Goal: Task Accomplishment & Management: Manage account settings

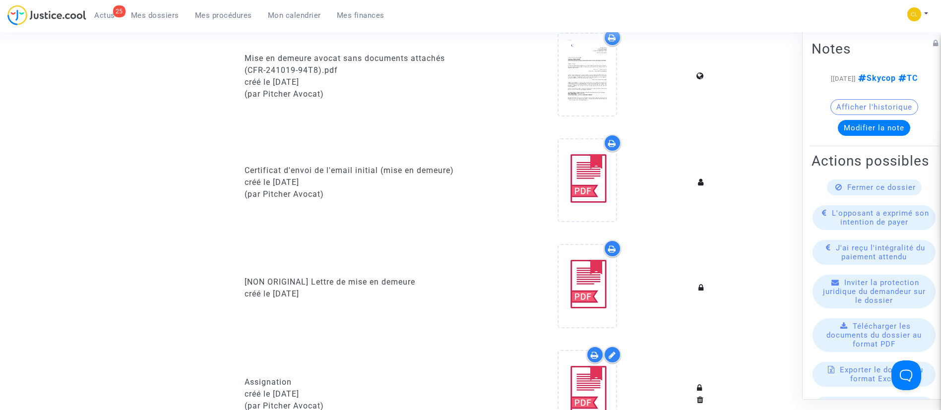
scroll to position [372, 0]
click at [110, 17] on span "Actus" at bounding box center [104, 15] width 21 height 9
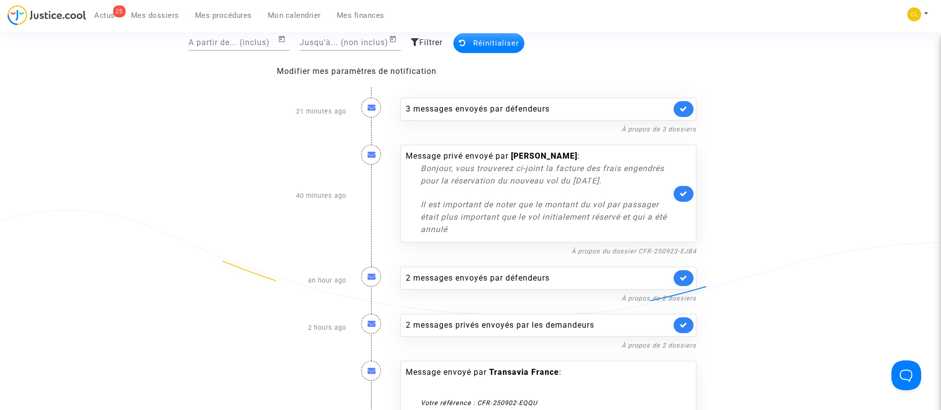
scroll to position [84, 0]
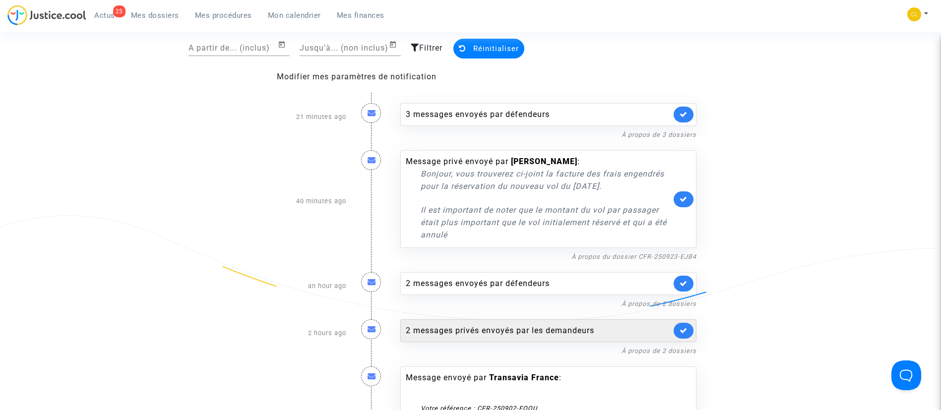
click at [556, 337] on div "2 messages privés envoyés par les demandeurs" at bounding box center [548, 330] width 296 height 23
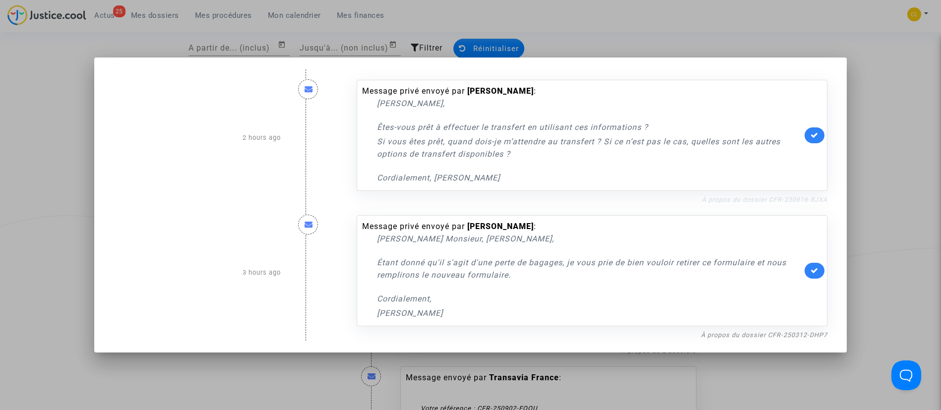
click at [744, 202] on link "À propos du dossier CFR-230616-8JXA" at bounding box center [764, 199] width 125 height 7
click at [818, 132] on icon at bounding box center [814, 134] width 8 height 7
click at [894, 115] on div at bounding box center [470, 205] width 941 height 410
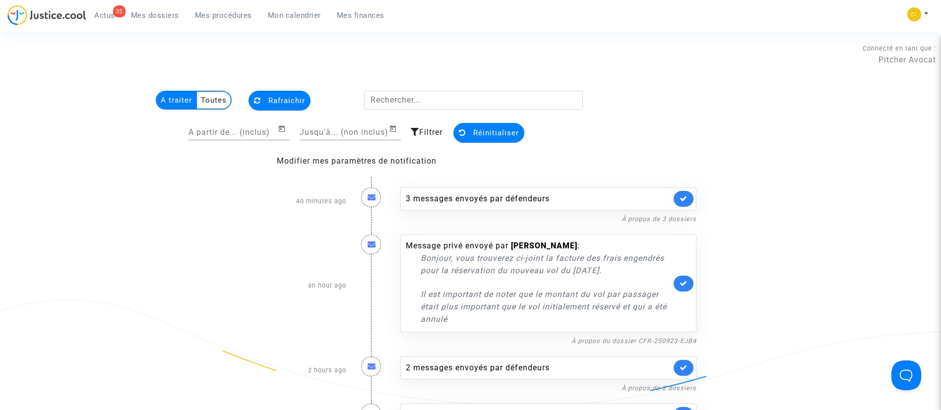
click at [171, 18] on span "Mes dossiers" at bounding box center [155, 15] width 48 height 9
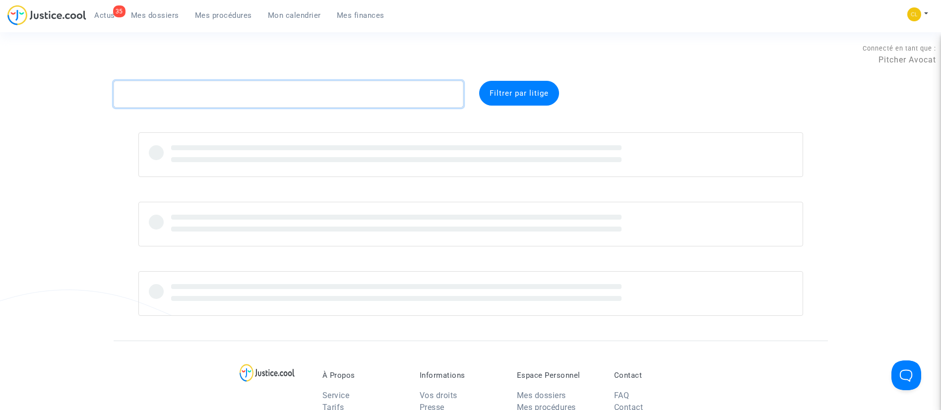
click at [243, 89] on textarea at bounding box center [289, 94] width 350 height 27
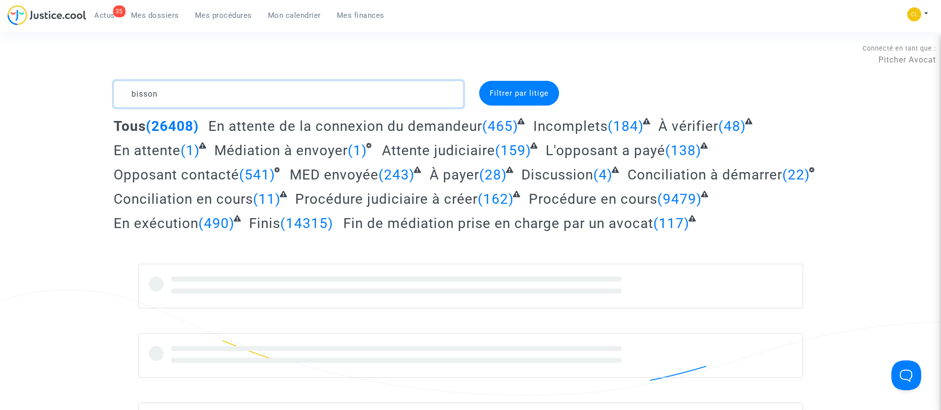
type textarea "bisson"
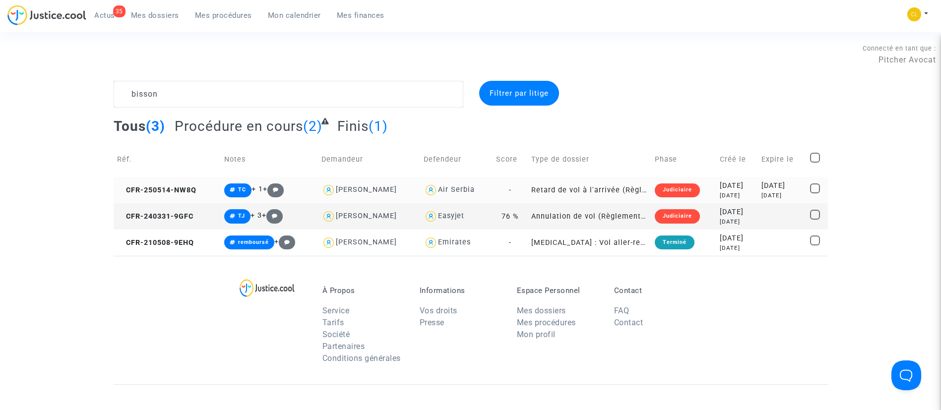
click at [728, 192] on div "5 months ago" at bounding box center [736, 195] width 34 height 8
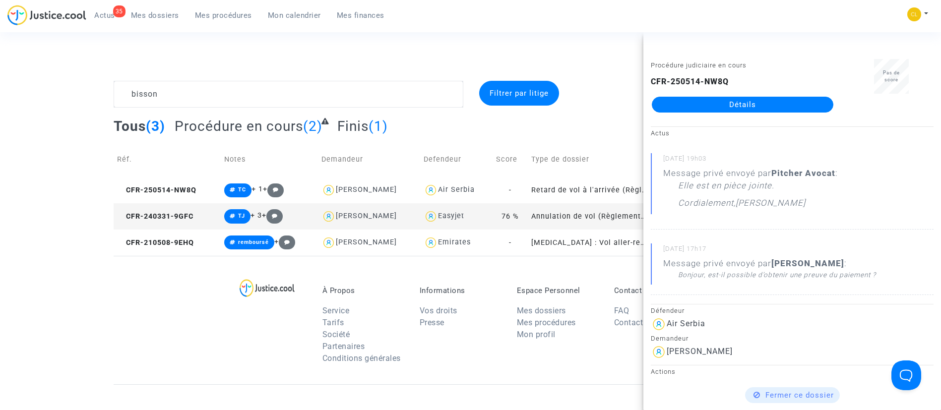
click at [778, 112] on link "Détails" at bounding box center [742, 105] width 181 height 16
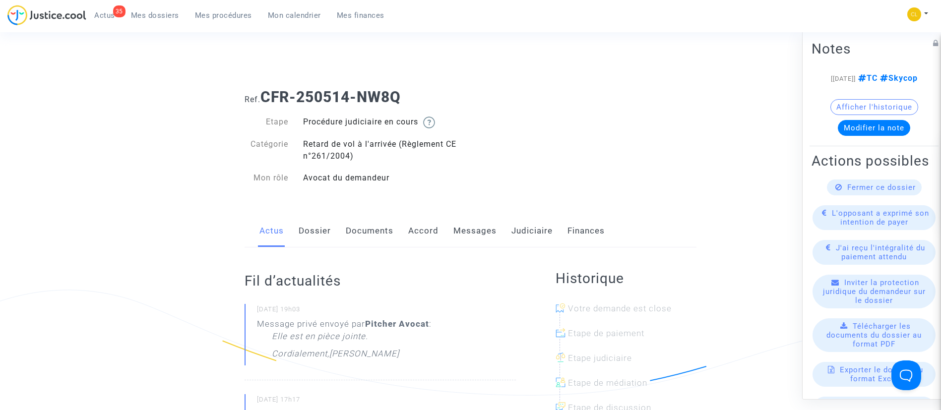
click at [875, 191] on span "Fermer ce dossier" at bounding box center [881, 186] width 68 height 9
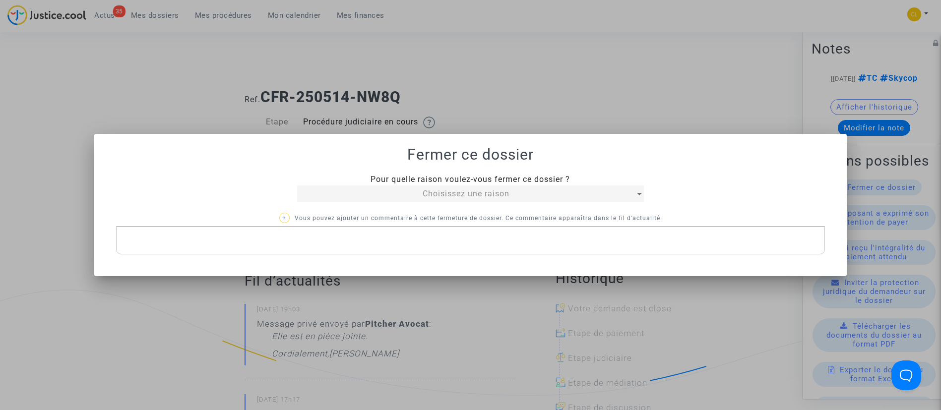
click at [509, 197] on span "Choisissez une raison" at bounding box center [465, 193] width 87 height 9
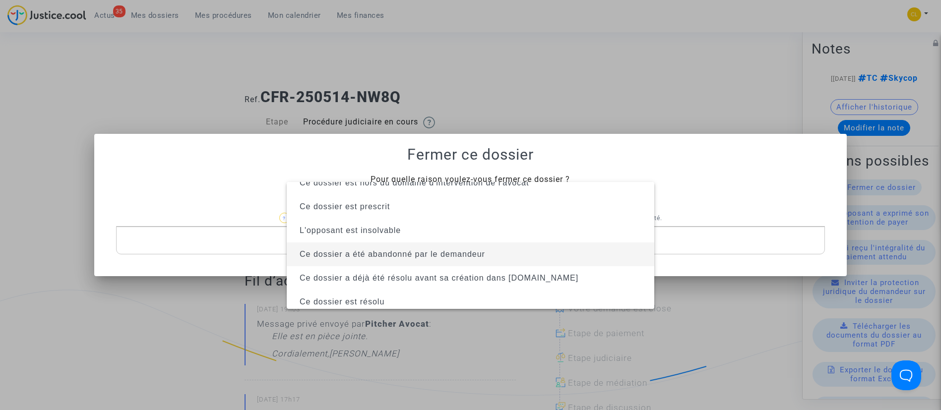
scroll to position [63, 0]
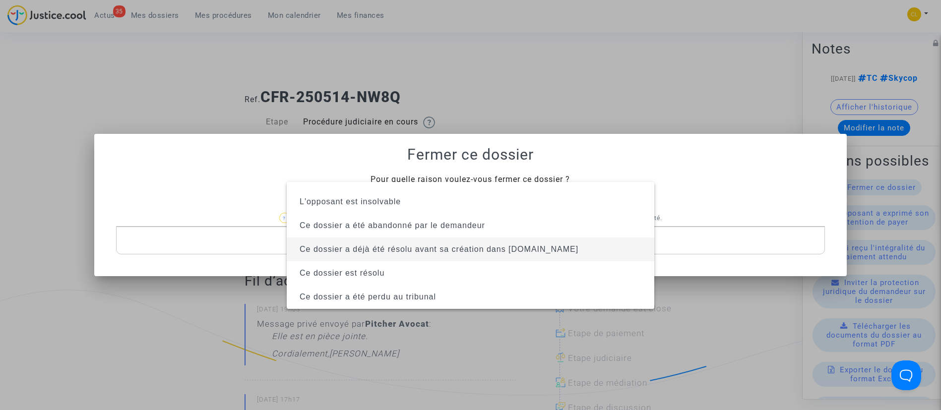
click at [433, 257] on span "Ce dossier a déjà été résolu avant sa création dans Justice.cool" at bounding box center [471, 250] width 352 height 24
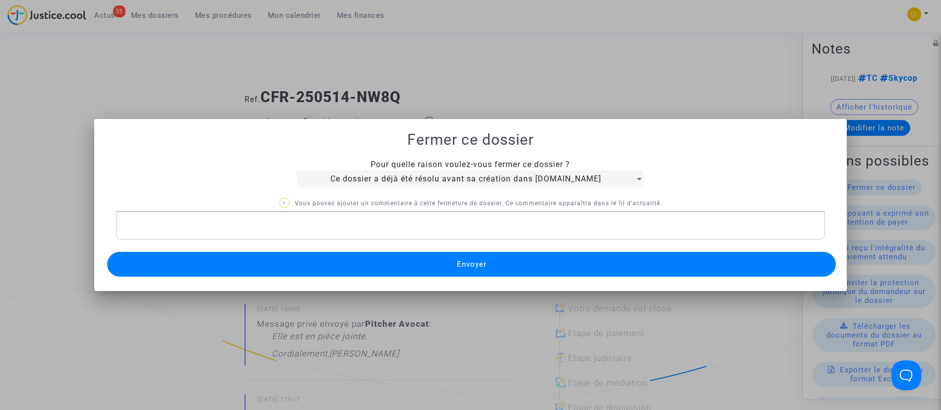
click at [435, 267] on button "Envoyer" at bounding box center [471, 264] width 729 height 25
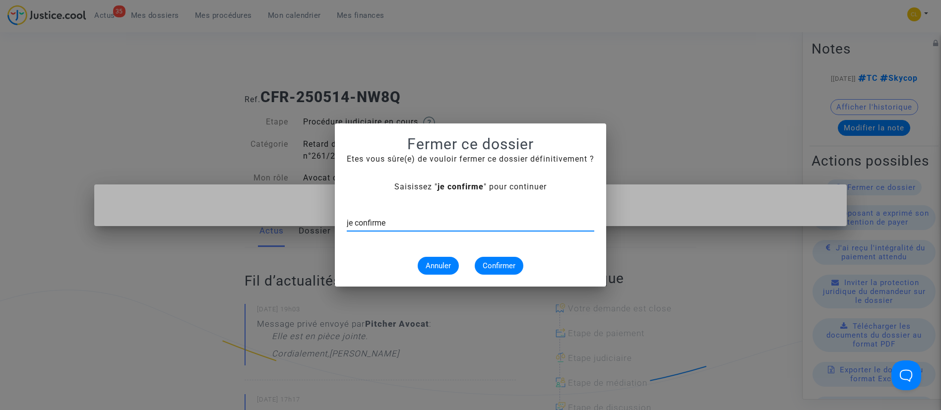
type input "je confirme"
click at [519, 268] on button "Confirmer" at bounding box center [499, 266] width 49 height 18
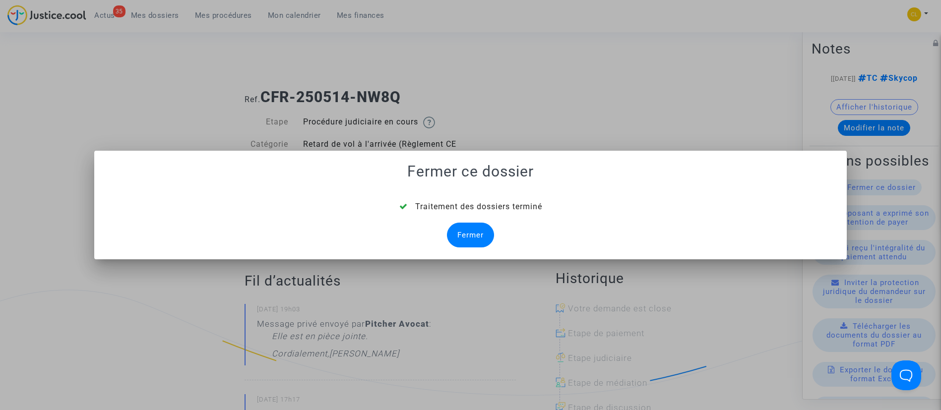
click at [458, 232] on div "Fermer" at bounding box center [470, 235] width 47 height 25
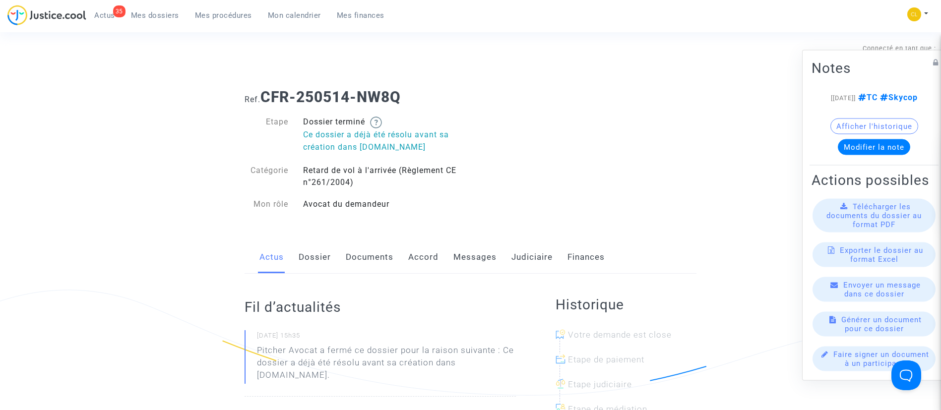
click at [548, 253] on link "Judiciaire" at bounding box center [531, 257] width 41 height 33
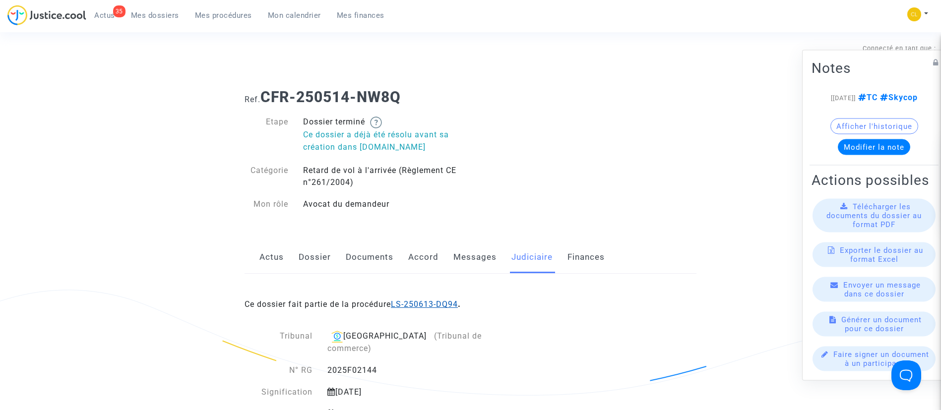
click at [453, 300] on link "LS-250613-DQ94" at bounding box center [424, 303] width 67 height 9
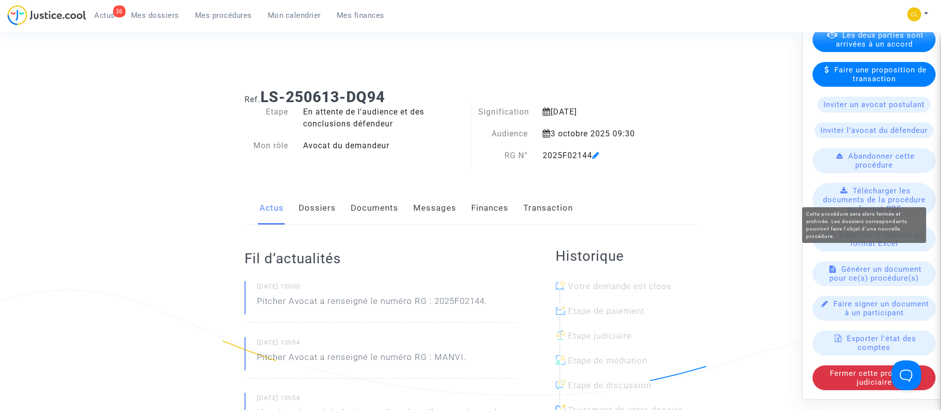
scroll to position [347, 0]
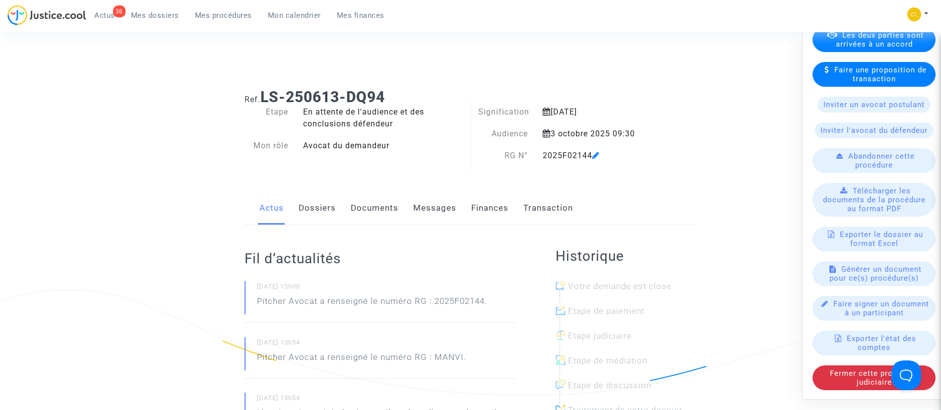
drag, startPoint x: 164, startPoint y: 35, endPoint x: 119, endPoint y: 20, distance: 48.0
click at [229, 11] on span "Mes procédures" at bounding box center [223, 15] width 57 height 9
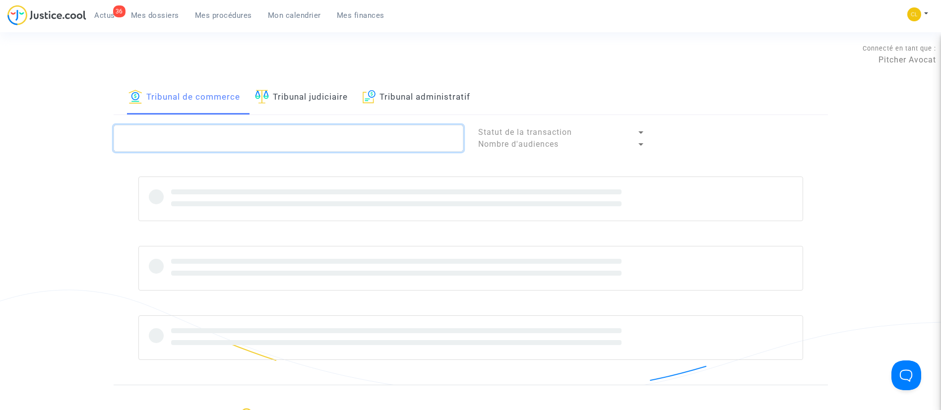
click at [238, 127] on textarea at bounding box center [289, 138] width 350 height 27
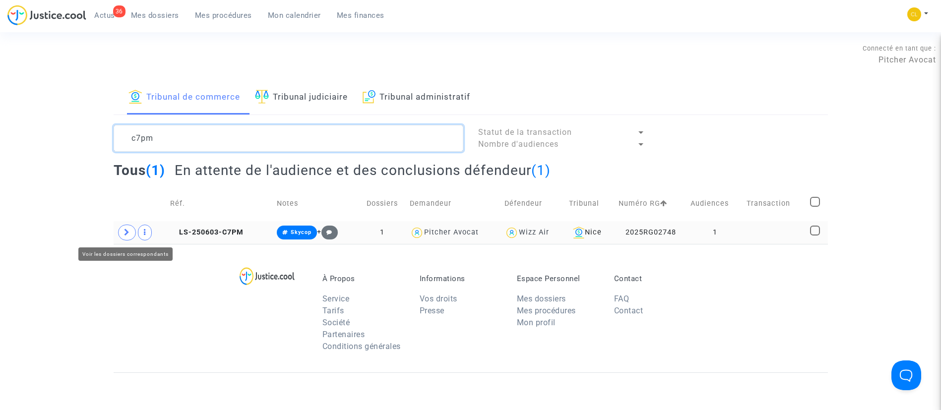
type textarea "c7pm"
click at [122, 233] on span at bounding box center [127, 233] width 18 height 16
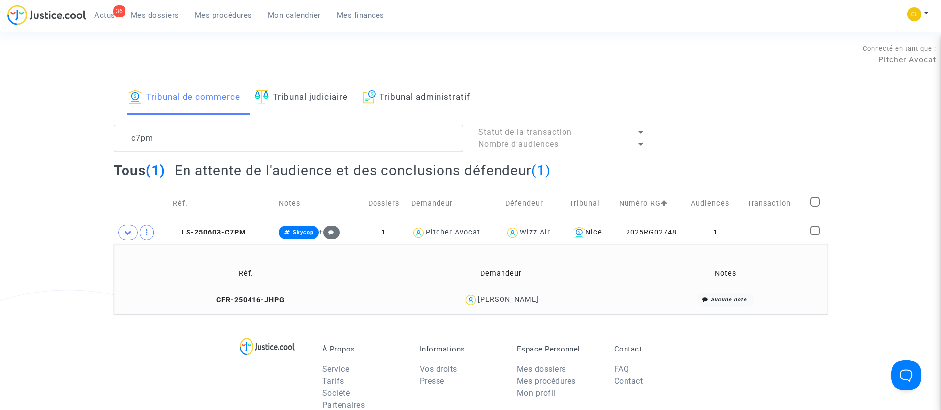
click at [762, 222] on td at bounding box center [774, 232] width 63 height 23
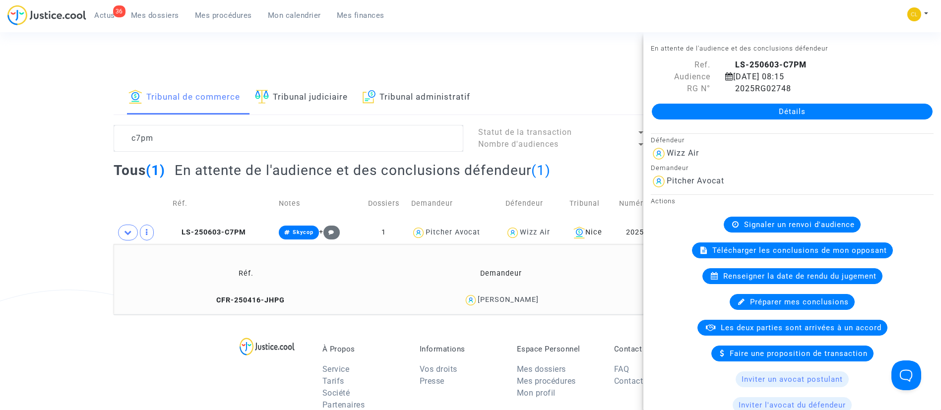
drag, startPoint x: 792, startPoint y: 117, endPoint x: 792, endPoint y: 111, distance: 6.0
click at [792, 117] on link "Détails" at bounding box center [792, 112] width 281 height 16
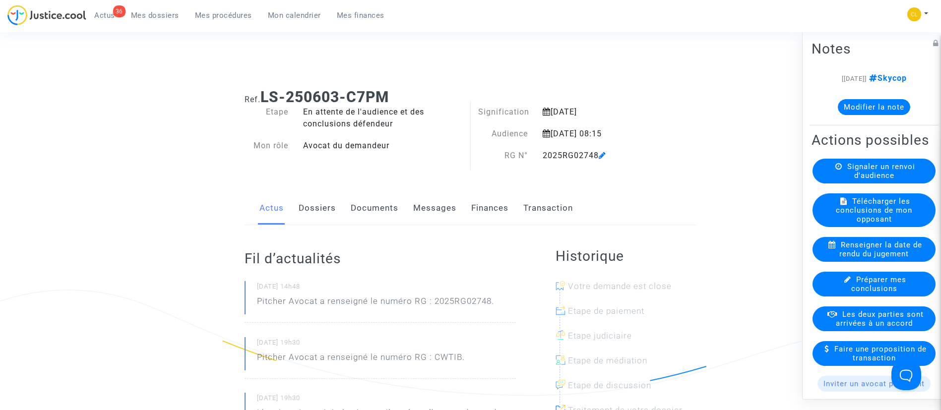
click at [316, 198] on link "Dossiers" at bounding box center [317, 208] width 37 height 33
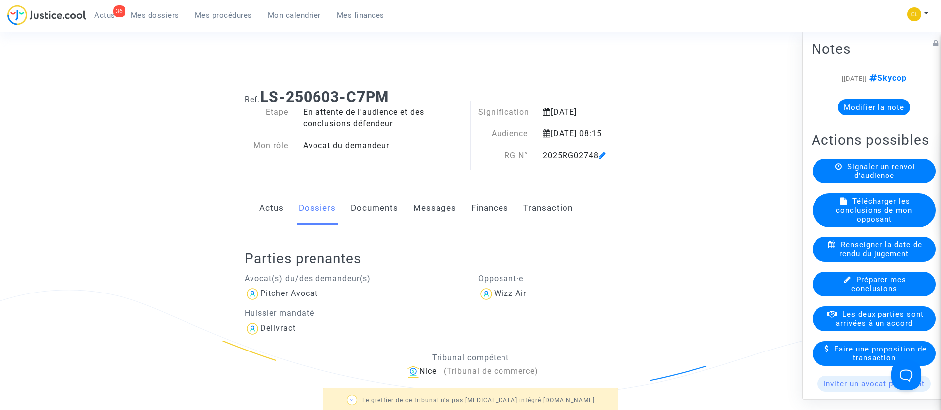
click at [485, 215] on link "Finances" at bounding box center [489, 208] width 37 height 33
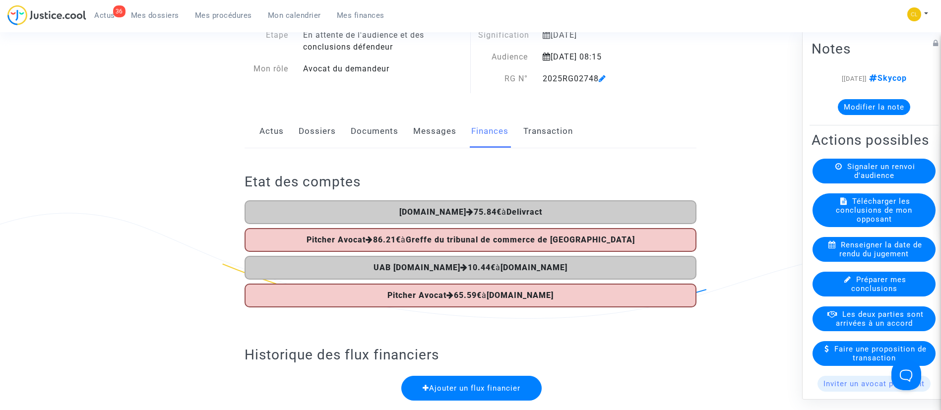
scroll to position [149, 0]
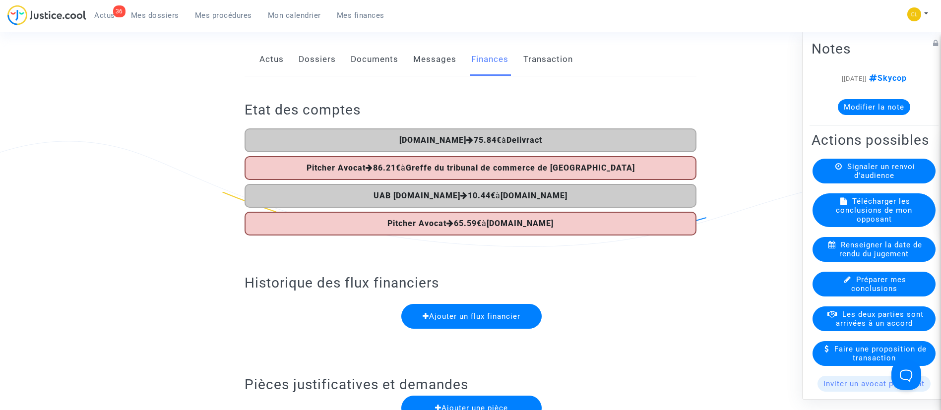
click at [323, 62] on link "Dossiers" at bounding box center [317, 59] width 37 height 33
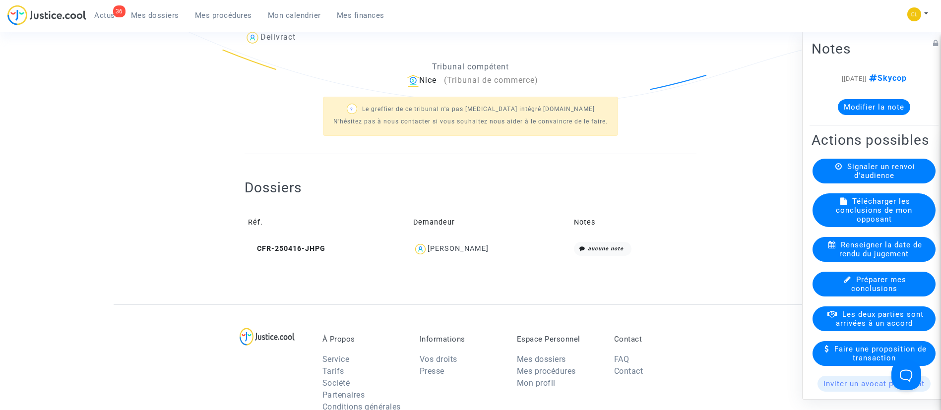
scroll to position [298, 0]
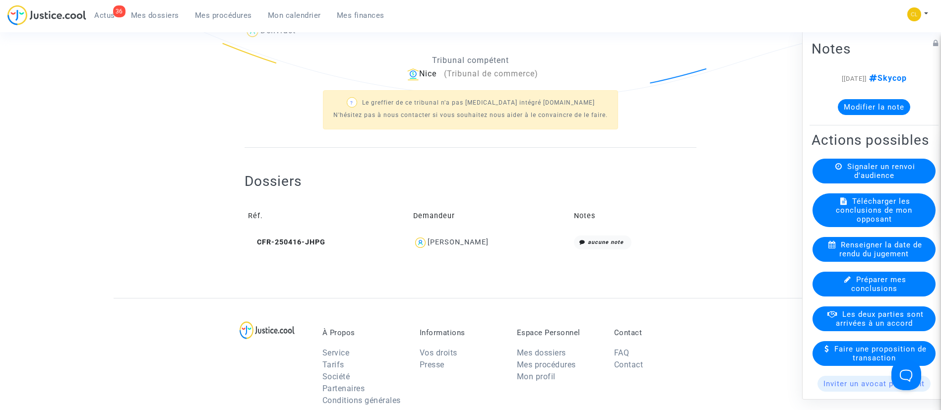
drag, startPoint x: 248, startPoint y: 239, endPoint x: 479, endPoint y: 233, distance: 231.2
click at [249, 239] on icon at bounding box center [251, 242] width 7 height 7
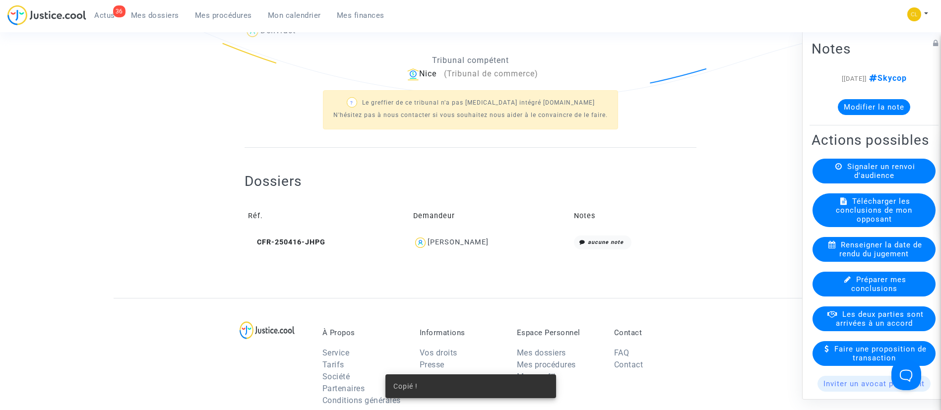
click at [465, 240] on div "Ciro Siesto" at bounding box center [457, 242] width 61 height 8
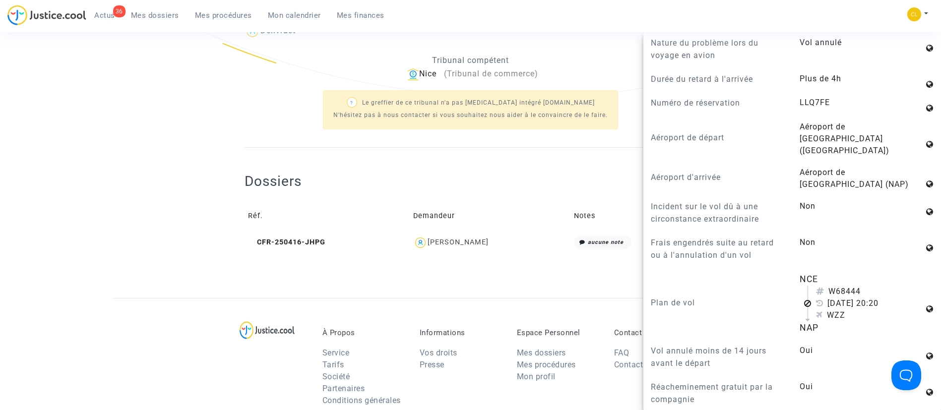
scroll to position [595, 0]
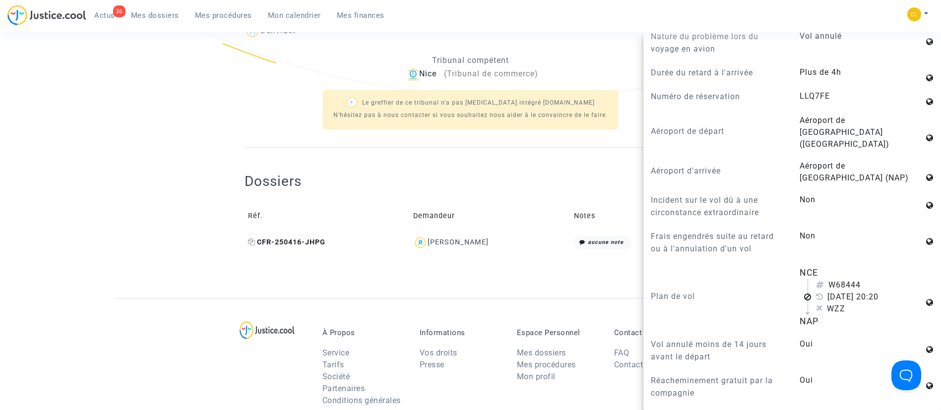
click at [251, 242] on icon at bounding box center [251, 242] width 7 height 7
click at [530, 209] on td "Demandeur" at bounding box center [490, 216] width 161 height 32
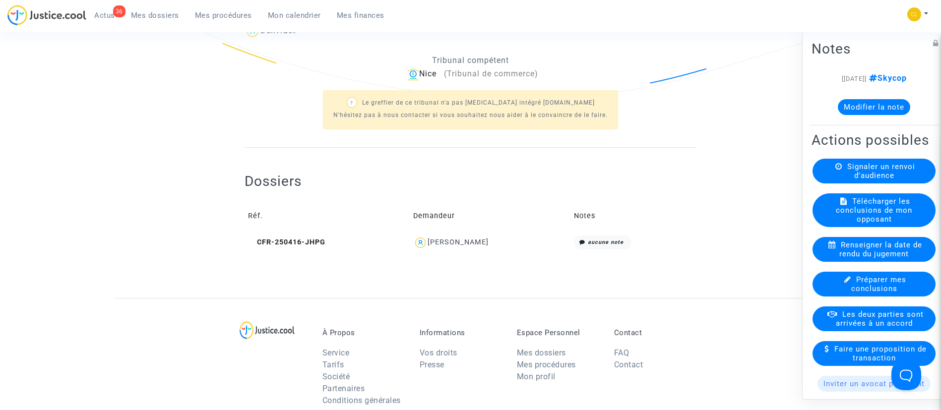
scroll to position [0, 0]
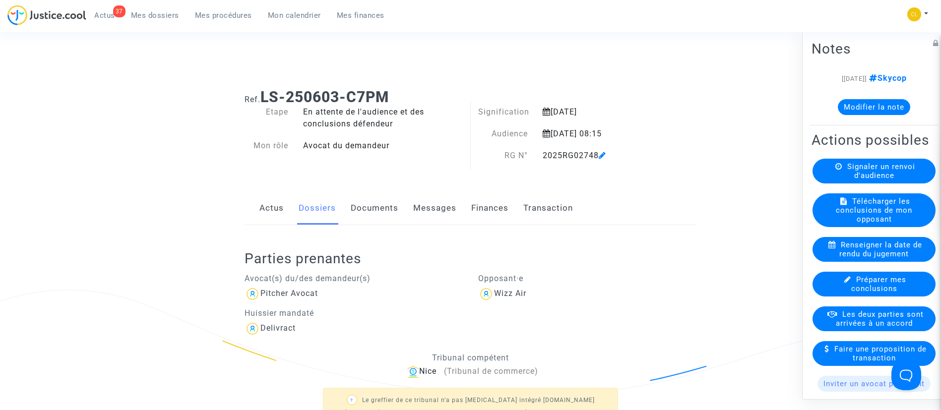
click at [217, 20] on link "Mes procédures" at bounding box center [223, 15] width 73 height 15
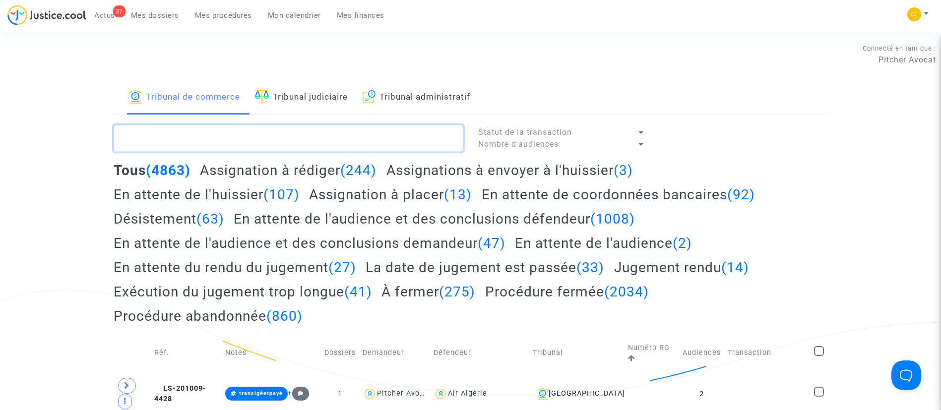
click at [264, 138] on textarea at bounding box center [289, 138] width 350 height 27
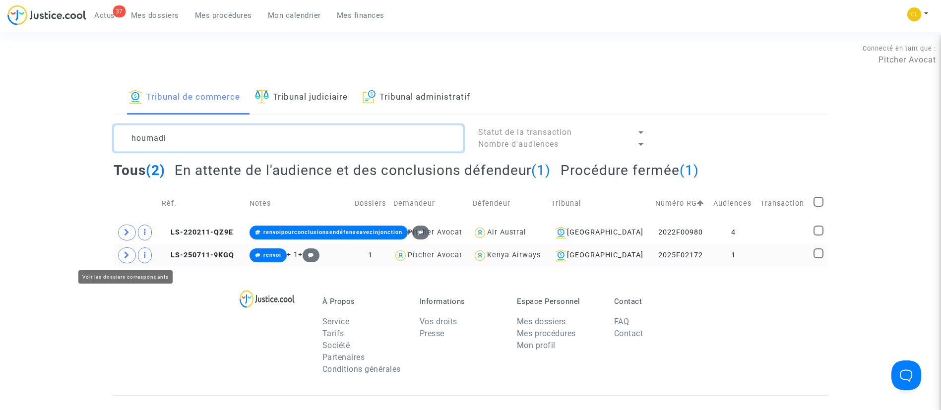
type textarea "houmadi"
click at [119, 253] on span at bounding box center [127, 255] width 18 height 16
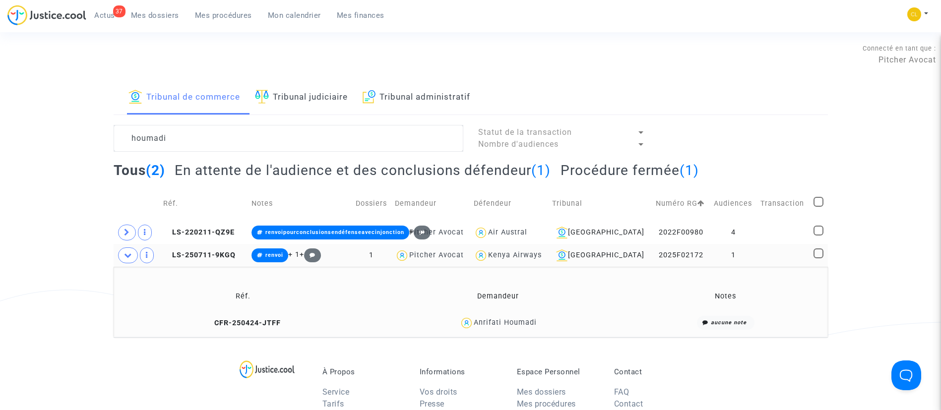
click at [768, 259] on td at bounding box center [783, 255] width 53 height 23
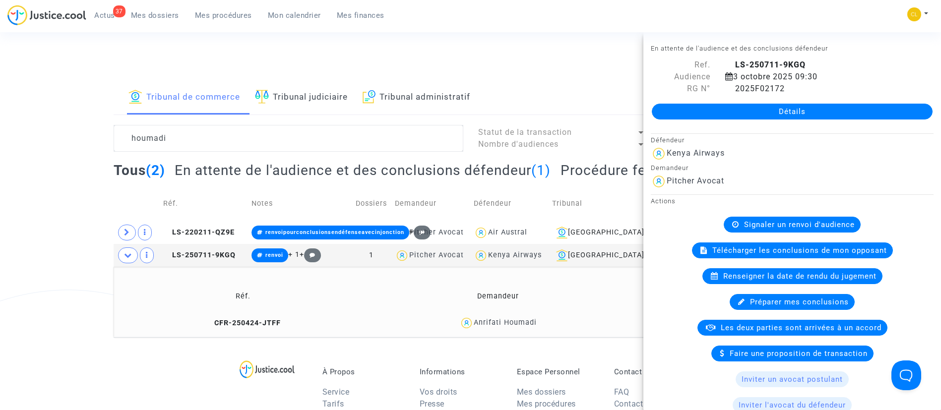
click at [774, 107] on link "Détails" at bounding box center [792, 112] width 281 height 16
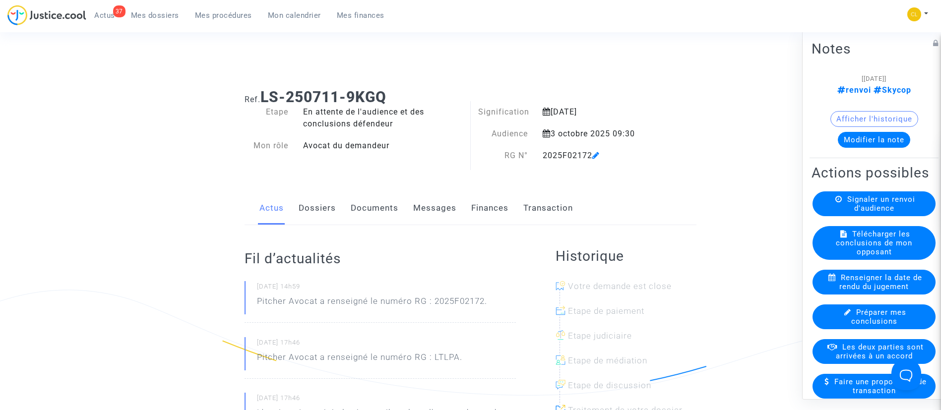
click at [332, 213] on link "Dossiers" at bounding box center [317, 208] width 37 height 33
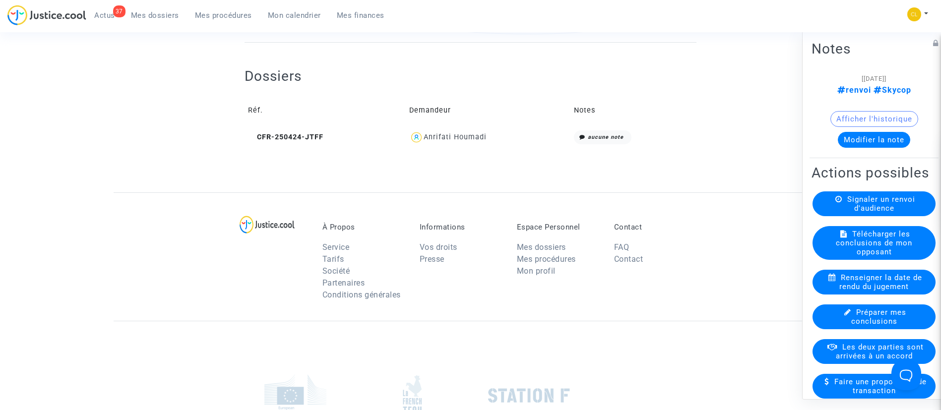
scroll to position [372, 0]
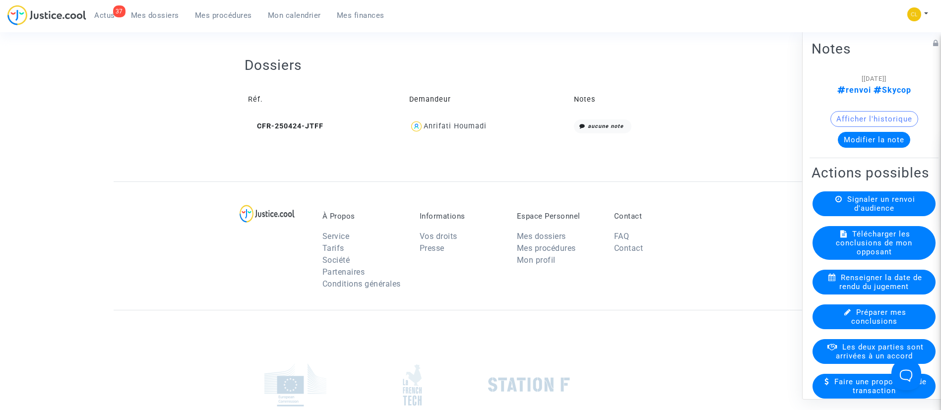
click at [479, 120] on span "Anrifati Houmadi" at bounding box center [454, 97] width 63 height 65
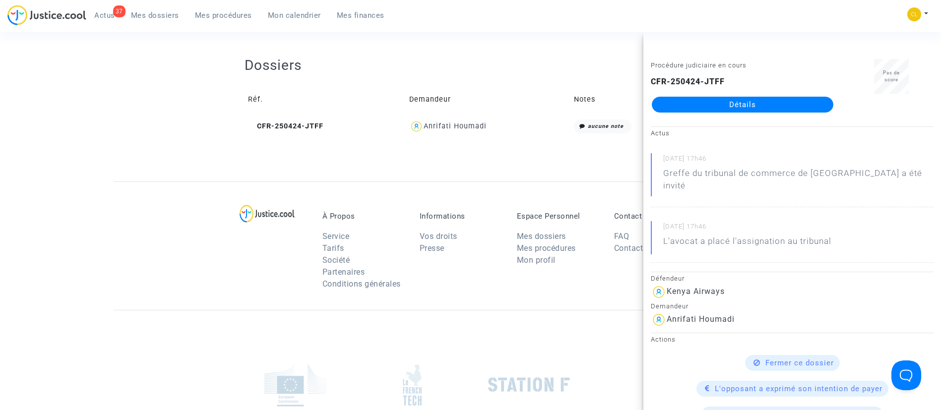
click at [705, 102] on link "Détails" at bounding box center [742, 105] width 181 height 16
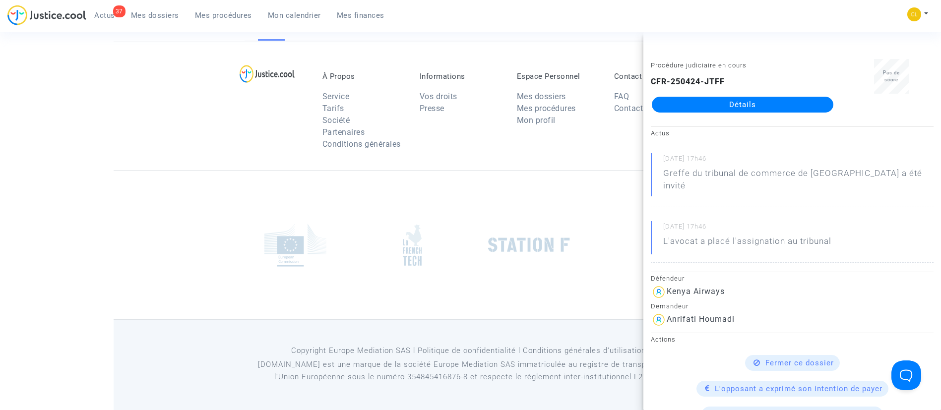
scroll to position [372, 0]
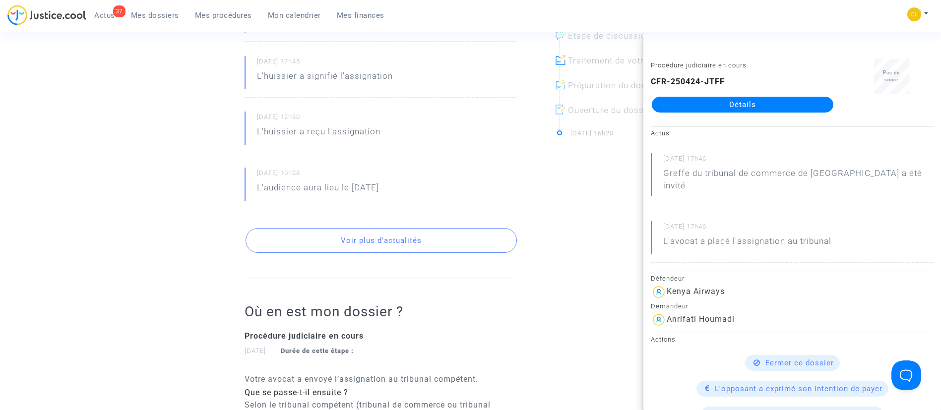
click at [443, 149] on div "01/09/2025 - 17h46 Greffe du tribunal de commerce de Bobigny a été invité 01/09…" at bounding box center [379, 70] width 271 height 277
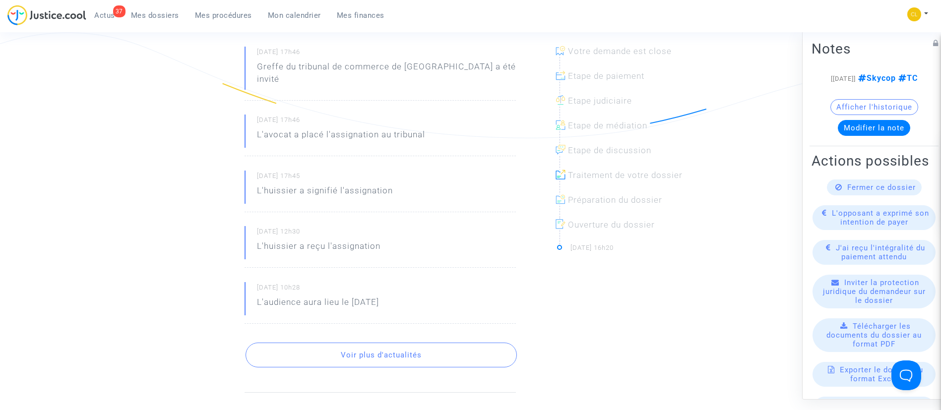
scroll to position [0, 0]
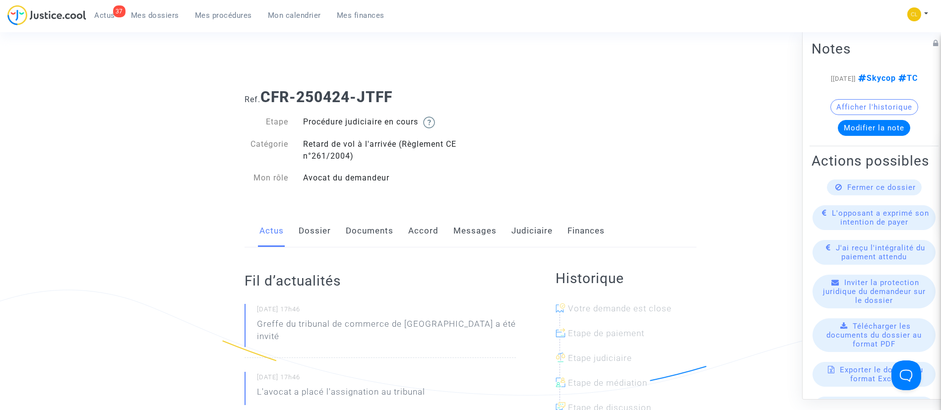
click at [431, 221] on link "Accord" at bounding box center [423, 231] width 30 height 33
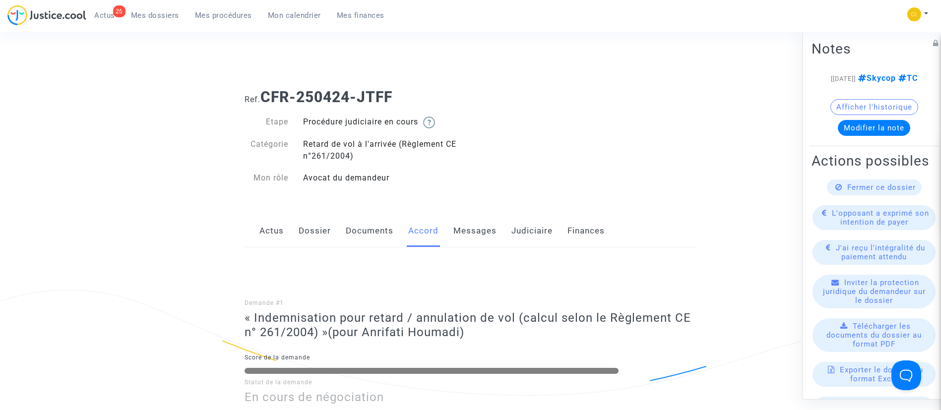
click at [233, 23] on div "26 Actus Mes dossiers Mes procédures Mon calendrier Mes finances" at bounding box center [199, 18] width 385 height 27
drag, startPoint x: 222, startPoint y: 16, endPoint x: 211, endPoint y: 10, distance: 12.4
click at [222, 16] on span "Mes procédures" at bounding box center [223, 15] width 57 height 9
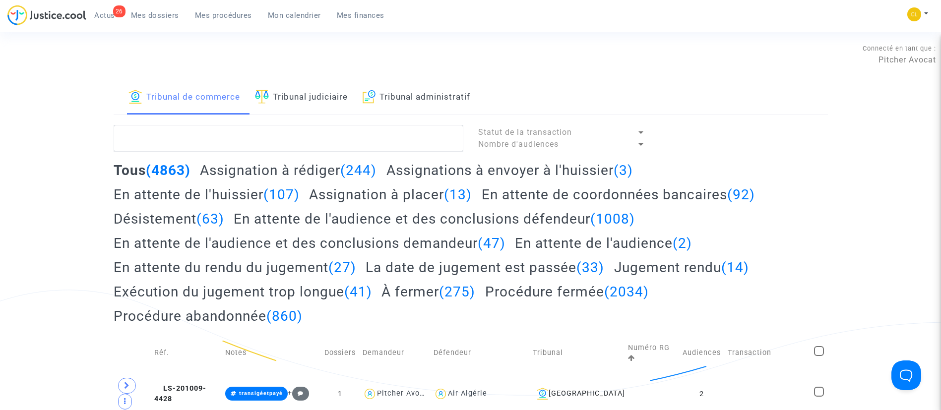
click at [310, 94] on link "Tribunal judiciaire" at bounding box center [301, 98] width 93 height 34
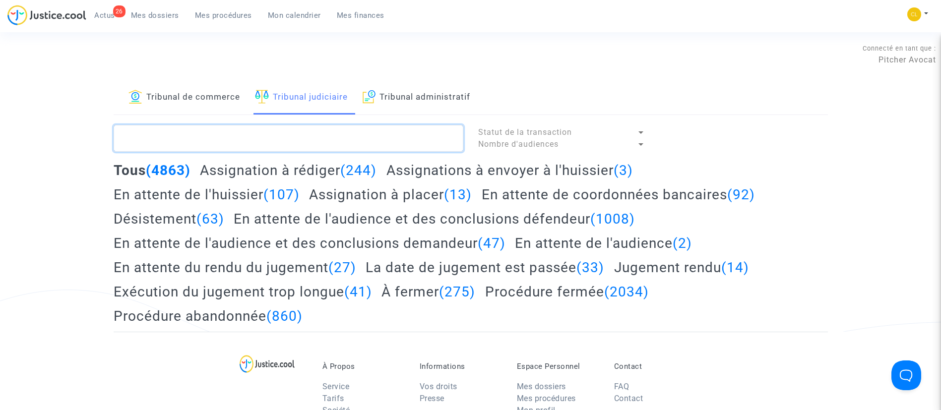
click at [309, 137] on textarea at bounding box center [289, 138] width 350 height 27
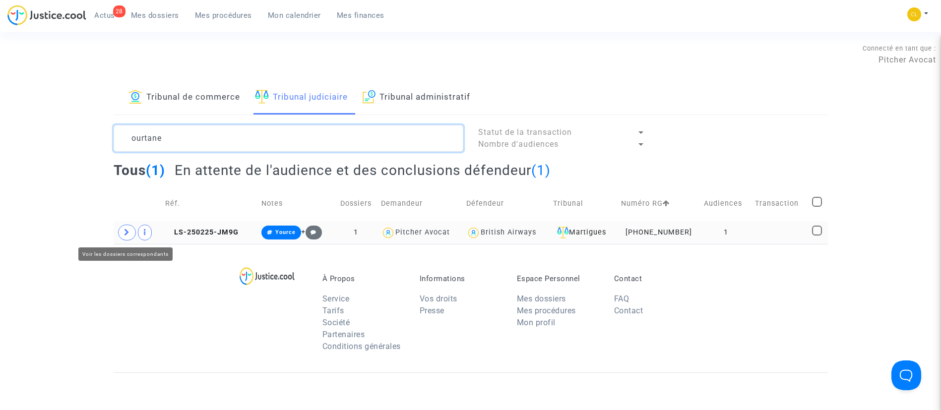
type textarea "ourtane"
drag, startPoint x: 127, startPoint y: 230, endPoint x: 104, endPoint y: 198, distance: 39.1
click at [126, 230] on icon at bounding box center [127, 232] width 6 height 7
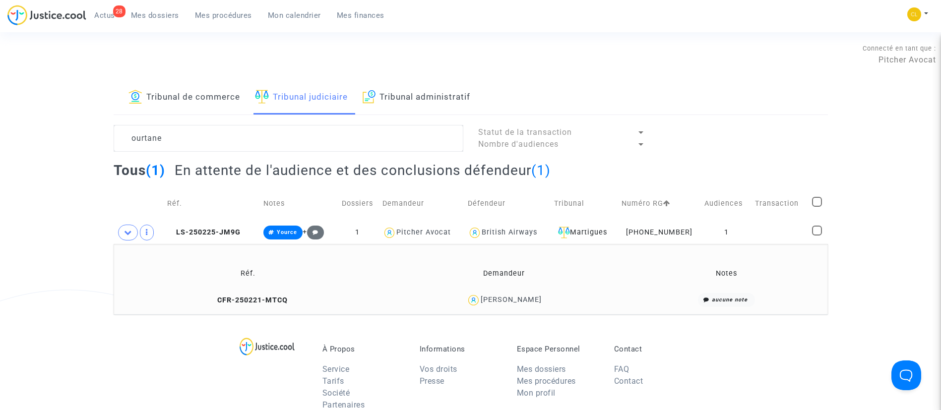
click at [525, 302] on div "Mehdi Ourtane" at bounding box center [510, 300] width 61 height 8
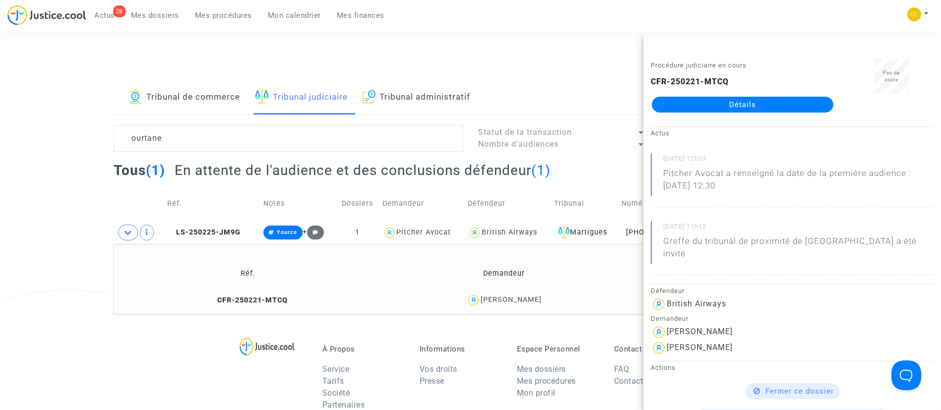
click at [753, 97] on link "Détails" at bounding box center [742, 105] width 181 height 16
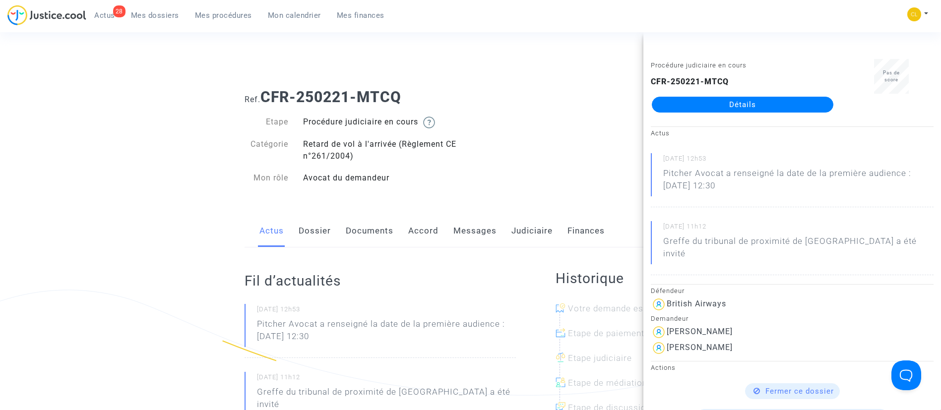
click at [376, 229] on link "Documents" at bounding box center [370, 231] width 48 height 33
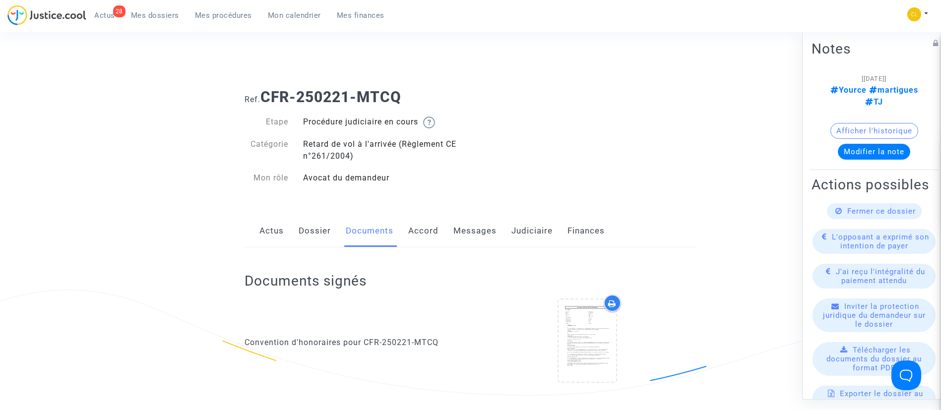
click at [300, 228] on link "Dossier" at bounding box center [315, 231] width 32 height 33
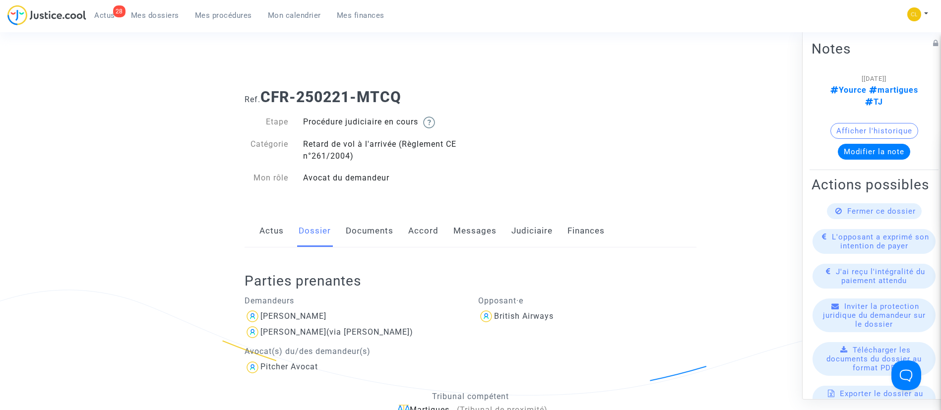
click at [374, 228] on link "Documents" at bounding box center [370, 231] width 48 height 33
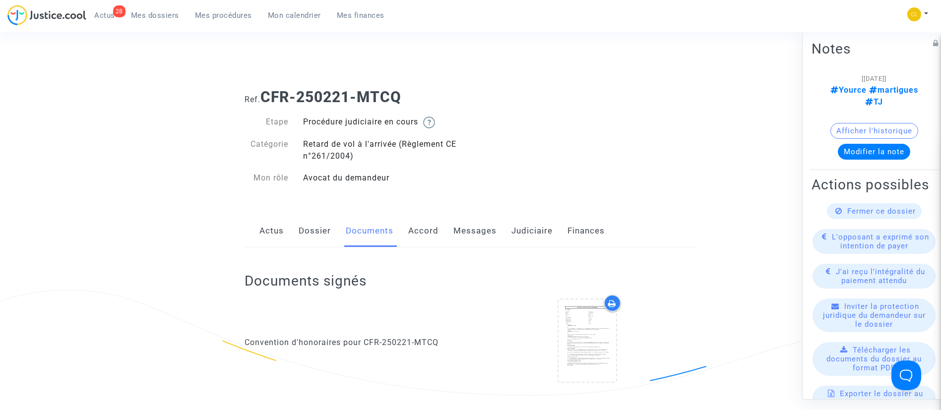
click at [852, 215] on span "Fermer ce dossier" at bounding box center [881, 210] width 68 height 9
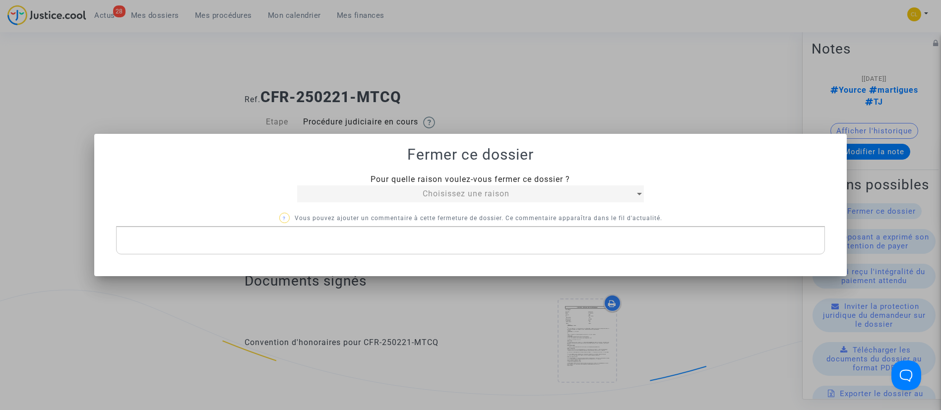
click at [512, 188] on div "Choisissez une raison" at bounding box center [466, 194] width 338 height 12
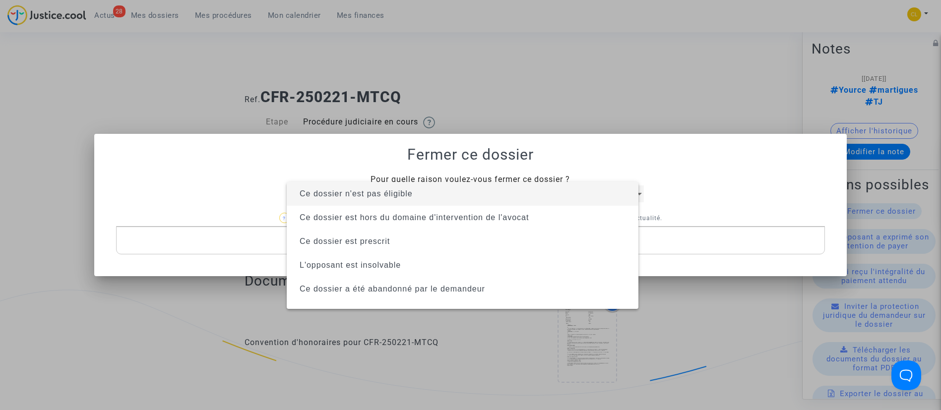
click at [512, 188] on span "Ce dossier n'est pas éligible" at bounding box center [463, 194] width 336 height 24
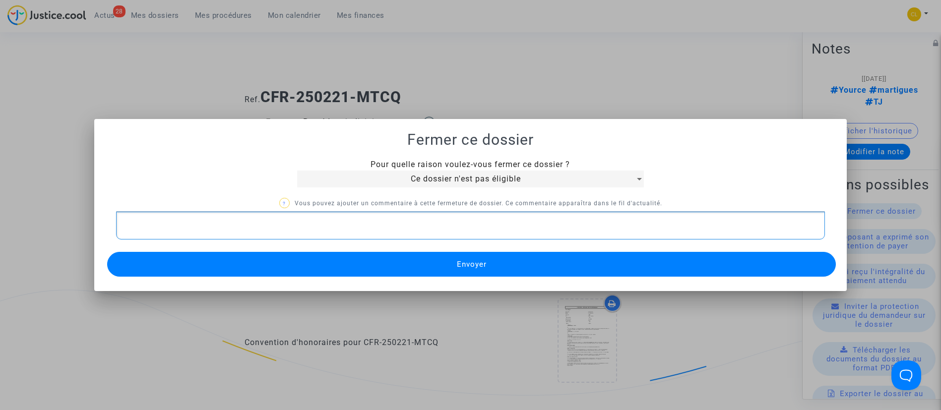
click at [510, 220] on p "Rich Text Editor, main" at bounding box center [470, 226] width 698 height 12
click at [630, 269] on button "Envoyer" at bounding box center [471, 264] width 729 height 25
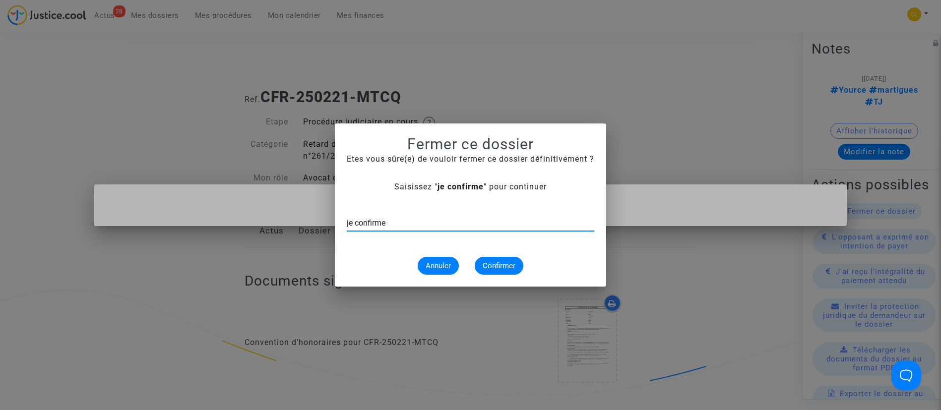
type input "je confirme"
click at [502, 266] on span "Confirmer" at bounding box center [498, 265] width 33 height 9
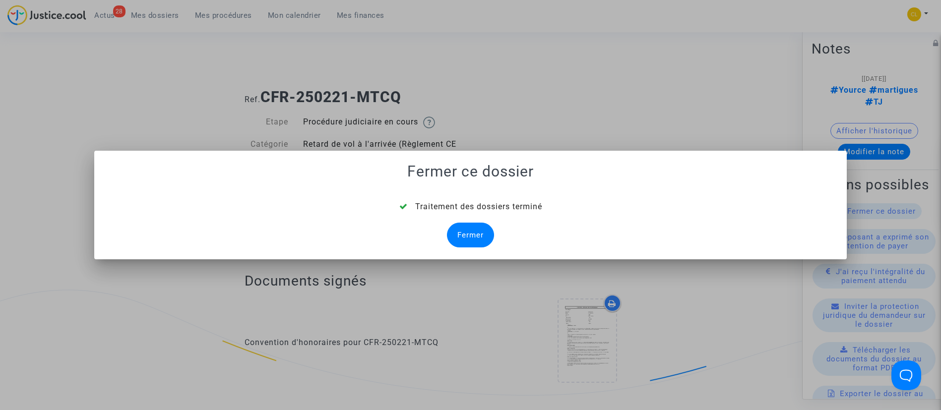
click at [469, 243] on div "Fermer" at bounding box center [470, 235] width 47 height 25
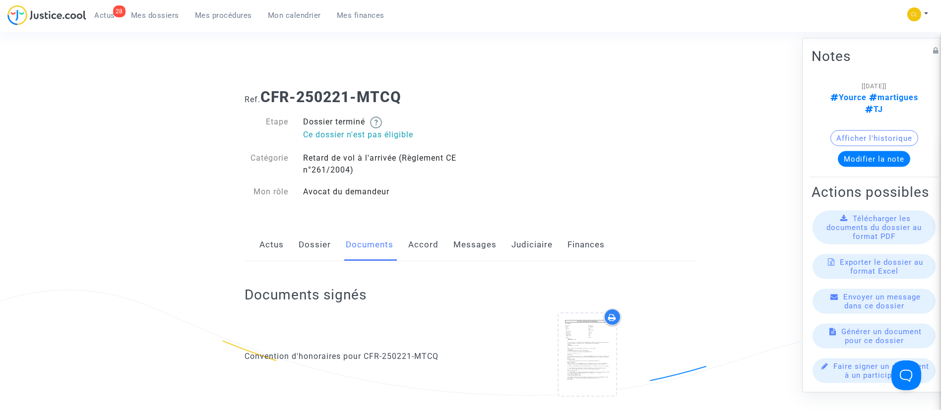
drag, startPoint x: 155, startPoint y: 15, endPoint x: 214, endPoint y: 76, distance: 85.6
click at [155, 15] on span "Mes dossiers" at bounding box center [155, 15] width 48 height 9
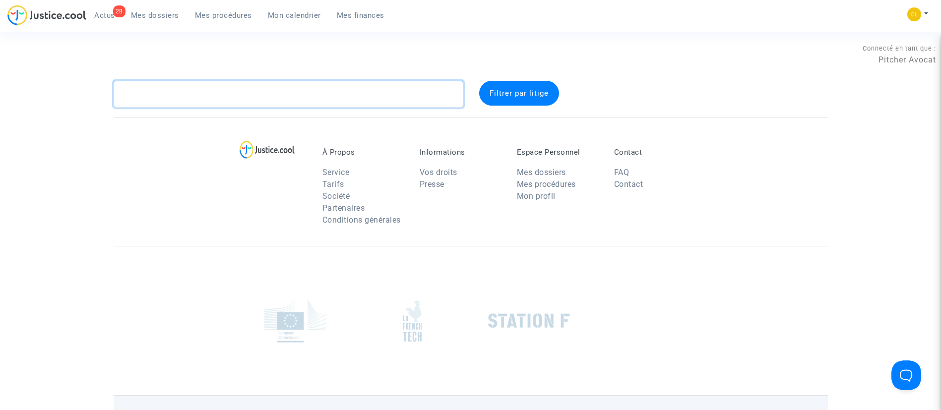
click at [337, 96] on textarea at bounding box center [289, 94] width 350 height 27
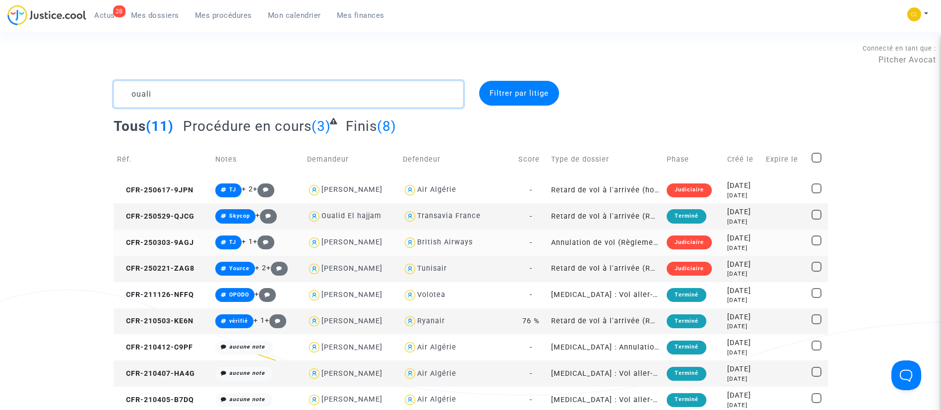
type textarea "ouali"
click at [735, 245] on div "7 months ago" at bounding box center [743, 248] width 32 height 8
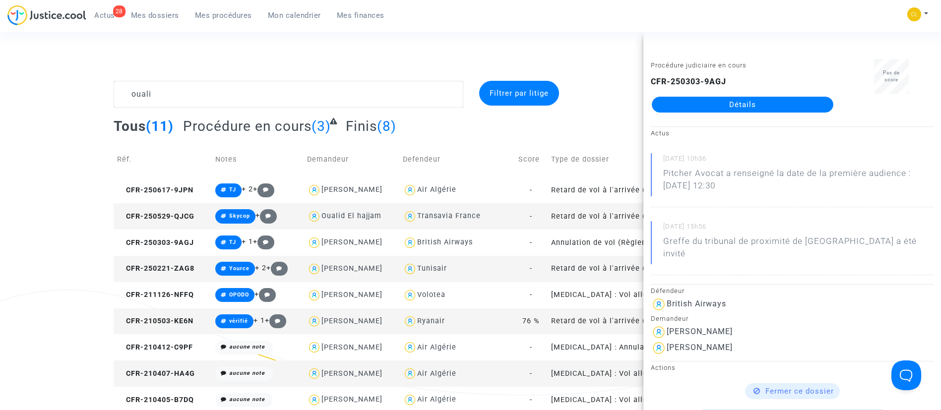
click at [761, 107] on link "Détails" at bounding box center [742, 105] width 181 height 16
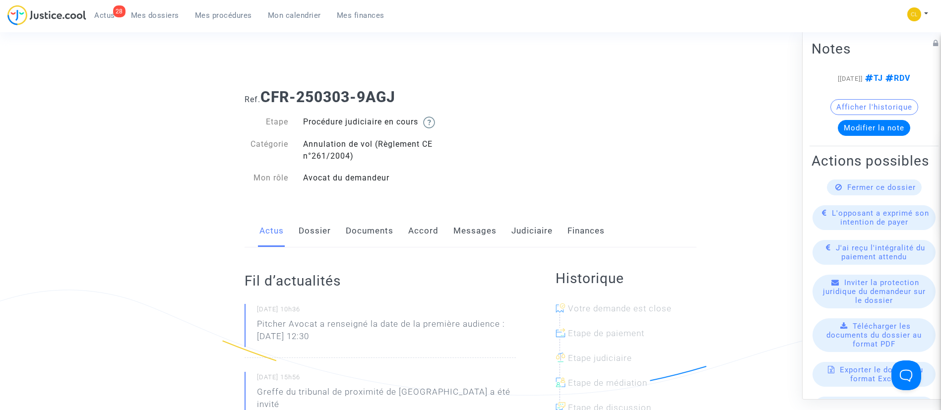
click at [466, 242] on link "Messages" at bounding box center [474, 231] width 43 height 33
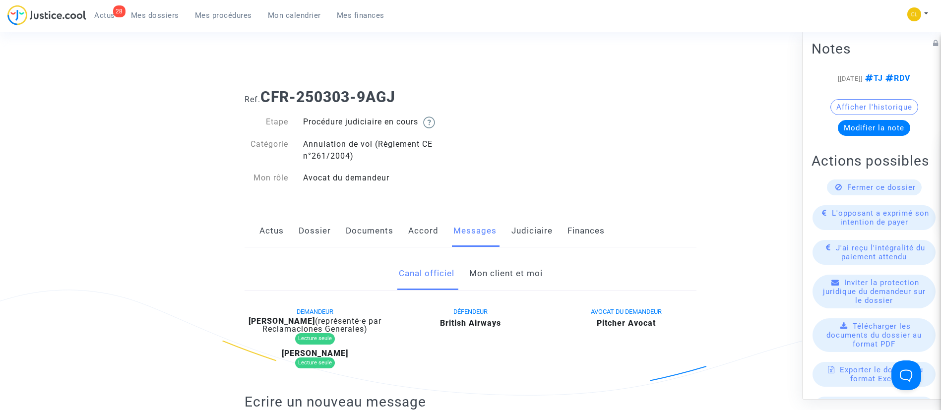
click at [473, 269] on link "Mon client et moi" at bounding box center [505, 273] width 73 height 33
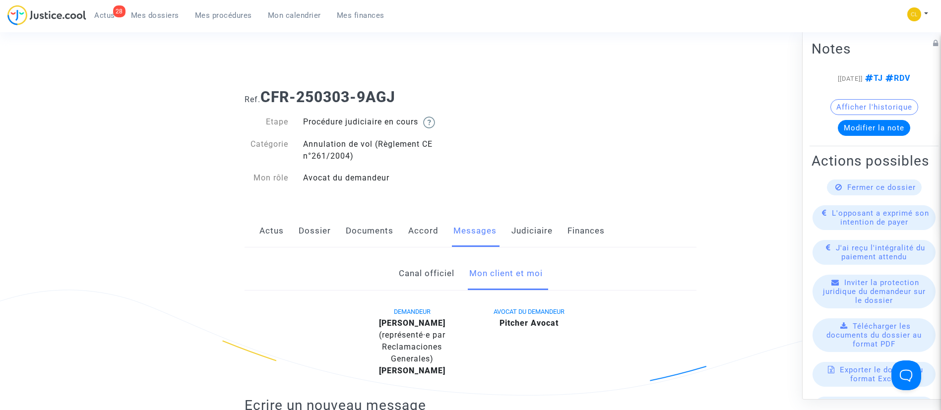
click at [518, 239] on link "Judiciaire" at bounding box center [531, 231] width 41 height 33
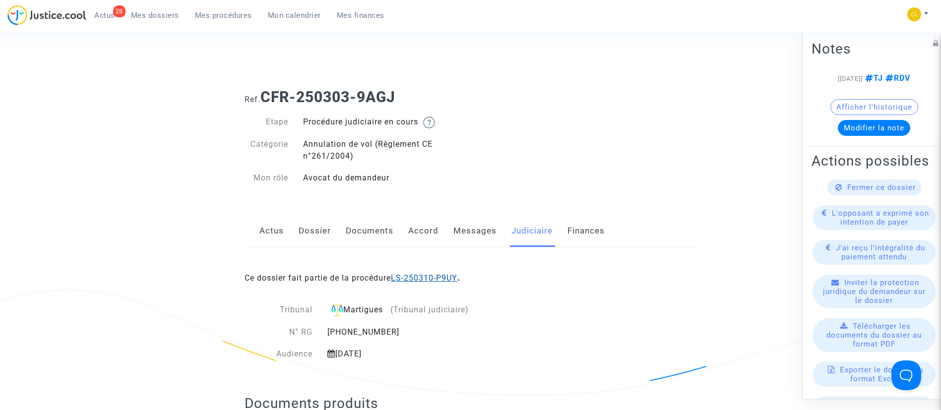
click at [457, 273] on link "LS-250310-P9UY" at bounding box center [424, 277] width 66 height 9
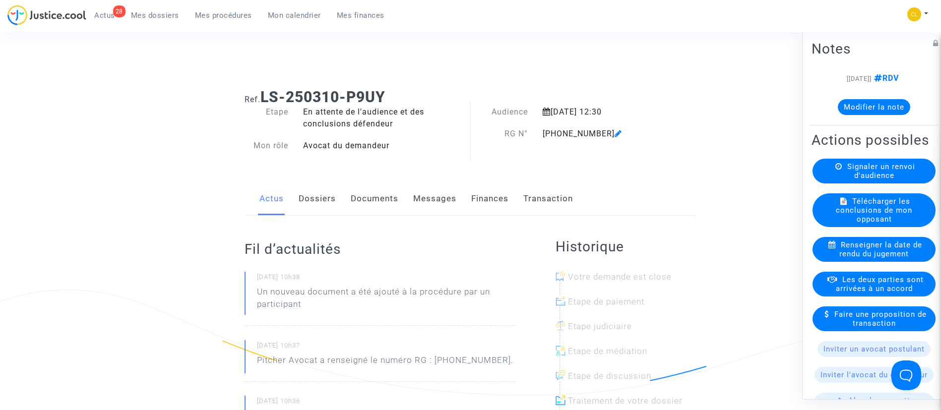
click at [408, 207] on div "Actus Dossiers Documents Messages Finances Transaction" at bounding box center [470, 198] width 452 height 33
click at [351, 188] on link "Documents" at bounding box center [375, 198] width 48 height 33
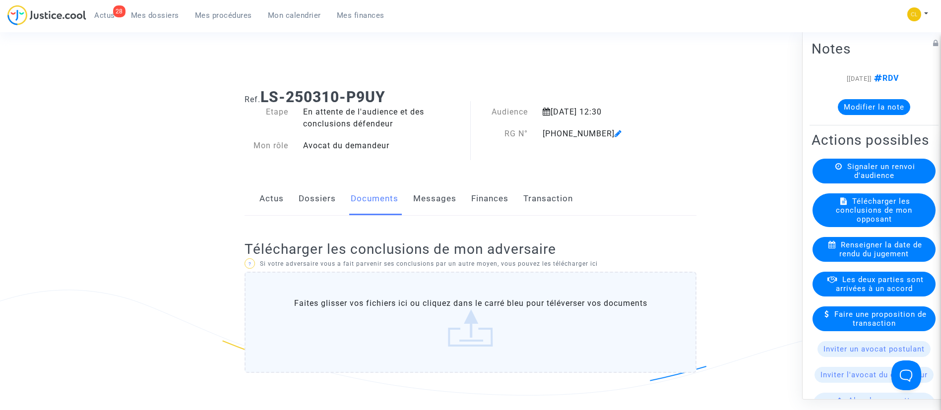
click at [540, 203] on link "Transaction" at bounding box center [548, 198] width 50 height 33
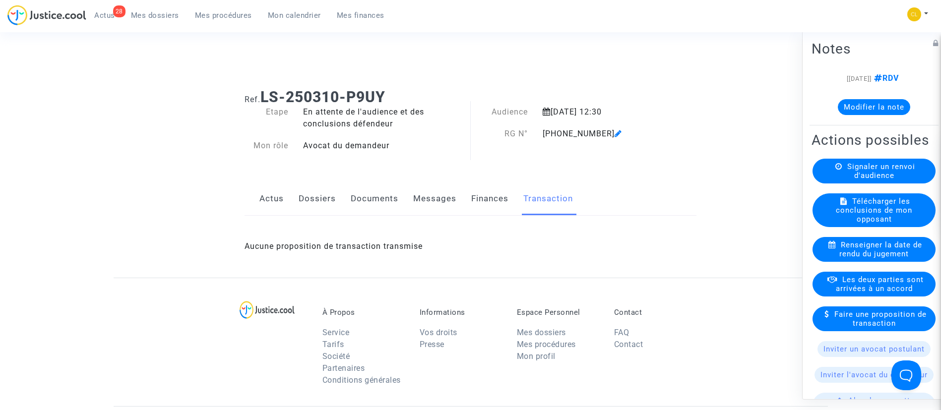
click at [491, 201] on link "Finances" at bounding box center [489, 198] width 37 height 33
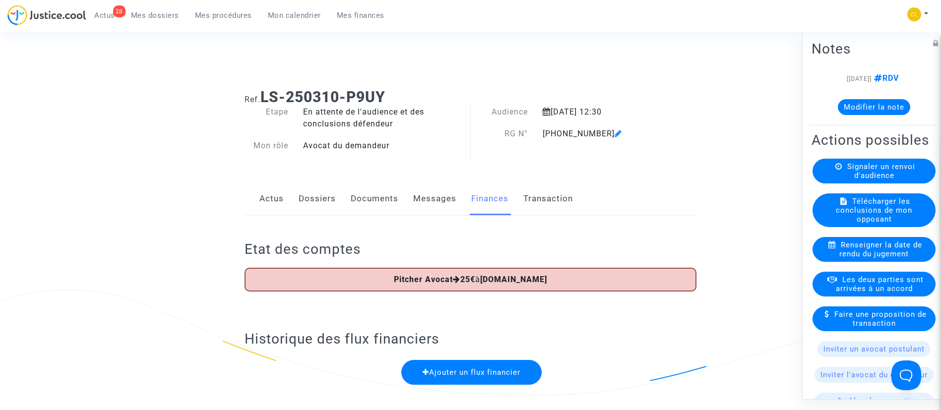
click at [314, 202] on link "Dossiers" at bounding box center [317, 198] width 37 height 33
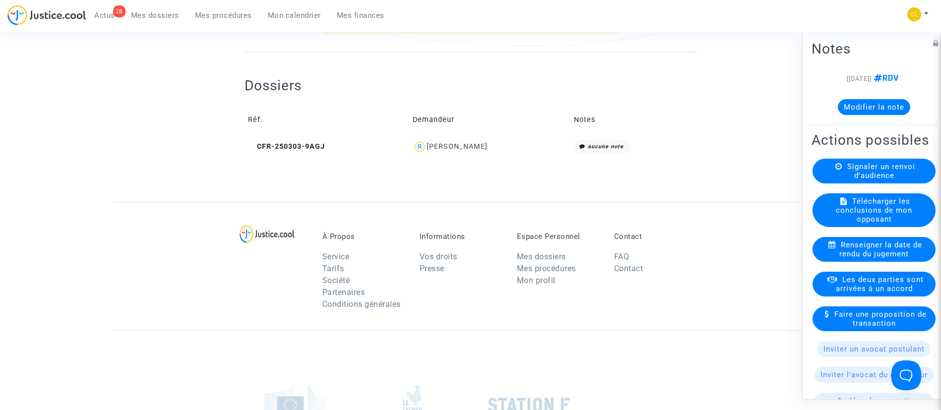
scroll to position [372, 0]
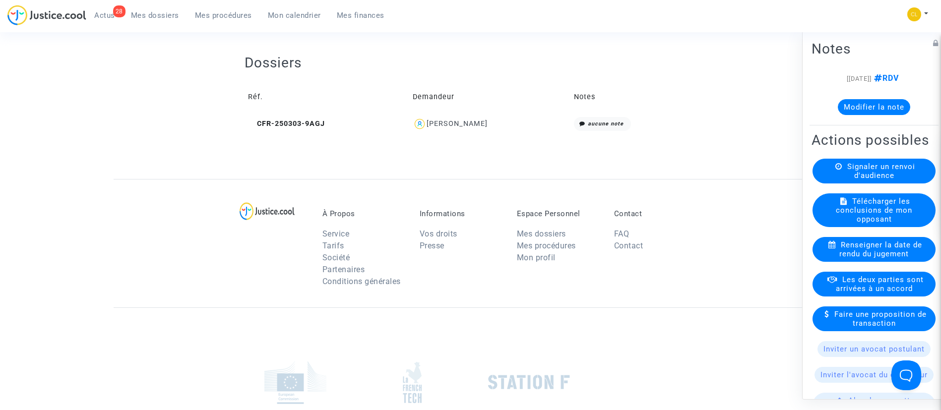
click at [443, 121] on div "Faouzi Ouali" at bounding box center [456, 124] width 61 height 8
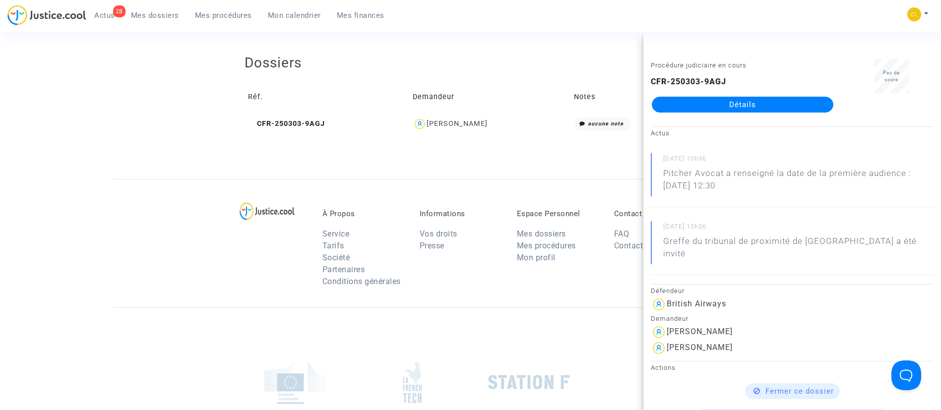
click at [789, 104] on link "Détails" at bounding box center [742, 105] width 181 height 16
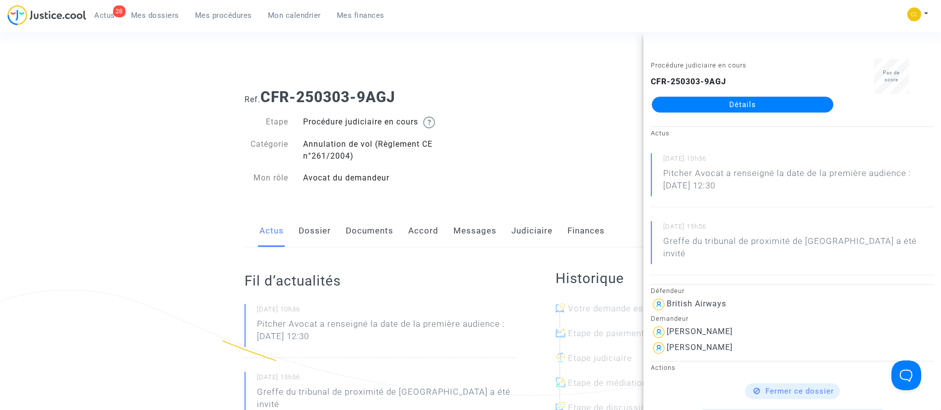
click at [490, 239] on link "Messages" at bounding box center [474, 231] width 43 height 33
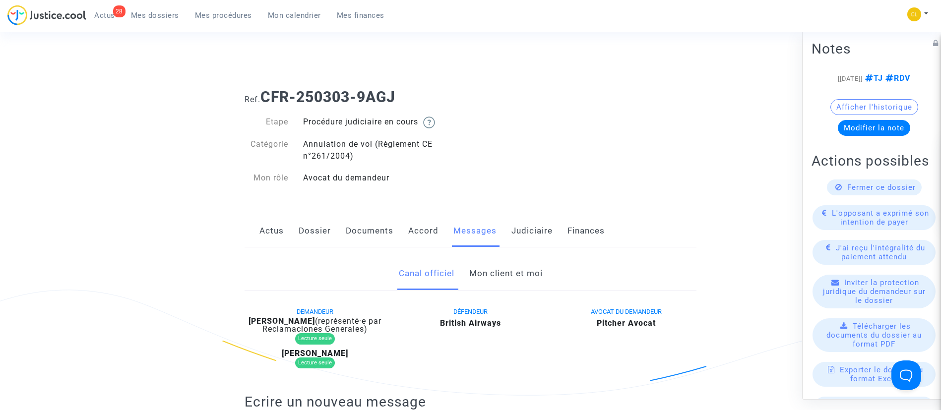
click at [421, 232] on link "Accord" at bounding box center [423, 231] width 30 height 33
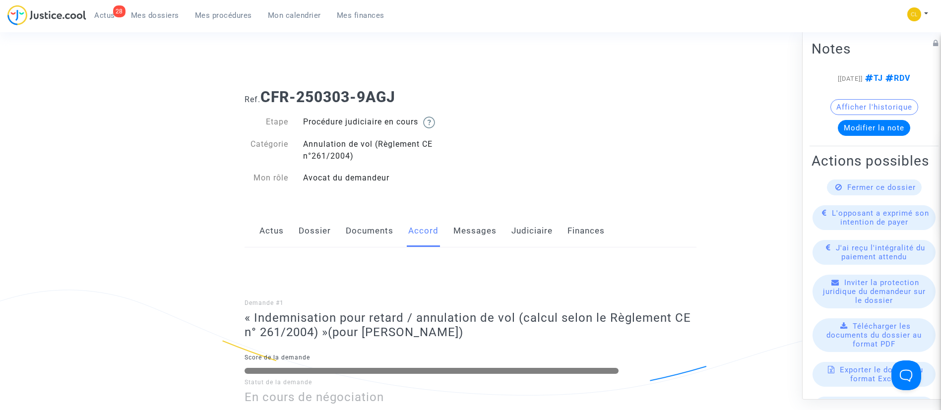
click at [372, 230] on link "Documents" at bounding box center [370, 231] width 48 height 33
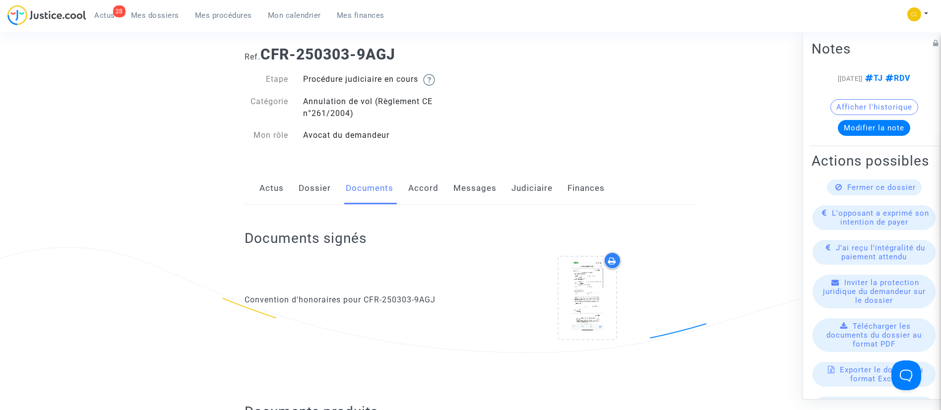
scroll to position [74, 0]
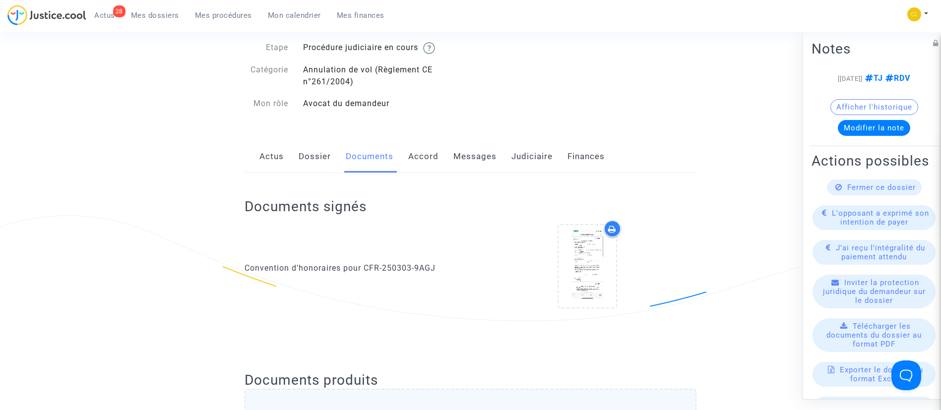
click at [307, 152] on link "Dossier" at bounding box center [315, 156] width 32 height 33
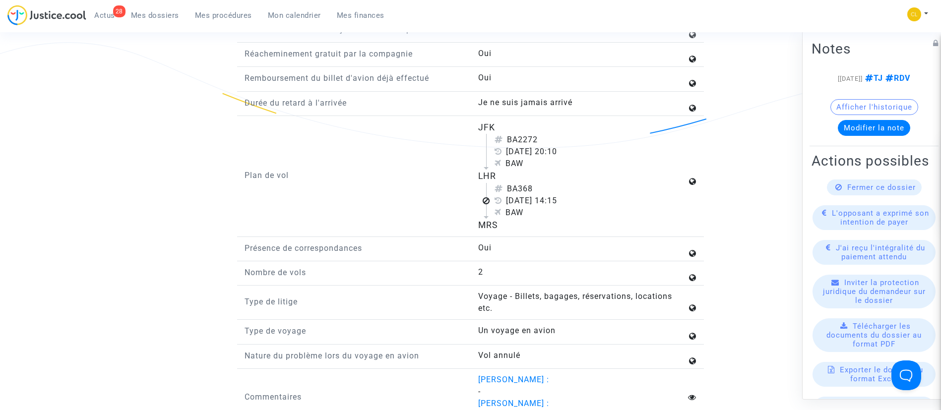
scroll to position [1339, 0]
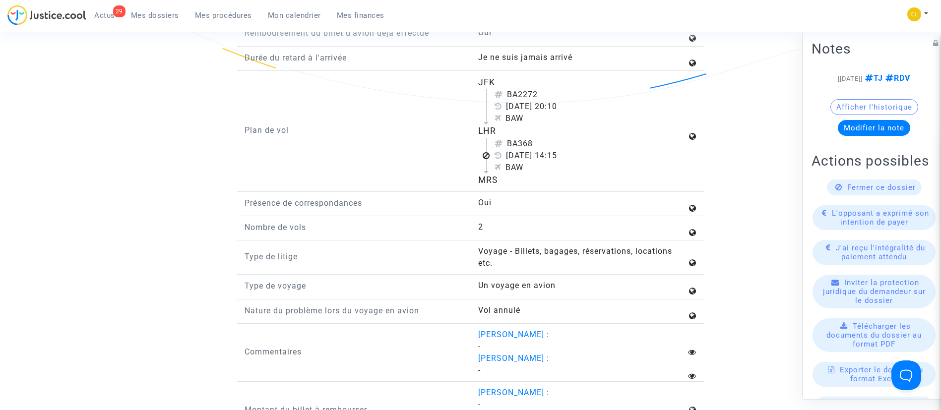
click at [167, 17] on span "Mes dossiers" at bounding box center [155, 15] width 48 height 9
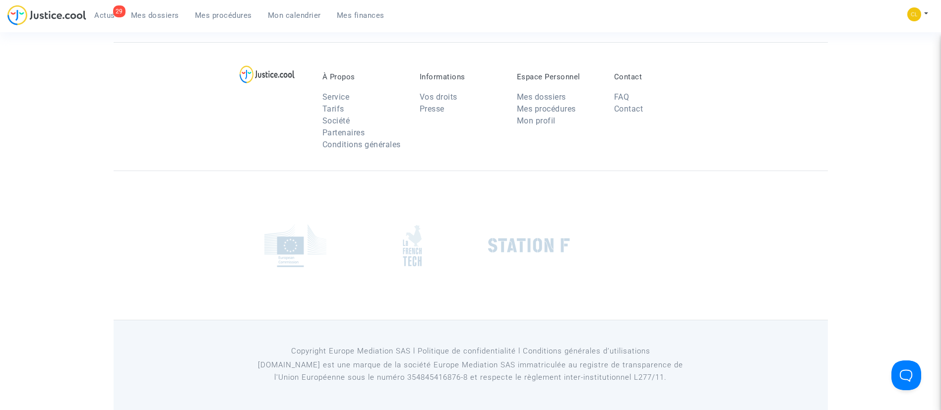
scroll to position [75, 0]
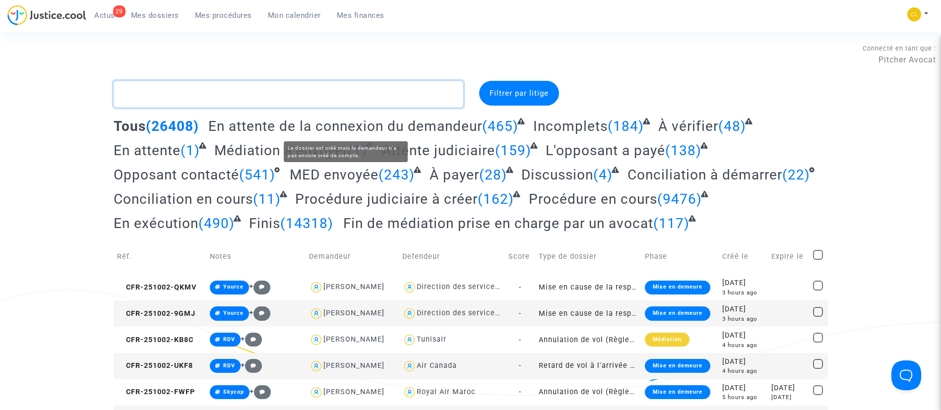
click at [264, 92] on textarea at bounding box center [289, 94] width 350 height 27
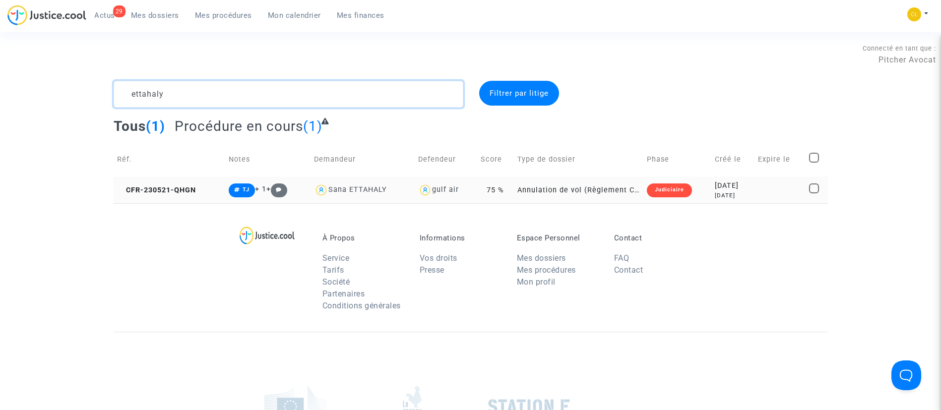
type textarea "ettahaly"
click at [742, 192] on div "2 years ago" at bounding box center [733, 195] width 36 height 8
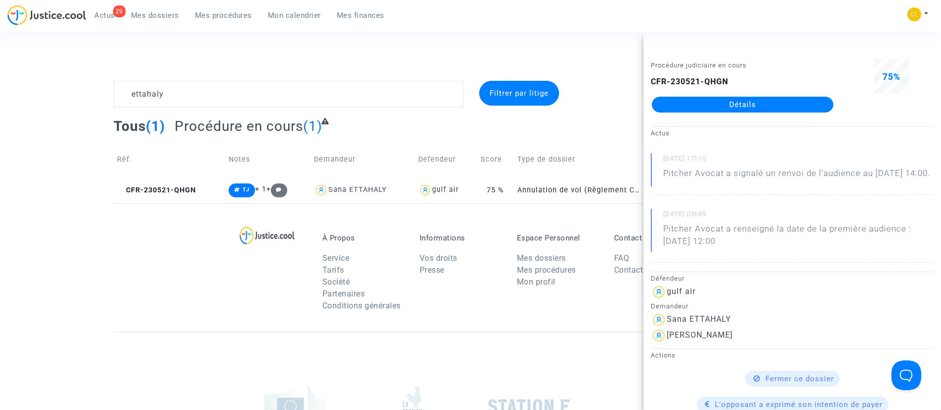
click at [730, 100] on link "Détails" at bounding box center [742, 105] width 181 height 16
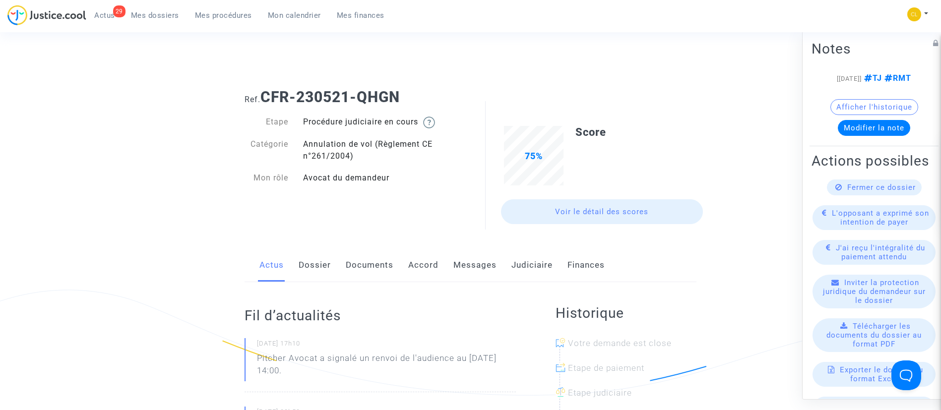
click at [367, 275] on link "Documents" at bounding box center [370, 265] width 48 height 33
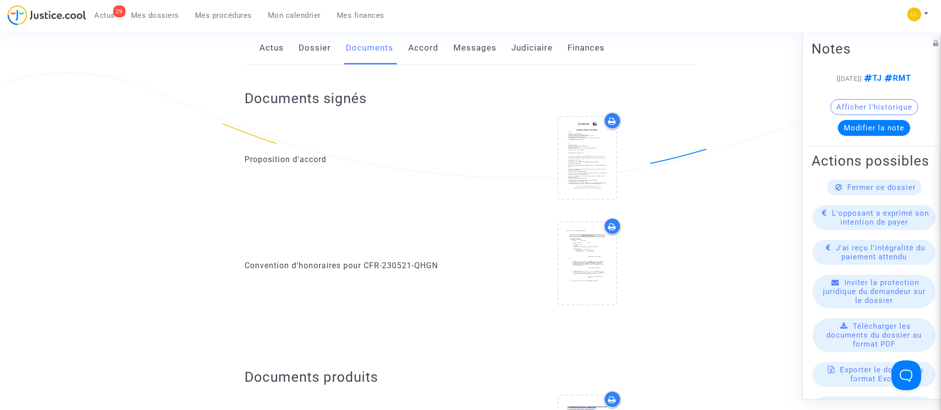
scroll to position [223, 0]
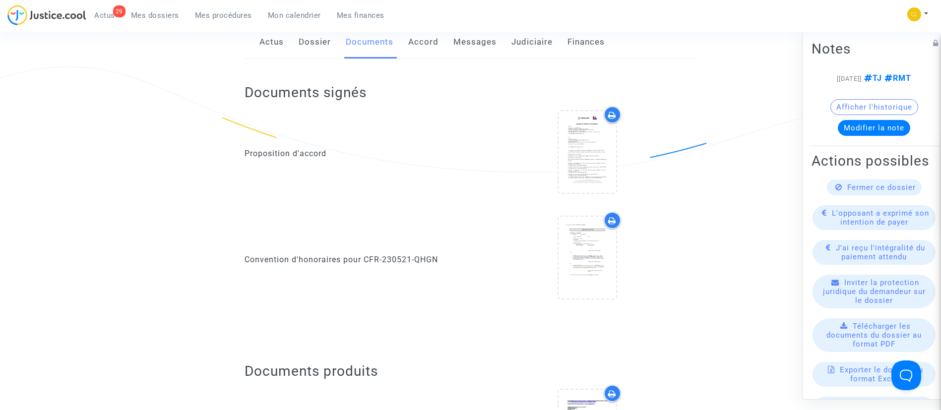
click at [416, 40] on link "Accord" at bounding box center [423, 42] width 30 height 33
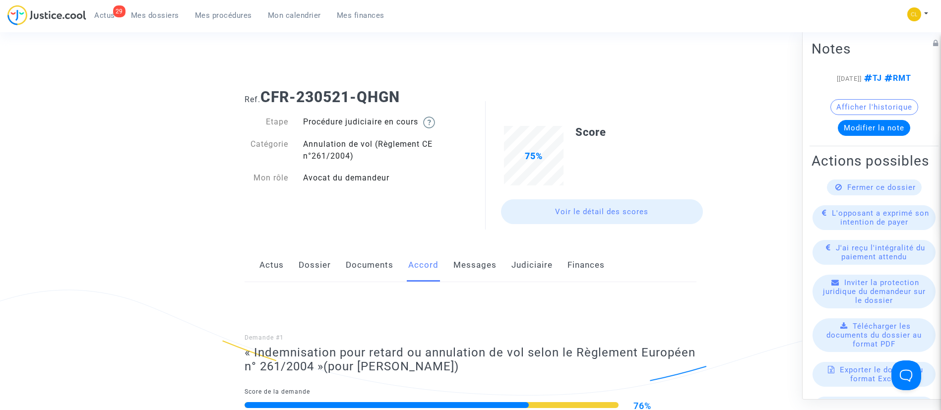
click at [372, 261] on link "Documents" at bounding box center [370, 265] width 48 height 33
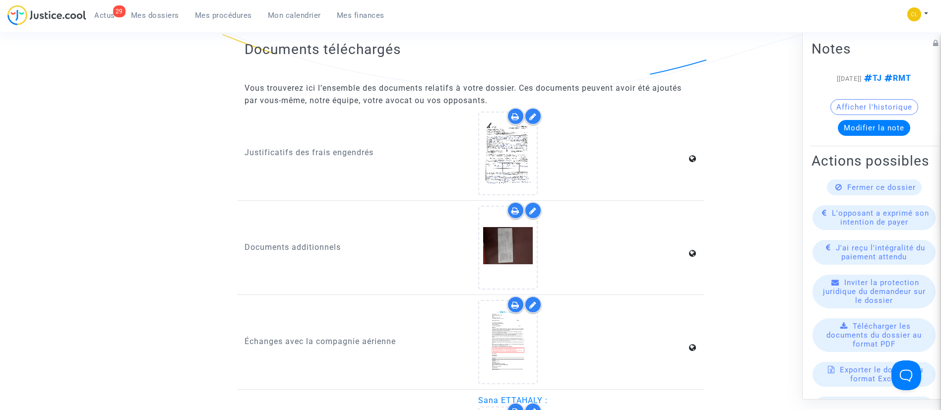
scroll to position [1339, 0]
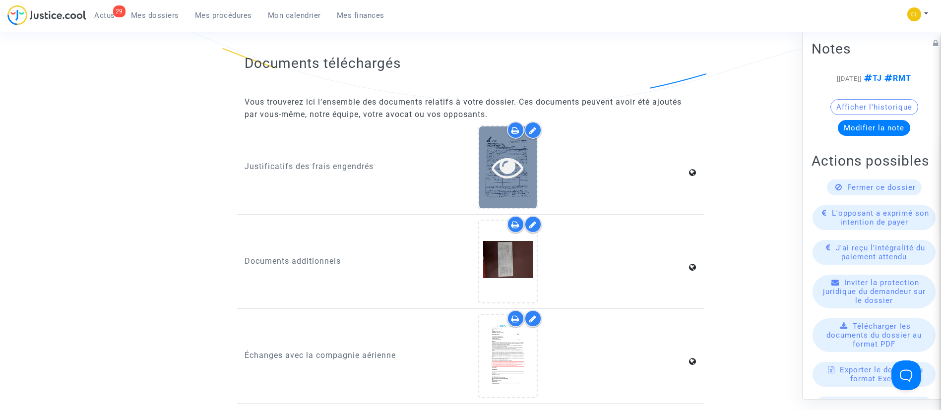
click at [504, 162] on icon at bounding box center [507, 167] width 32 height 32
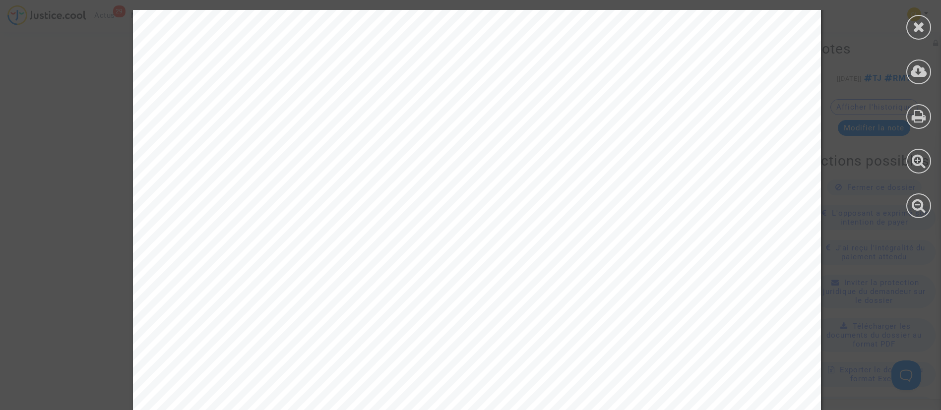
scroll to position [0, 0]
click at [919, 29] on icon at bounding box center [918, 26] width 12 height 15
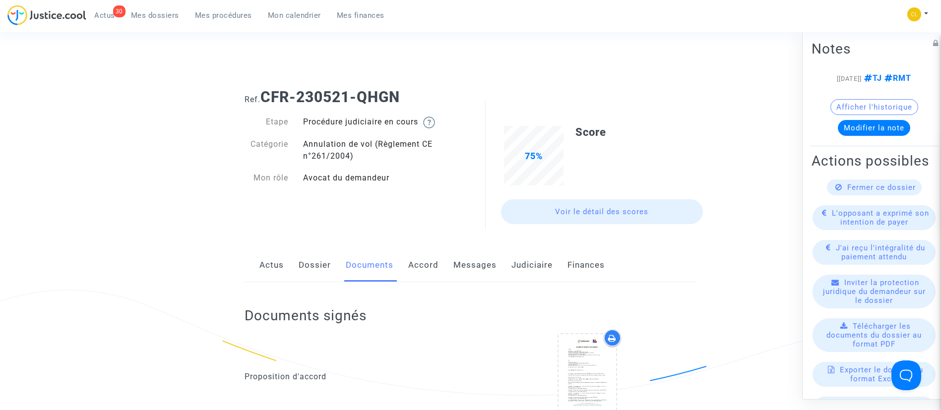
click at [526, 262] on link "Judiciaire" at bounding box center [531, 265] width 41 height 33
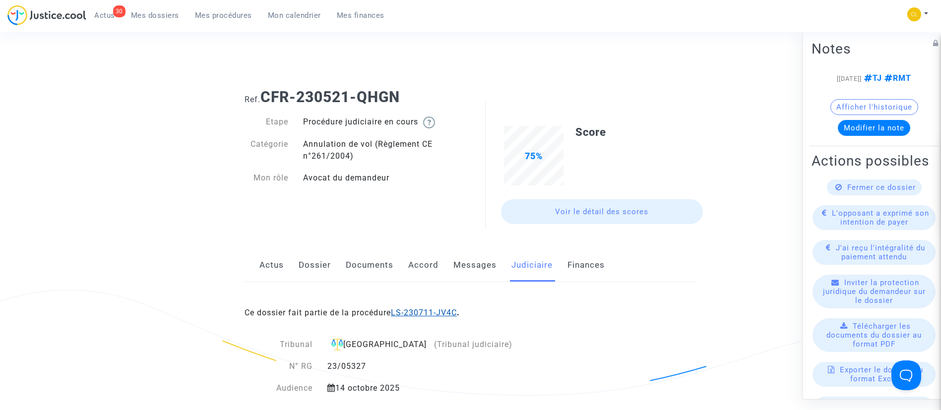
click at [422, 315] on link "LS-230711-JV4C" at bounding box center [424, 312] width 66 height 9
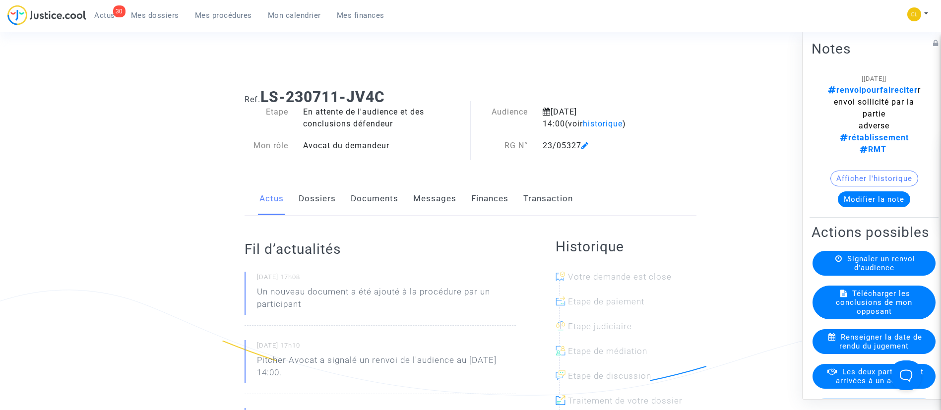
click at [873, 191] on button "Modifier la note" at bounding box center [873, 199] width 72 height 16
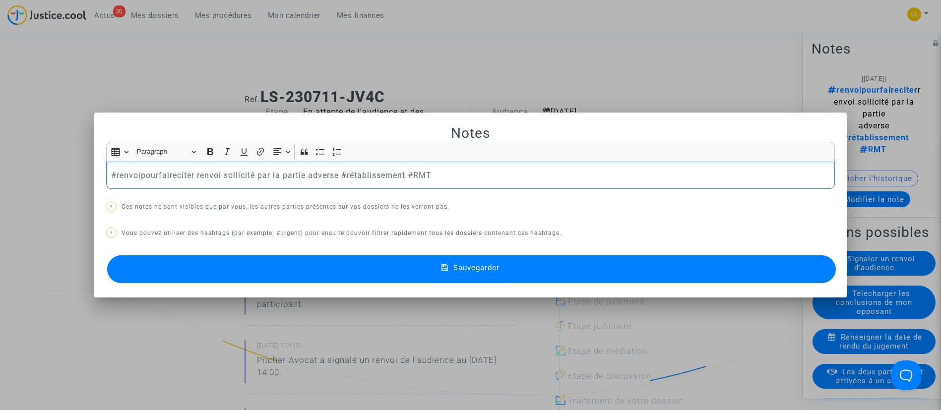
drag, startPoint x: 112, startPoint y: 179, endPoint x: 404, endPoint y: 181, distance: 292.6
click at [404, 181] on div "#renvoipourfaireciter renvoi sollicité par la partie adverse #rétablissement #R…" at bounding box center [470, 176] width 729 height 28
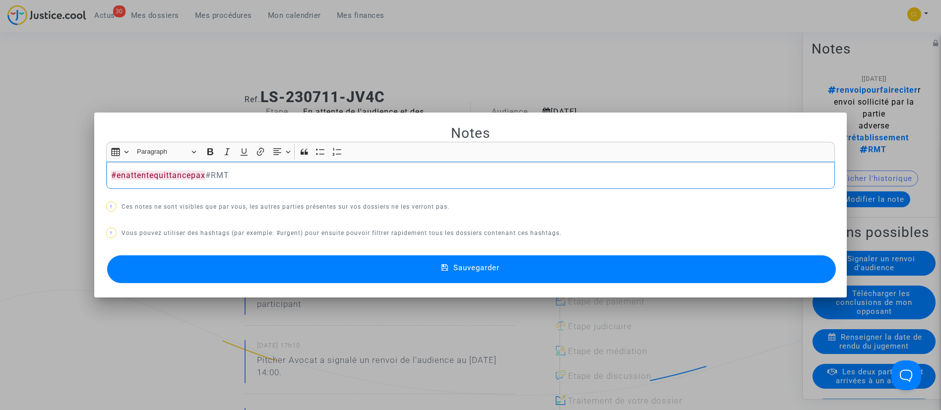
click at [526, 259] on button "Sauvegarder" at bounding box center [471, 269] width 729 height 28
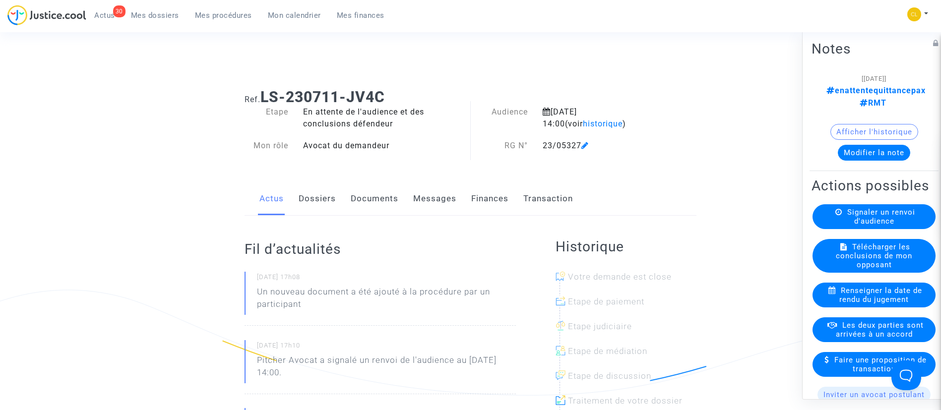
click at [159, 21] on link "Mes dossiers" at bounding box center [155, 15] width 64 height 15
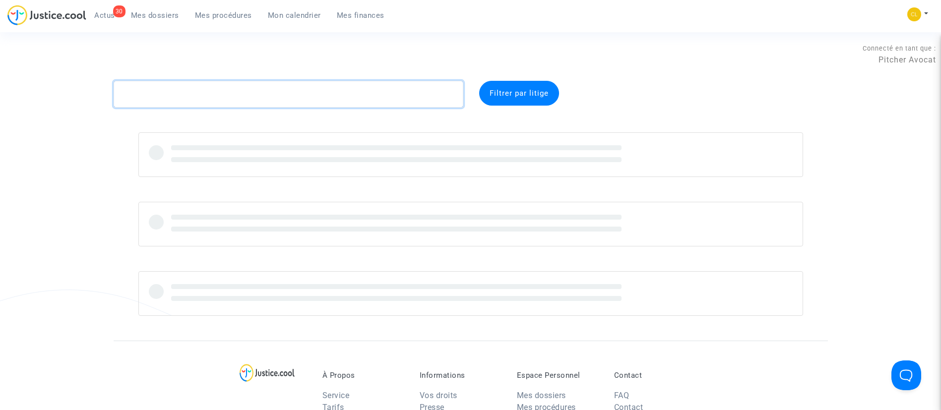
click at [299, 100] on textarea at bounding box center [289, 94] width 350 height 27
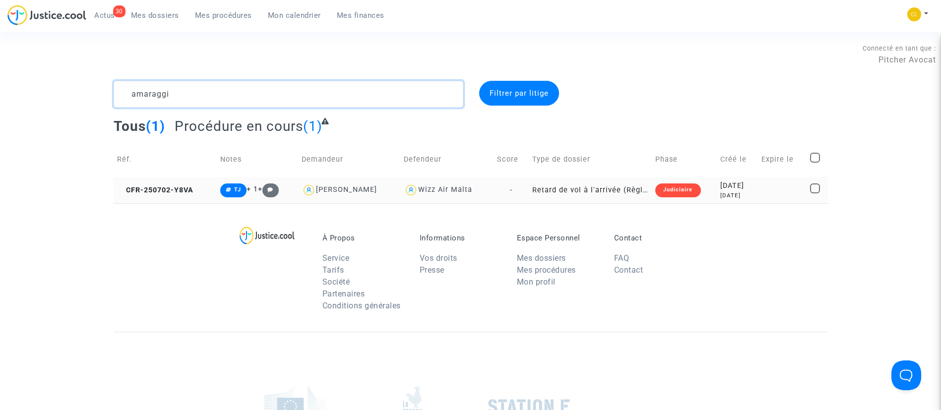
type textarea "amaraggi"
click at [720, 190] on div "2025-07-02" at bounding box center [737, 185] width 34 height 11
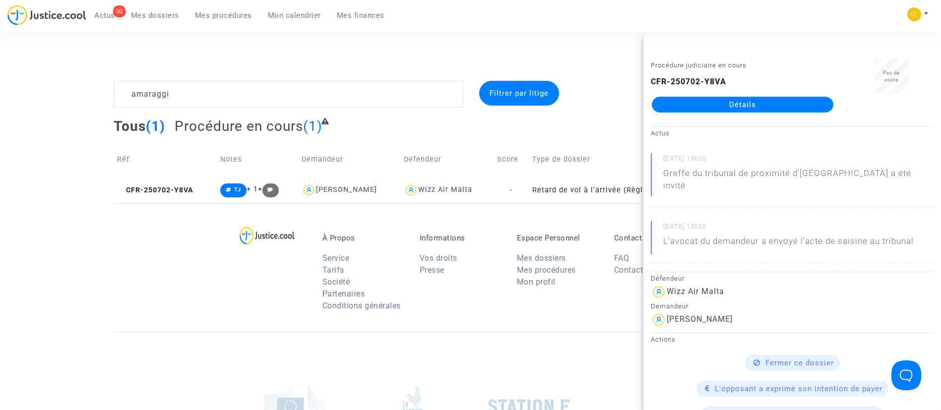
click at [755, 113] on div "Procédure judiciaire en cours CFR-250702-Y8VA Détails" at bounding box center [742, 90] width 198 height 62
click at [751, 106] on link "Détails" at bounding box center [742, 105] width 181 height 16
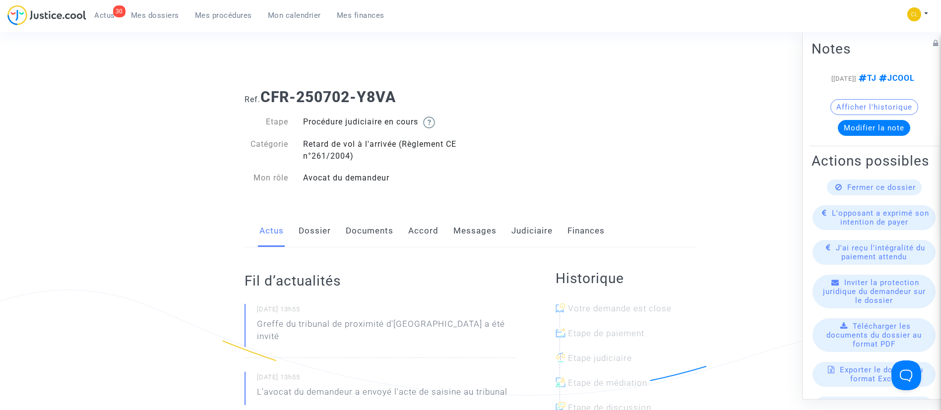
click at [487, 228] on link "Messages" at bounding box center [474, 231] width 43 height 33
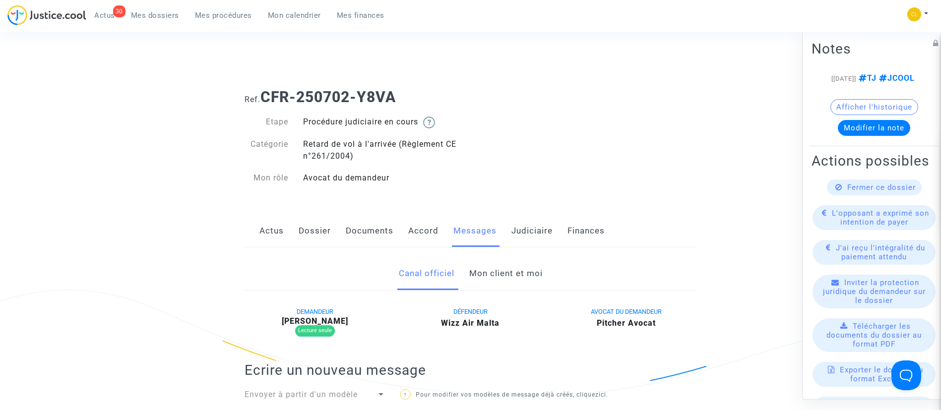
click at [482, 276] on link "Mon client et moi" at bounding box center [505, 273] width 73 height 33
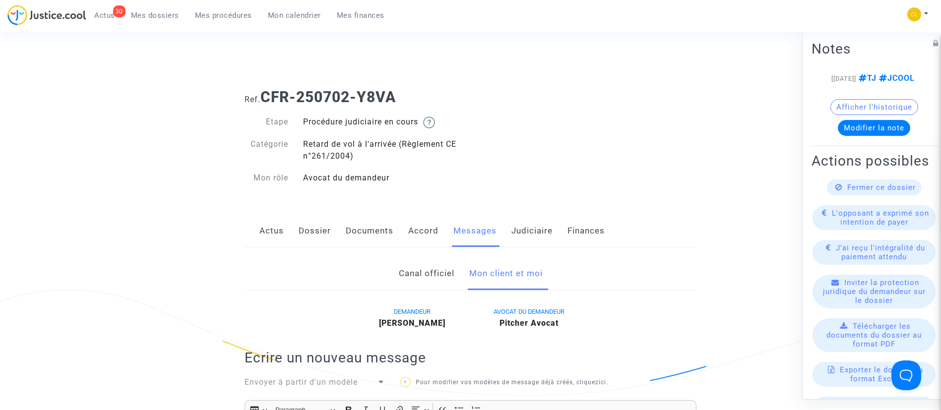
click at [527, 229] on link "Judiciaire" at bounding box center [531, 231] width 41 height 33
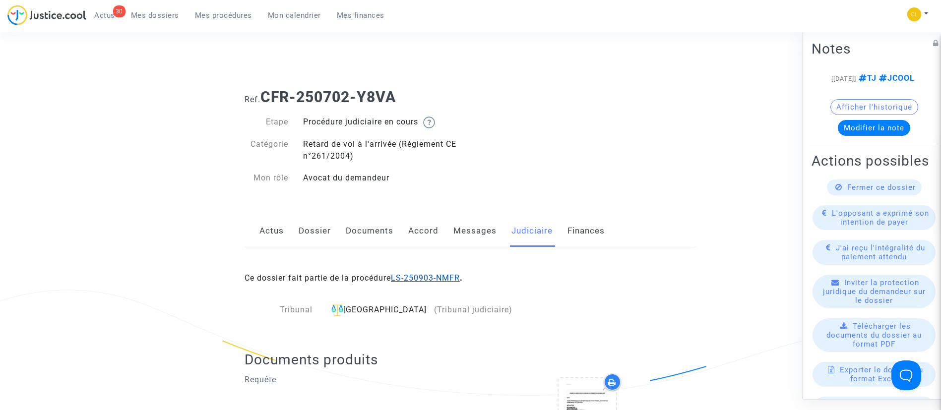
click at [460, 280] on link "LS-250903-NMFR" at bounding box center [425, 277] width 69 height 9
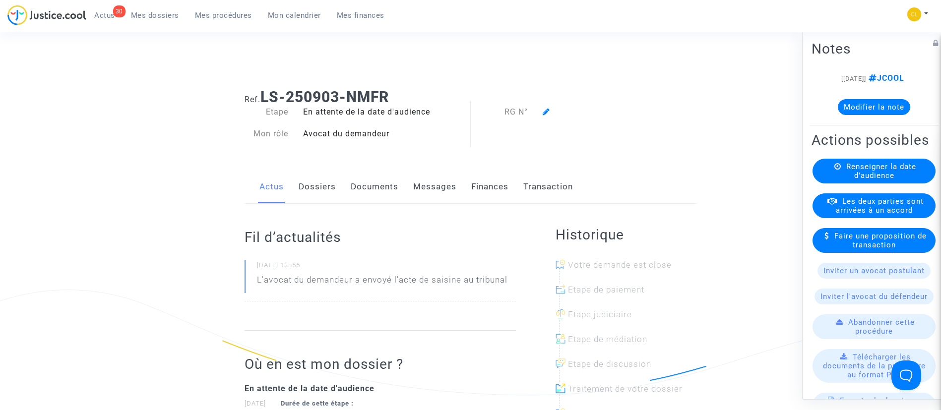
click at [324, 185] on link "Dossiers" at bounding box center [317, 187] width 37 height 33
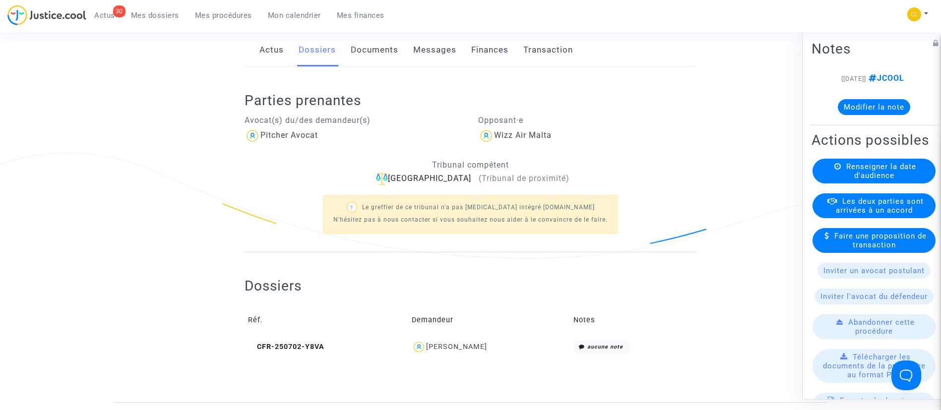
scroll to position [149, 0]
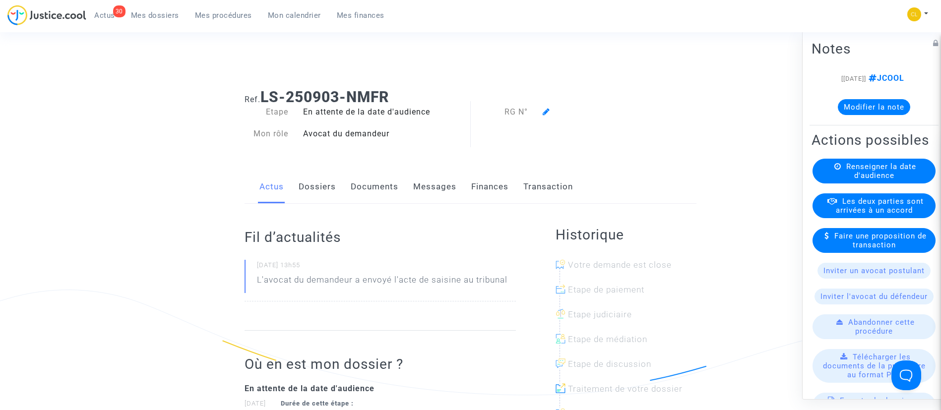
click at [331, 186] on link "Dossiers" at bounding box center [317, 187] width 37 height 33
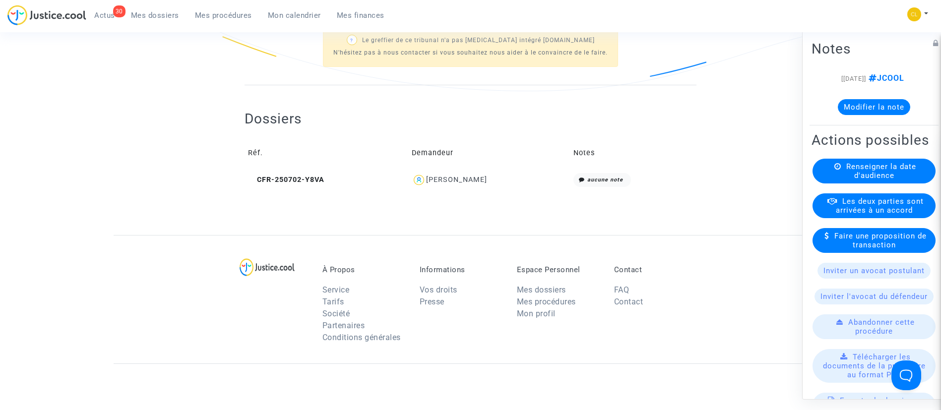
scroll to position [372, 0]
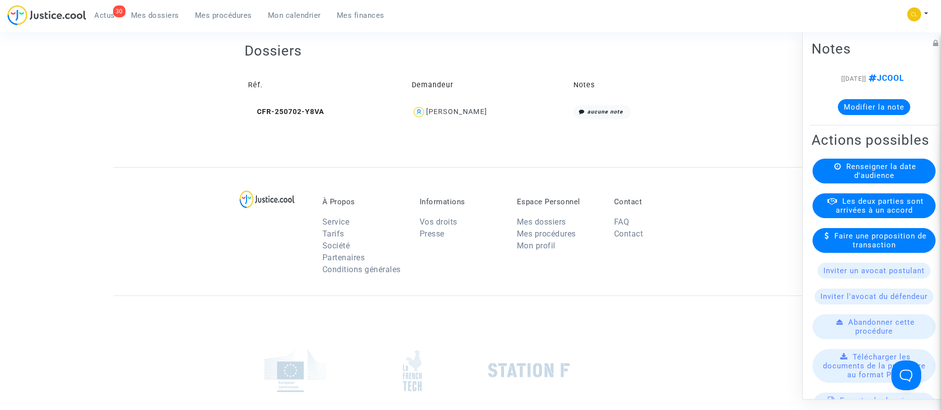
click at [462, 117] on div "Samuel Amaraggi" at bounding box center [489, 112] width 155 height 14
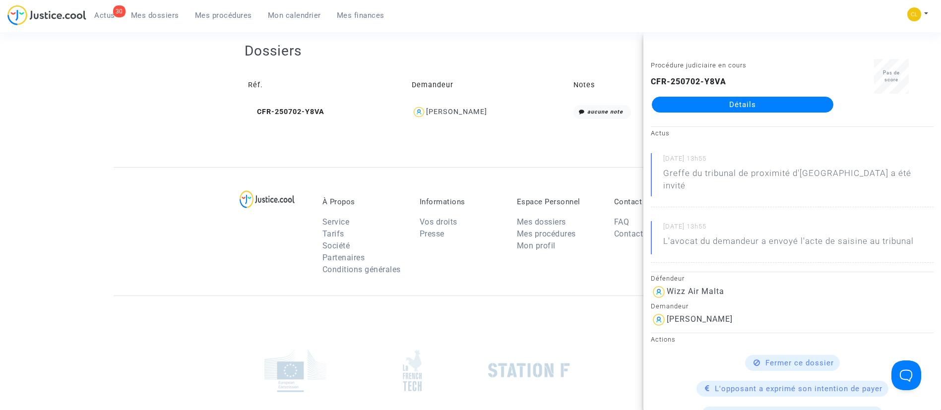
click at [763, 105] on link "Détails" at bounding box center [742, 105] width 181 height 16
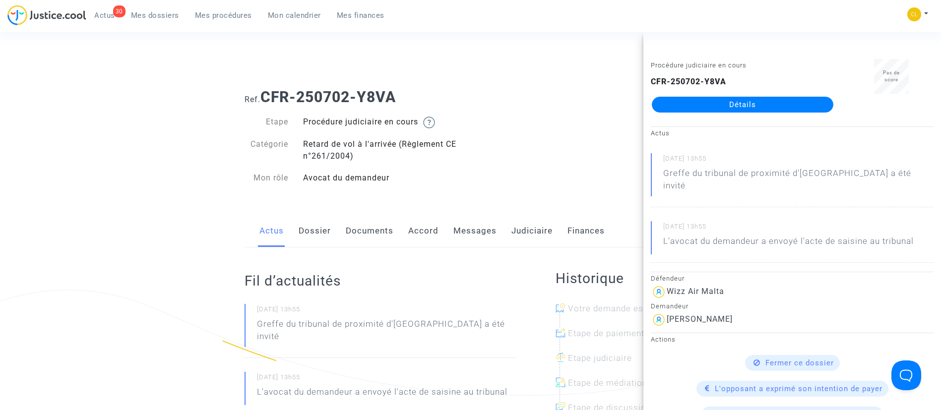
click at [421, 225] on link "Accord" at bounding box center [423, 231] width 30 height 33
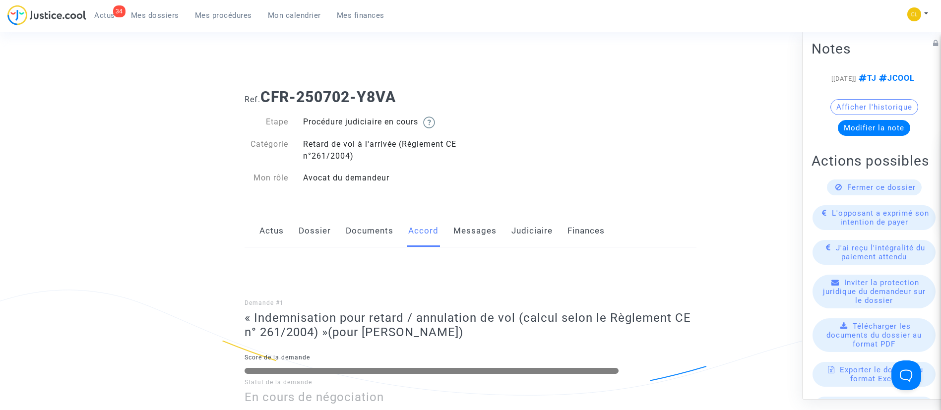
click at [365, 233] on link "Documents" at bounding box center [370, 231] width 48 height 33
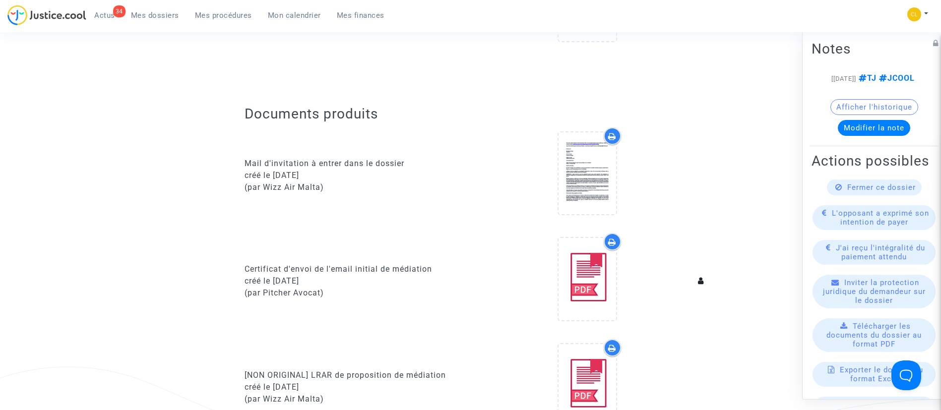
scroll to position [223, 0]
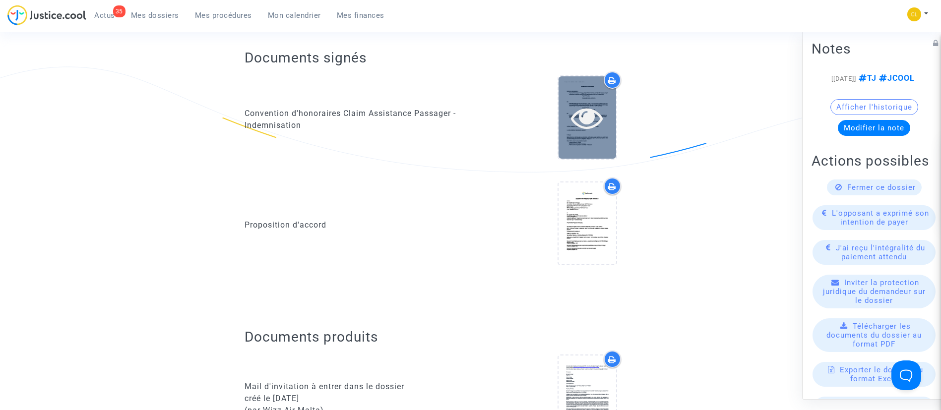
click at [564, 117] on div at bounding box center [587, 118] width 58 height 32
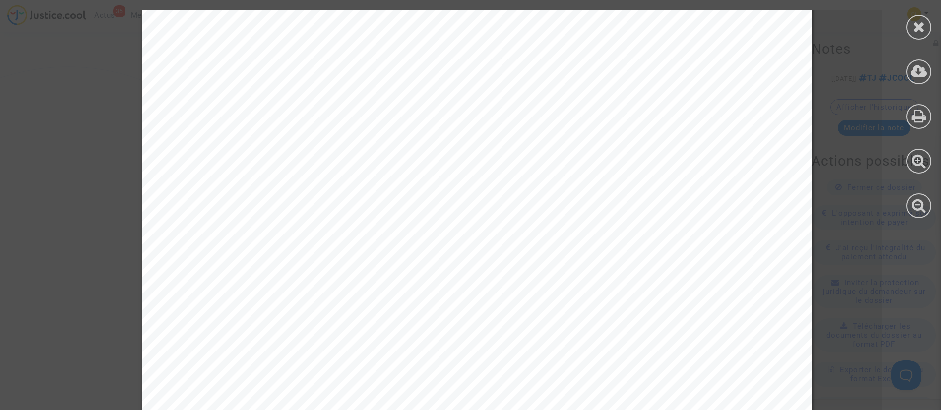
drag, startPoint x: 217, startPoint y: 98, endPoint x: 223, endPoint y: 96, distance: 6.7
click at [252, 105] on div "CONVENTION D’HONORAIRES ENTRE LES SOUSSIGNES : Madame/Monsieur Samuel Amaraggi,…" at bounding box center [476, 260] width 669 height 946
drag, startPoint x: 236, startPoint y: 98, endPoint x: 674, endPoint y: 131, distance: 439.1
click at [674, 131] on div "CONVENTION D’HONORAIRES ENTRE LES SOUSSIGNES : Madame/Monsieur Samuel Amaraggi,…" at bounding box center [476, 260] width 669 height 946
copy div "PITCHER AVOCAT , SELARLU immatriculée au registre du commerce et des sociétés d…"
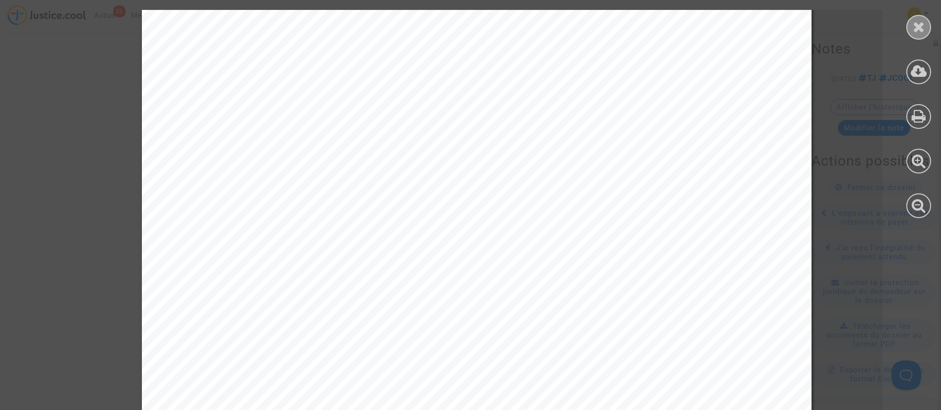
click at [911, 26] on div at bounding box center [918, 27] width 25 height 25
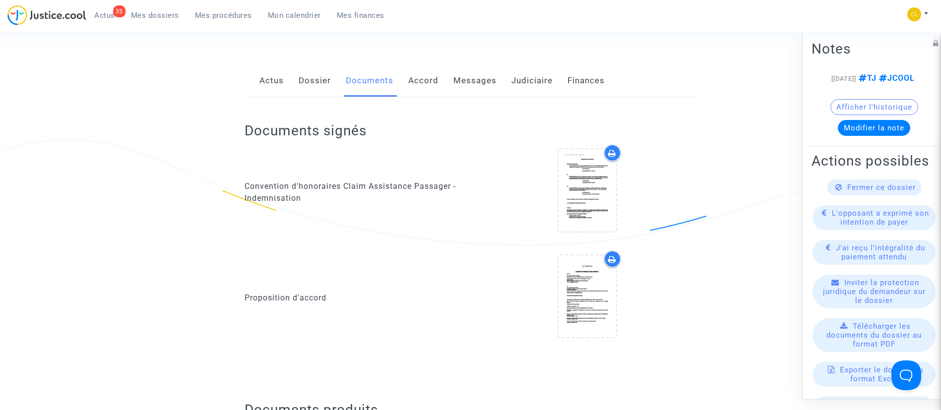
scroll to position [0, 0]
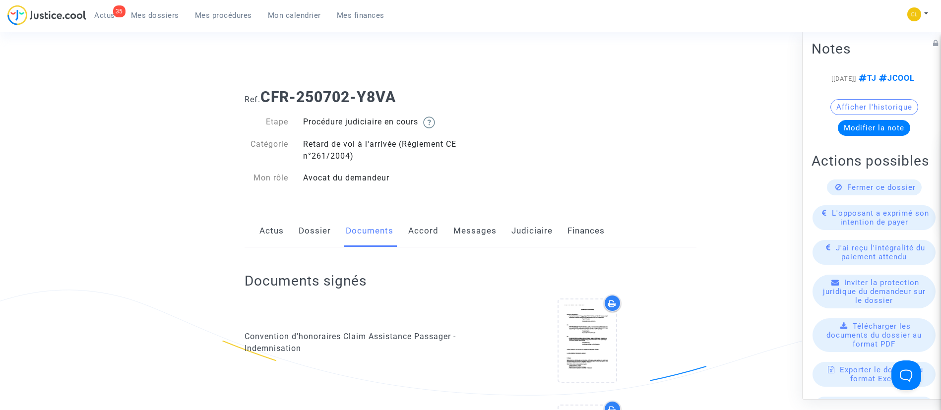
drag, startPoint x: 483, startPoint y: 242, endPoint x: 480, endPoint y: 219, distance: 23.4
click at [483, 242] on link "Messages" at bounding box center [474, 231] width 43 height 33
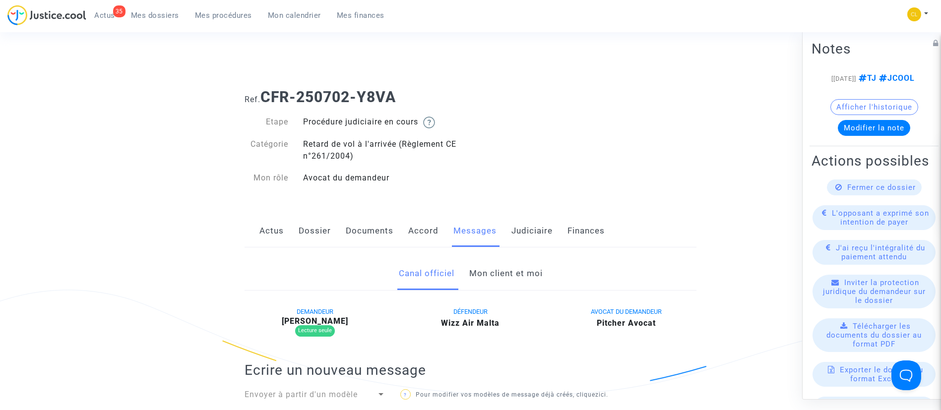
click at [486, 277] on link "Mon client et moi" at bounding box center [505, 273] width 73 height 33
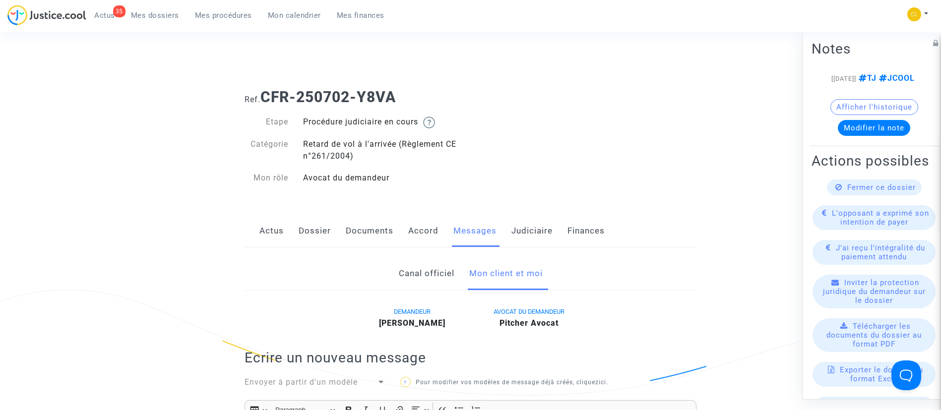
click at [171, 21] on link "Mes dossiers" at bounding box center [155, 15] width 64 height 15
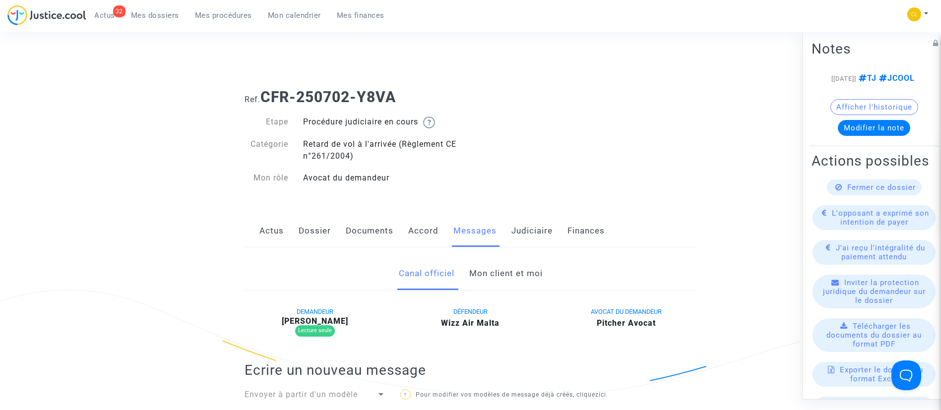
click at [411, 231] on link "Accord" at bounding box center [423, 231] width 30 height 33
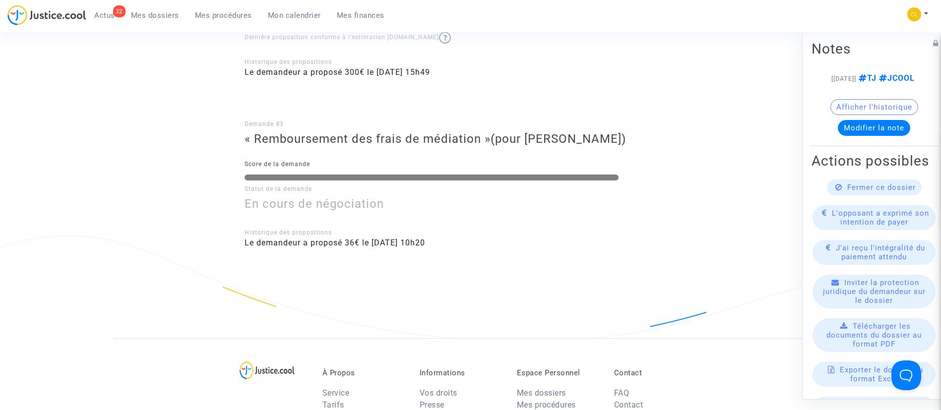
scroll to position [595, 0]
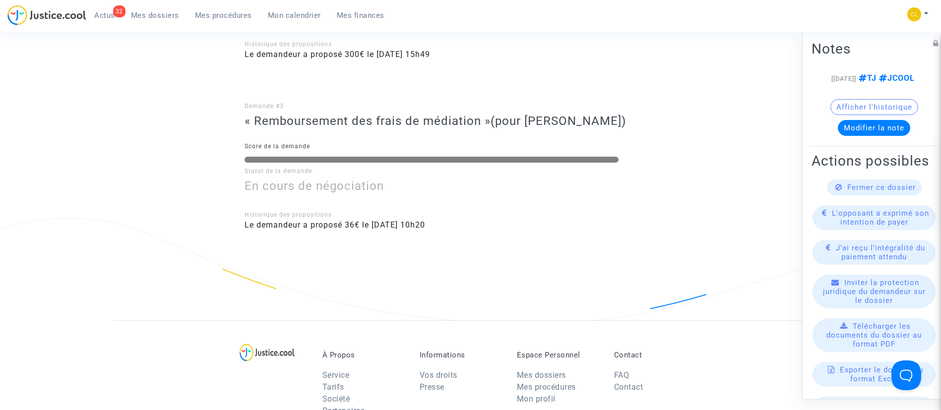
drag, startPoint x: 240, startPoint y: 13, endPoint x: 233, endPoint y: 121, distance: 108.4
click at [240, 13] on span "Mes procédures" at bounding box center [223, 15] width 57 height 9
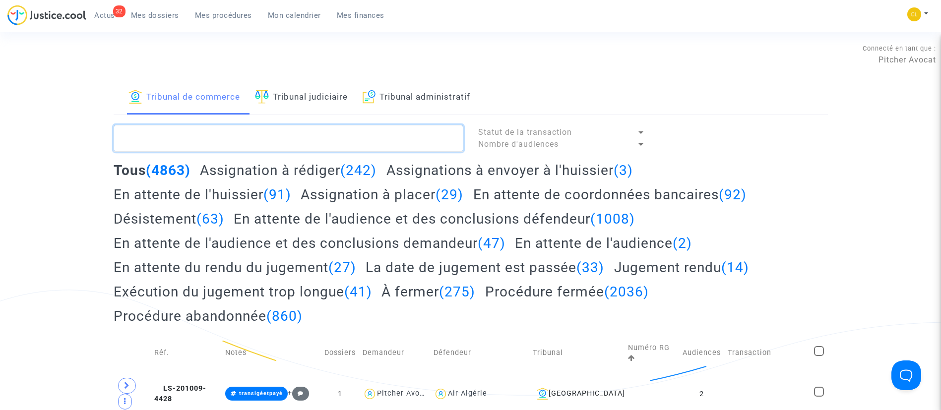
click at [217, 135] on textarea at bounding box center [289, 138] width 350 height 27
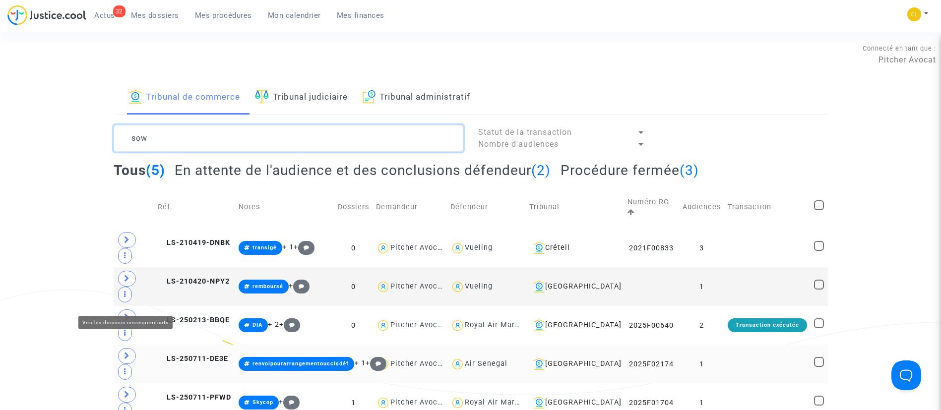
type textarea "sow"
click at [129, 352] on icon at bounding box center [127, 355] width 6 height 7
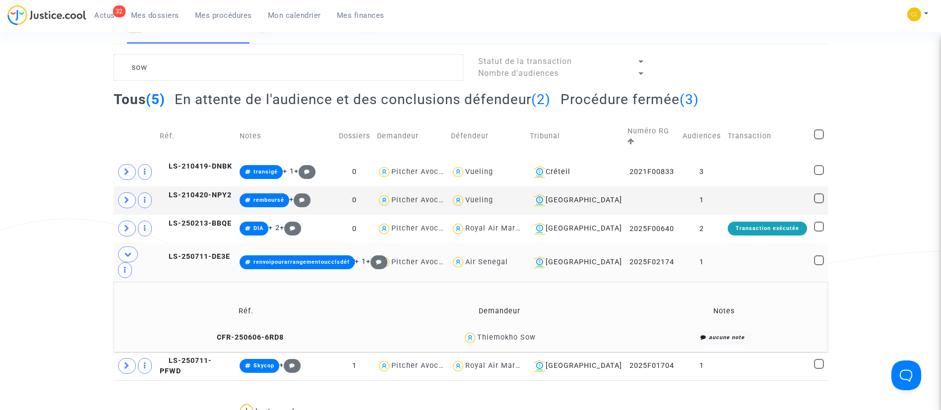
scroll to position [149, 0]
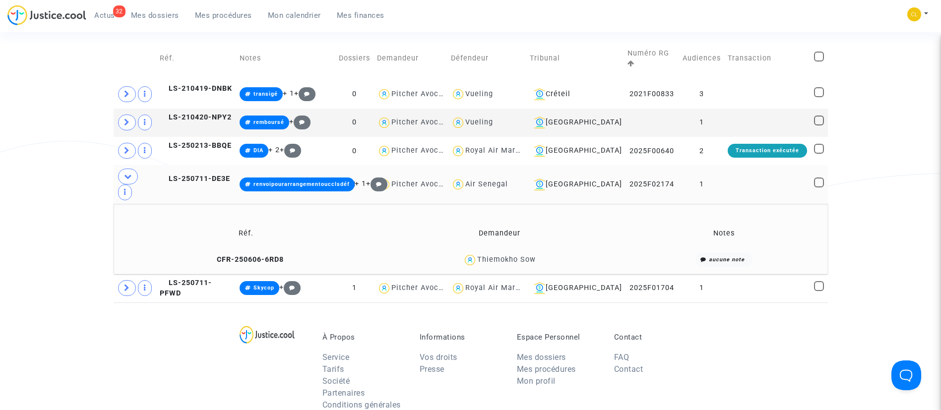
click at [791, 165] on td at bounding box center [767, 184] width 86 height 39
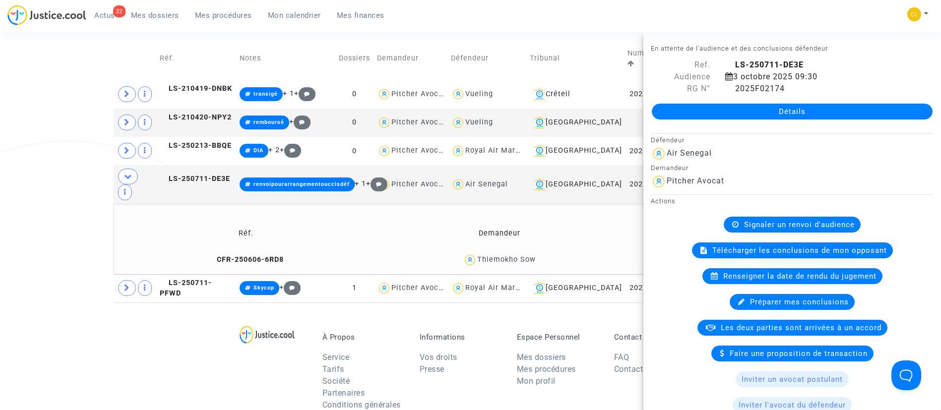
click at [529, 212] on span "Thiemokho Sow" at bounding box center [506, 230] width 59 height 65
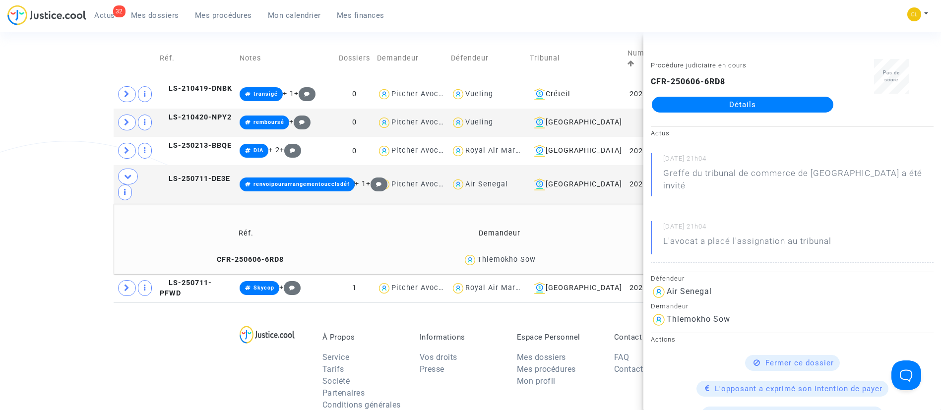
click at [739, 102] on link "Détails" at bounding box center [742, 105] width 181 height 16
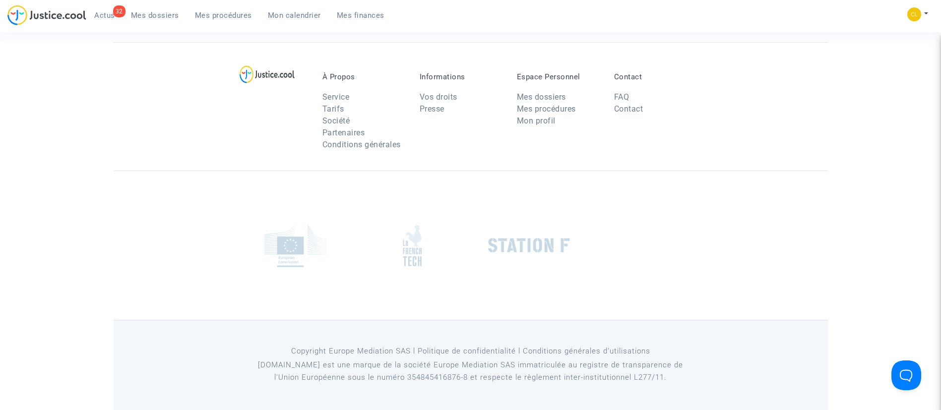
scroll to position [149, 0]
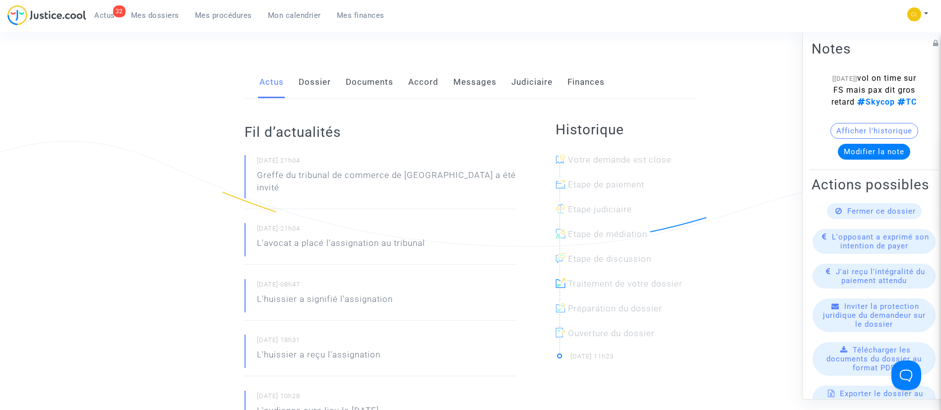
click at [459, 85] on link "Messages" at bounding box center [474, 82] width 43 height 33
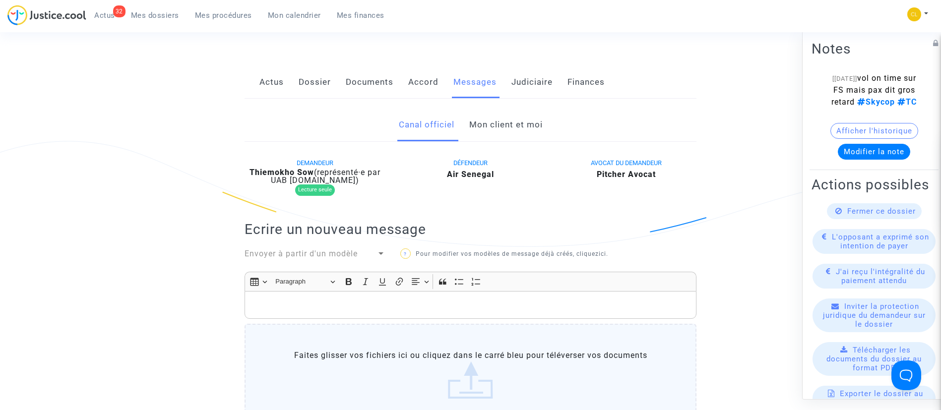
click at [380, 81] on link "Documents" at bounding box center [370, 82] width 48 height 33
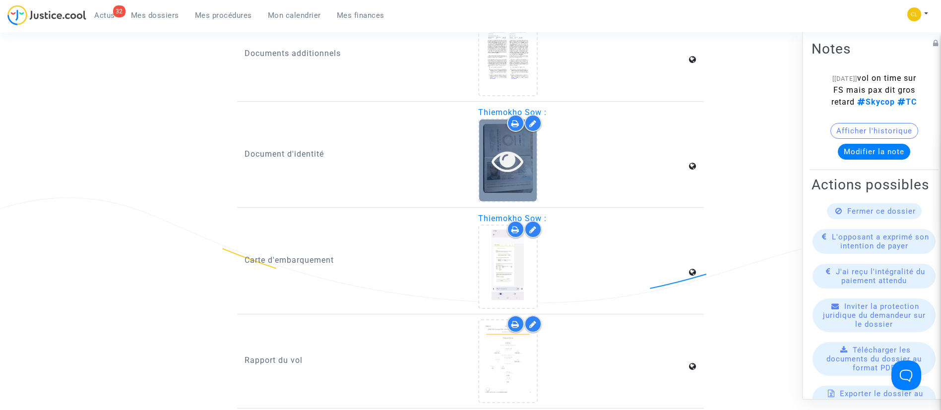
scroll to position [1116, 0]
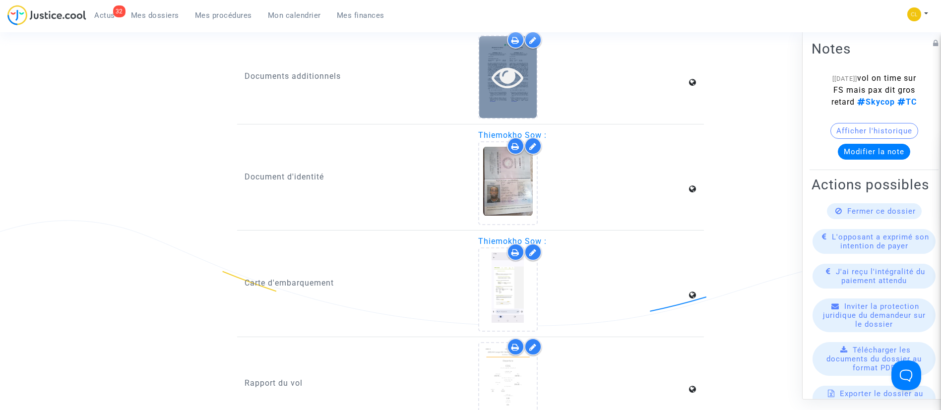
click at [497, 68] on icon at bounding box center [507, 77] width 32 height 32
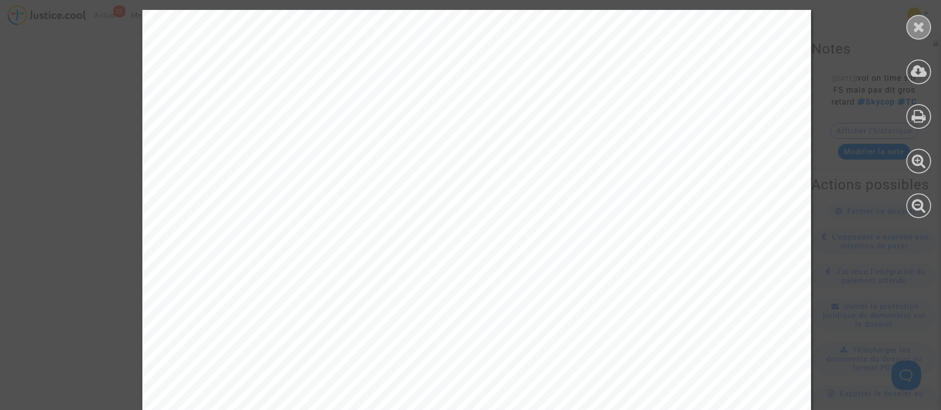
click at [915, 24] on icon at bounding box center [918, 26] width 12 height 15
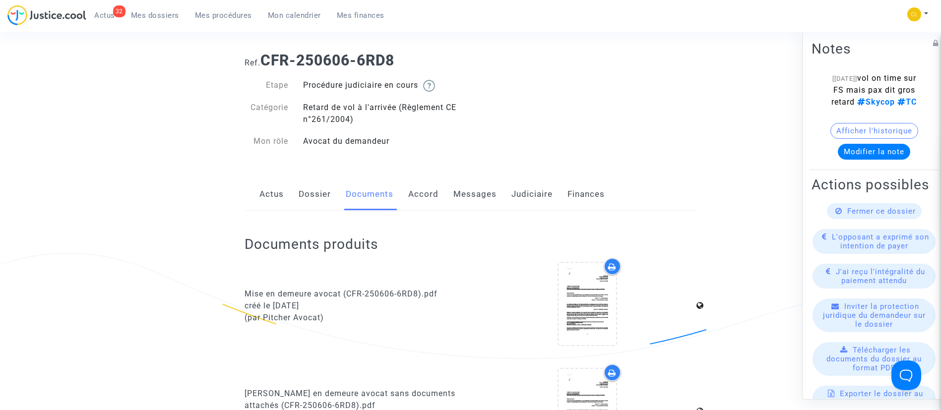
scroll to position [0, 0]
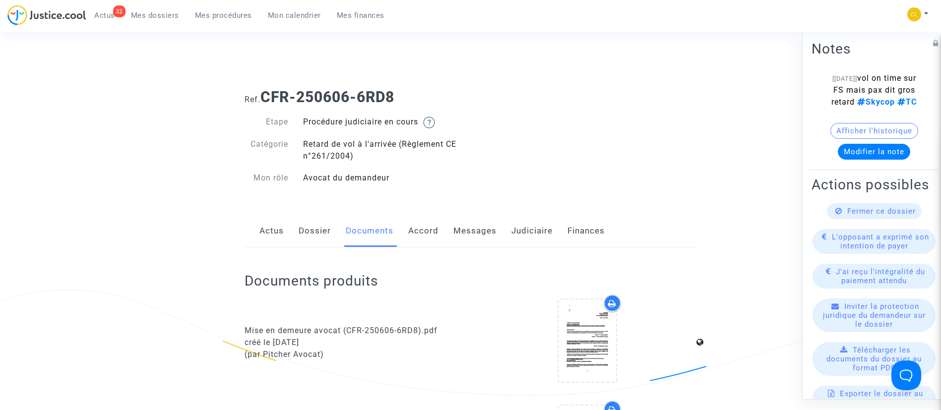
click at [487, 231] on link "Messages" at bounding box center [474, 231] width 43 height 33
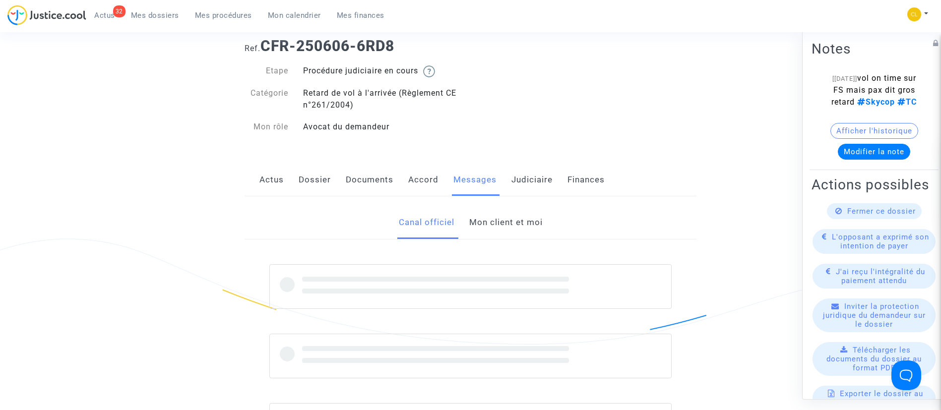
scroll to position [74, 0]
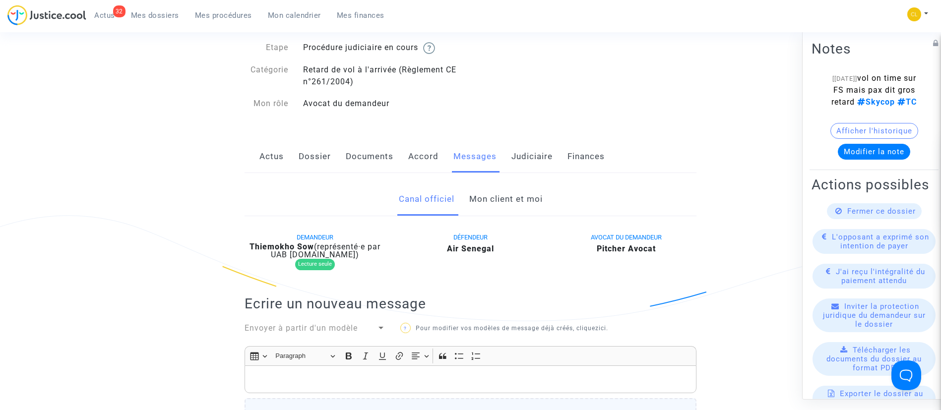
click at [486, 205] on link "Mon client et moi" at bounding box center [505, 199] width 73 height 33
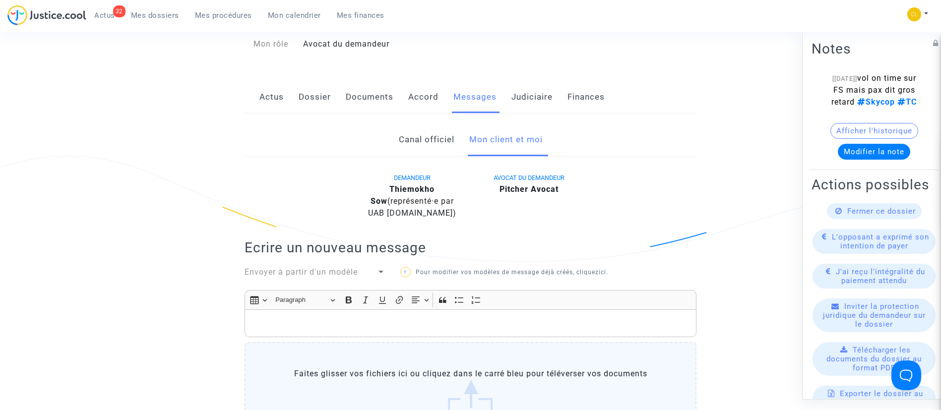
scroll to position [298, 0]
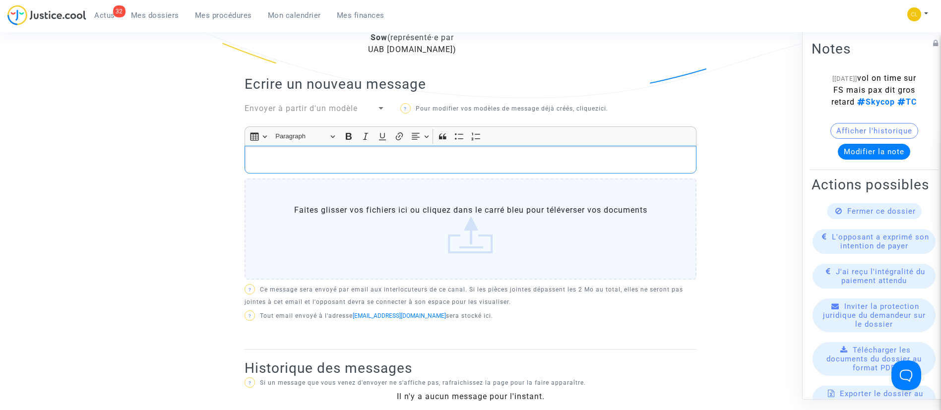
click at [322, 157] on p "Rich Text Editor, main" at bounding box center [470, 160] width 441 height 12
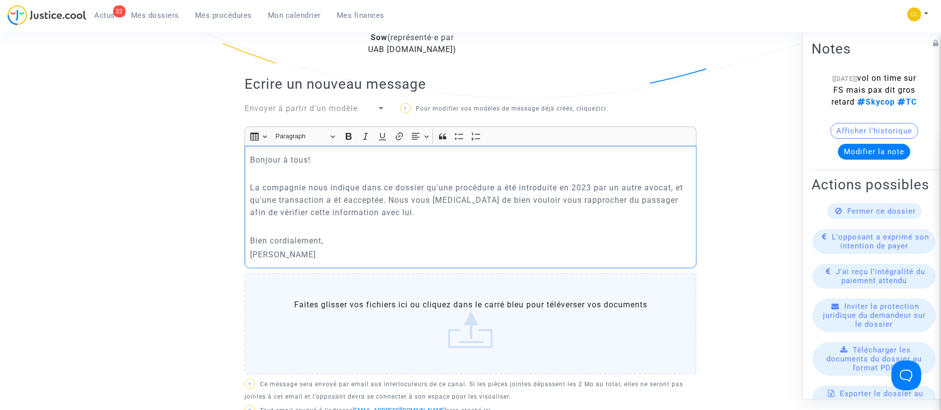
click at [344, 197] on p "La compagnie nous indique dans ce dossier qu'une procédure a été introduite en …" at bounding box center [470, 199] width 441 height 37
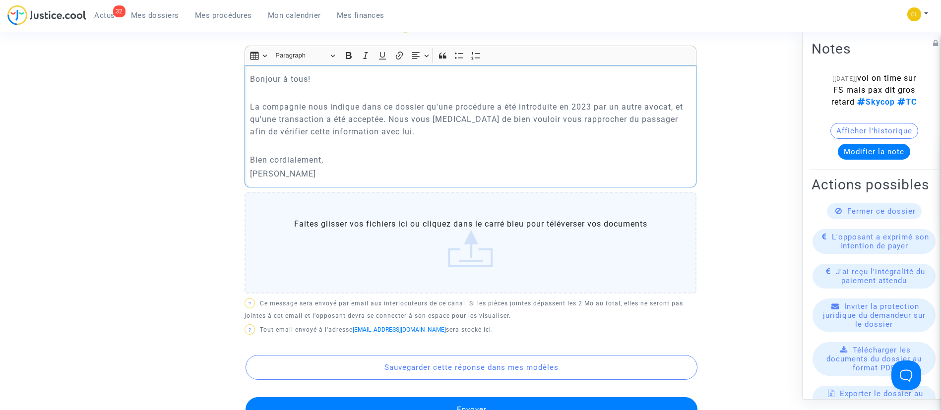
scroll to position [521, 0]
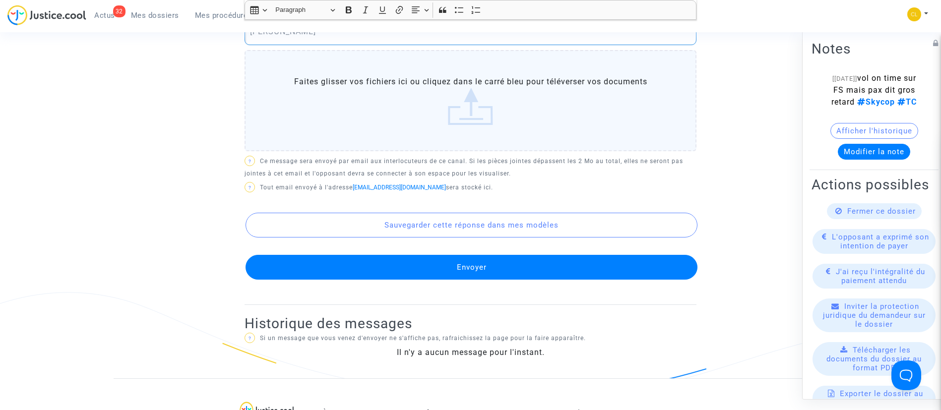
click at [541, 255] on button "Envoyer" at bounding box center [471, 267] width 452 height 25
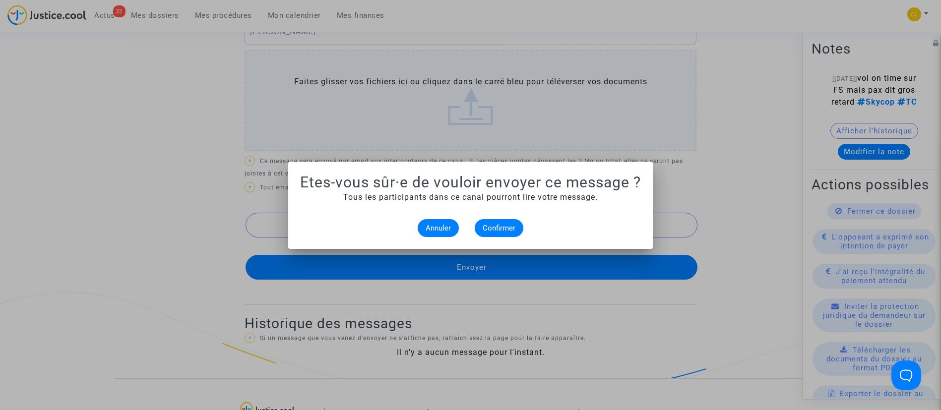
scroll to position [0, 0]
click at [502, 229] on span "Confirmer" at bounding box center [498, 228] width 33 height 9
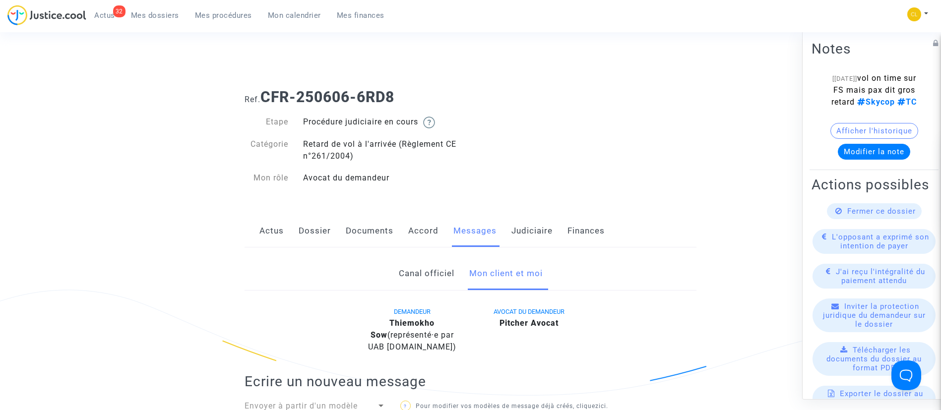
scroll to position [521, 0]
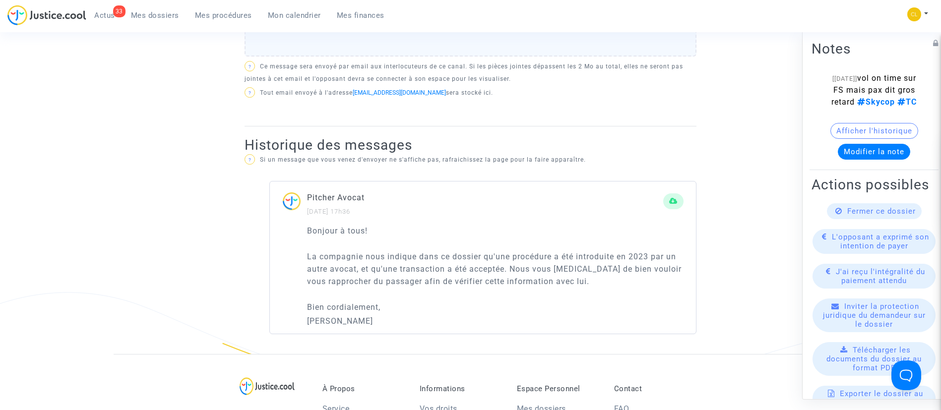
drag, startPoint x: 331, startPoint y: 319, endPoint x: 302, endPoint y: 237, distance: 87.2
click at [302, 237] on div "Bonjour à tous! La compagnie nous indique dans ce dossier qu'une procédure a ét…" at bounding box center [483, 280] width 426 height 110
copy div "Bonjour à tous! La compagnie nous indique dans ce dossier qu'une procédure a ét…"
click at [202, 17] on span "Mes procédures" at bounding box center [223, 15] width 57 height 9
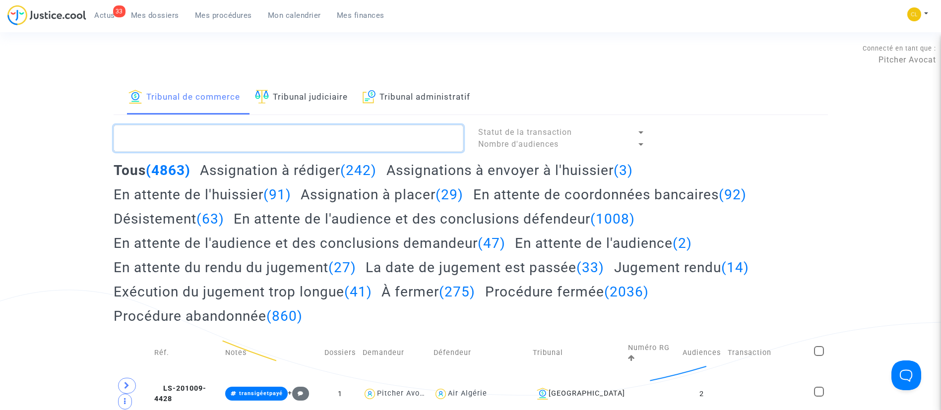
click at [254, 143] on textarea at bounding box center [289, 138] width 350 height 27
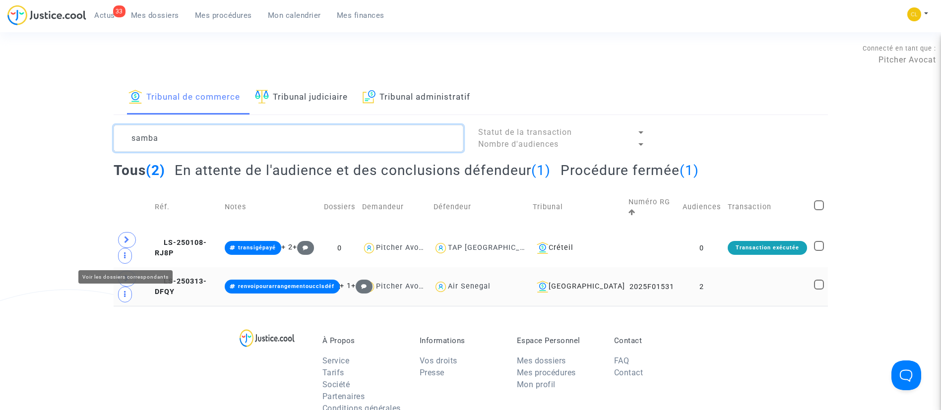
type textarea "samba"
click at [126, 275] on icon at bounding box center [127, 278] width 6 height 7
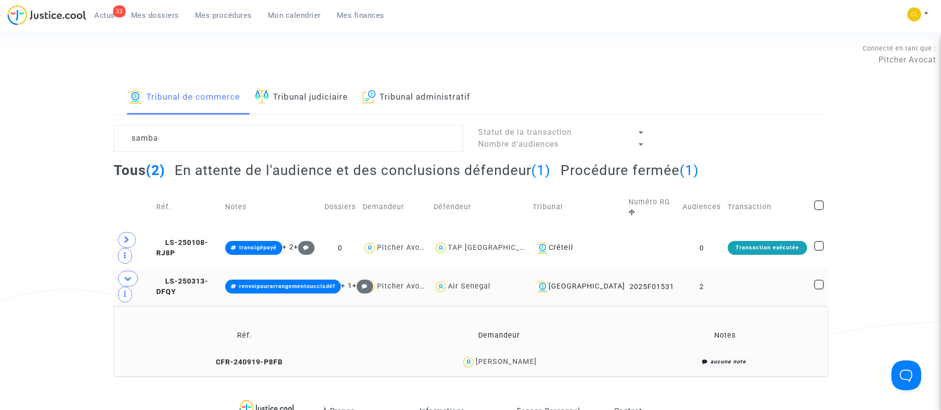
click at [516, 358] on div "Samba Idrissa BA" at bounding box center [506, 362] width 61 height 8
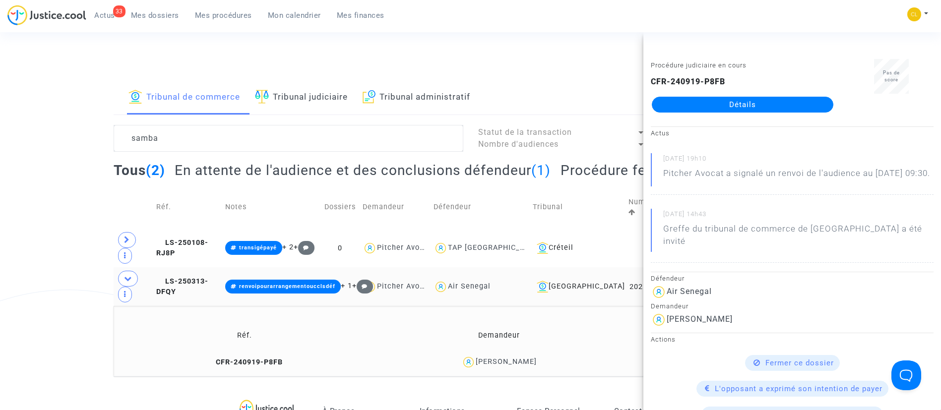
click at [737, 103] on link "Détails" at bounding box center [742, 105] width 181 height 16
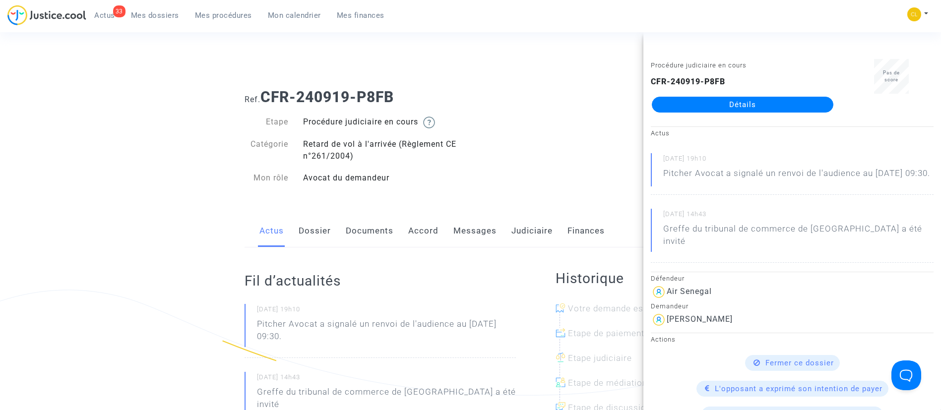
click at [476, 233] on link "Messages" at bounding box center [474, 231] width 43 height 33
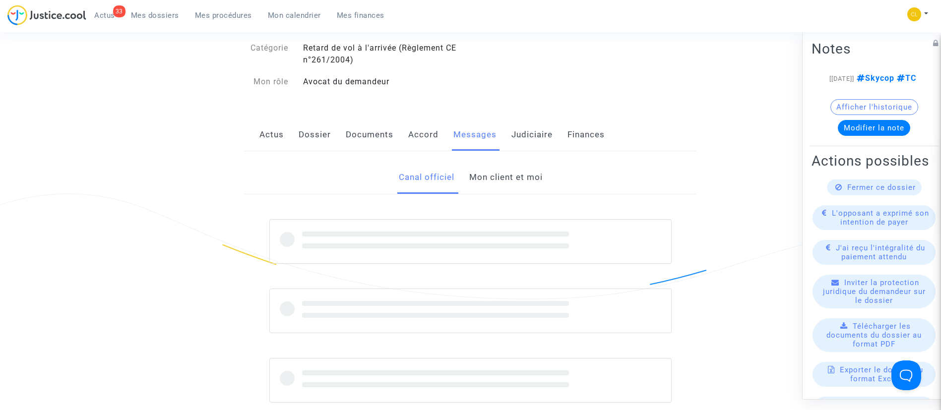
scroll to position [149, 0]
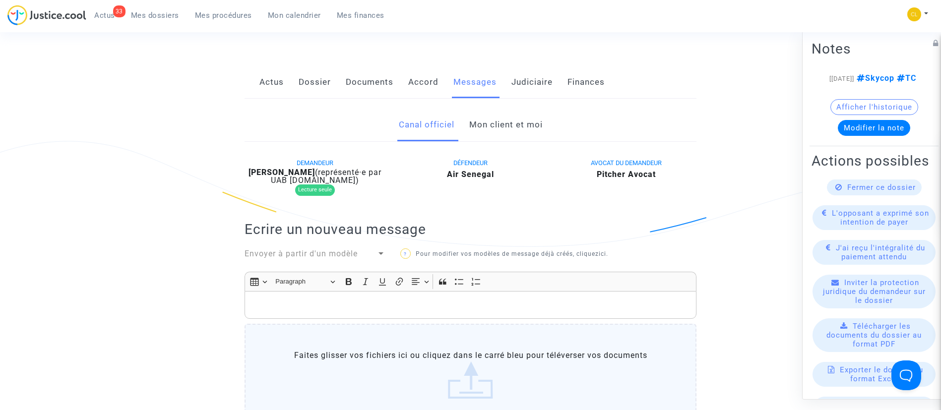
click at [512, 118] on link "Mon client et moi" at bounding box center [505, 125] width 73 height 33
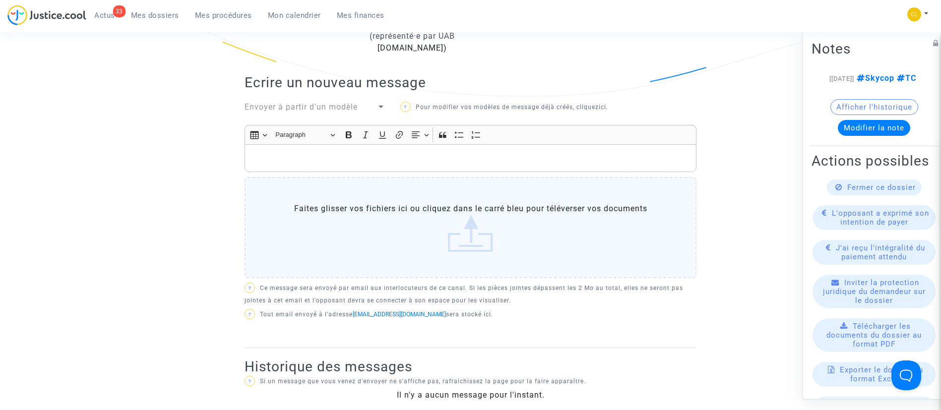
scroll to position [298, 0]
click at [392, 165] on p "Rich Text Editor, main" at bounding box center [470, 160] width 441 height 12
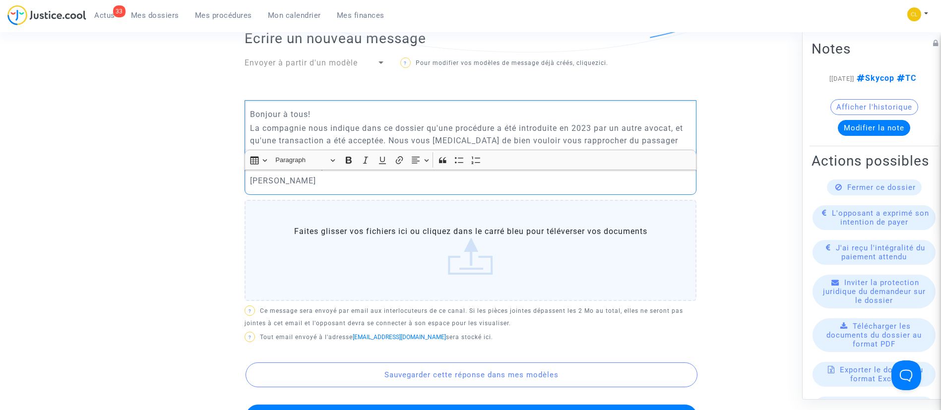
scroll to position [595, 0]
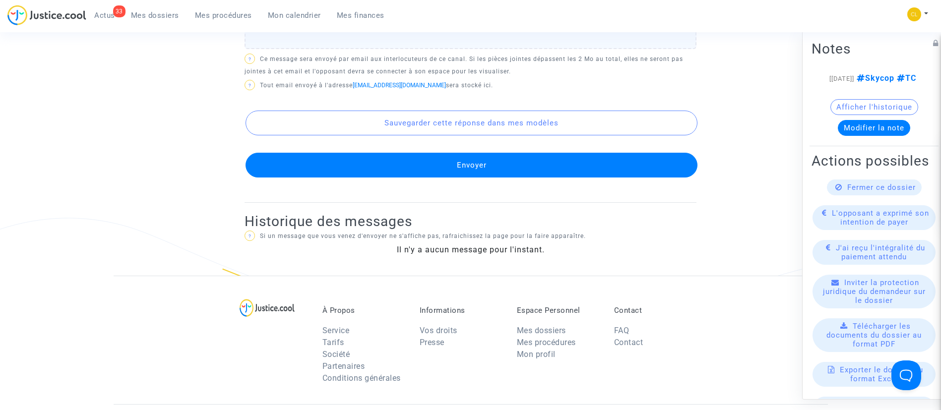
click at [521, 162] on button "Envoyer" at bounding box center [471, 165] width 452 height 25
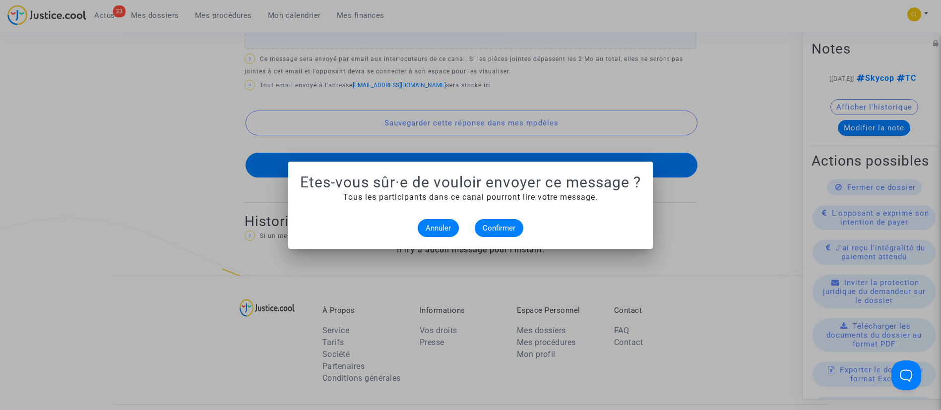
scroll to position [0, 0]
click at [487, 226] on span "Confirmer" at bounding box center [498, 228] width 33 height 9
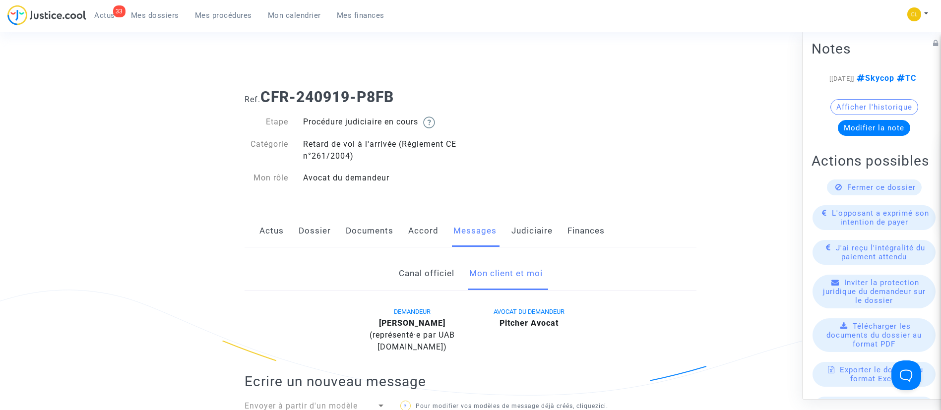
click at [537, 229] on link "Judiciaire" at bounding box center [531, 231] width 41 height 33
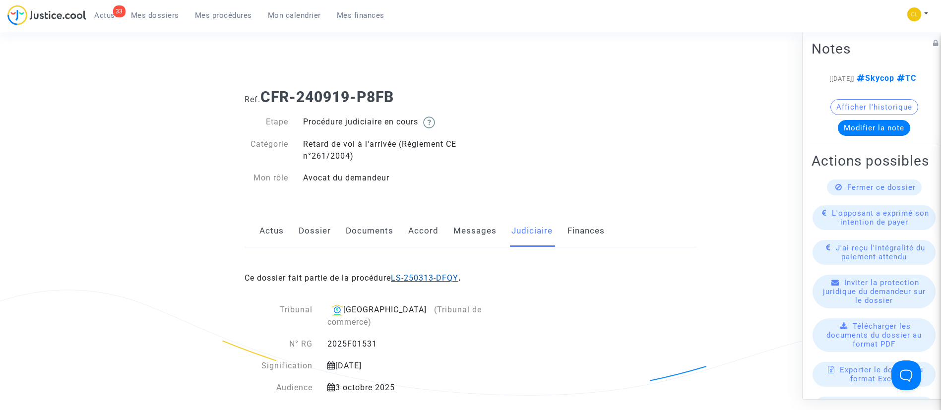
click at [432, 276] on link "LS-250313-DFQY" at bounding box center [424, 277] width 67 height 9
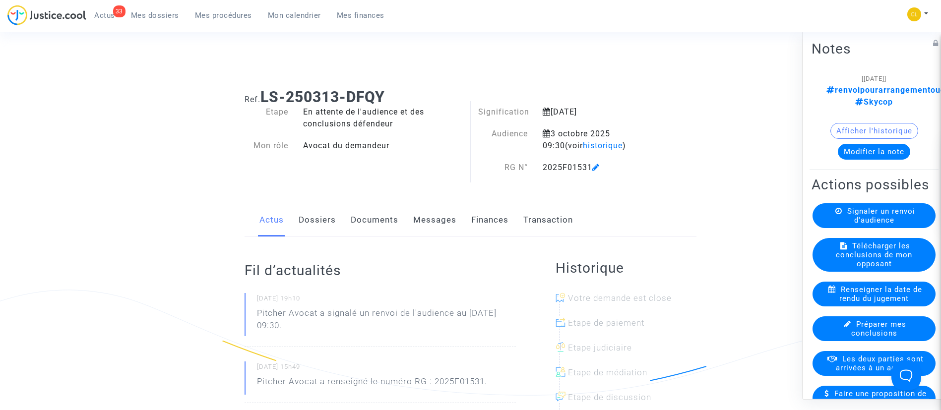
click at [865, 143] on button "Modifier la note" at bounding box center [873, 151] width 72 height 16
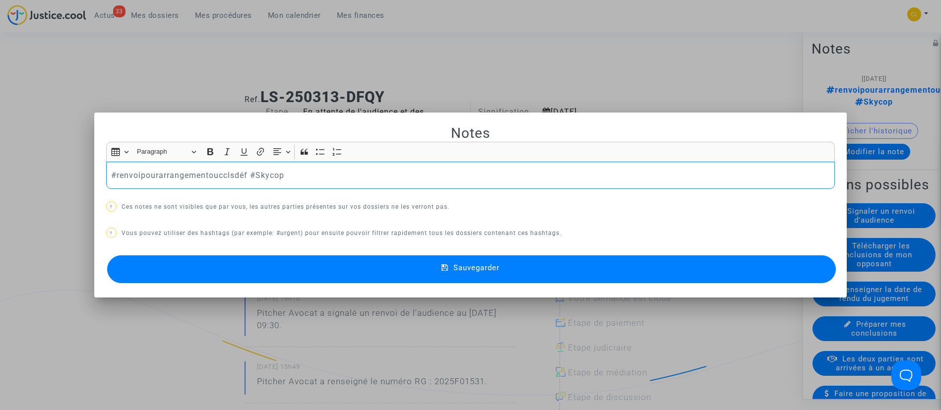
click at [153, 174] on p "#renvoipourarrangementoucclsdéf #Skycop" at bounding box center [470, 175] width 718 height 12
click at [448, 273] on mat-icon at bounding box center [447, 269] width 12 height 12
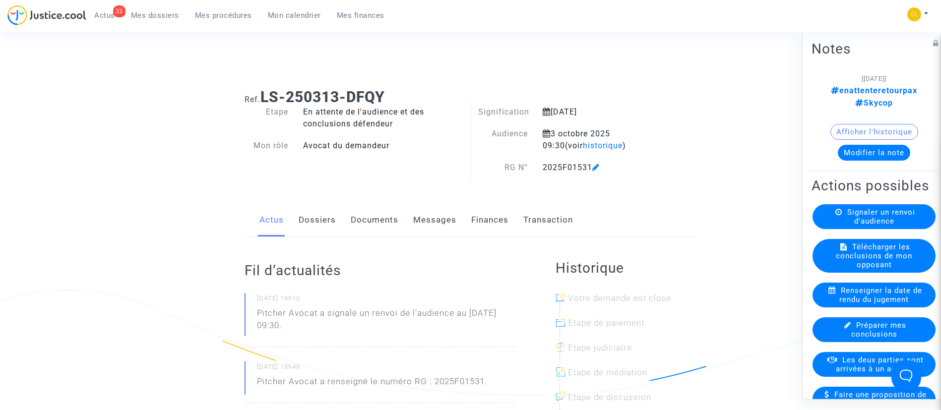
drag, startPoint x: 204, startPoint y: 23, endPoint x: 209, endPoint y: 21, distance: 5.3
click at [204, 23] on div "33 Actus Mes dossiers Mes procédures Mon calendrier Mes finances" at bounding box center [199, 18] width 385 height 27
click at [210, 20] on link "Mes procédures" at bounding box center [223, 15] width 73 height 15
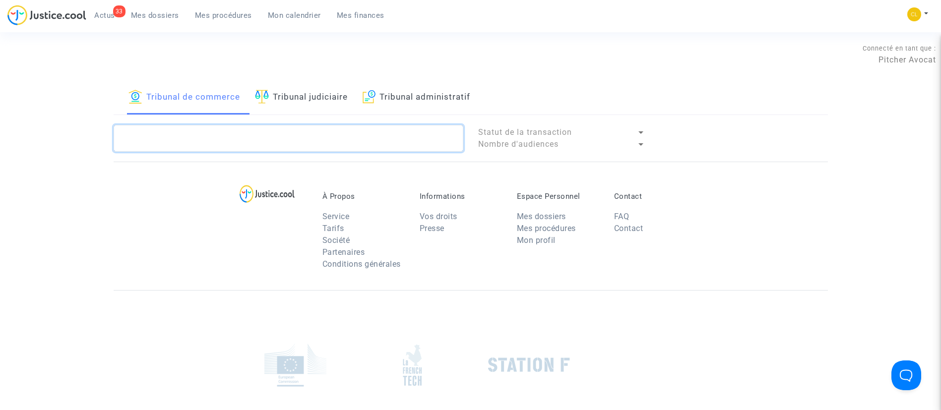
click at [359, 139] on textarea at bounding box center [289, 138] width 350 height 27
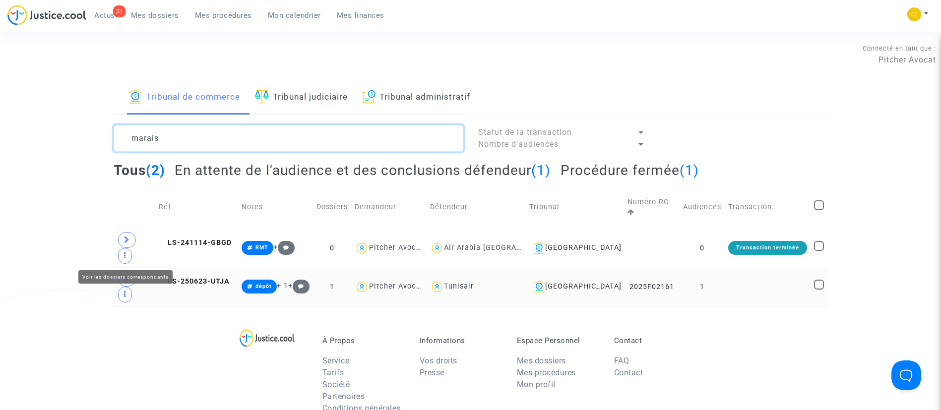
type textarea "marais"
click at [116, 267] on td at bounding box center [135, 286] width 42 height 39
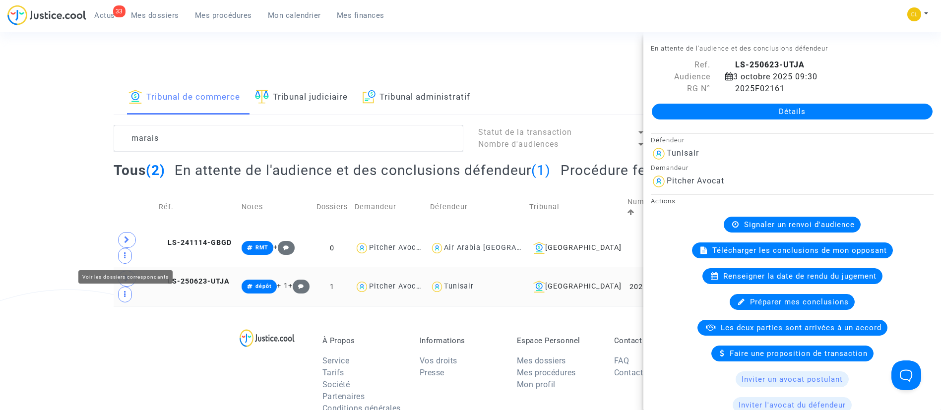
click at [127, 275] on icon at bounding box center [127, 278] width 6 height 7
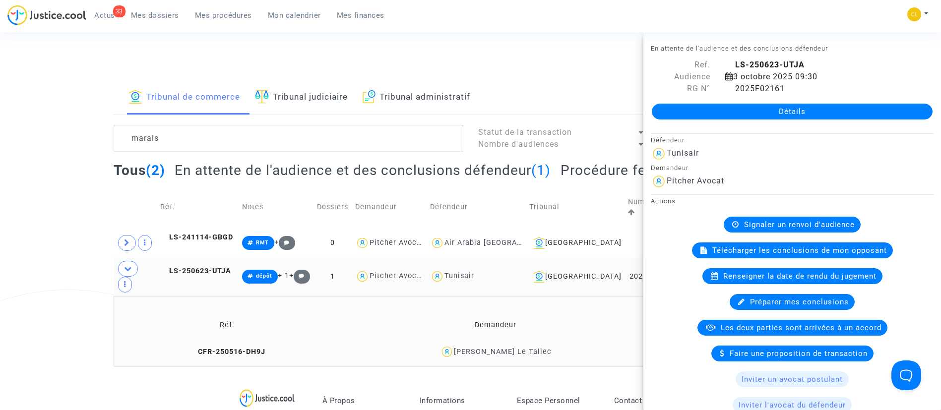
click at [506, 348] on div "Marie-Hélène Marais Le Tallec" at bounding box center [503, 352] width 98 height 8
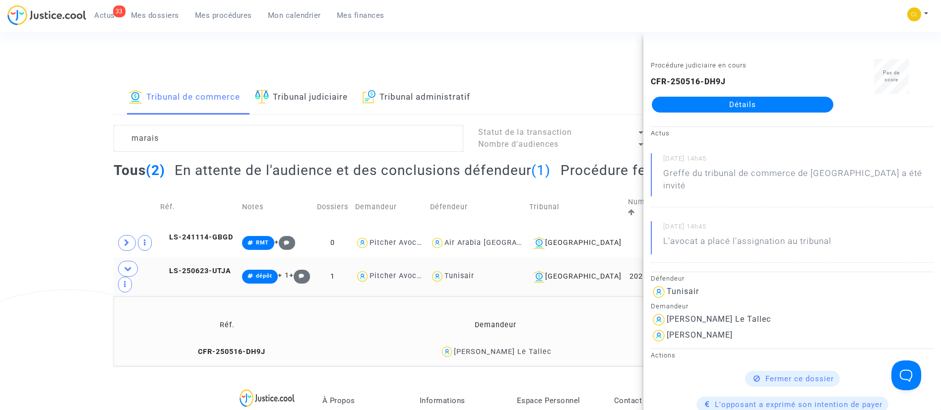
click at [767, 109] on link "Détails" at bounding box center [742, 105] width 181 height 16
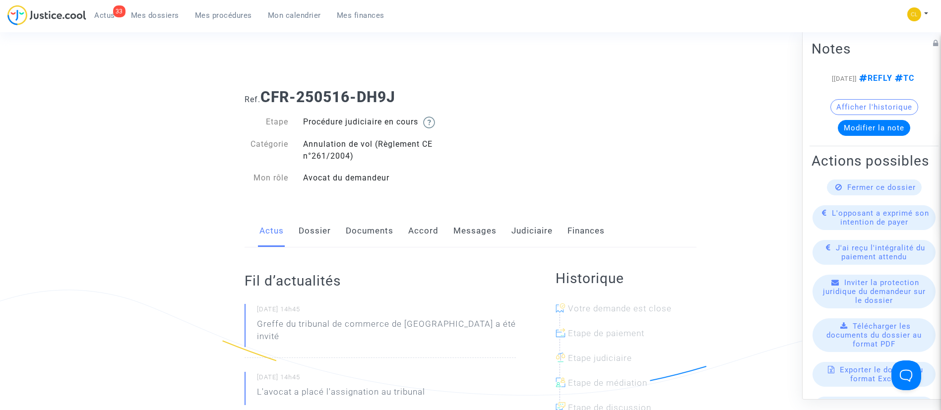
click at [463, 234] on link "Messages" at bounding box center [474, 231] width 43 height 33
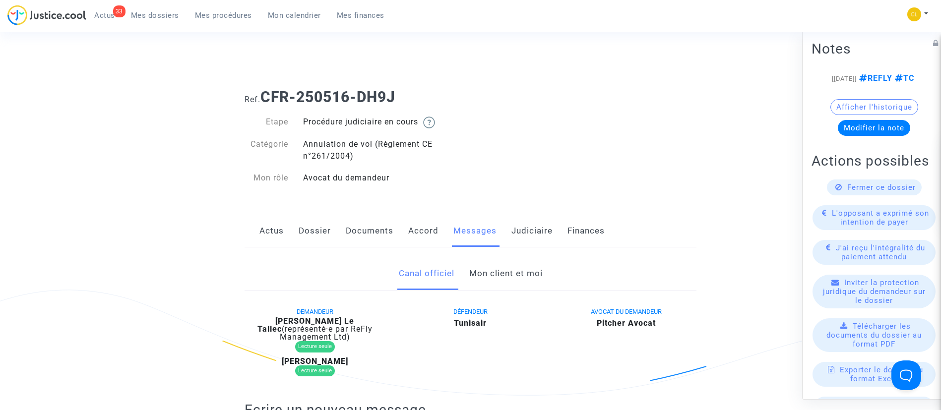
click at [496, 276] on link "Mon client et moi" at bounding box center [505, 273] width 73 height 33
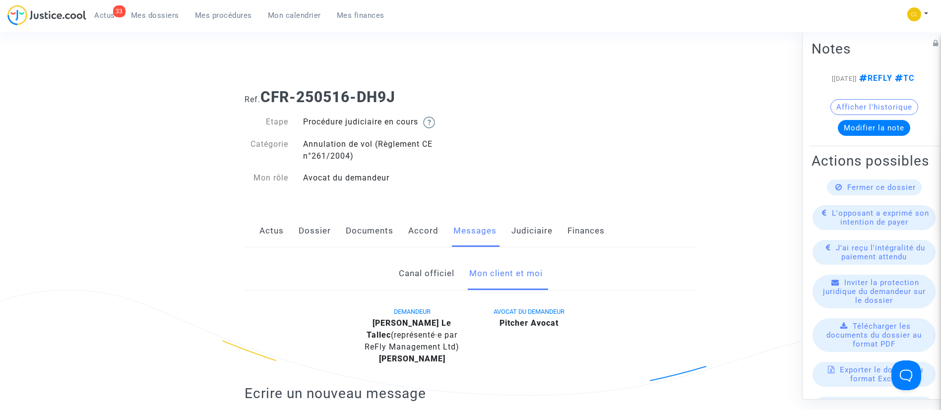
scroll to position [149, 0]
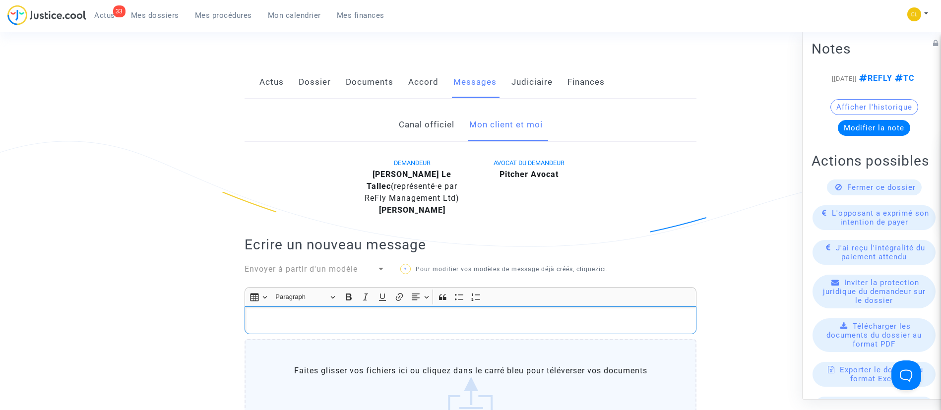
click at [407, 306] on div "Rich Text Editor, main" at bounding box center [470, 320] width 452 height 28
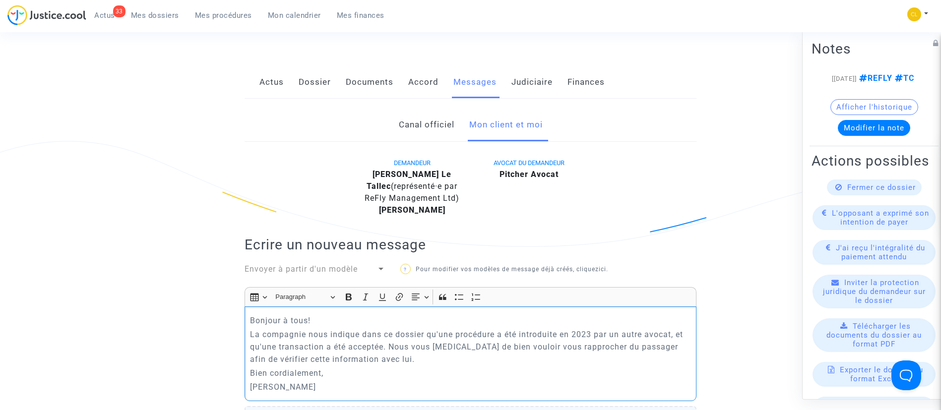
scroll to position [223, 0]
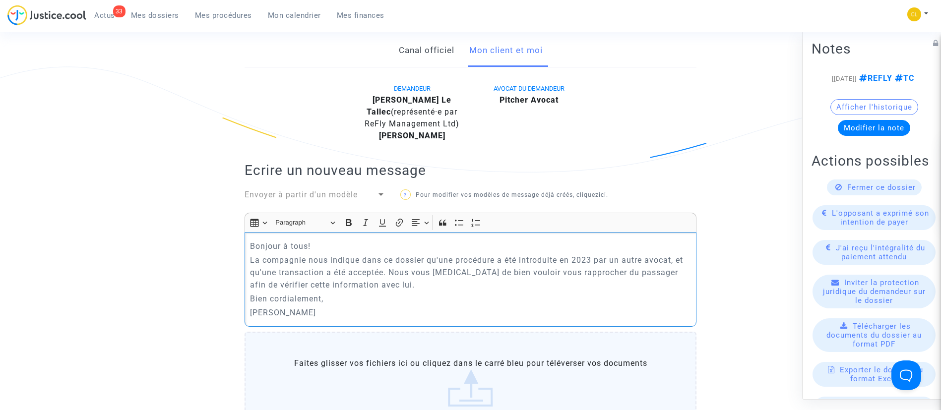
click at [588, 255] on p "La compagnie nous indique dans ce dossier qu'une procédure a été introduite en …" at bounding box center [470, 272] width 441 height 37
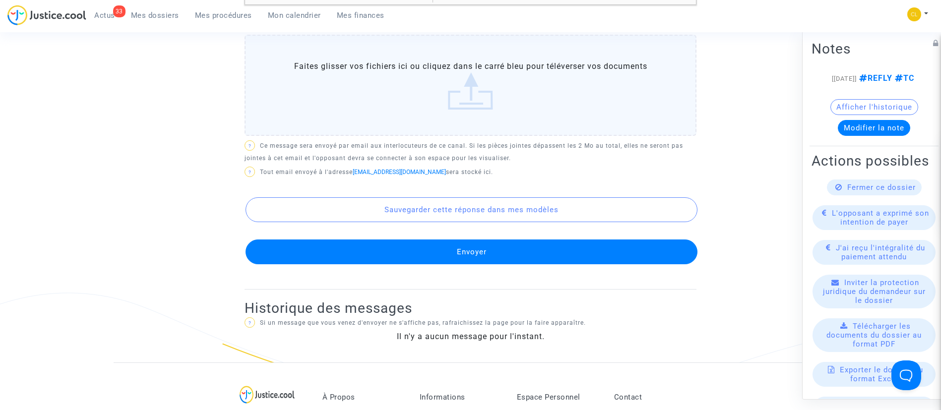
scroll to position [595, 0]
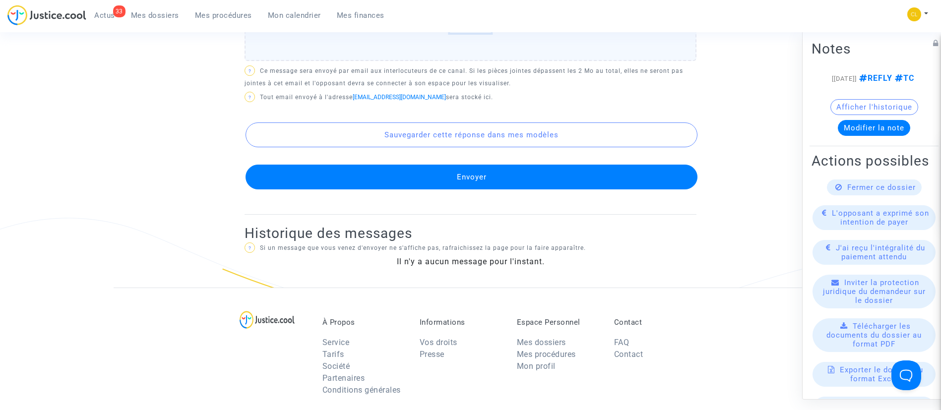
click at [549, 181] on button "Envoyer" at bounding box center [471, 177] width 452 height 25
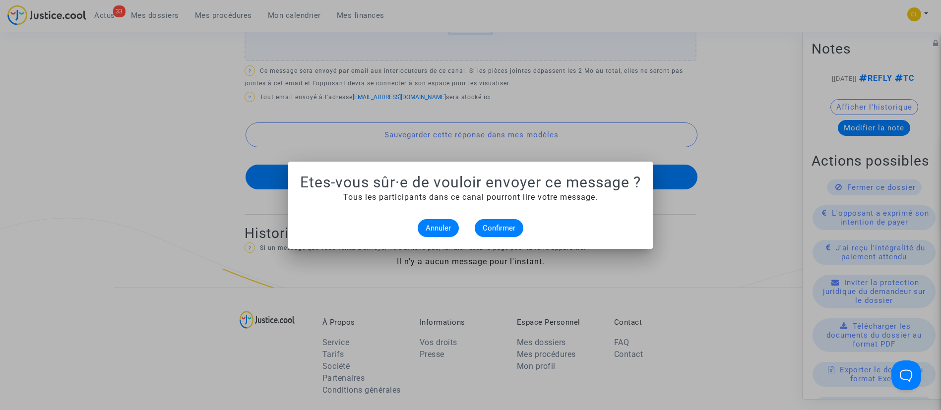
scroll to position [0, 0]
click at [496, 224] on span "Confirmer" at bounding box center [498, 228] width 33 height 9
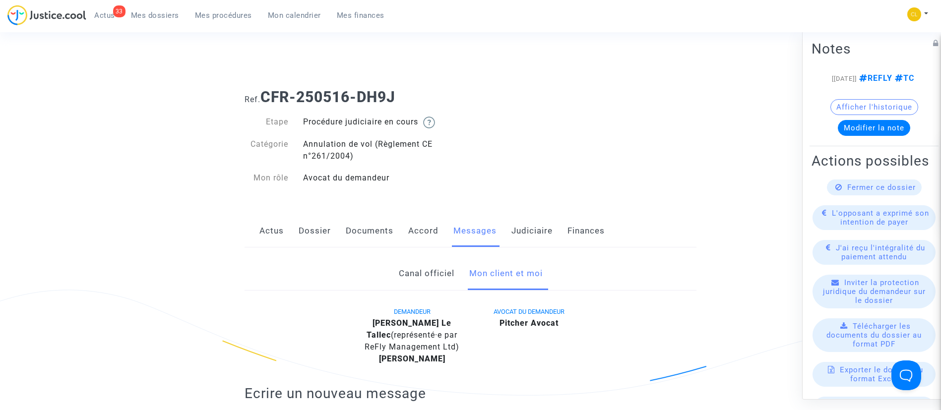
click at [531, 236] on link "Judiciaire" at bounding box center [531, 231] width 41 height 33
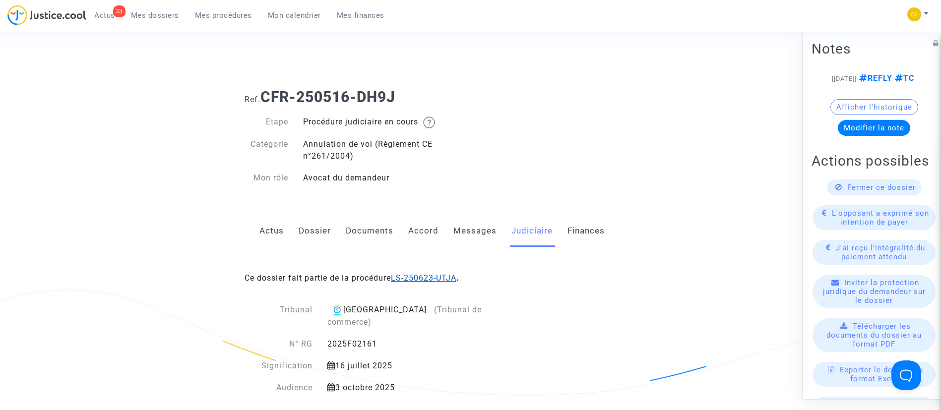
click at [435, 281] on link "LS-250623-UTJA" at bounding box center [423, 277] width 65 height 9
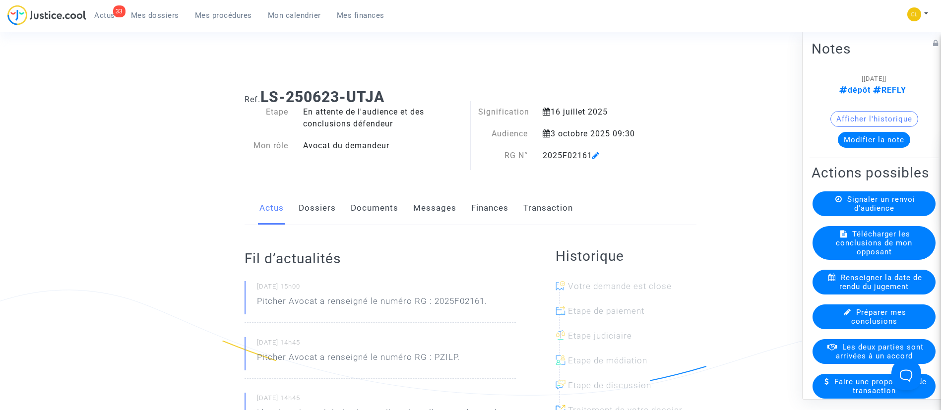
click at [865, 139] on button "Modifier la note" at bounding box center [873, 139] width 72 height 16
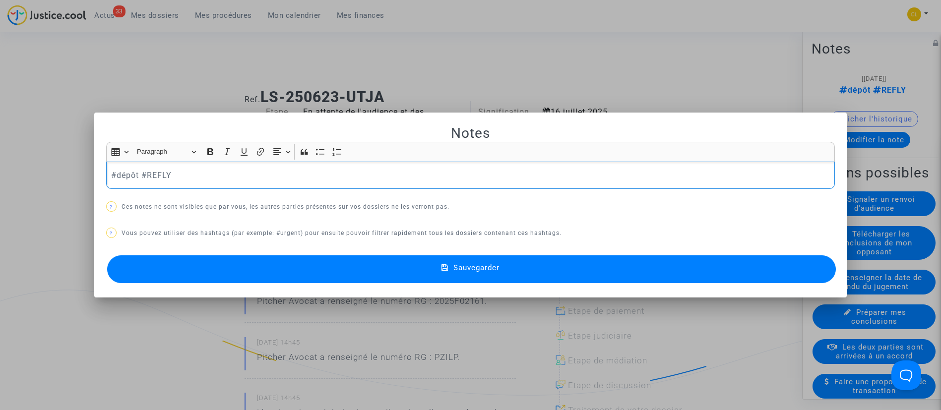
click at [120, 172] on p "#dépôt #REFLY" at bounding box center [470, 175] width 718 height 12
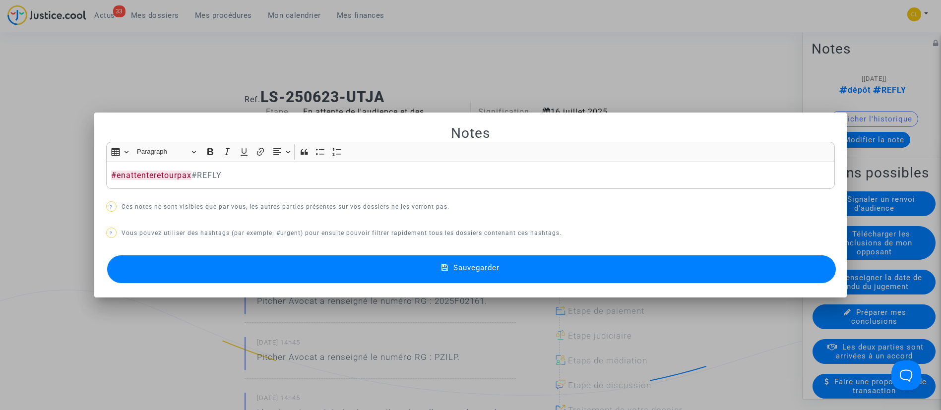
click at [681, 270] on button "Sauvegarder" at bounding box center [471, 269] width 729 height 28
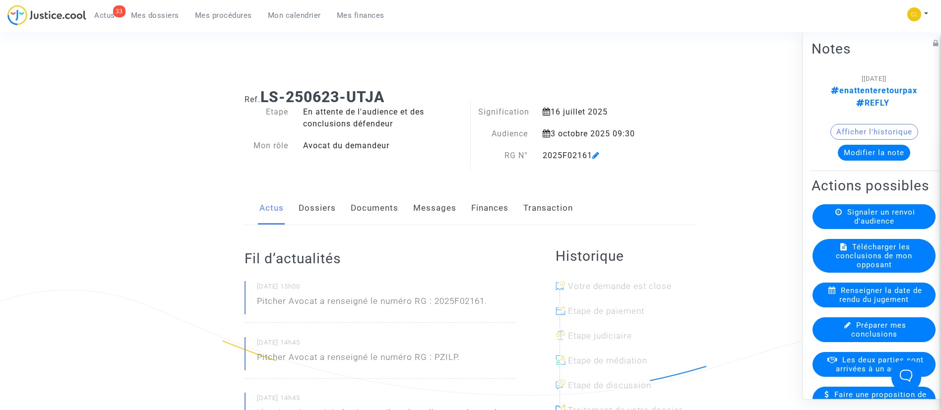
drag, startPoint x: 224, startPoint y: 12, endPoint x: 273, endPoint y: 75, distance: 80.2
click at [224, 12] on span "Mes procédures" at bounding box center [223, 15] width 57 height 9
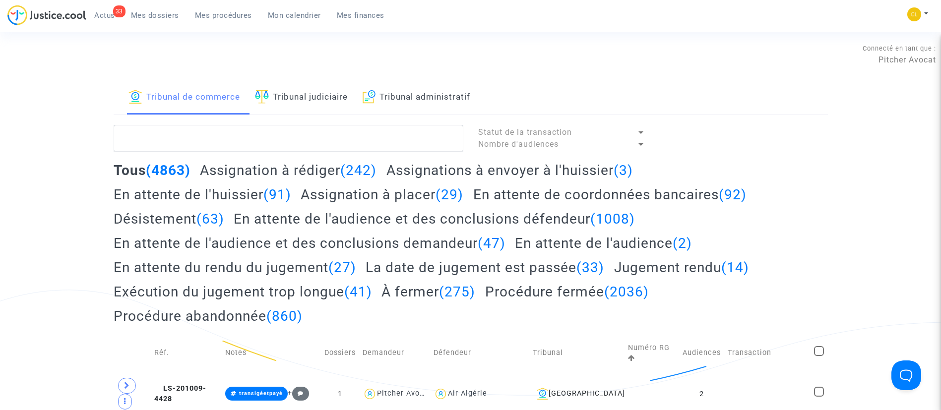
click at [329, 97] on link "Tribunal judiciaire" at bounding box center [301, 98] width 93 height 34
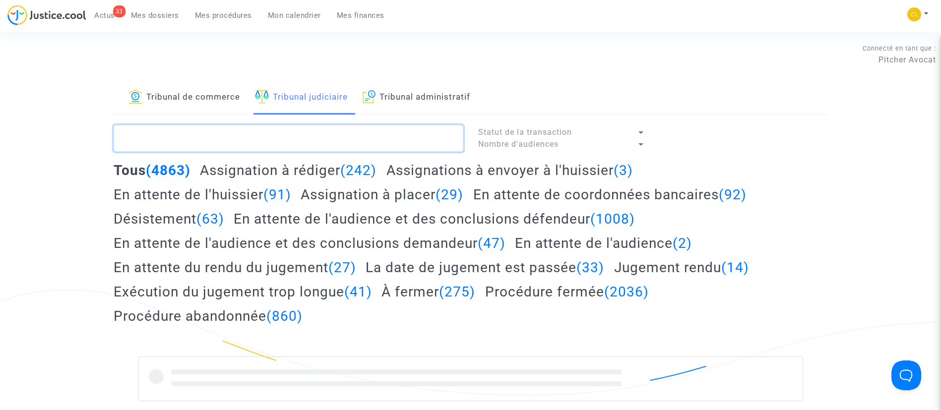
click at [351, 128] on textarea at bounding box center [289, 138] width 350 height 27
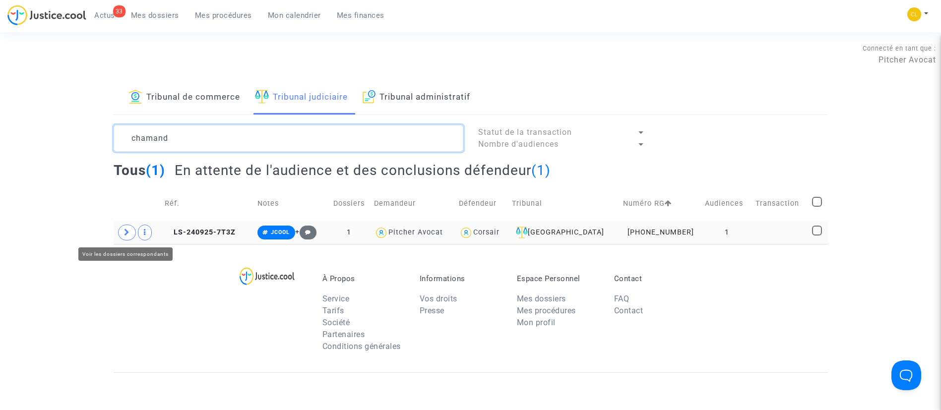
type textarea "chamand"
click at [122, 232] on span at bounding box center [127, 233] width 18 height 16
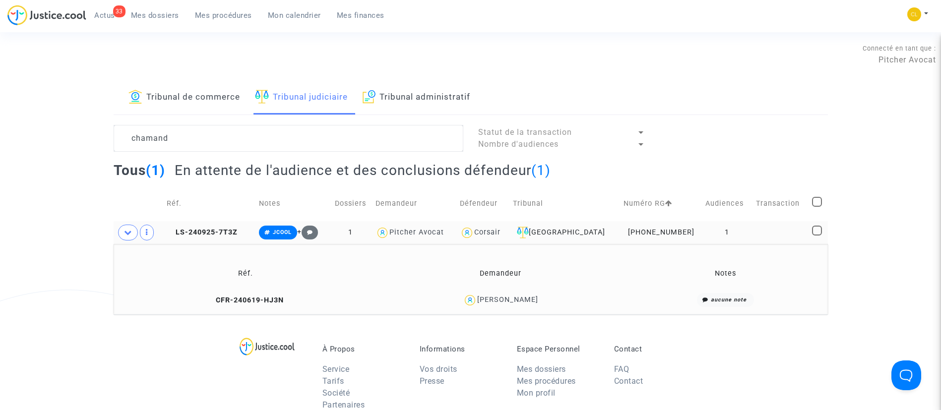
click at [530, 298] on div "Johann Chamand" at bounding box center [507, 300] width 61 height 8
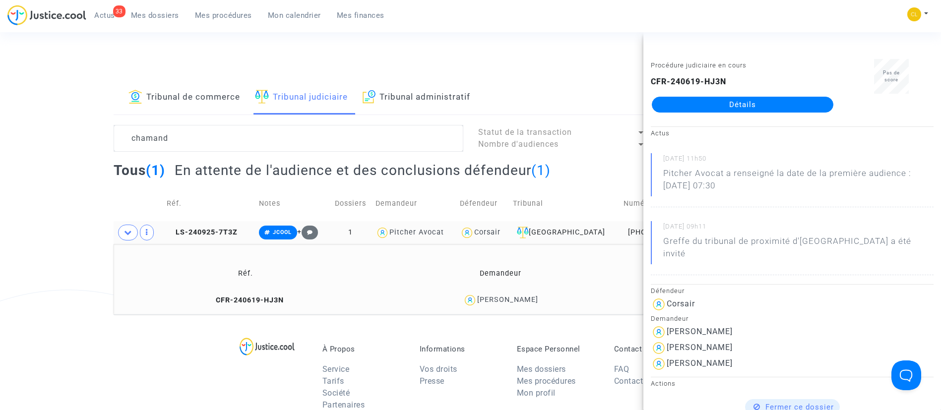
click at [727, 101] on link "Détails" at bounding box center [742, 105] width 181 height 16
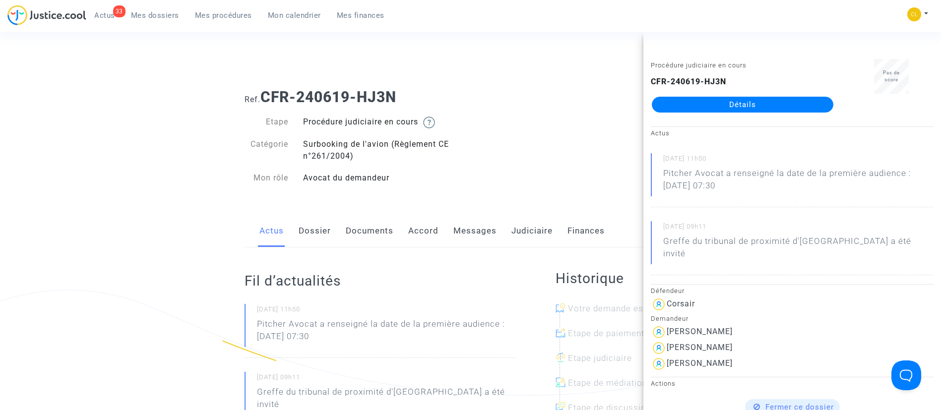
click at [379, 234] on link "Documents" at bounding box center [370, 231] width 48 height 33
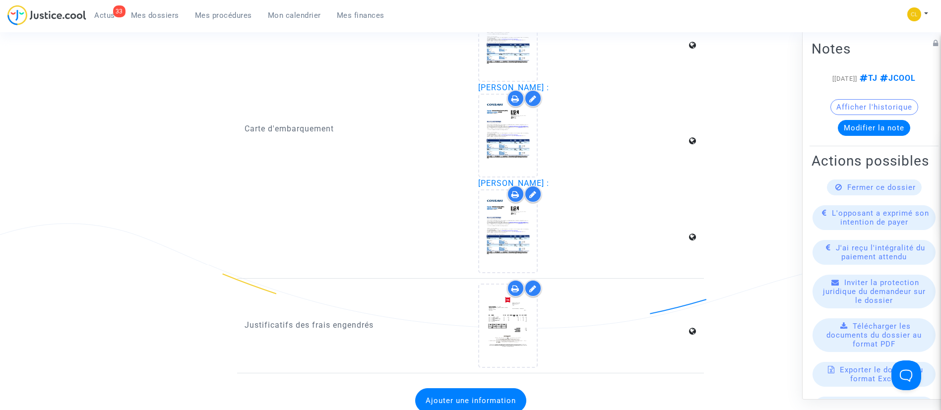
scroll to position [1711, 0]
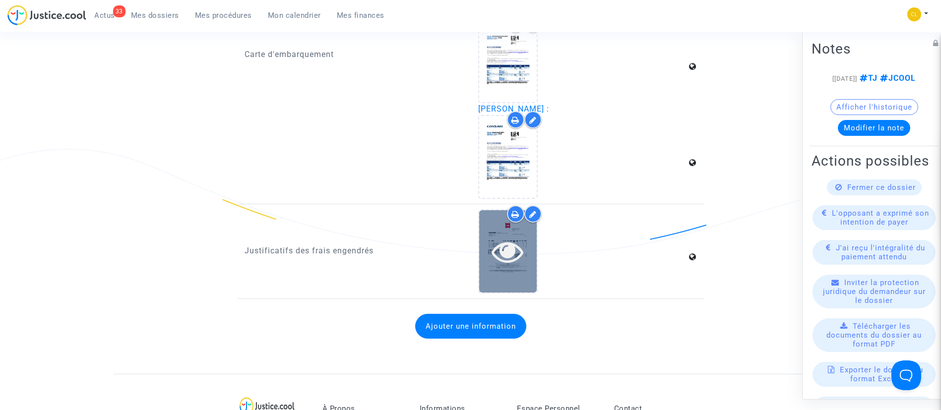
click at [535, 257] on div at bounding box center [508, 252] width 58 height 32
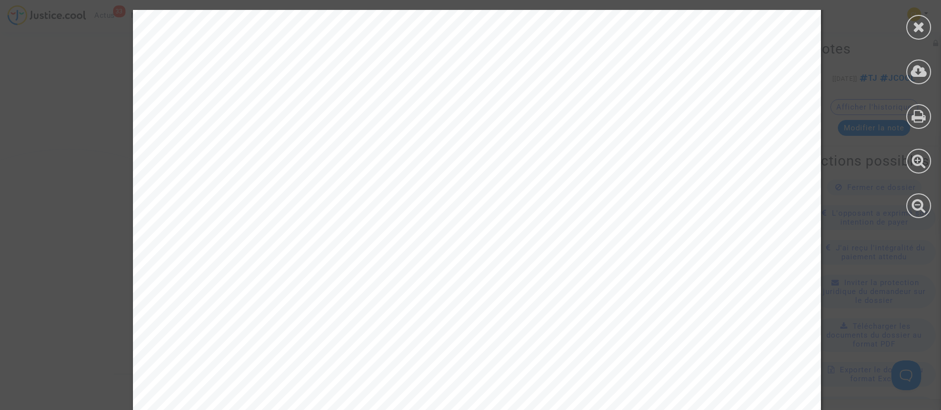
scroll to position [506, 0]
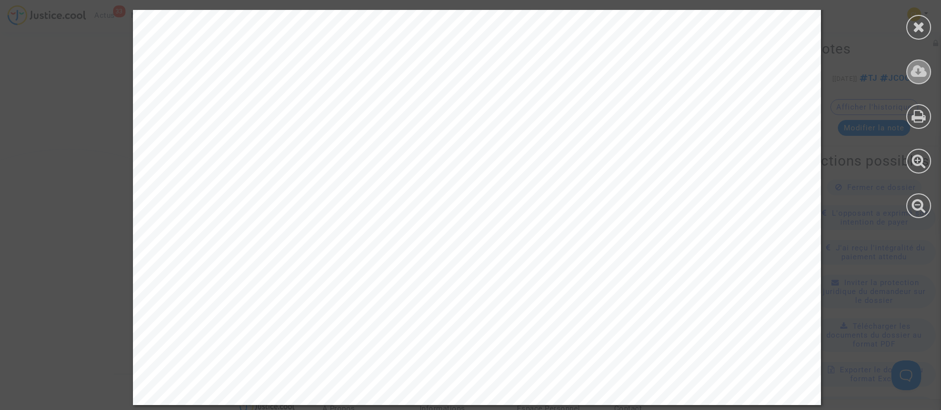
click at [911, 69] on icon at bounding box center [918, 71] width 16 height 15
click at [912, 17] on div at bounding box center [918, 27] width 25 height 25
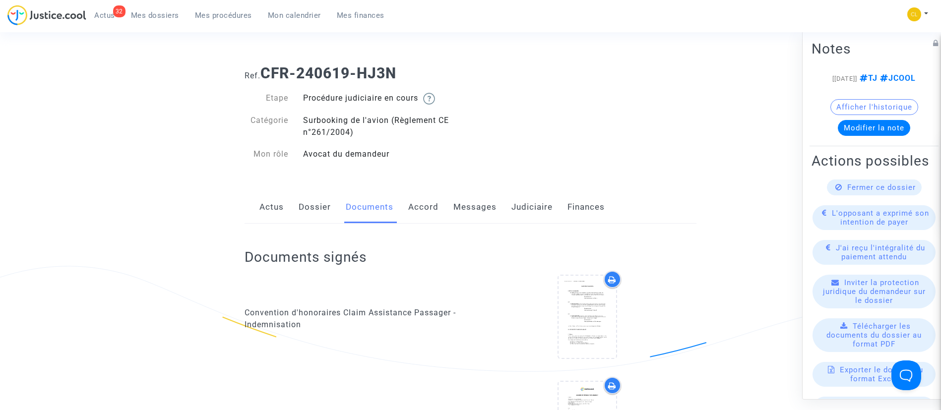
scroll to position [0, 0]
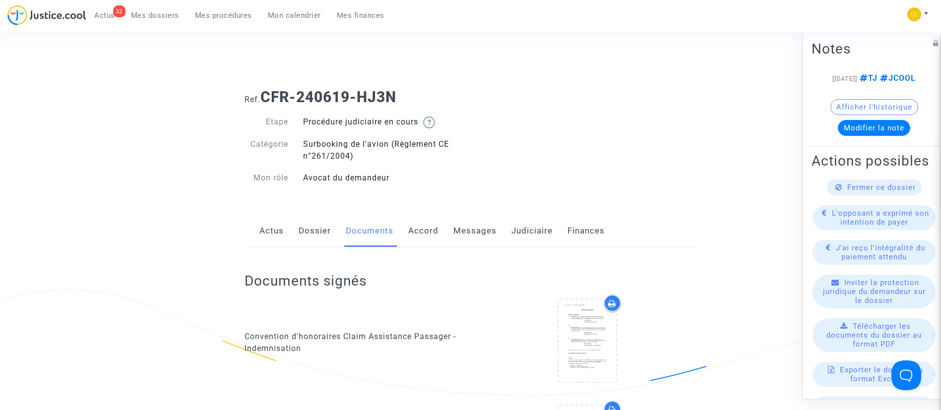
click at [472, 230] on link "Messages" at bounding box center [474, 231] width 43 height 33
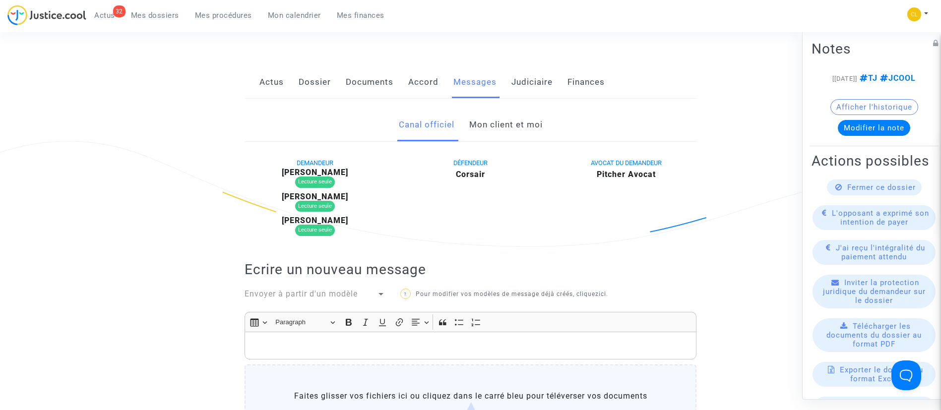
click at [512, 118] on link "Mon client et moi" at bounding box center [505, 125] width 73 height 33
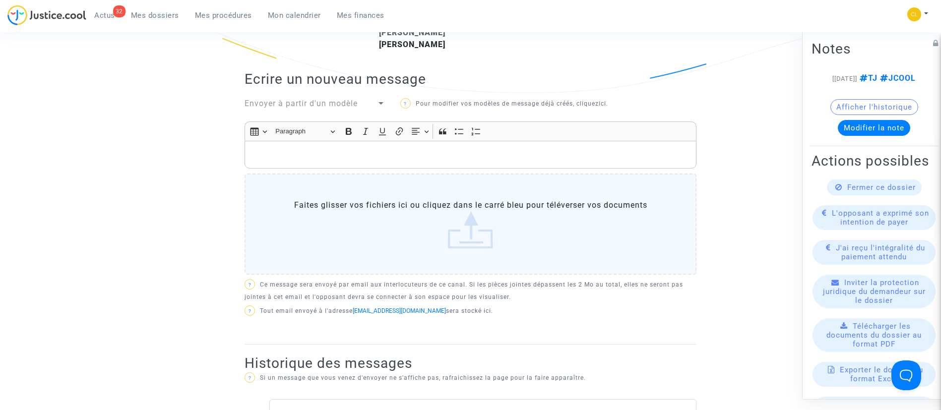
scroll to position [298, 0]
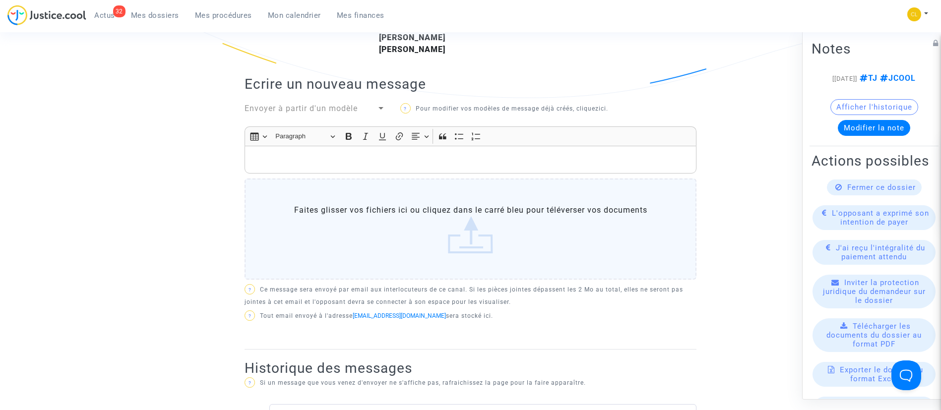
click at [425, 154] on p "Rich Text Editor, main" at bounding box center [470, 160] width 441 height 12
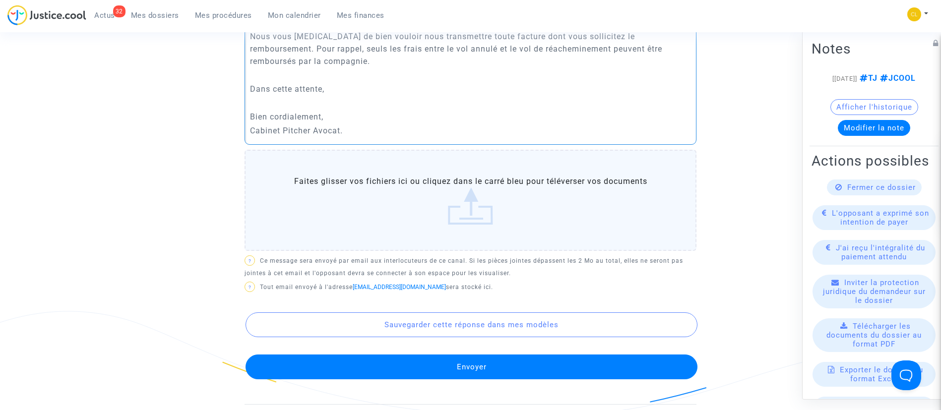
scroll to position [744, 0]
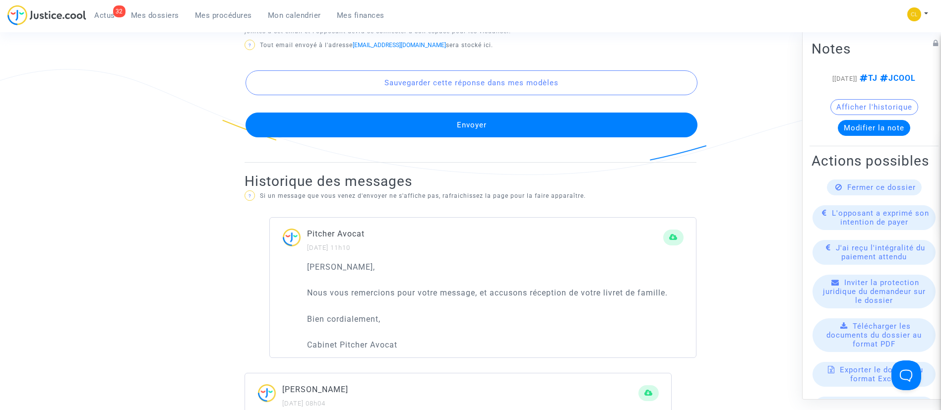
click at [432, 129] on button "Envoyer" at bounding box center [471, 125] width 452 height 25
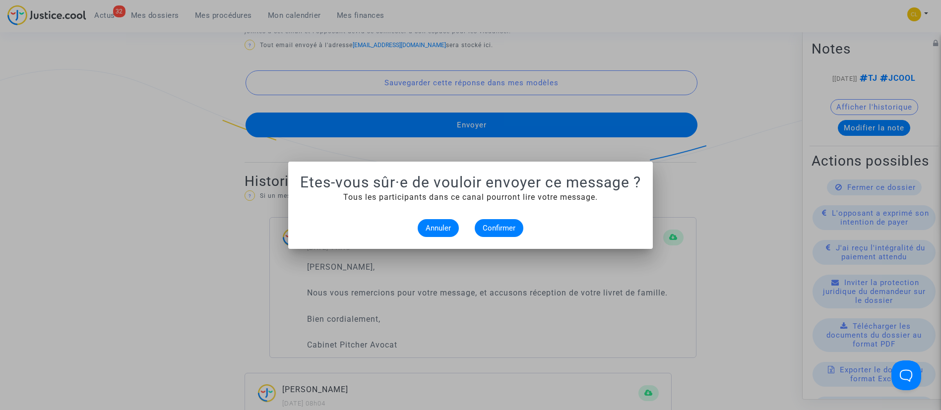
scroll to position [0, 0]
click at [498, 233] on button "Confirmer" at bounding box center [499, 228] width 49 height 18
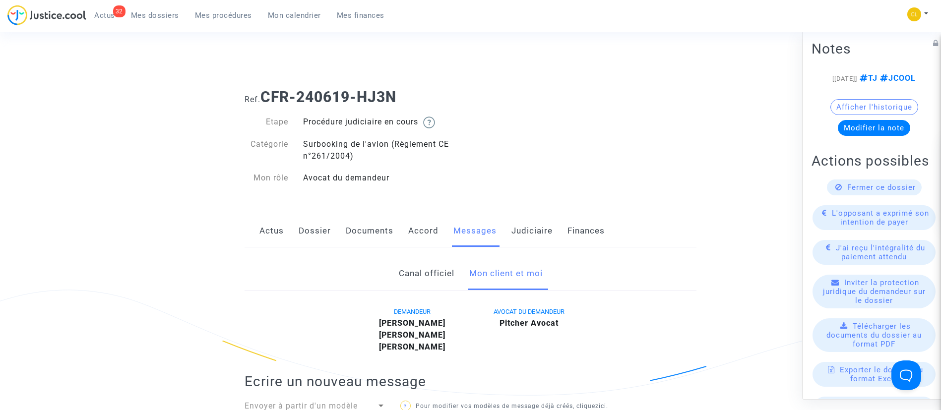
scroll to position [744, 0]
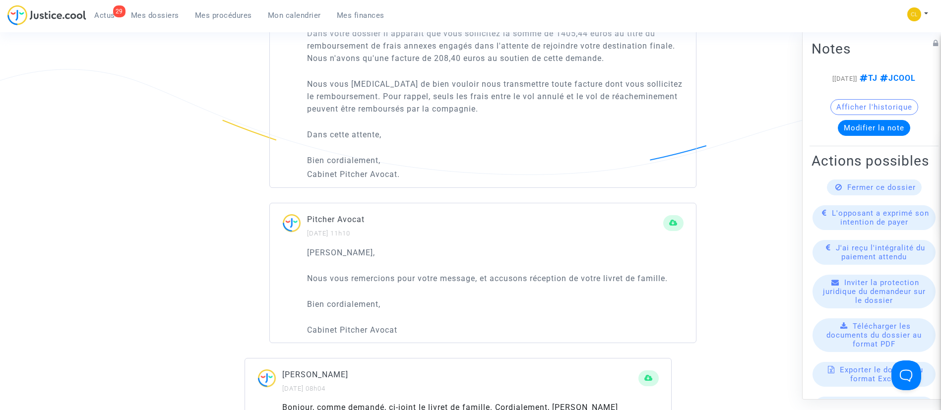
click at [242, 21] on link "Mes procédures" at bounding box center [223, 15] width 73 height 15
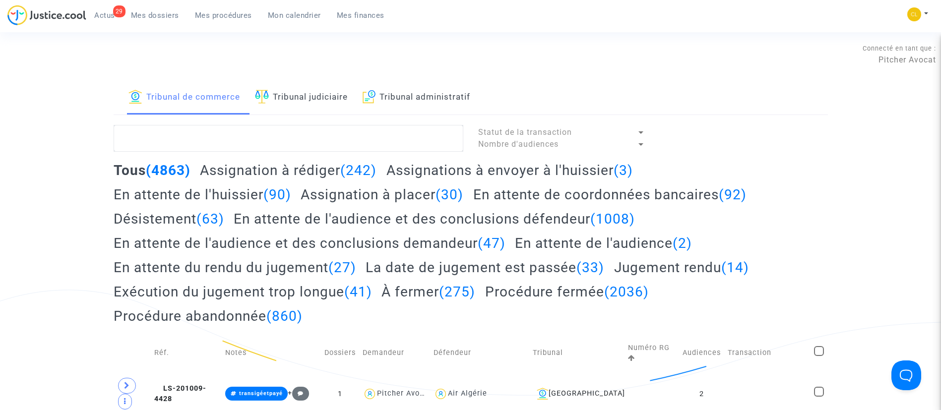
click at [284, 103] on link "Tribunal judiciaire" at bounding box center [301, 98] width 93 height 34
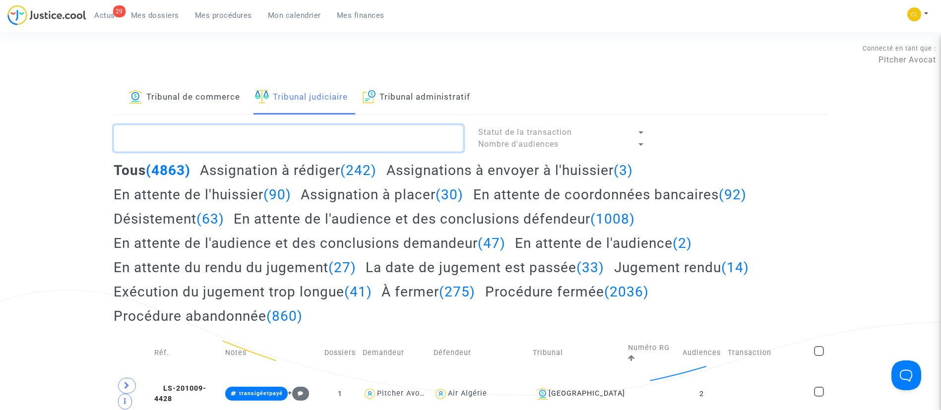
click at [279, 137] on textarea at bounding box center [289, 138] width 350 height 27
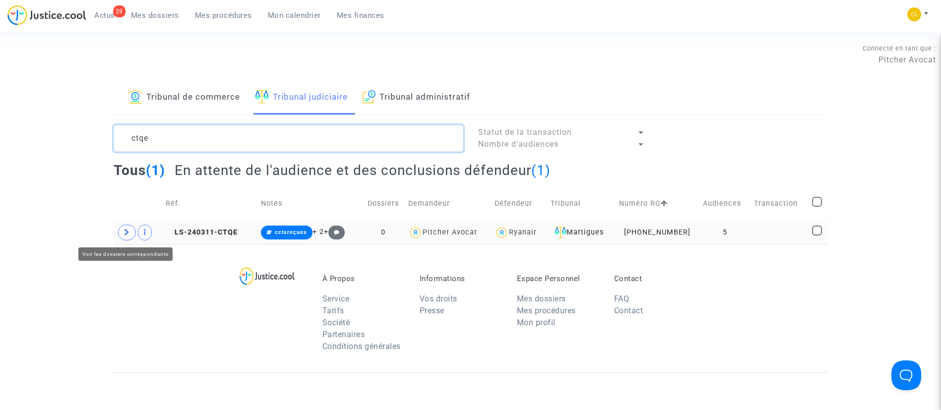
type textarea "ctqe"
click at [123, 230] on span at bounding box center [127, 233] width 18 height 16
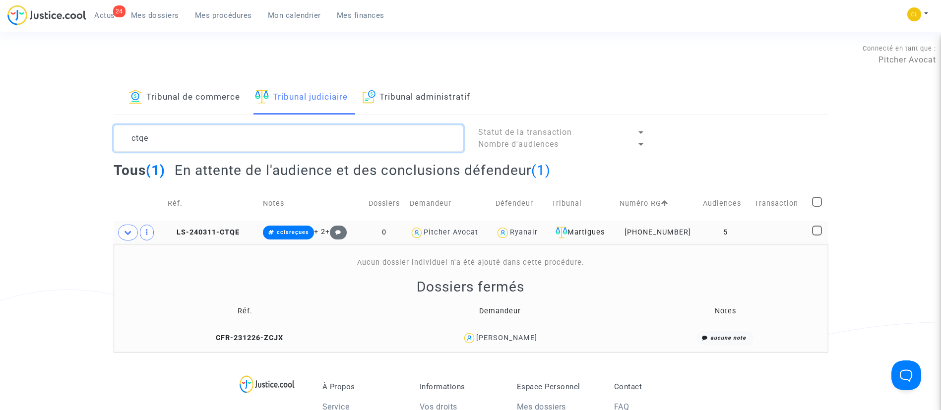
click at [223, 144] on textarea at bounding box center [289, 138] width 350 height 27
click at [167, 96] on link "Tribunal de commerce" at bounding box center [184, 98] width 112 height 34
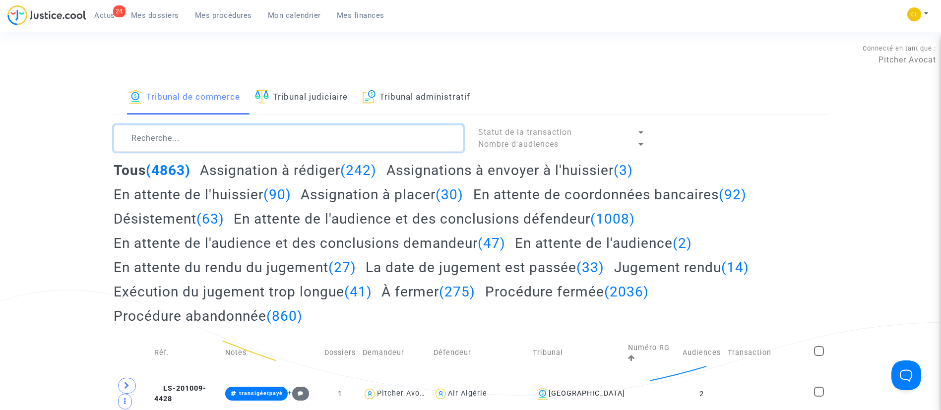
click at [245, 146] on textarea at bounding box center [289, 138] width 350 height 27
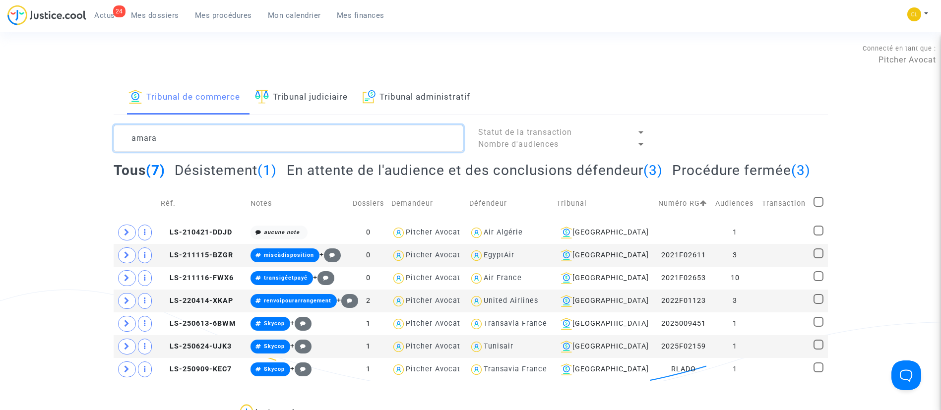
type textarea "amara"
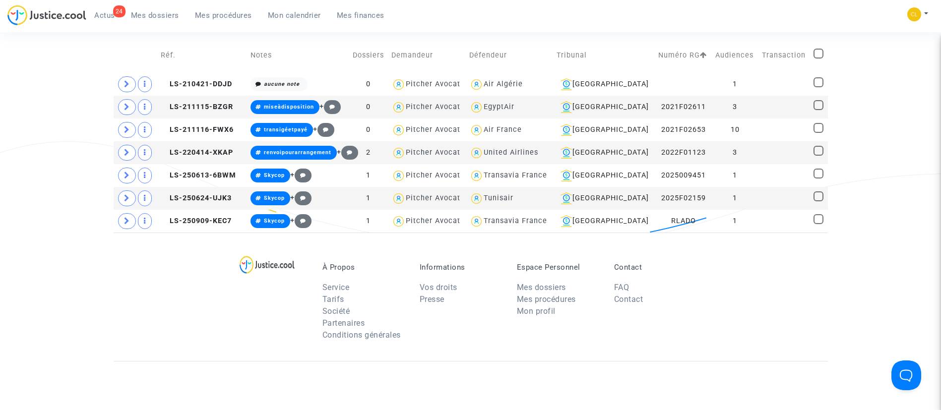
scroll to position [149, 0]
click at [126, 201] on icon at bounding box center [127, 197] width 6 height 7
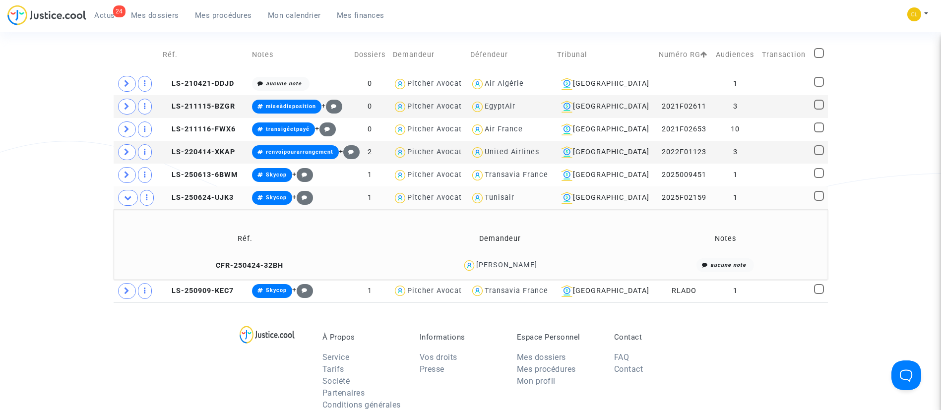
click at [497, 273] on div "Miled Amara" at bounding box center [499, 265] width 246 height 14
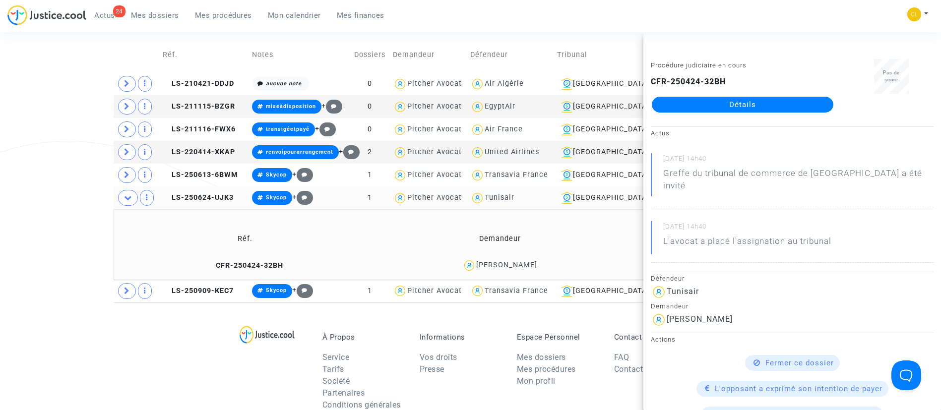
click at [760, 99] on link "Détails" at bounding box center [742, 105] width 181 height 16
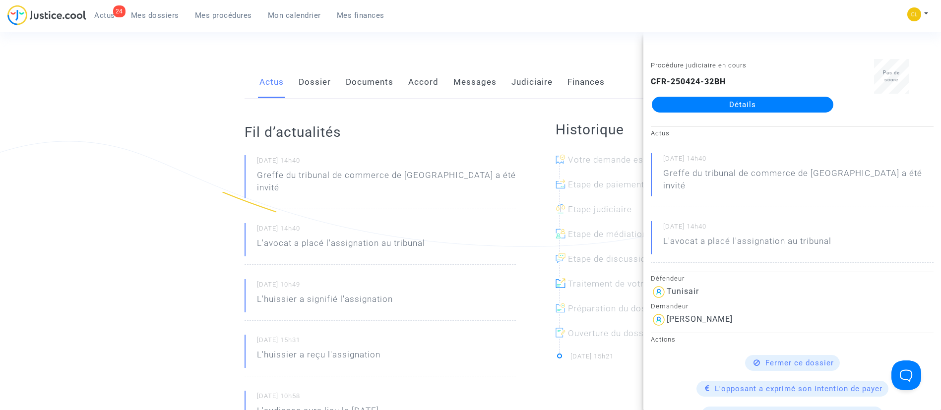
click at [387, 169] on p "Greffe du tribunal de commerce de Bobigny a été invité" at bounding box center [386, 184] width 259 height 30
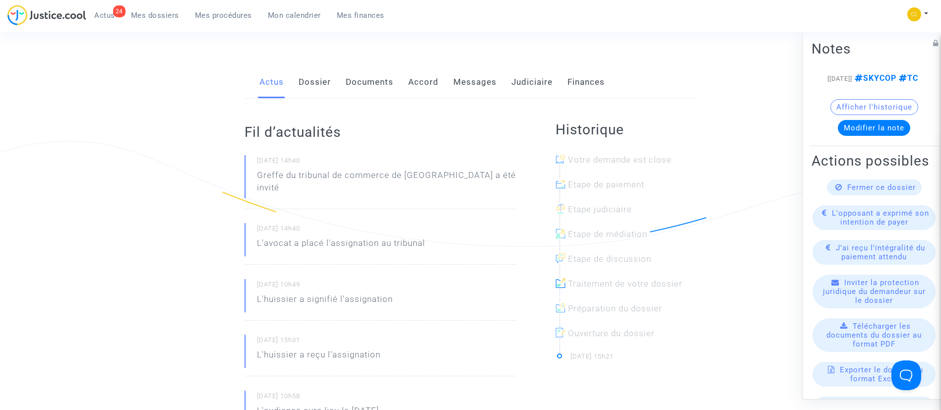
click at [366, 87] on link "Documents" at bounding box center [370, 82] width 48 height 33
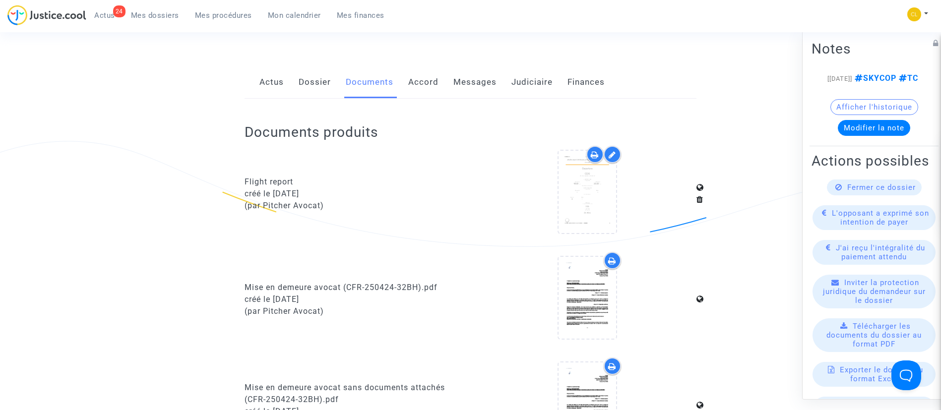
click at [525, 85] on link "Judiciaire" at bounding box center [531, 82] width 41 height 33
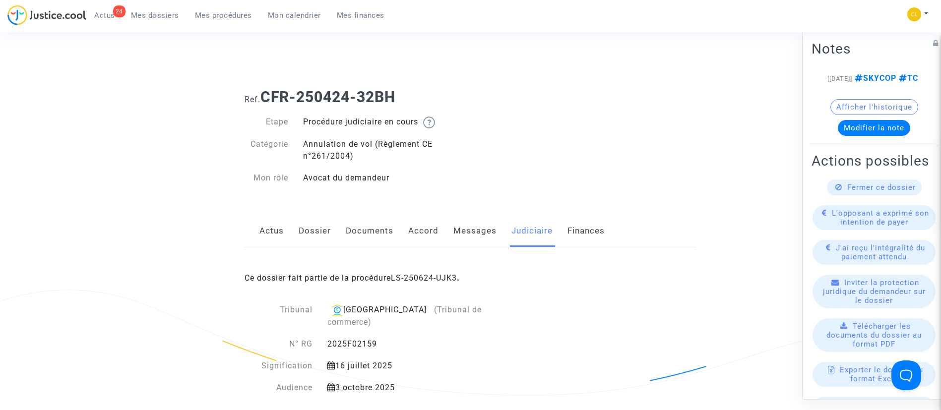
click at [462, 229] on link "Messages" at bounding box center [474, 231] width 43 height 33
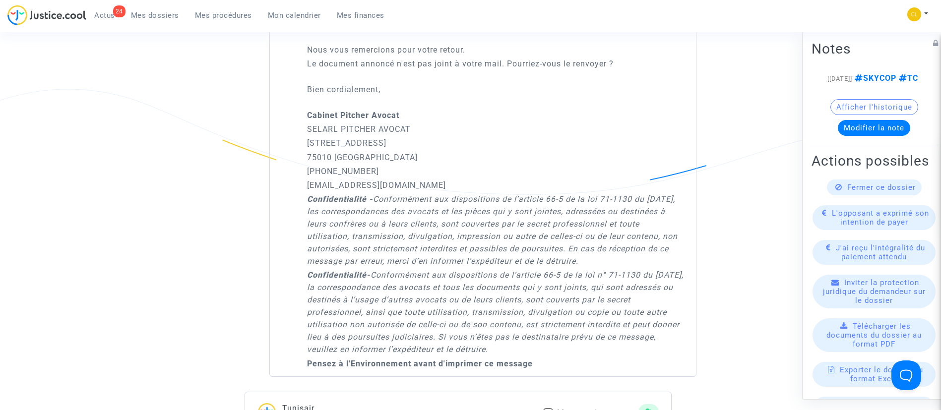
scroll to position [669, 0]
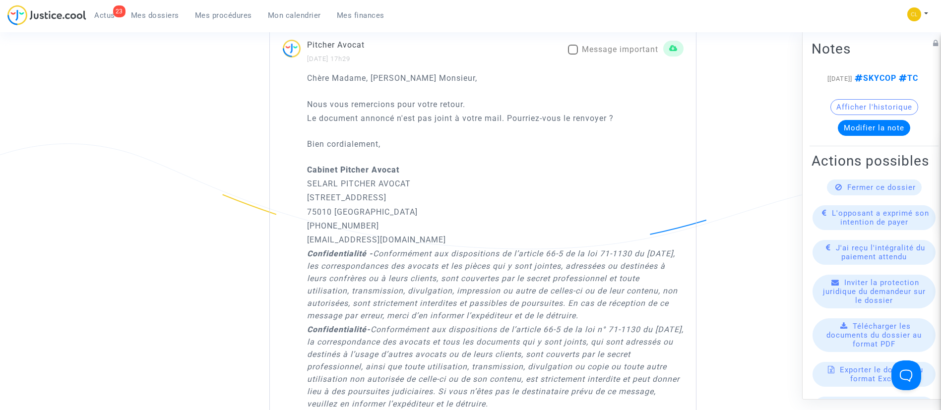
drag, startPoint x: 158, startPoint y: 15, endPoint x: 179, endPoint y: 36, distance: 29.8
click at [158, 15] on span "Mes dossiers" at bounding box center [155, 15] width 48 height 9
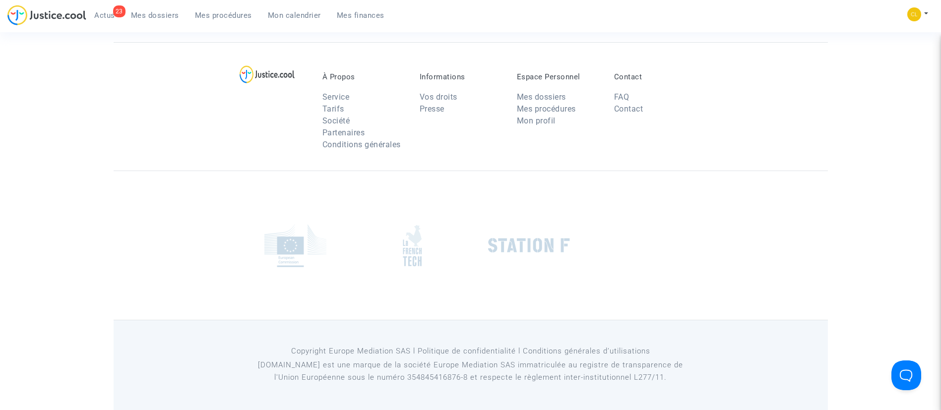
scroll to position [1, 0]
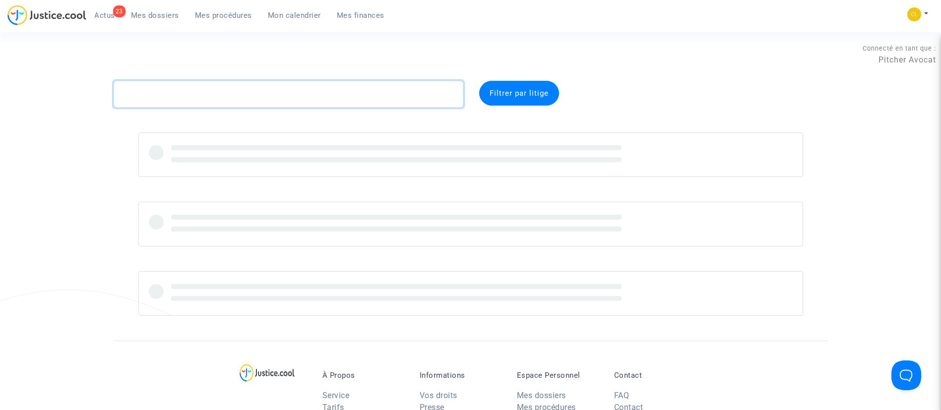
click at [215, 99] on textarea at bounding box center [289, 94] width 350 height 27
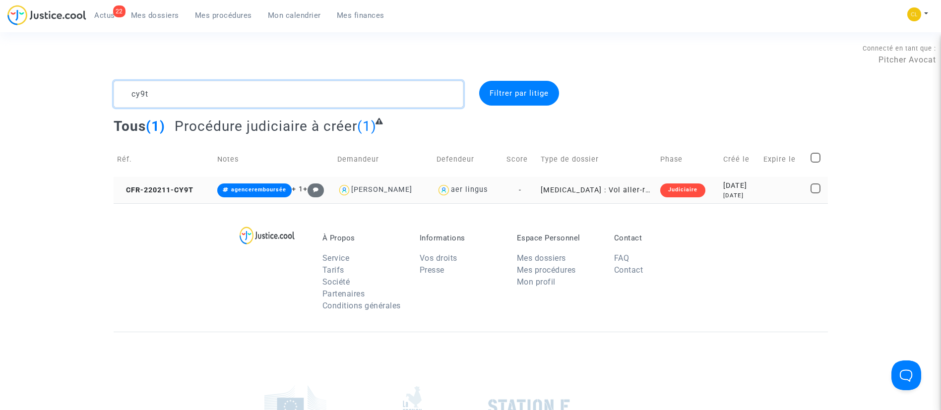
type textarea "cy9t"
drag, startPoint x: 737, startPoint y: 181, endPoint x: 722, endPoint y: 172, distance: 17.2
click at [737, 181] on div "2022-02-11" at bounding box center [739, 185] width 33 height 11
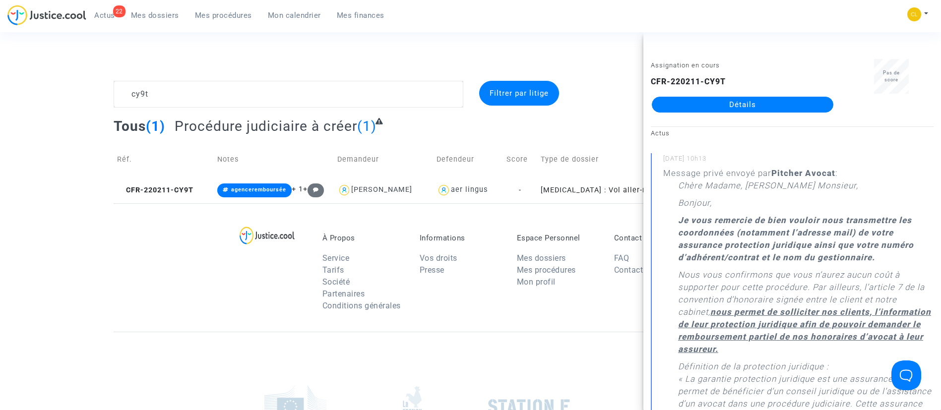
click at [729, 107] on link "Détails" at bounding box center [742, 105] width 181 height 16
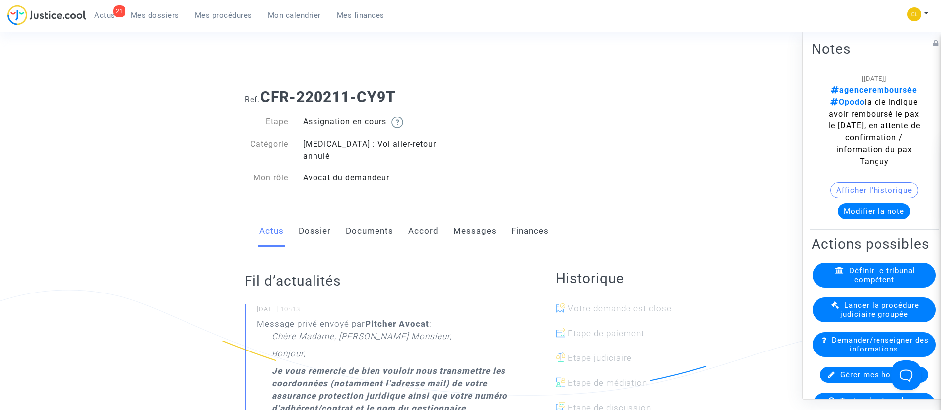
click at [312, 219] on link "Dossier" at bounding box center [315, 231] width 32 height 33
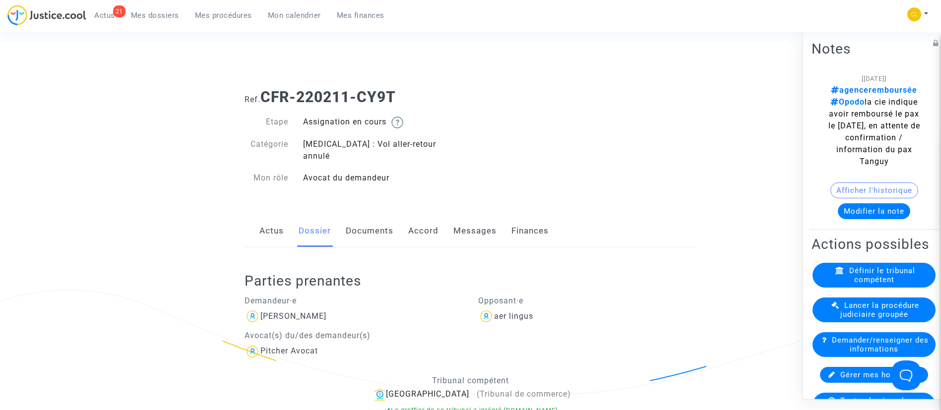
scroll to position [74, 0]
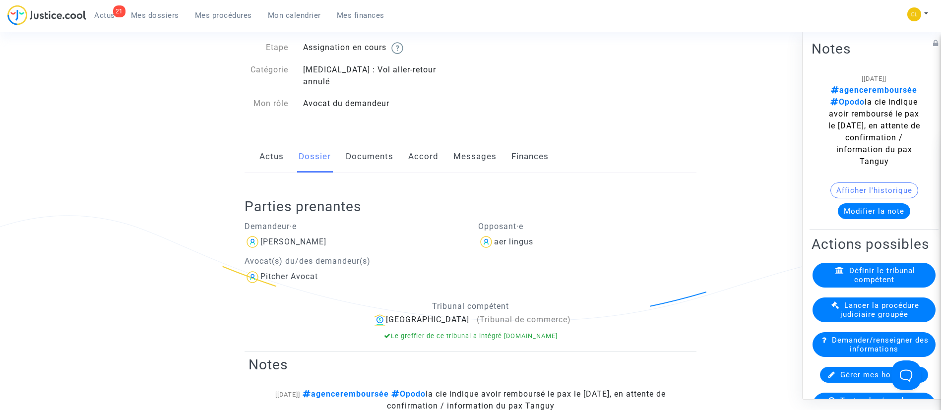
click at [431, 143] on link "Accord" at bounding box center [423, 156] width 30 height 33
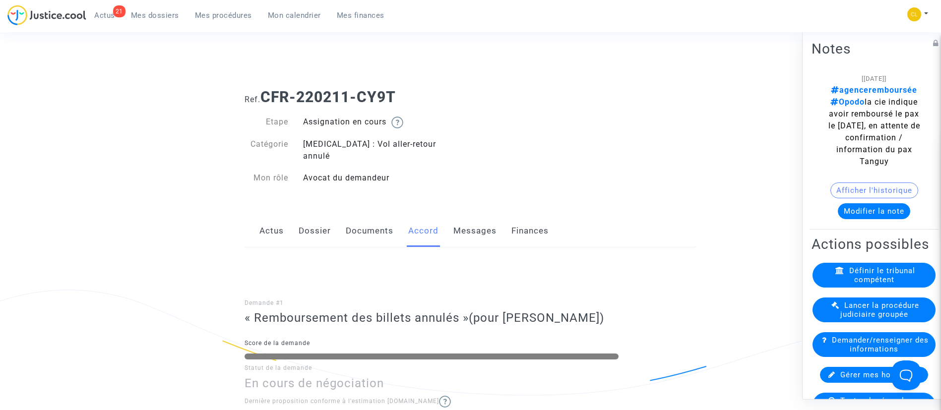
click at [485, 216] on link "Messages" at bounding box center [474, 231] width 43 height 33
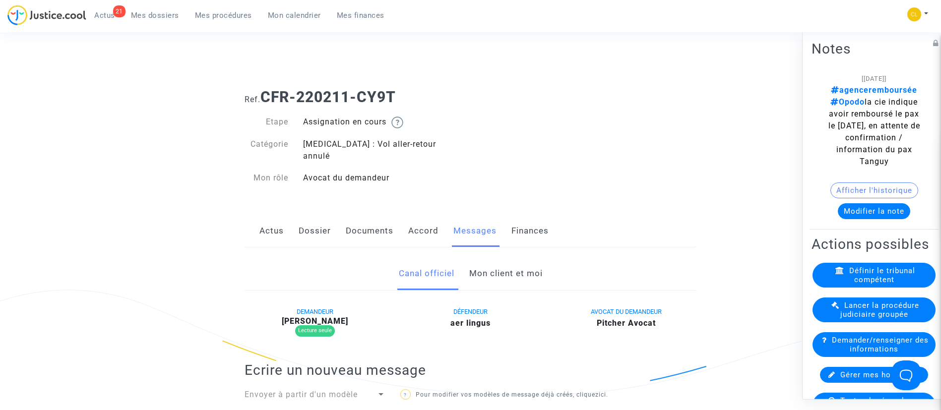
scroll to position [74, 0]
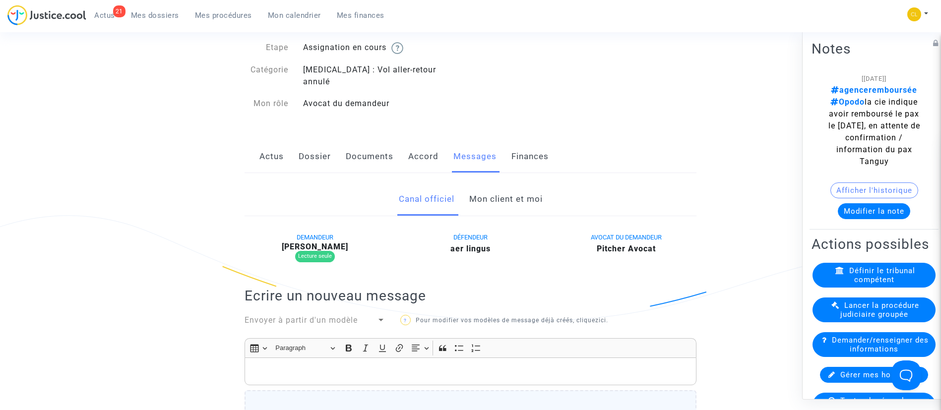
click at [490, 191] on link "Mon client et moi" at bounding box center [505, 199] width 73 height 33
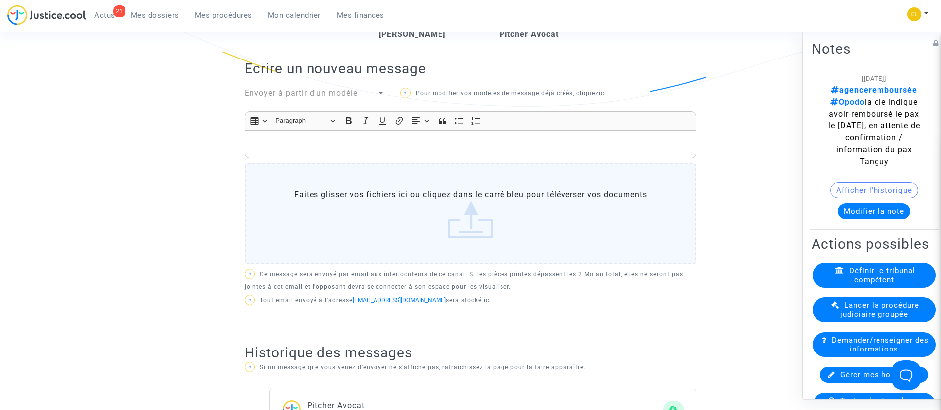
scroll to position [149, 0]
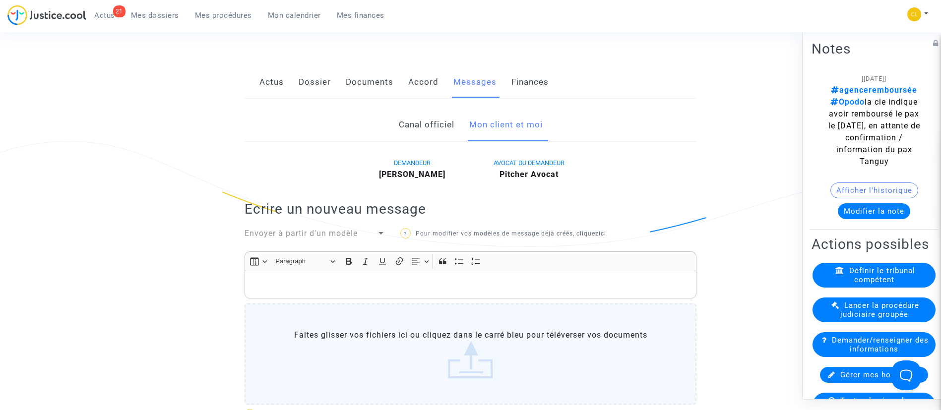
click at [409, 279] on p "Rich Text Editor, main" at bounding box center [470, 285] width 441 height 12
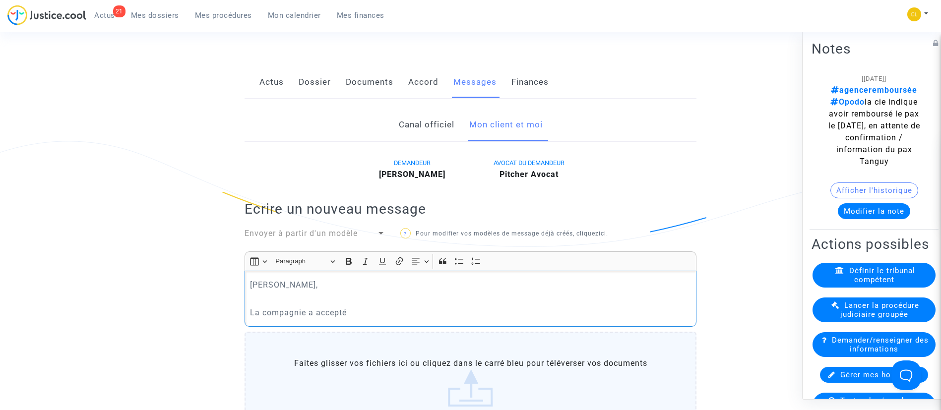
click at [292, 293] on p "Rich Text Editor, main" at bounding box center [470, 299] width 441 height 12
click at [290, 306] on p "La compagnie a accepté" at bounding box center [470, 312] width 441 height 12
click at [394, 306] on p "L'agence de voyages a accepté" at bounding box center [470, 312] width 441 height 12
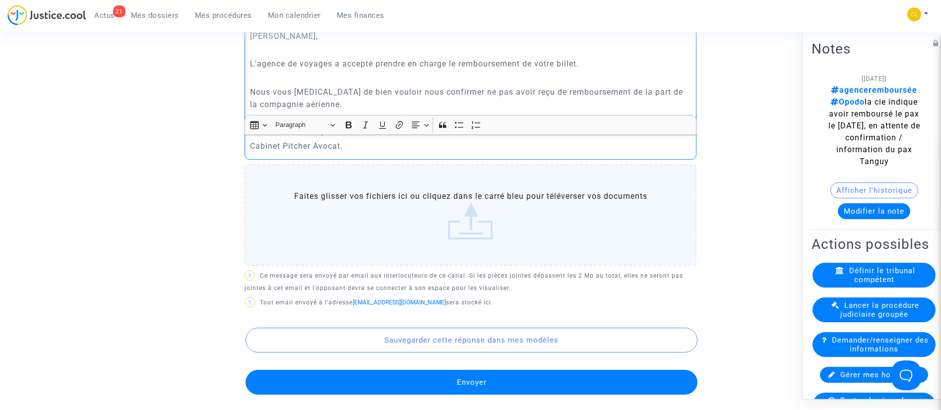
scroll to position [521, 0]
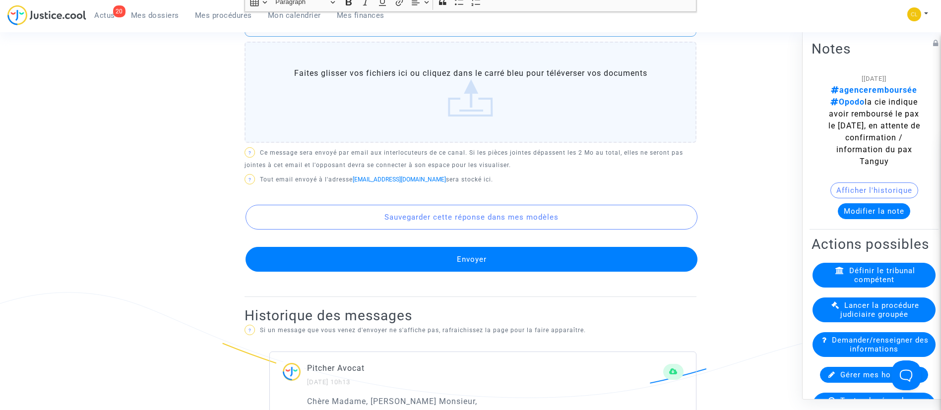
click at [457, 256] on button "Envoyer" at bounding box center [471, 259] width 452 height 25
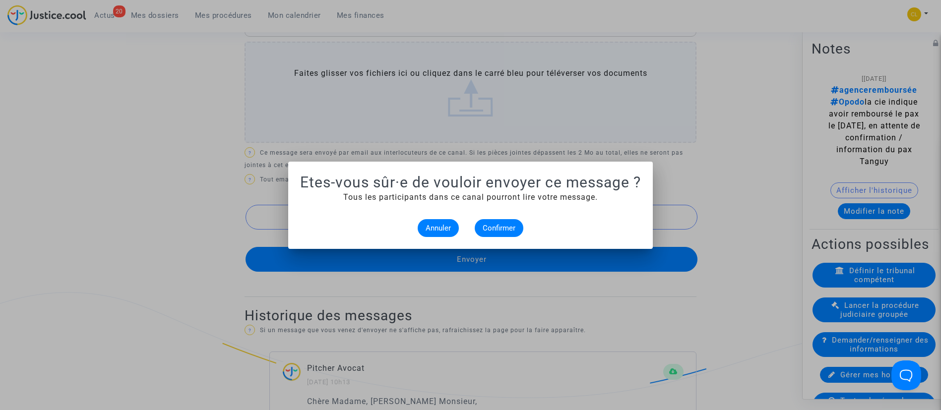
scroll to position [0, 0]
click at [511, 229] on span "Confirmer" at bounding box center [498, 228] width 33 height 9
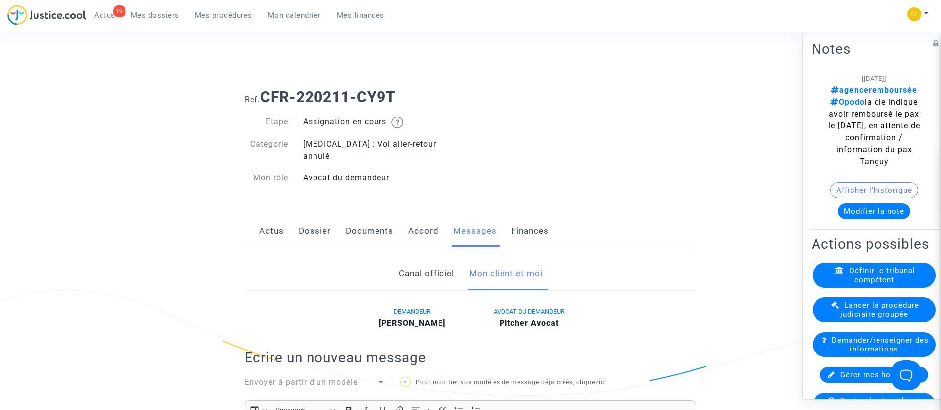
drag, startPoint x: 149, startPoint y: 17, endPoint x: 151, endPoint y: 36, distance: 19.4
click at [149, 17] on span "Mes dossiers" at bounding box center [155, 15] width 48 height 9
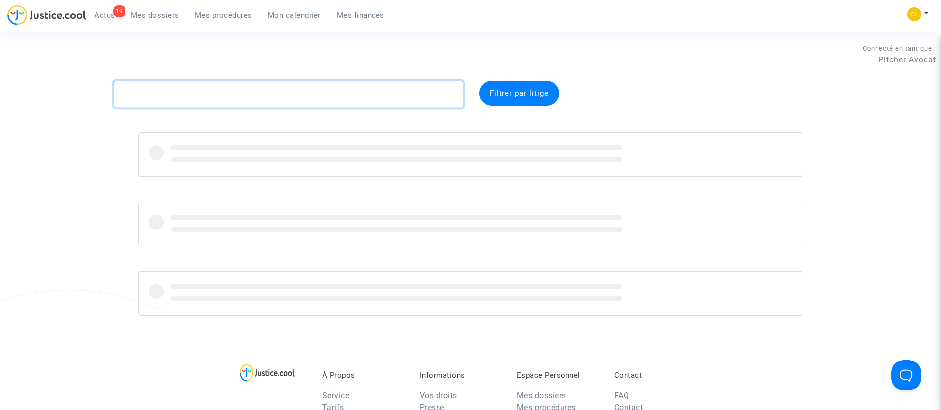
click at [176, 90] on textarea at bounding box center [289, 94] width 350 height 27
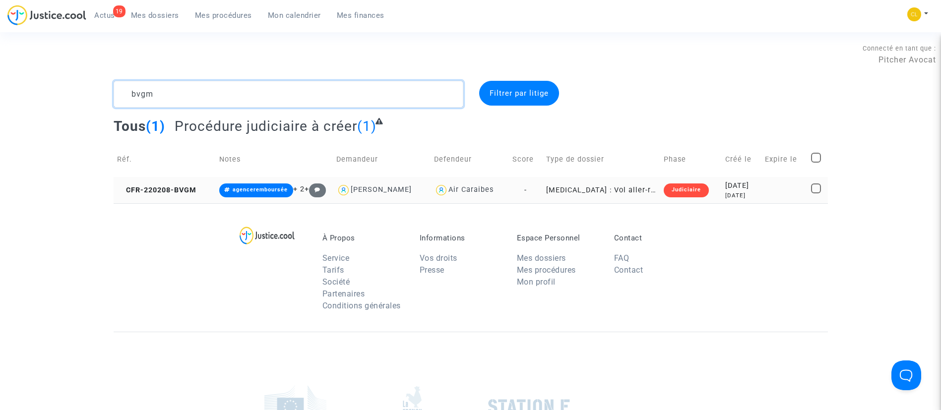
type textarea "bvgm"
click at [756, 187] on div "2022-02-08" at bounding box center [741, 185] width 32 height 11
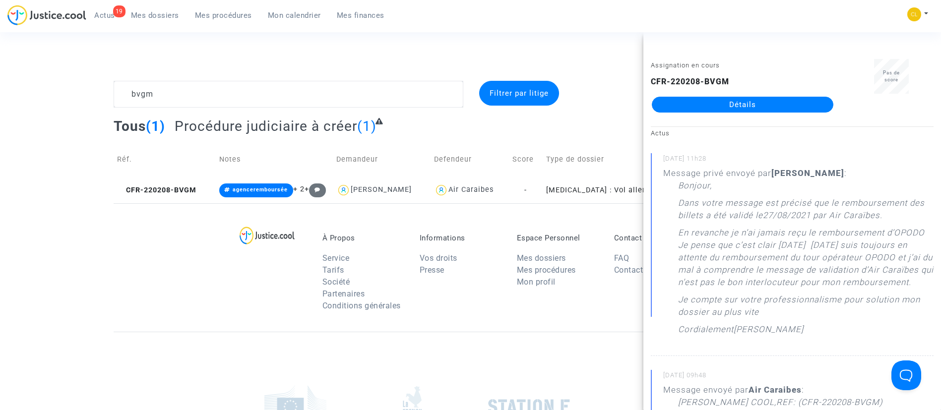
click at [741, 101] on link "Détails" at bounding box center [742, 105] width 181 height 16
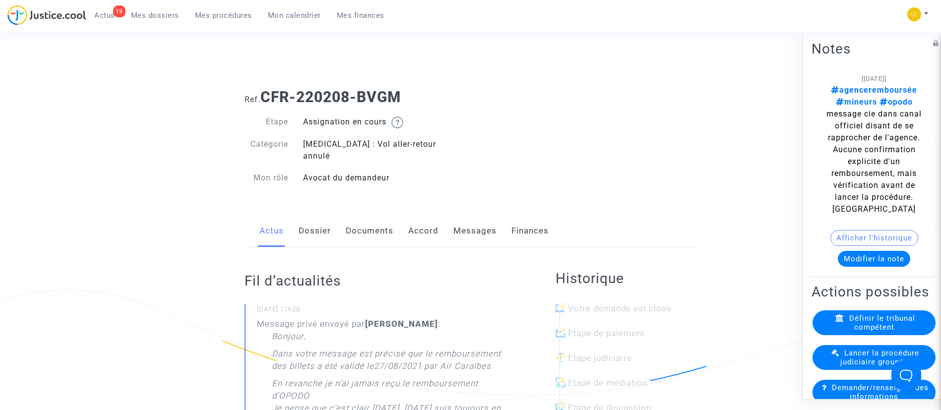
click at [458, 220] on link "Messages" at bounding box center [474, 231] width 43 height 33
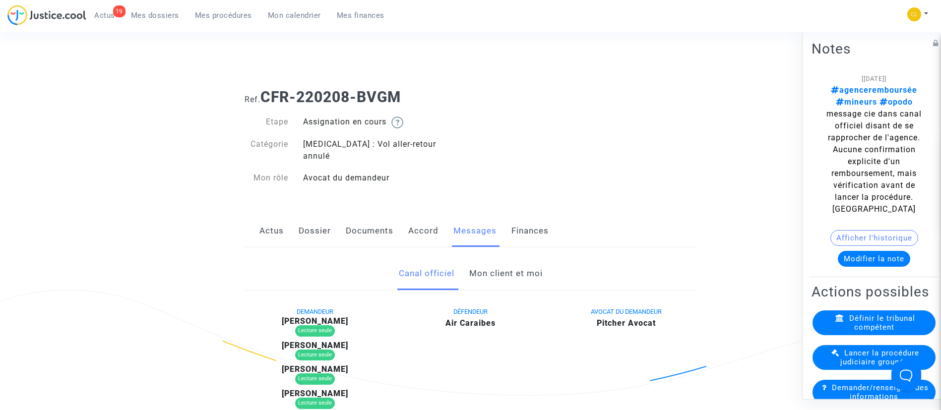
click at [472, 260] on link "Mon client et moi" at bounding box center [505, 273] width 73 height 33
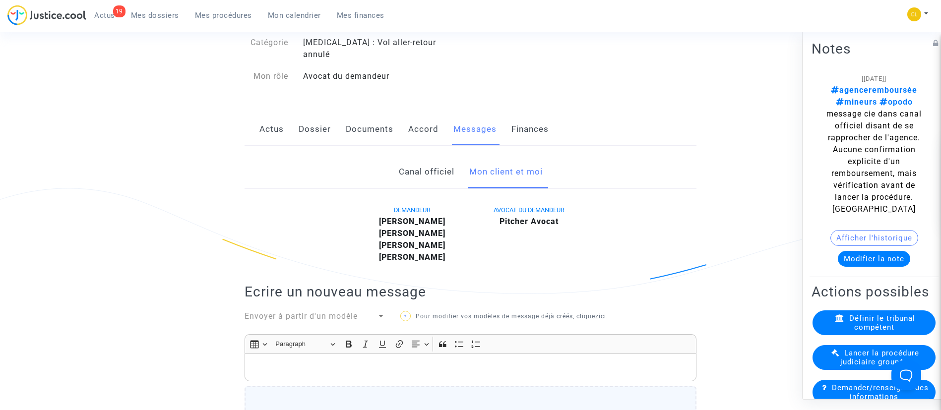
scroll to position [223, 0]
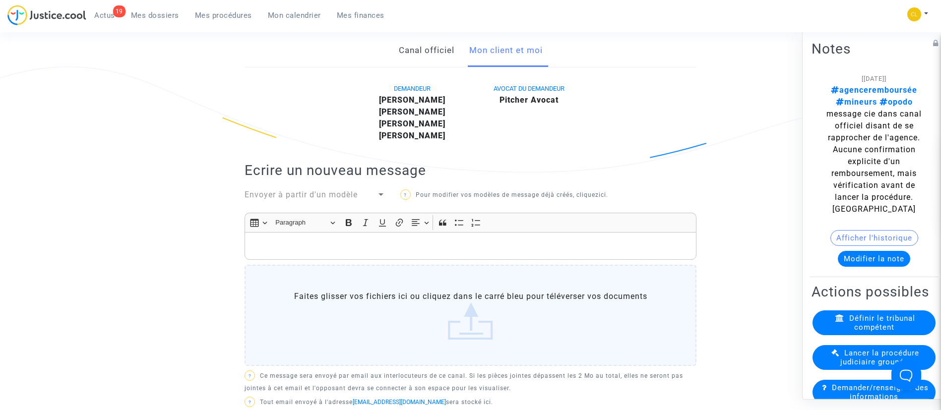
click at [374, 240] on p "Rich Text Editor, main" at bounding box center [470, 246] width 441 height 12
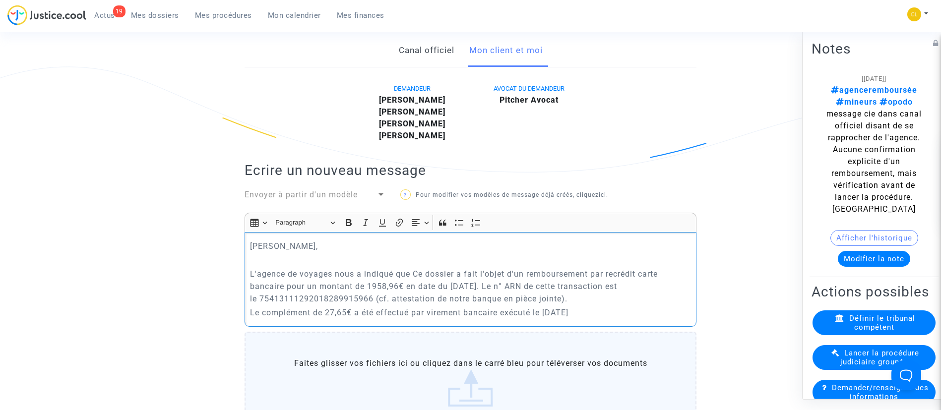
click at [416, 268] on p "L'agence de voyages nous a indiqué que Ce dossier a fait l'objet d'un rembourse…" at bounding box center [470, 286] width 441 height 37
click at [459, 268] on p "L'agence de voyages nous a indiqué que ce dossier a fait l'objet d'un rembourse…" at bounding box center [470, 286] width 441 height 37
drag, startPoint x: 379, startPoint y: 289, endPoint x: 566, endPoint y: 284, distance: 186.5
click at [566, 284] on p "L'agence de voyages nous a indiqué que ce dossier avait fait l'objet d'un rembo…" at bounding box center [470, 286] width 441 height 37
click at [606, 306] on p "Le complément de 27,65€ a été effectué par virement bancaire exécuté le 25 Avri…" at bounding box center [470, 312] width 441 height 12
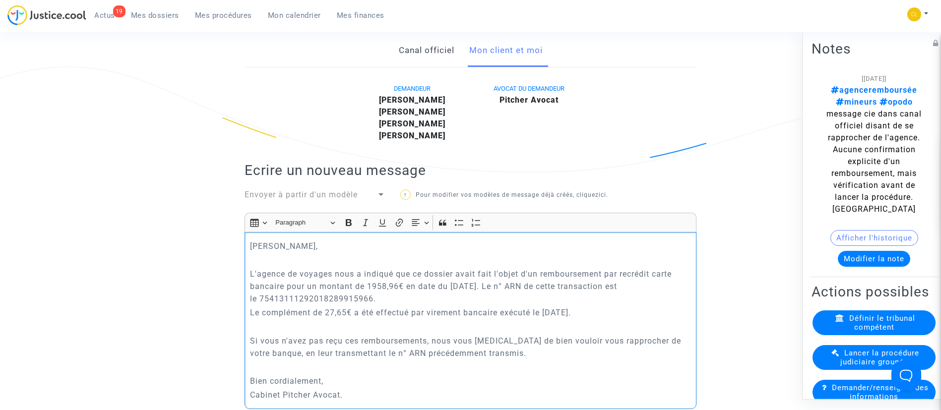
click at [515, 348] on div "Cher Monsieur, L'agence de voyages nous a indiqué que ce dossier avait fait l'o…" at bounding box center [470, 320] width 452 height 177
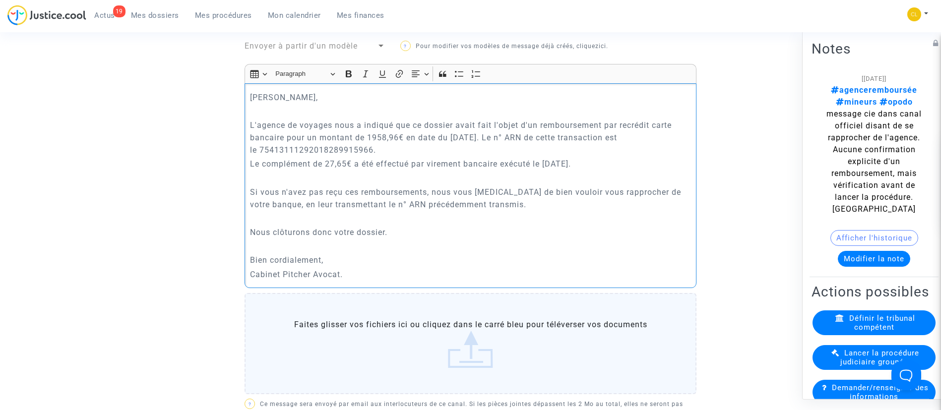
scroll to position [521, 0]
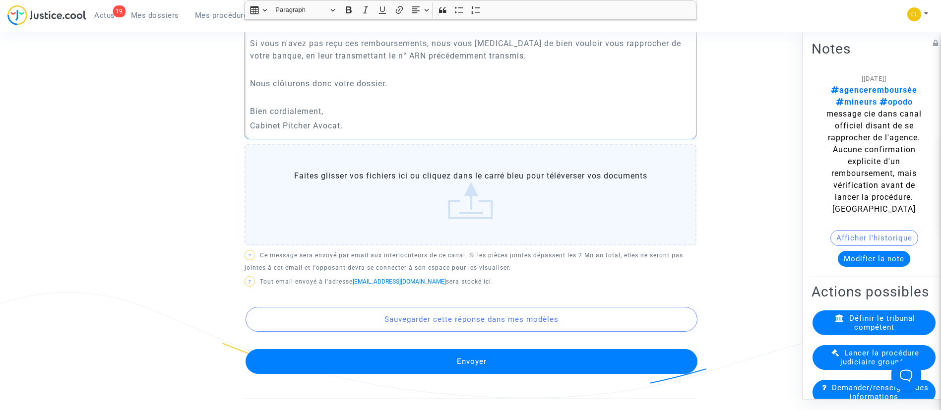
click at [515, 349] on button "Envoyer" at bounding box center [471, 361] width 452 height 25
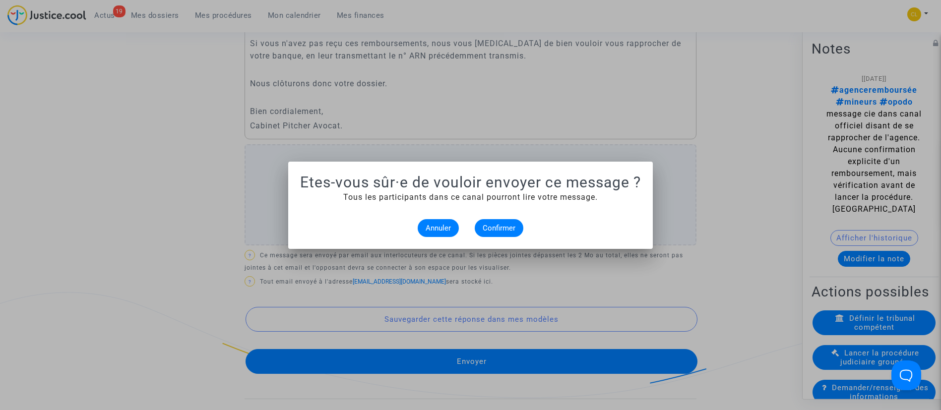
scroll to position [0, 0]
click at [497, 230] on span "Confirmer" at bounding box center [498, 228] width 33 height 9
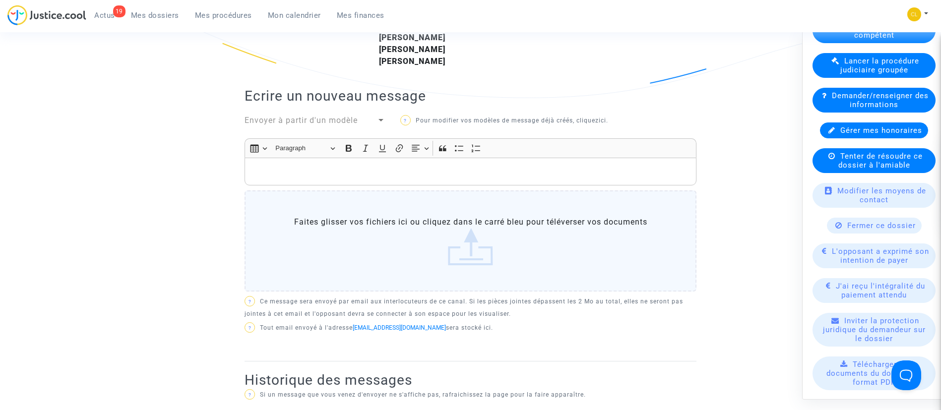
scroll to position [372, 0]
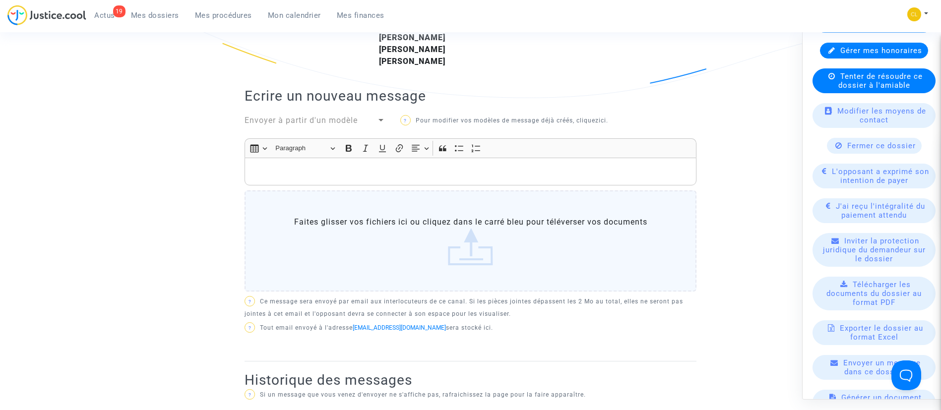
click at [858, 150] on span "Fermer ce dossier" at bounding box center [881, 145] width 68 height 9
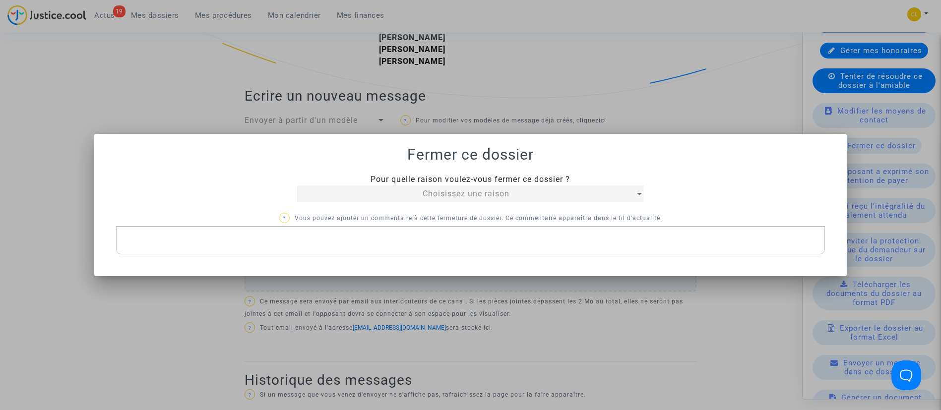
click at [448, 192] on span "Choisissez une raison" at bounding box center [465, 193] width 87 height 9
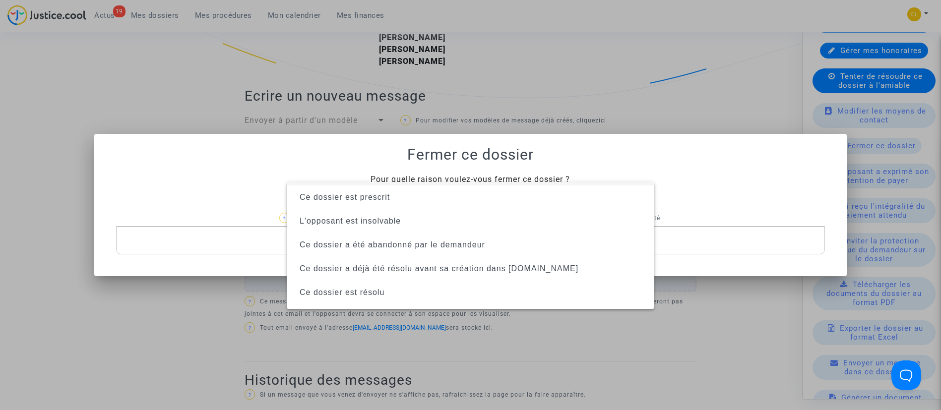
scroll to position [63, 0]
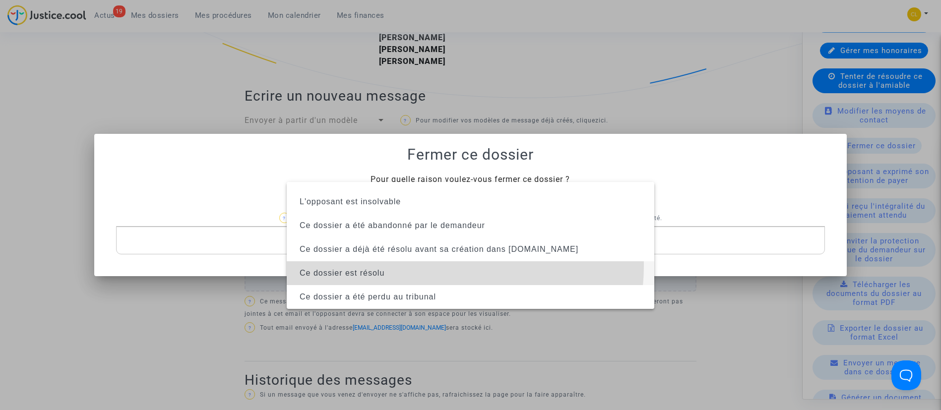
click at [440, 266] on span "Ce dossier est résolu" at bounding box center [471, 273] width 352 height 24
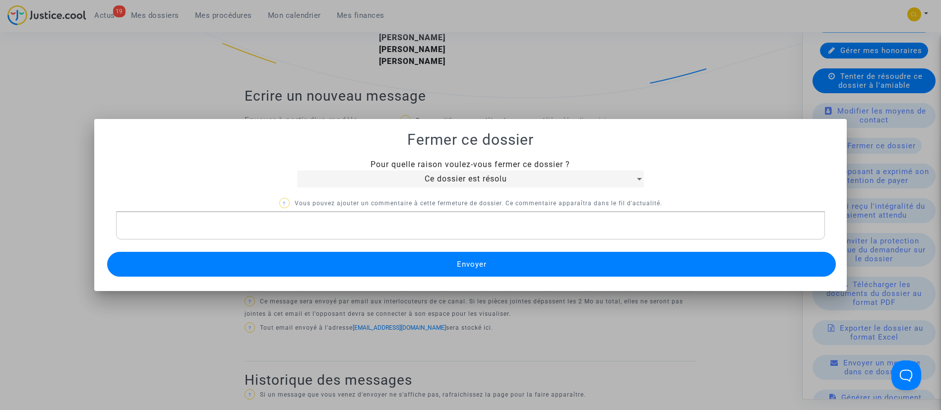
click at [440, 266] on button "Envoyer" at bounding box center [471, 264] width 729 height 25
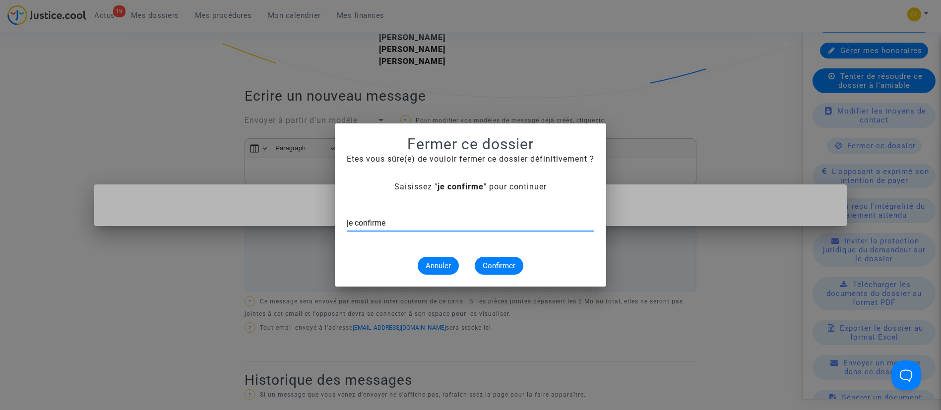
type input "je confirme"
click at [516, 264] on button "Confirmer" at bounding box center [499, 266] width 49 height 18
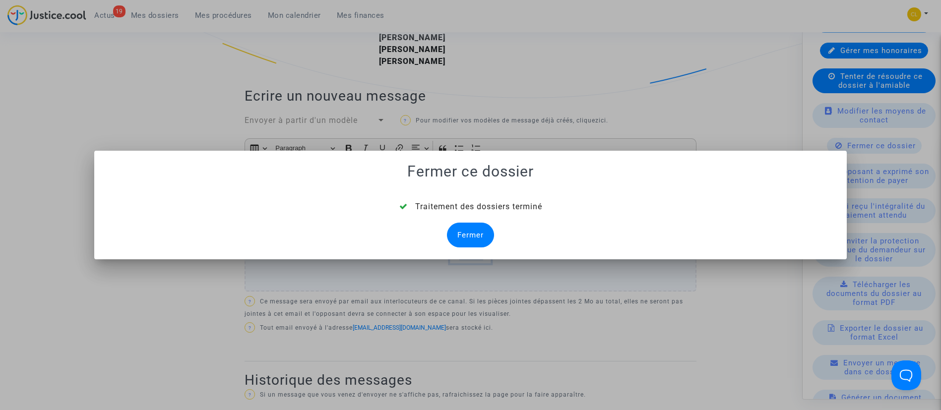
click at [479, 237] on div "Fermer" at bounding box center [470, 235] width 47 height 25
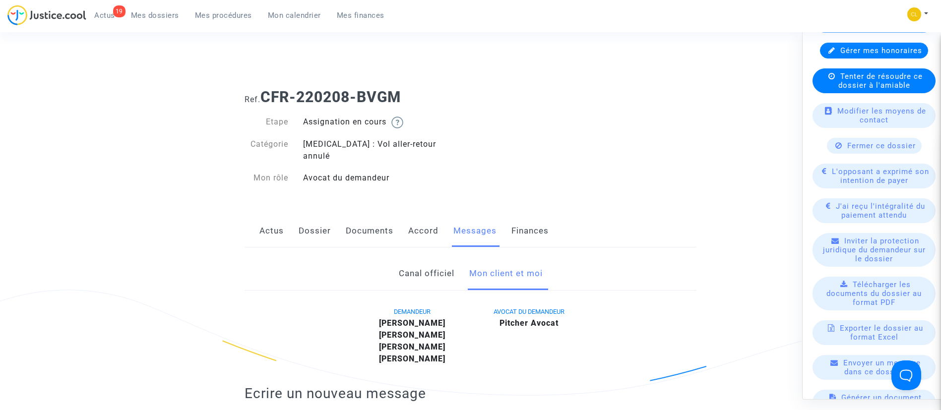
scroll to position [298, 0]
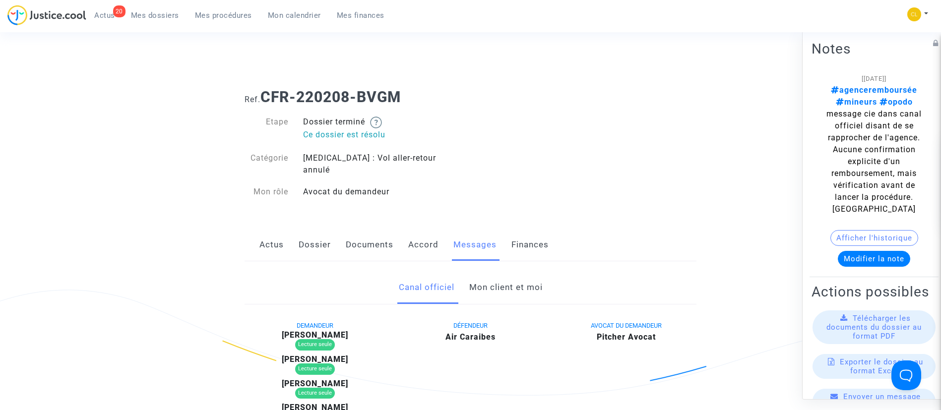
click at [109, 19] on span "Actus" at bounding box center [104, 15] width 21 height 9
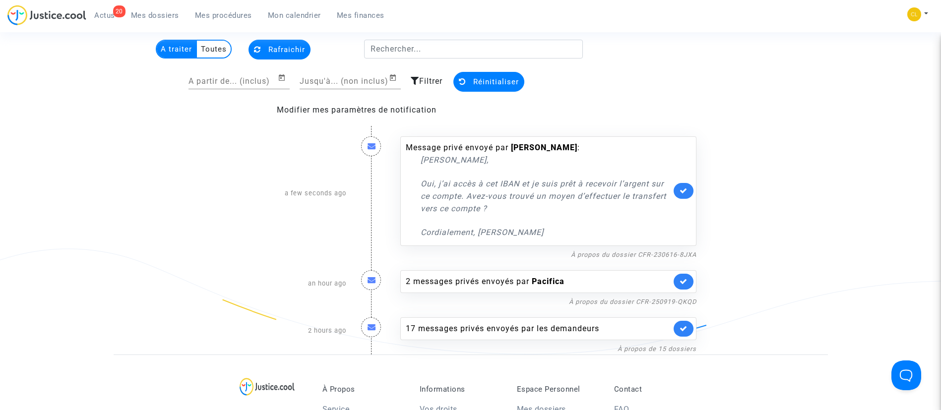
scroll to position [74, 0]
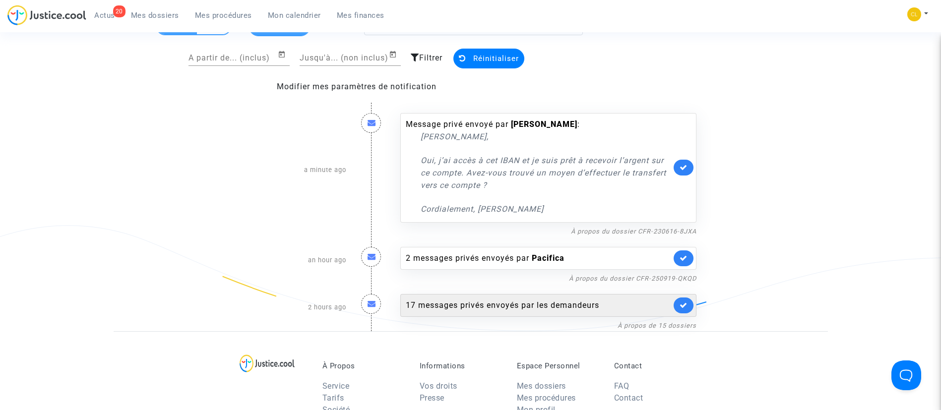
click at [508, 310] on div "17 messages privés envoyés par les demandeurs" at bounding box center [538, 305] width 265 height 12
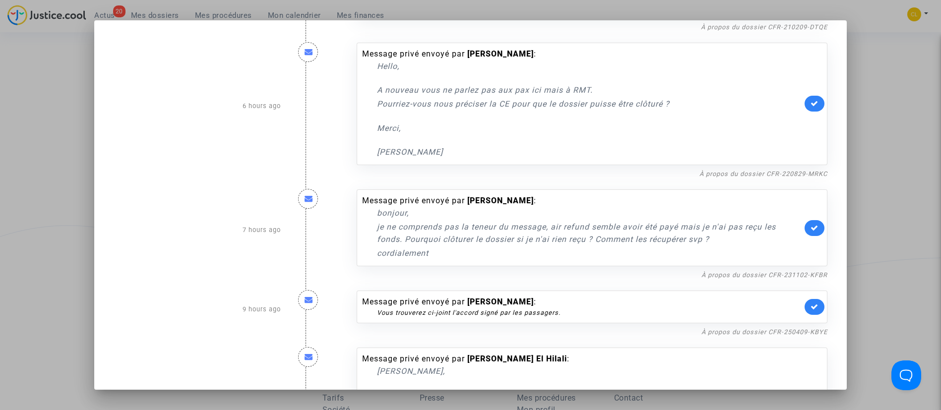
scroll to position [669, 0]
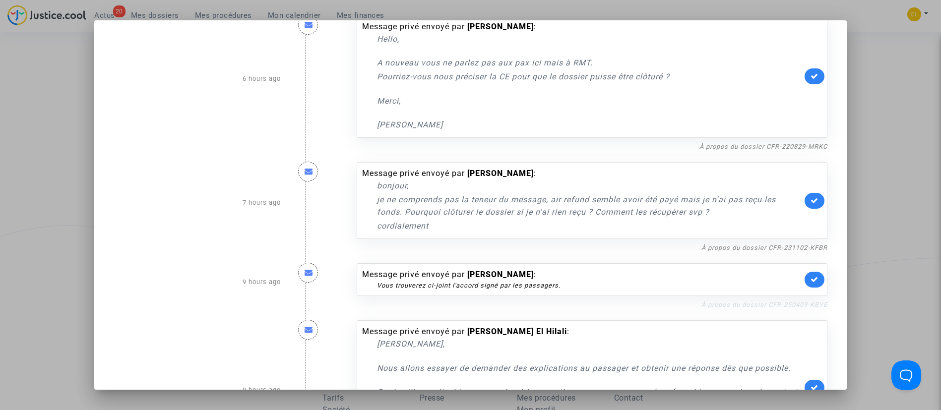
click at [769, 305] on link "À propos du dossier CFR-250409-KBYE" at bounding box center [764, 304] width 126 height 7
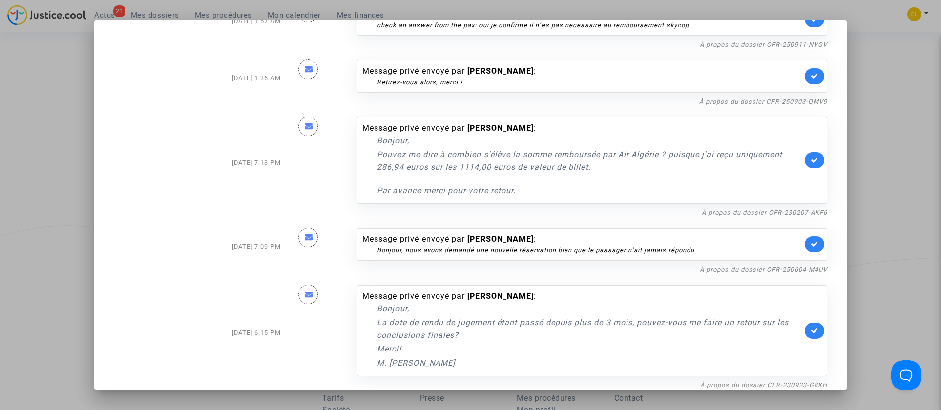
scroll to position [1407, 0]
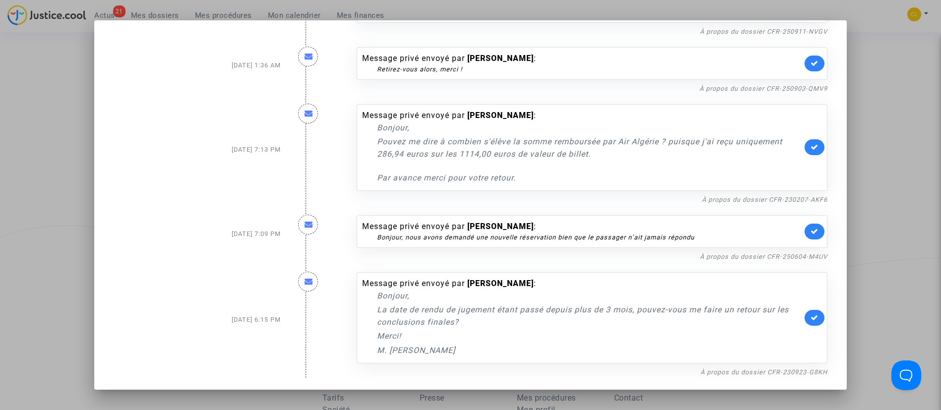
click at [881, 205] on div at bounding box center [470, 205] width 941 height 410
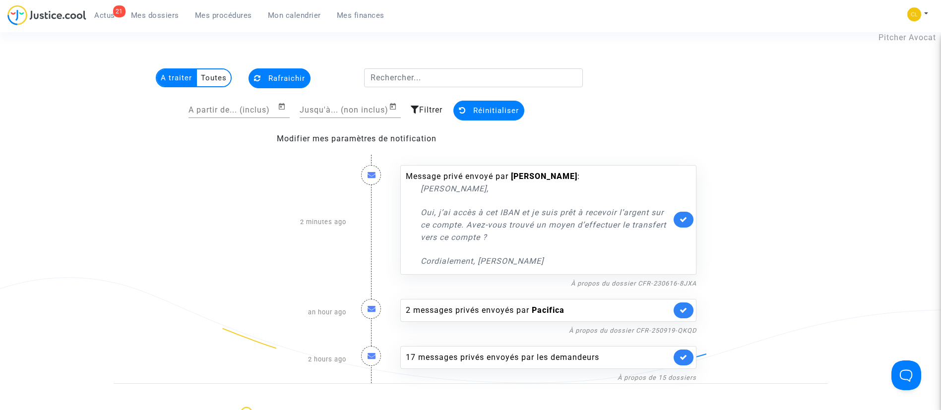
scroll to position [0, 0]
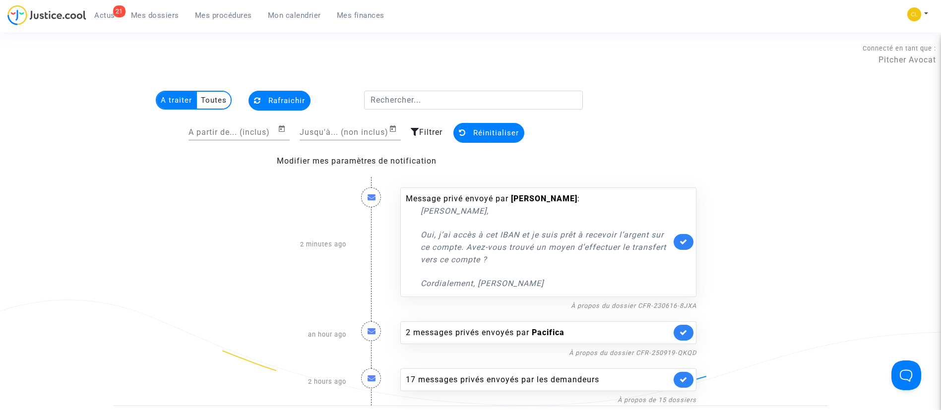
click at [304, 18] on span "Mon calendrier" at bounding box center [294, 15] width 53 height 9
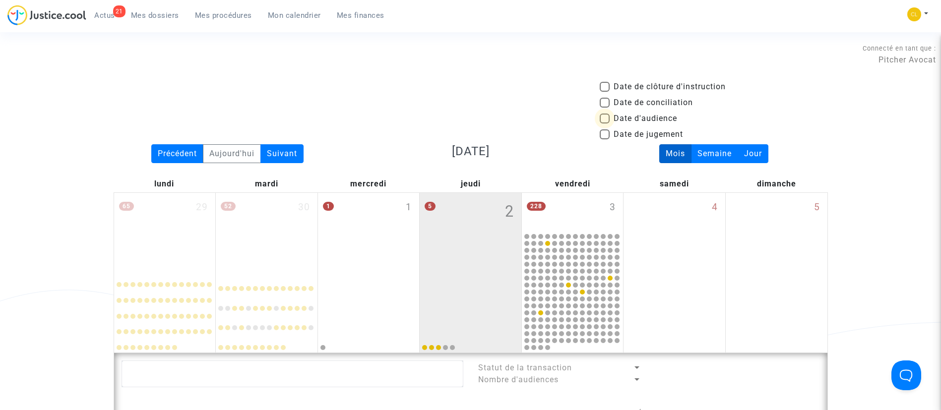
click at [638, 114] on span "Date d'audience" at bounding box center [644, 119] width 63 height 12
click at [604, 123] on input "Date d'audience" at bounding box center [604, 123] width 0 height 0
checkbox input "true"
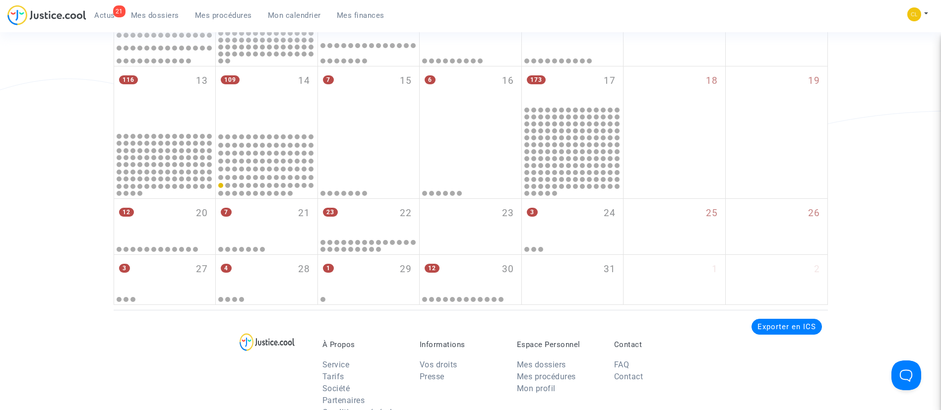
scroll to position [521, 0]
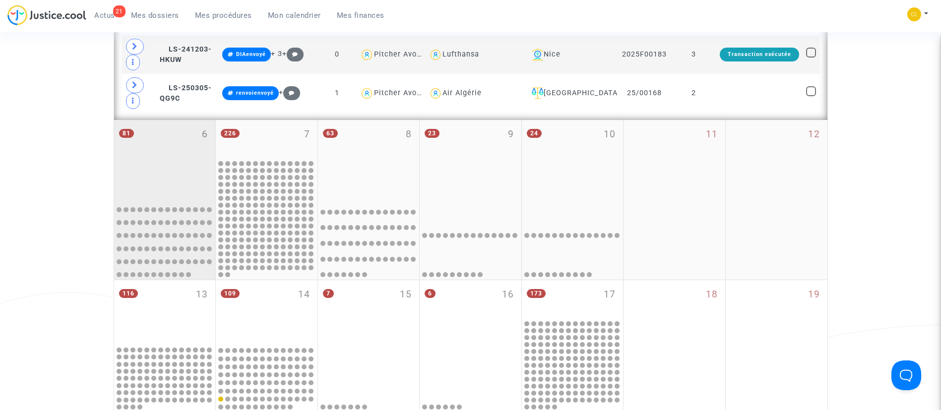
click at [160, 159] on div "81 6" at bounding box center [165, 159] width 102 height 78
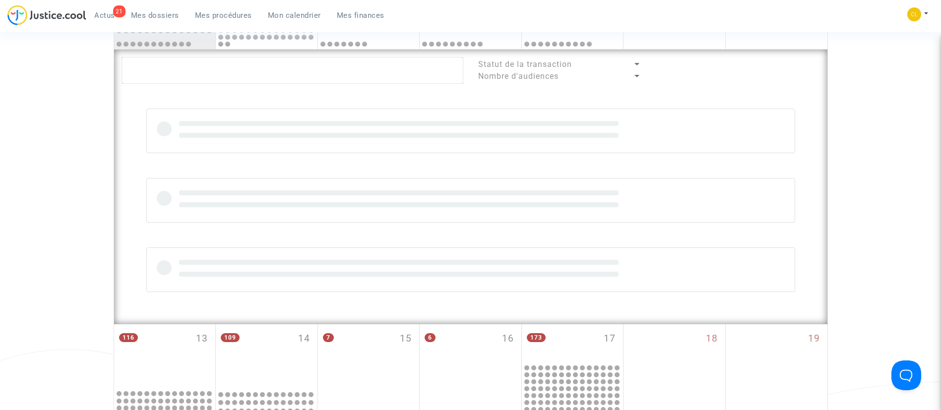
scroll to position [394, 0]
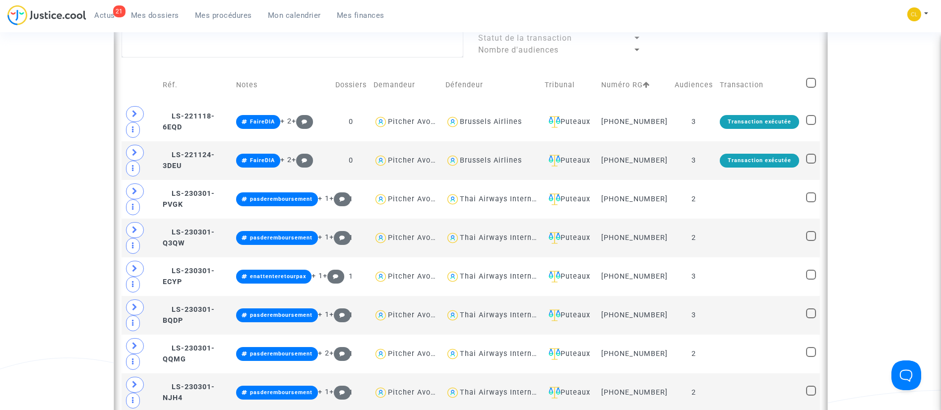
scroll to position [245, 0]
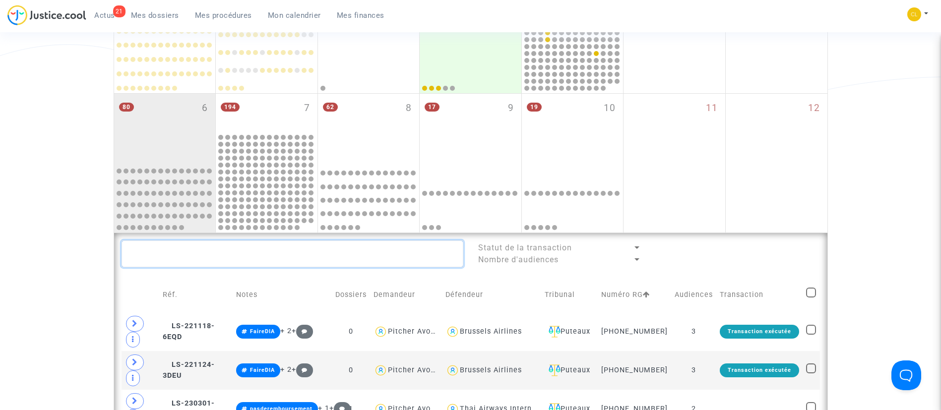
click at [283, 251] on textarea at bounding box center [292, 253] width 342 height 27
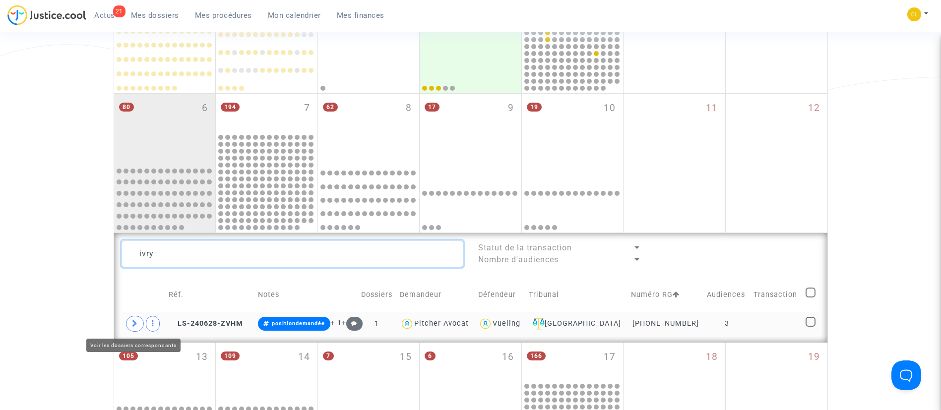
type textarea "ivry"
click at [130, 328] on span at bounding box center [135, 324] width 18 height 16
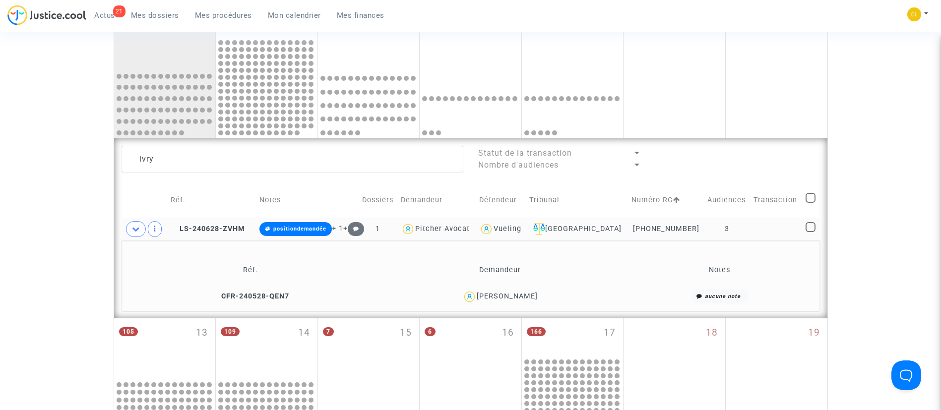
scroll to position [394, 0]
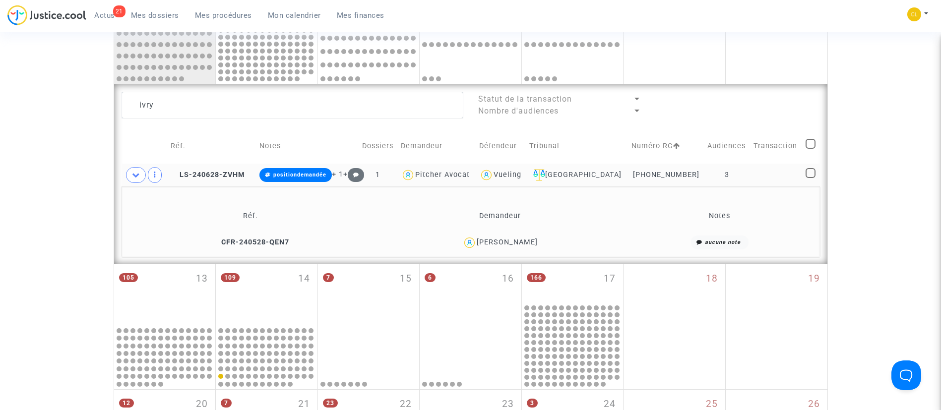
click at [220, 18] on span "Mes procédures" at bounding box center [223, 15] width 57 height 9
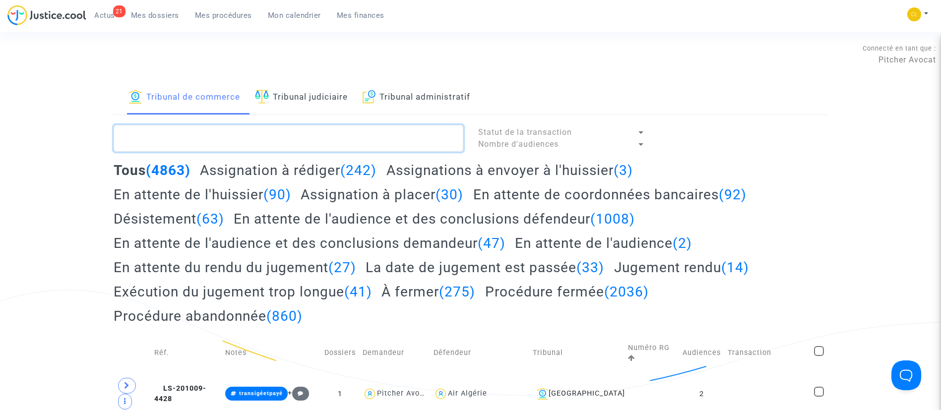
click at [252, 135] on textarea at bounding box center [289, 138] width 350 height 27
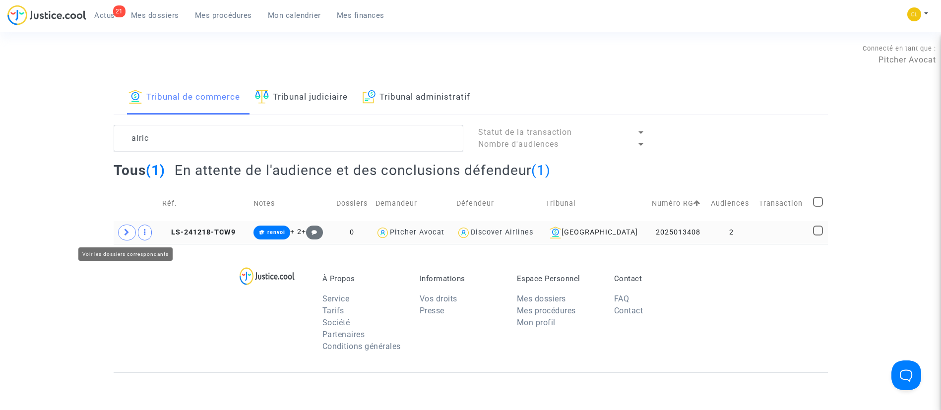
click at [128, 226] on span at bounding box center [127, 233] width 18 height 16
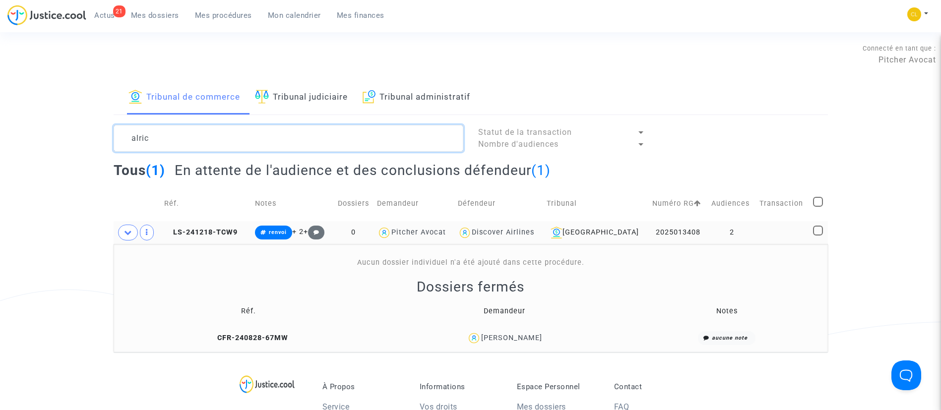
click at [254, 132] on textarea at bounding box center [289, 138] width 350 height 27
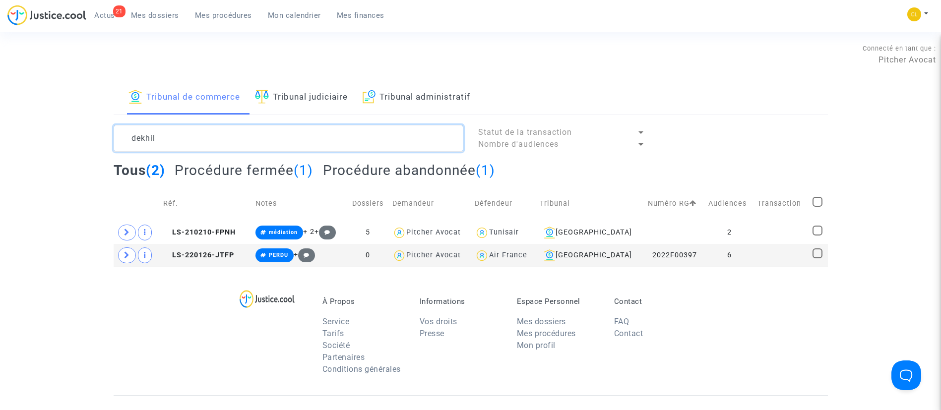
type textarea "dekhil"
click at [291, 98] on link "Tribunal judiciaire" at bounding box center [301, 98] width 93 height 34
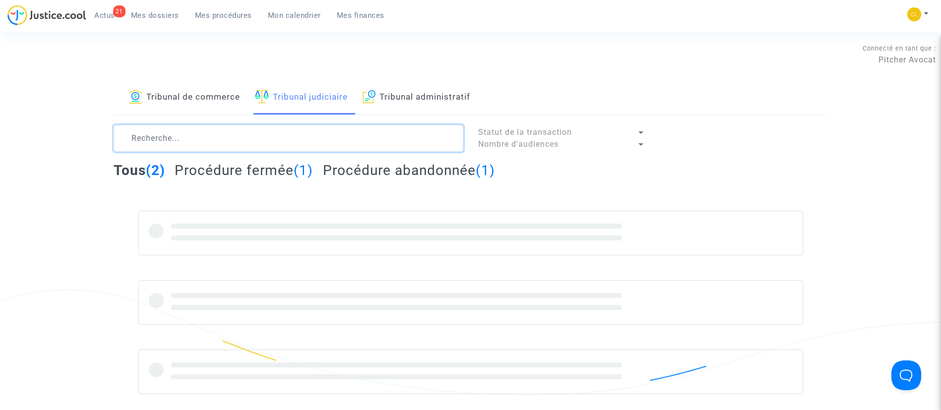
click at [203, 146] on textarea at bounding box center [289, 138] width 350 height 27
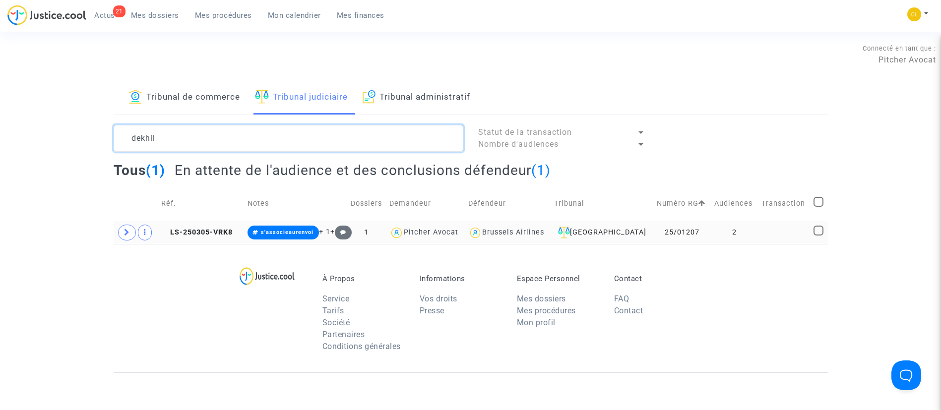
type textarea "dekhil"
click at [121, 225] on td at bounding box center [136, 232] width 44 height 23
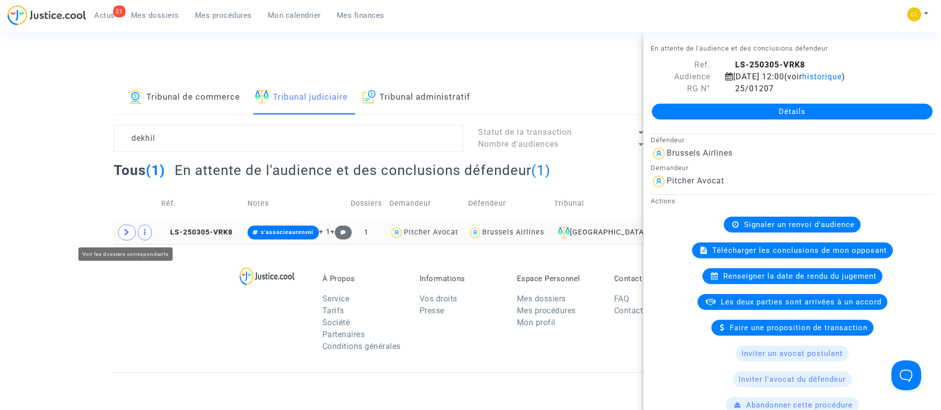
click at [123, 236] on span at bounding box center [127, 233] width 18 height 16
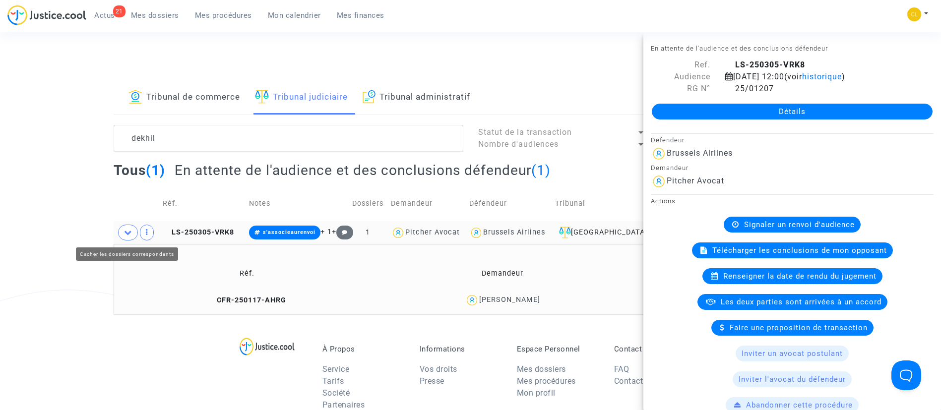
click at [182, 287] on td "Réf." at bounding box center [247, 273] width 260 height 32
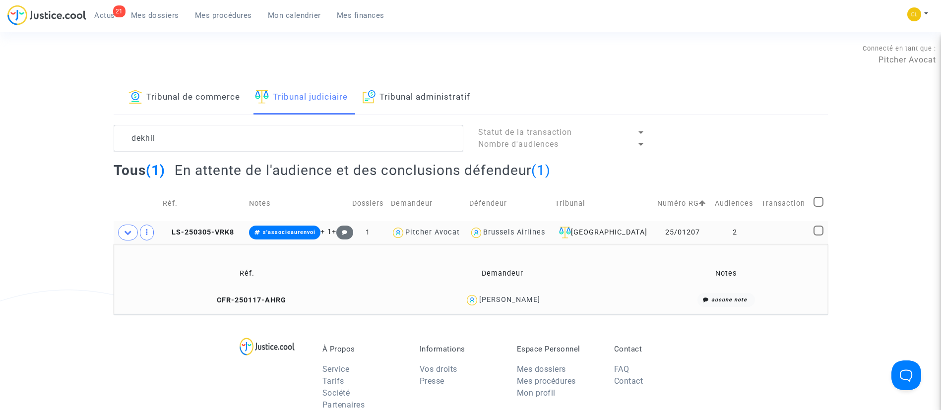
click at [527, 305] on div "Mohamed Aymen Dekhil" at bounding box center [502, 300] width 244 height 14
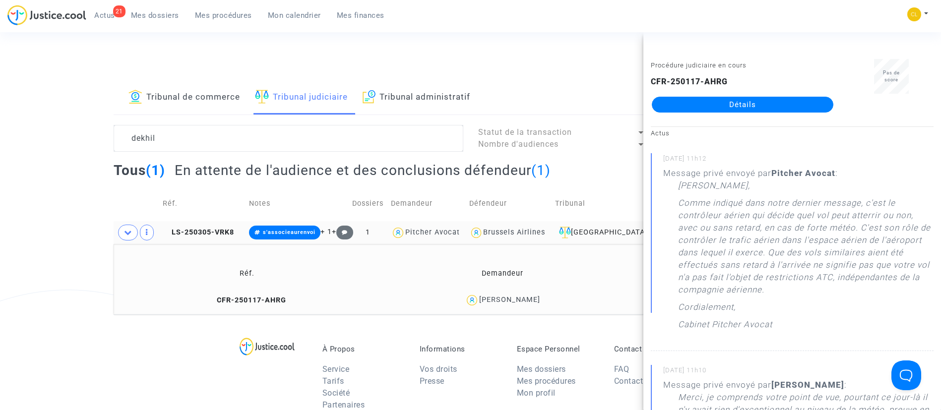
click at [222, 16] on span "Mes procédures" at bounding box center [223, 15] width 57 height 9
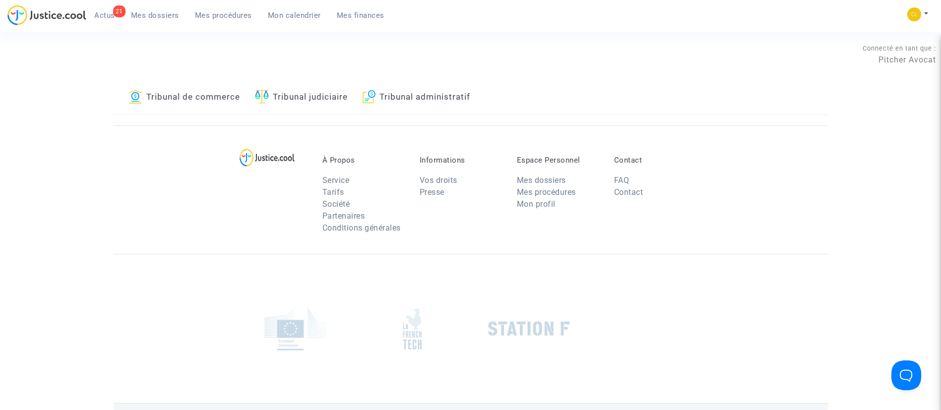
click at [214, 96] on link "Tribunal de commerce" at bounding box center [184, 98] width 112 height 34
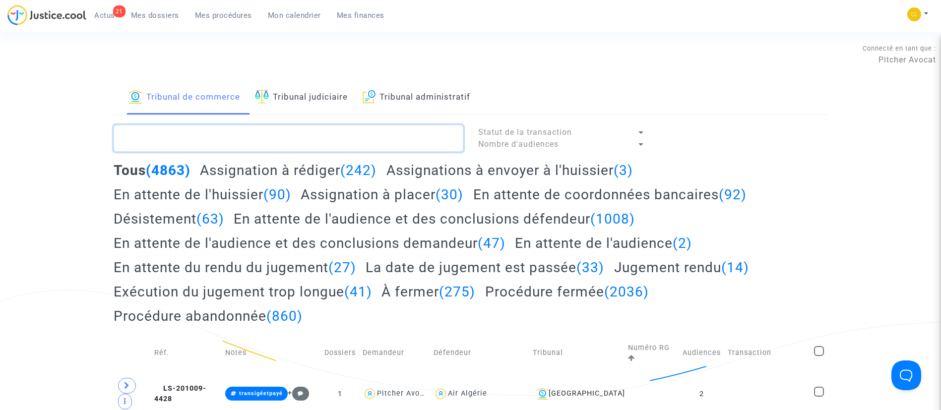
click at [232, 142] on textarea at bounding box center [289, 138] width 350 height 27
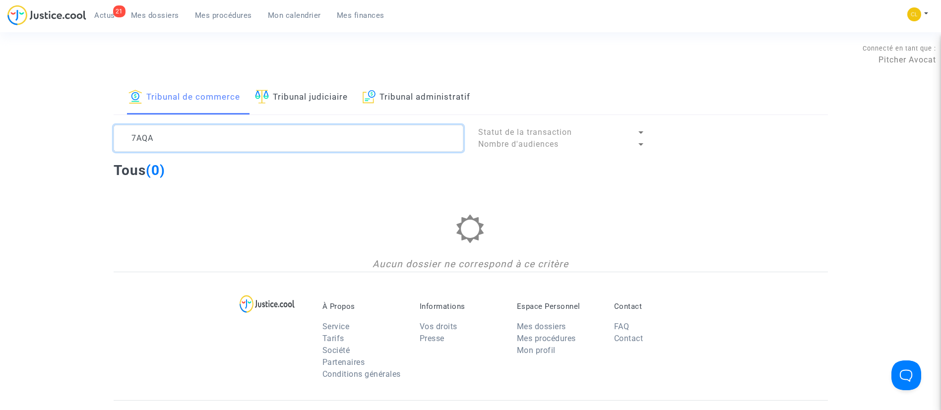
type textarea "7AQA"
click at [163, 16] on span "Mes dossiers" at bounding box center [155, 15] width 48 height 9
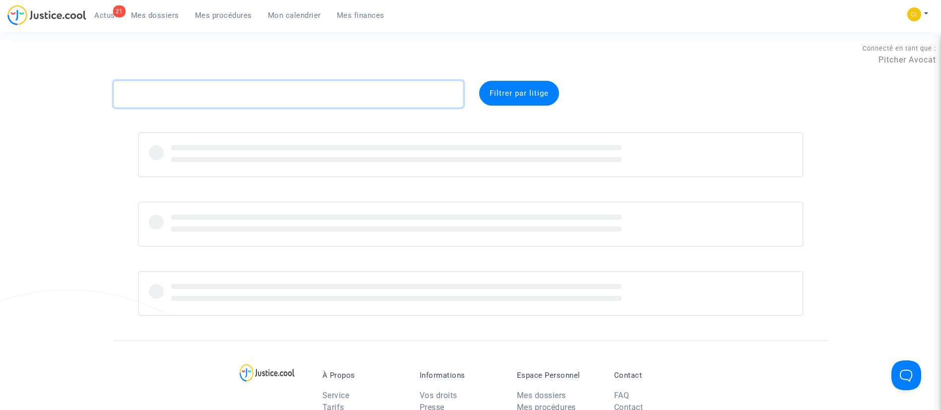
click at [211, 98] on textarea at bounding box center [289, 94] width 350 height 27
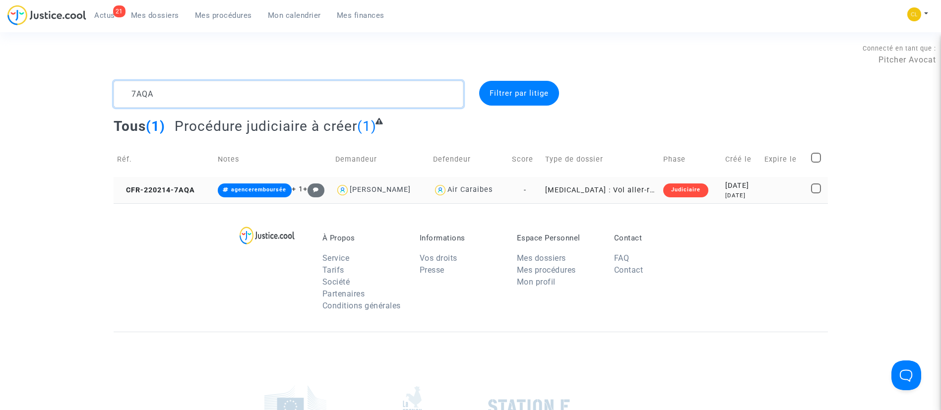
type textarea "7AQA"
click at [747, 194] on div "4 years ago" at bounding box center [741, 195] width 33 height 8
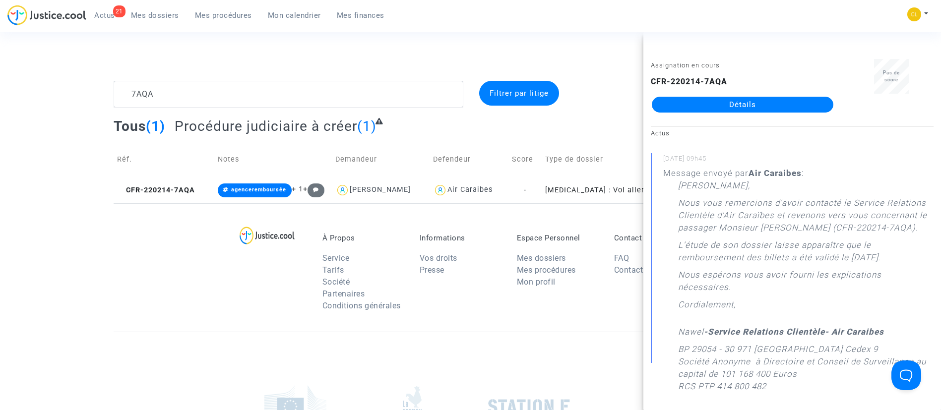
click at [752, 103] on link "Détails" at bounding box center [742, 105] width 181 height 16
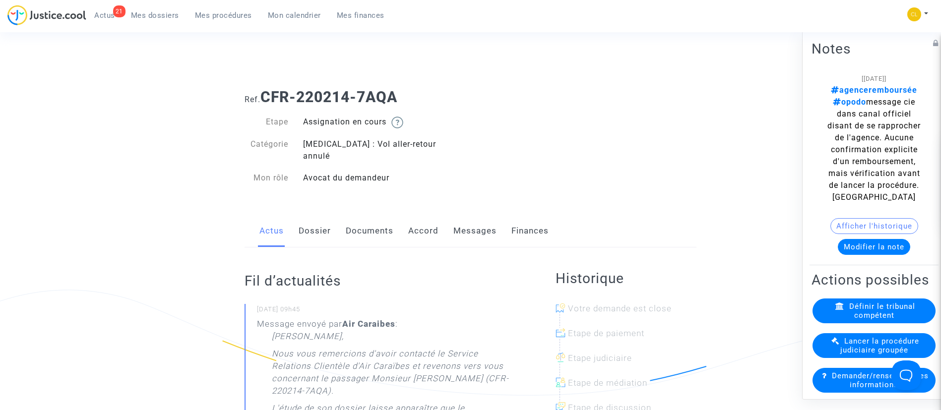
click at [473, 218] on link "Messages" at bounding box center [474, 231] width 43 height 33
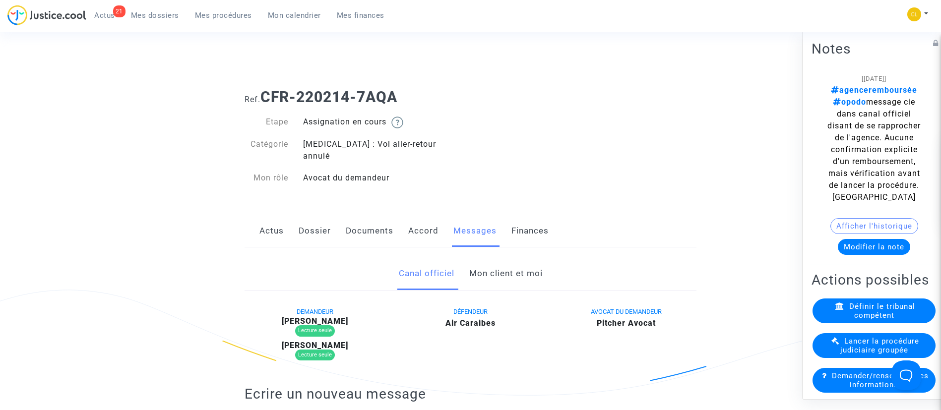
scroll to position [74, 0]
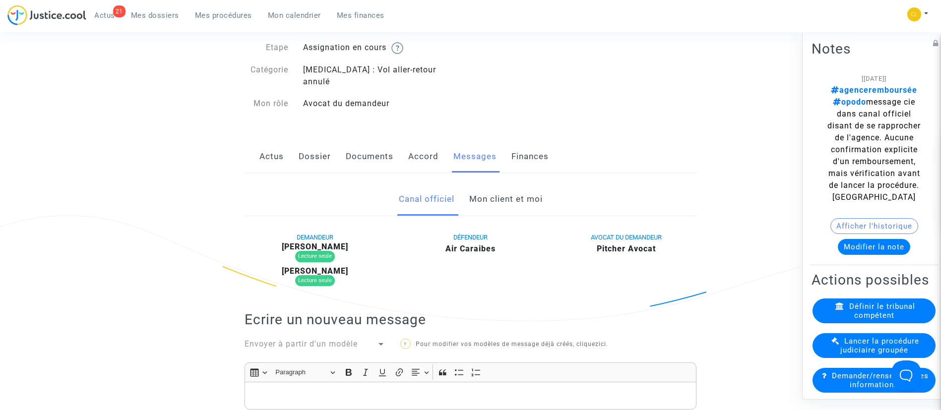
click at [499, 193] on link "Mon client et moi" at bounding box center [505, 199] width 73 height 33
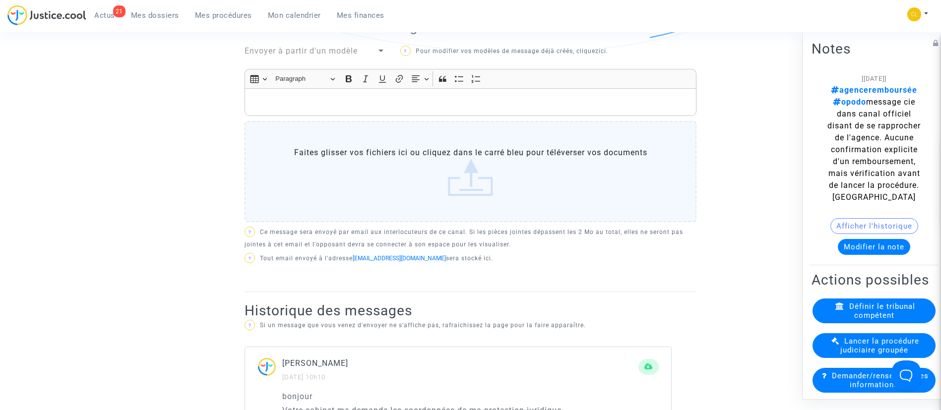
scroll to position [223, 0]
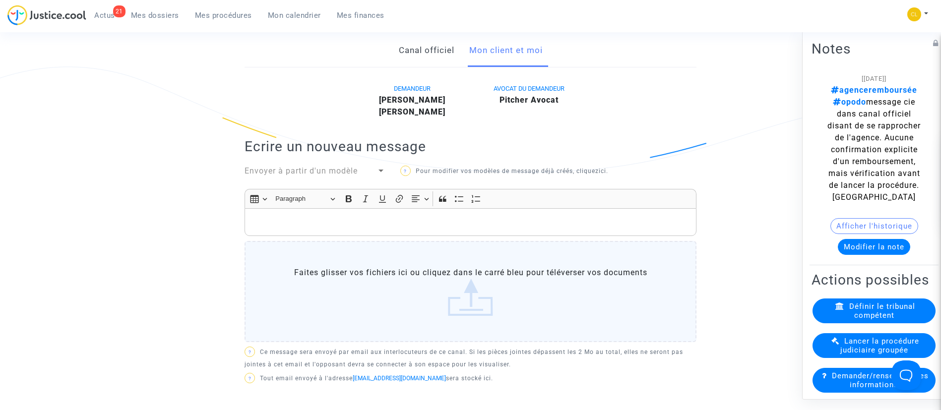
click at [379, 216] on p "Rich Text Editor, main" at bounding box center [470, 222] width 441 height 12
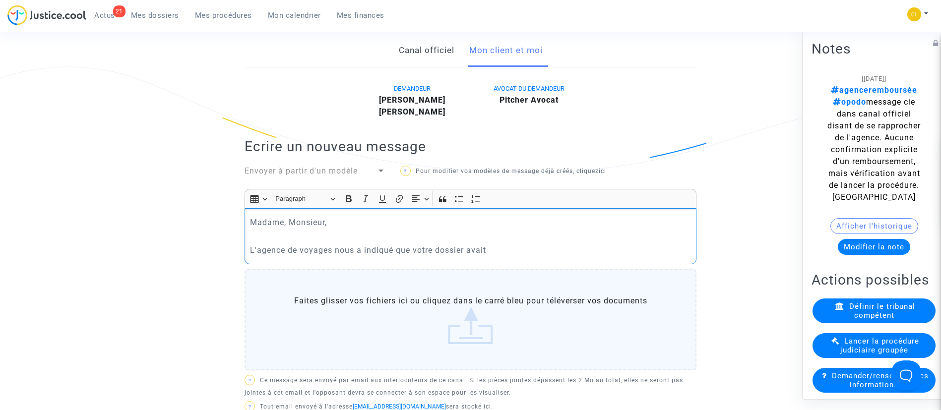
click at [611, 244] on p "L'agence de voyages nous a indiqué que votre dossier avait" at bounding box center [470, 250] width 441 height 12
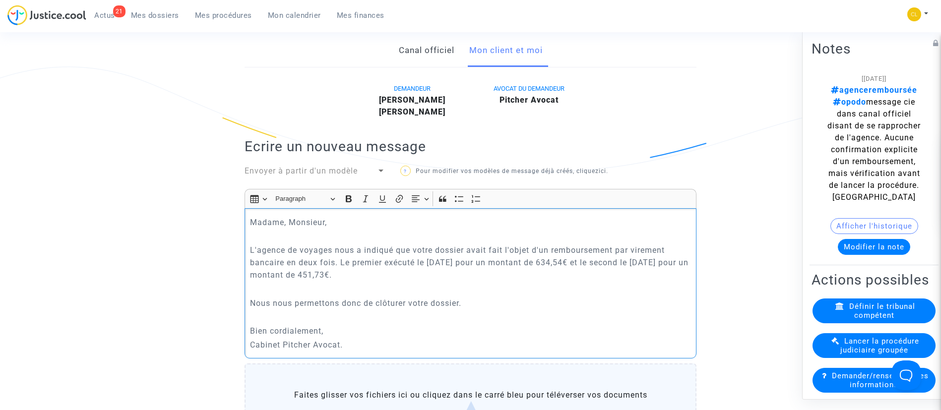
drag, startPoint x: 348, startPoint y: 335, endPoint x: 219, endPoint y: 205, distance: 182.7
copy div "Madame, Monsieur, L'agence de voyages nous a indiqué que votre dossier avait fa…"
click at [414, 283] on p "Rich Text Editor, main" at bounding box center [470, 289] width 441 height 12
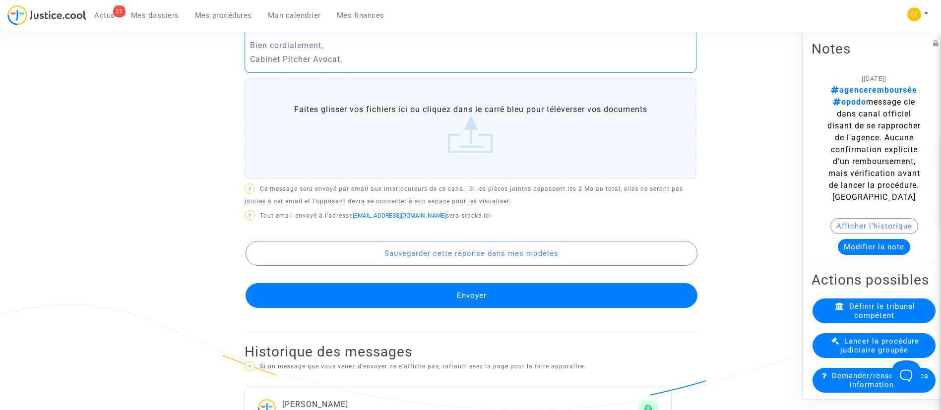
scroll to position [595, 0]
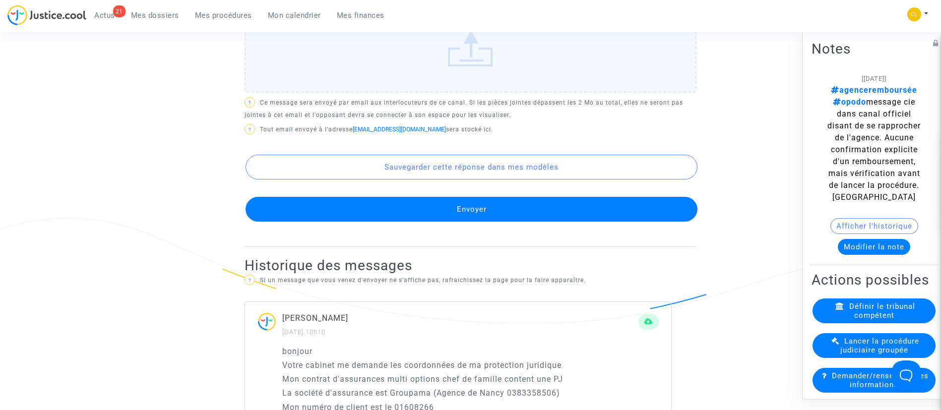
click at [439, 199] on button "Envoyer" at bounding box center [471, 209] width 452 height 25
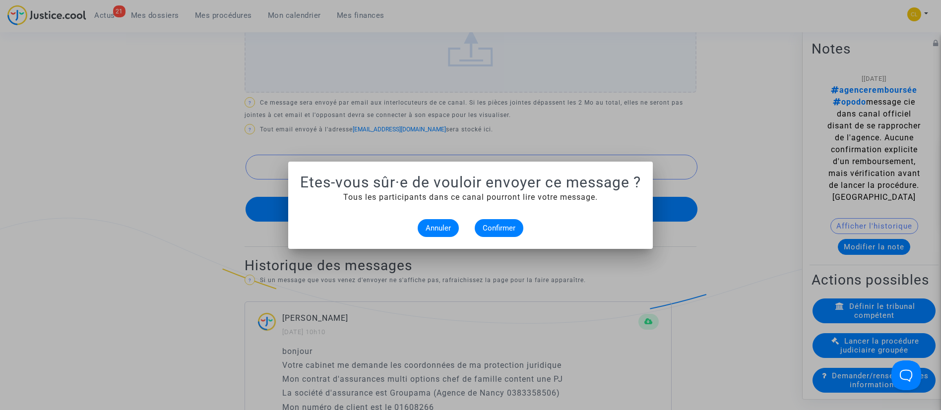
scroll to position [0, 0]
click at [500, 227] on span "Confirmer" at bounding box center [498, 228] width 33 height 9
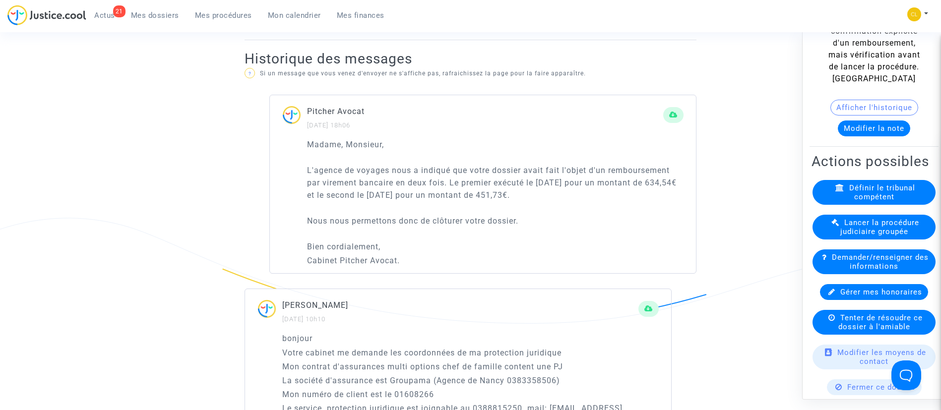
scroll to position [298, 0]
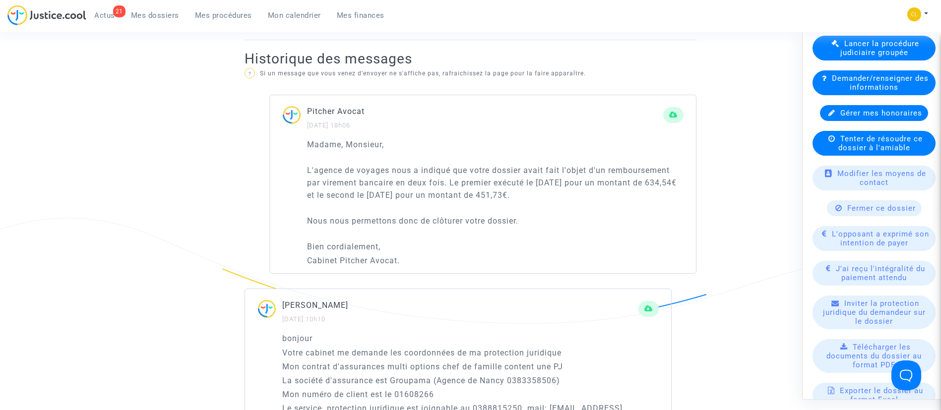
click at [876, 212] on span "Fermer ce dossier" at bounding box center [881, 207] width 68 height 9
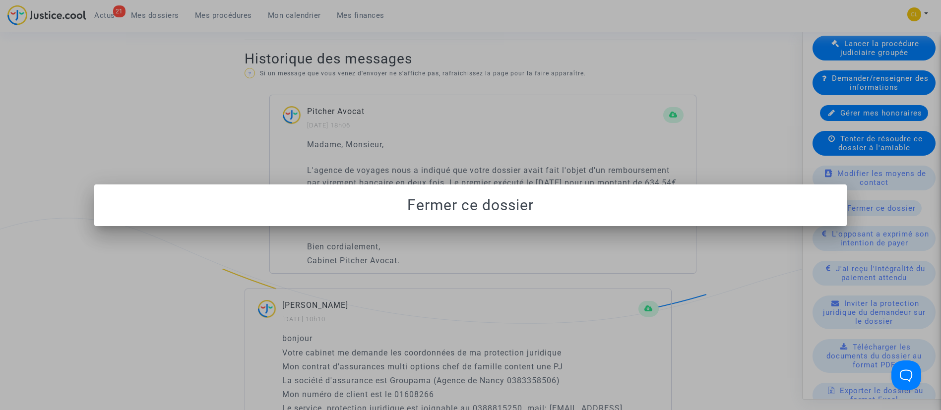
scroll to position [0, 0]
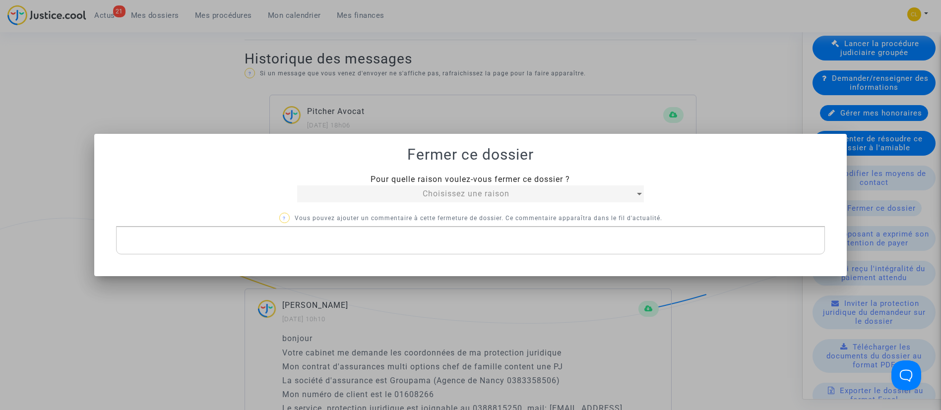
click at [448, 198] on span "Choisissez une raison" at bounding box center [465, 193] width 87 height 9
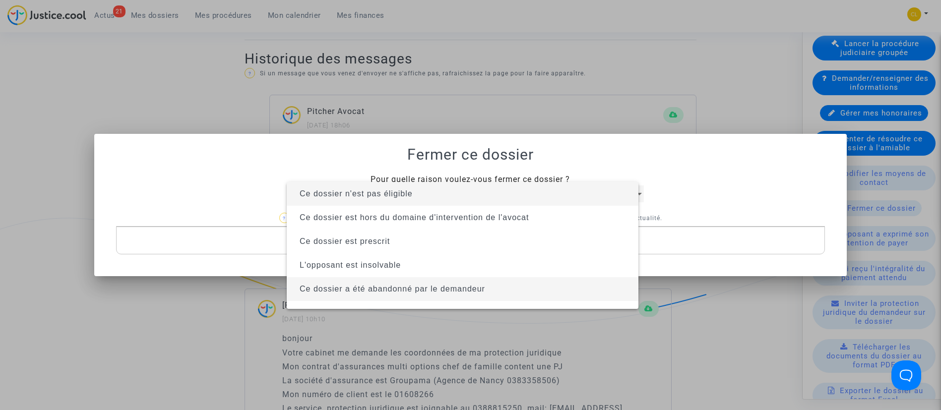
scroll to position [63, 0]
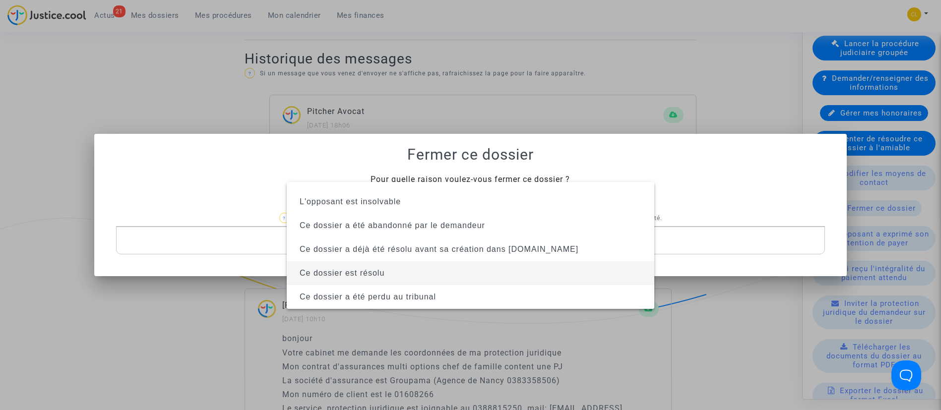
click at [452, 270] on span "Ce dossier est résolu" at bounding box center [471, 273] width 352 height 24
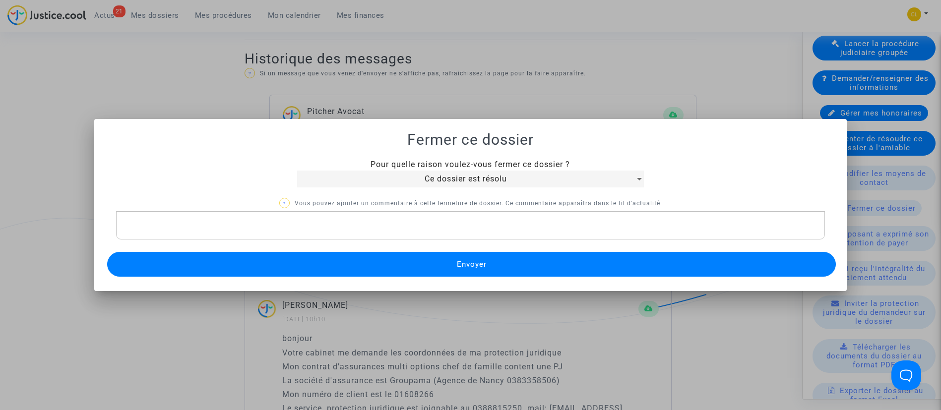
click at [452, 253] on button "Envoyer" at bounding box center [471, 264] width 729 height 25
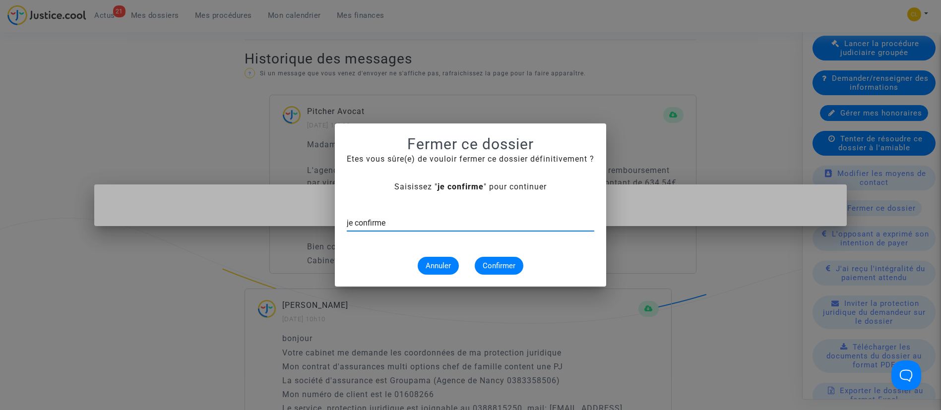
type input "je confirme"
click at [487, 259] on button "Confirmer" at bounding box center [499, 266] width 49 height 18
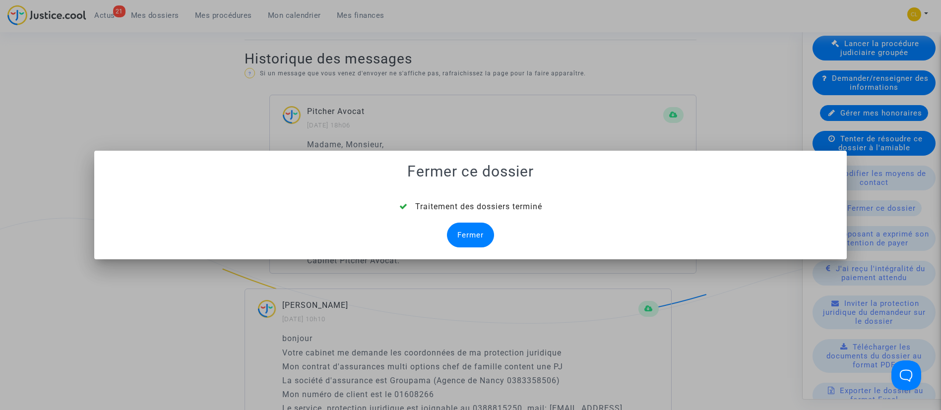
click at [460, 242] on div "Fermer" at bounding box center [470, 235] width 47 height 25
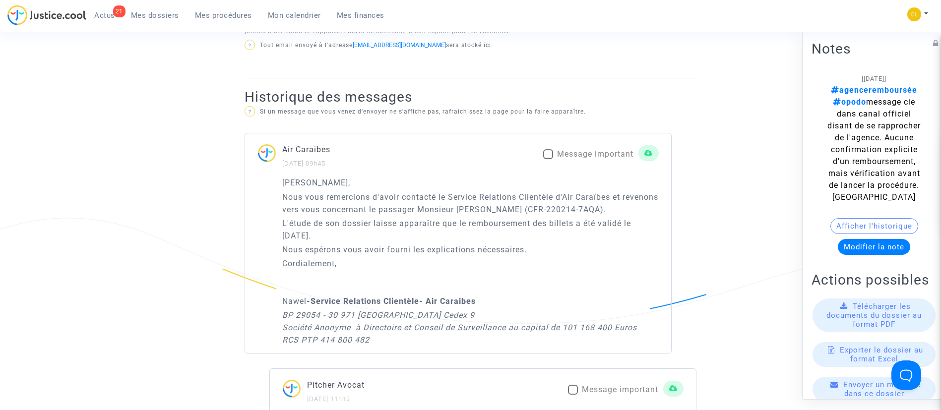
click at [169, 18] on span "Mes dossiers" at bounding box center [155, 15] width 48 height 9
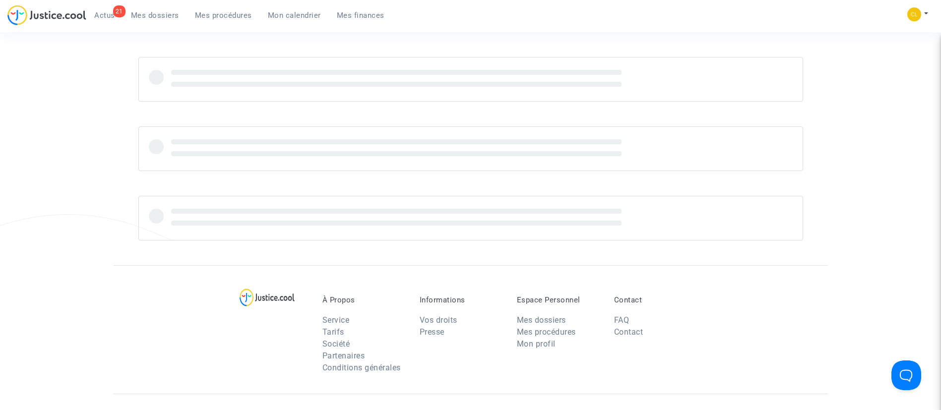
scroll to position [299, 0]
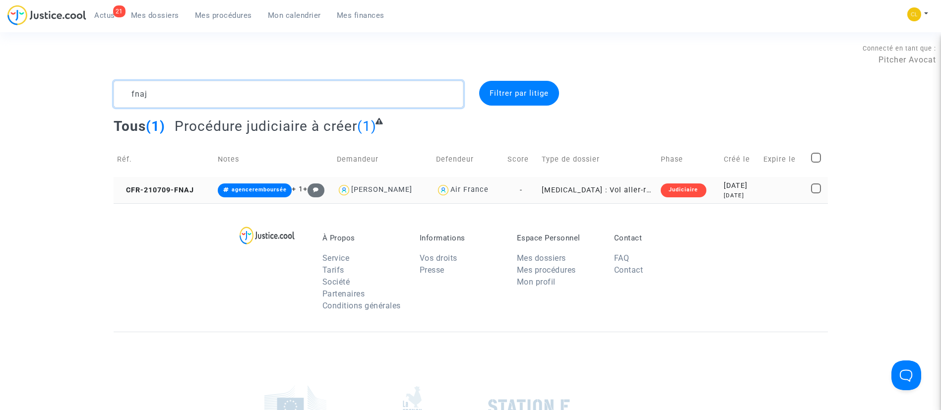
type textarea "fnaj"
click at [728, 187] on div "2021-07-09" at bounding box center [739, 185] width 33 height 11
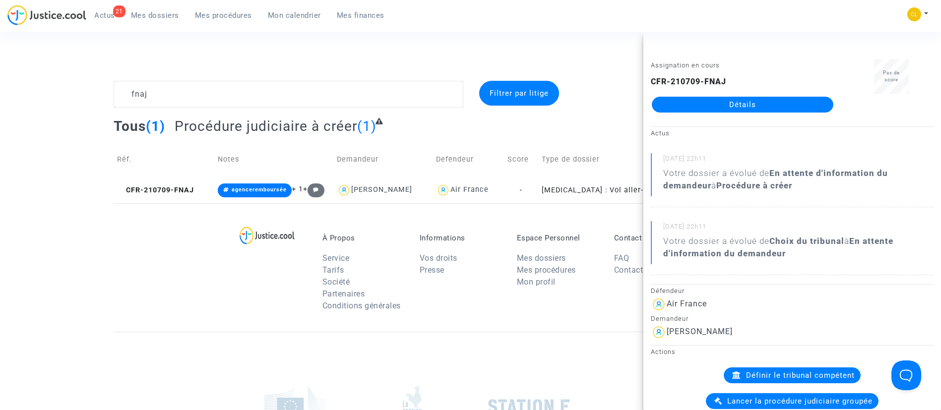
click at [720, 99] on link "Détails" at bounding box center [742, 105] width 181 height 16
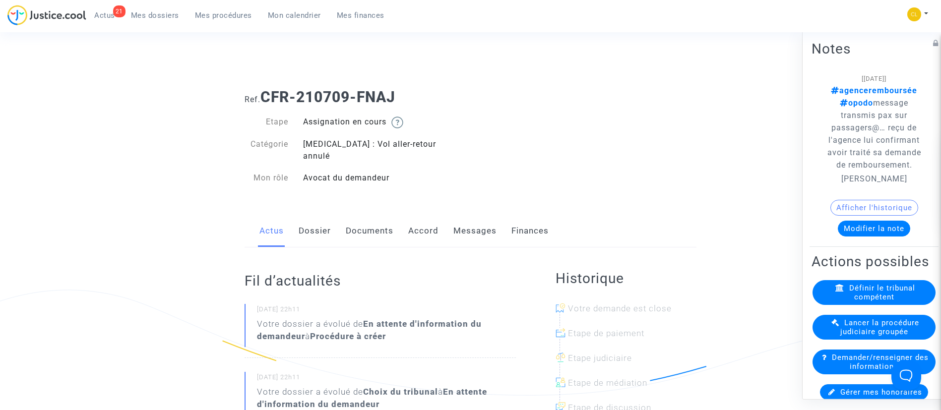
click at [455, 221] on link "Messages" at bounding box center [474, 231] width 43 height 33
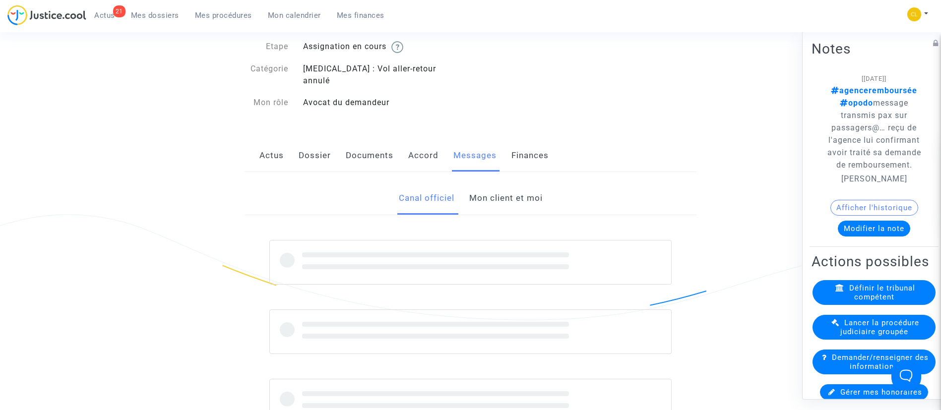
scroll to position [149, 0]
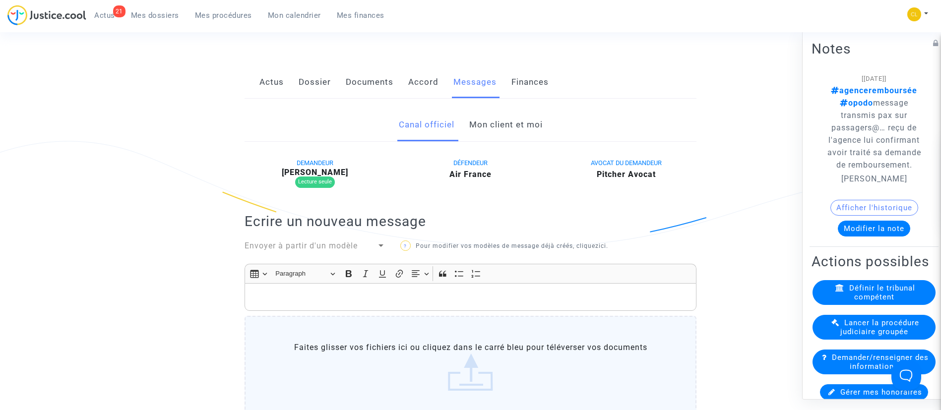
click at [515, 110] on link "Mon client et moi" at bounding box center [505, 125] width 73 height 33
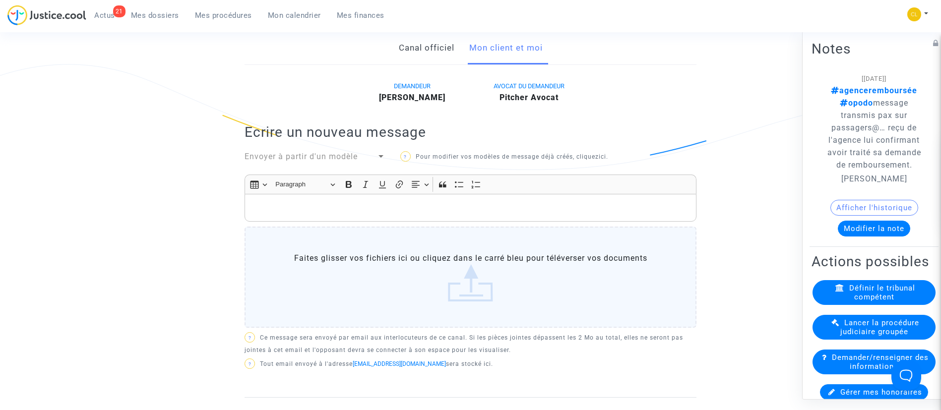
scroll to position [298, 0]
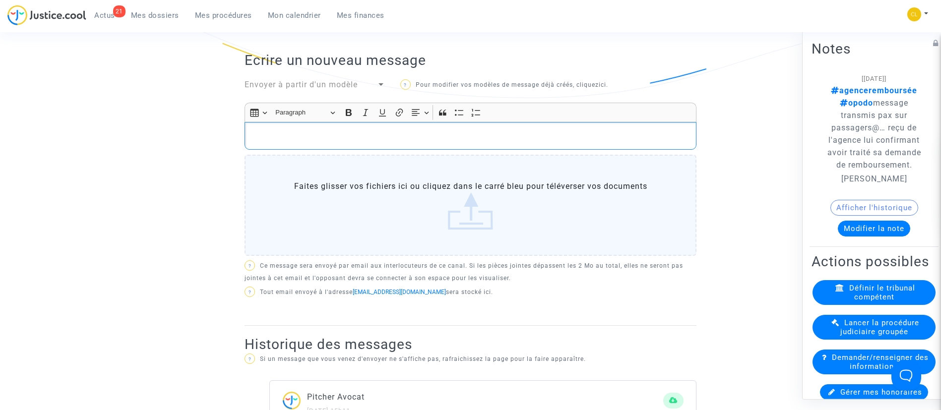
click at [393, 130] on p "Rich Text Editor, main" at bounding box center [470, 136] width 441 height 12
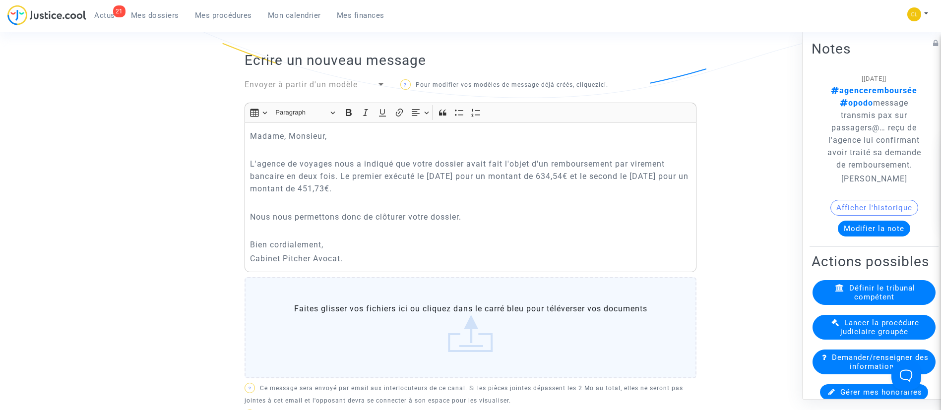
click at [359, 176] on p "L'agence de voyages nous a indiqué que votre dossier avait fait l'objet d'un re…" at bounding box center [470, 176] width 441 height 37
drag, startPoint x: 487, startPoint y: 153, endPoint x: 483, endPoint y: 178, distance: 25.7
click at [483, 178] on p "L'agence de voyages nous a indiqué que votre dossier avait fait l'objet d'un re…" at bounding box center [470, 176] width 441 height 37
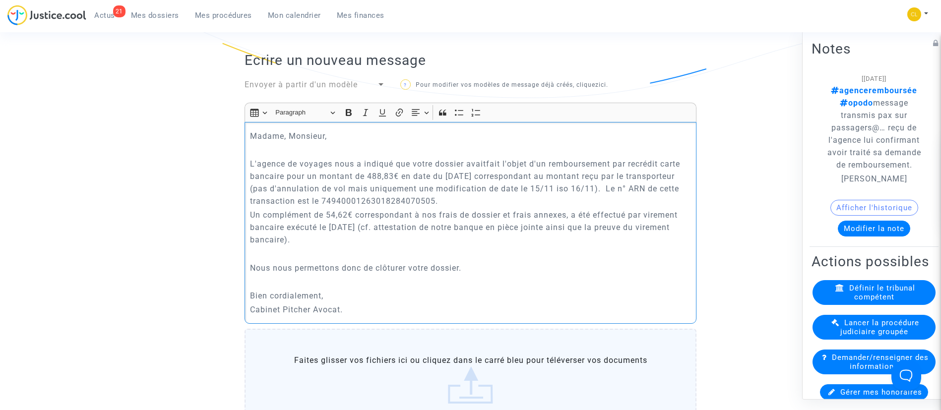
drag, startPoint x: 301, startPoint y: 177, endPoint x: 646, endPoint y: 179, distance: 344.6
click at [646, 179] on p "L'agence de voyages nous a indiqué que votre dossier avaitfait l'objet d'un rem…" at bounding box center [470, 183] width 441 height 50
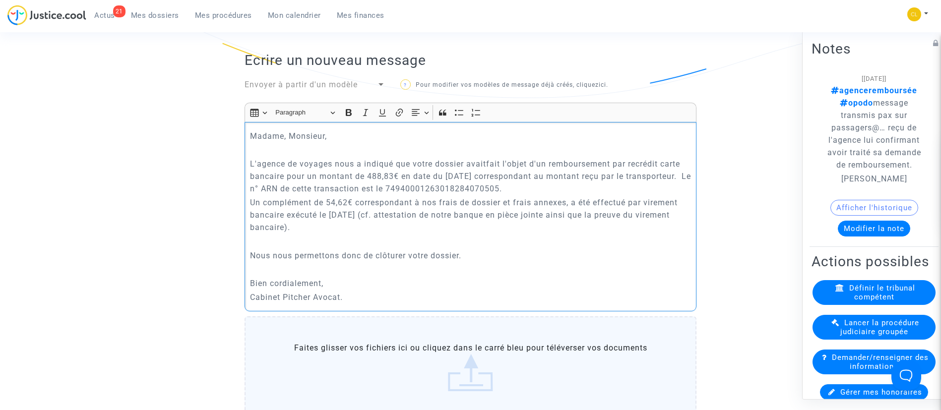
click at [426, 196] on p "Un complément de 54,62€ correspondant à nos frais de dossier et frais annexes, …" at bounding box center [470, 214] width 441 height 37
drag, startPoint x: 395, startPoint y: 204, endPoint x: 339, endPoint y: 215, distance: 56.6
click at [339, 215] on p "Un complément de 54,62€ correspondant aux frais de dossier et frais annexes, a …" at bounding box center [470, 214] width 441 height 37
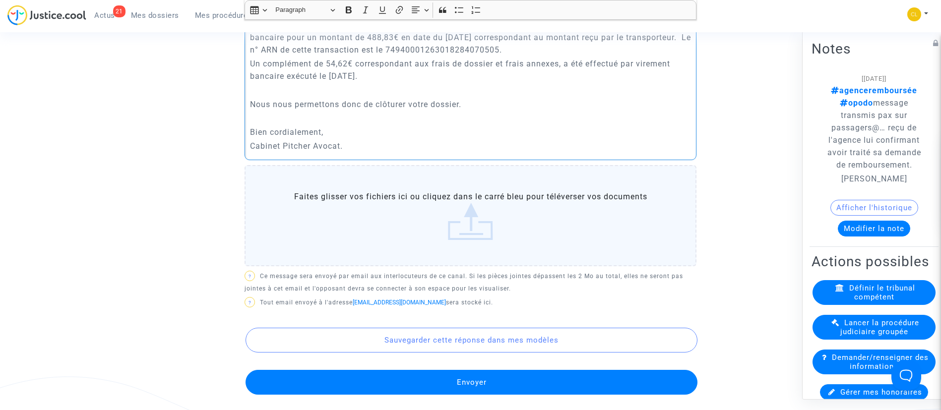
scroll to position [595, 0]
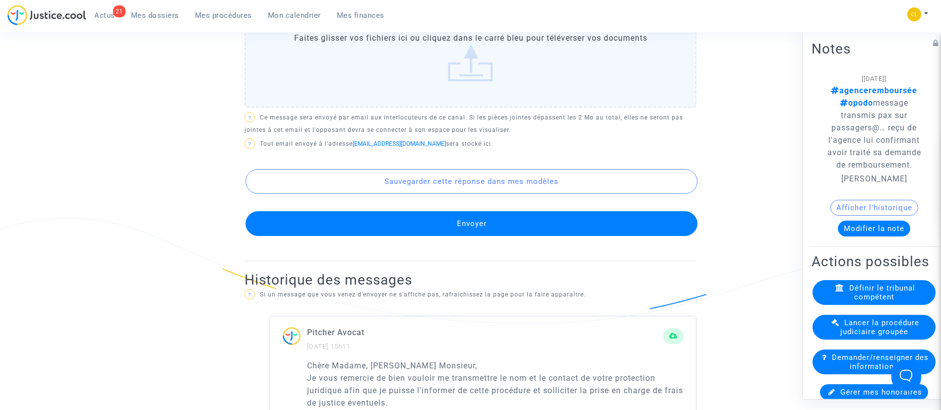
click at [476, 211] on button "Envoyer" at bounding box center [471, 223] width 452 height 25
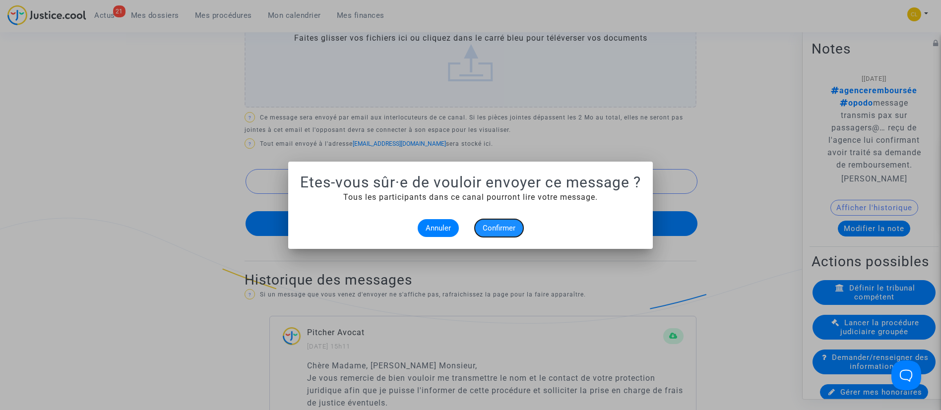
click at [509, 234] on button "Confirmer" at bounding box center [499, 228] width 49 height 18
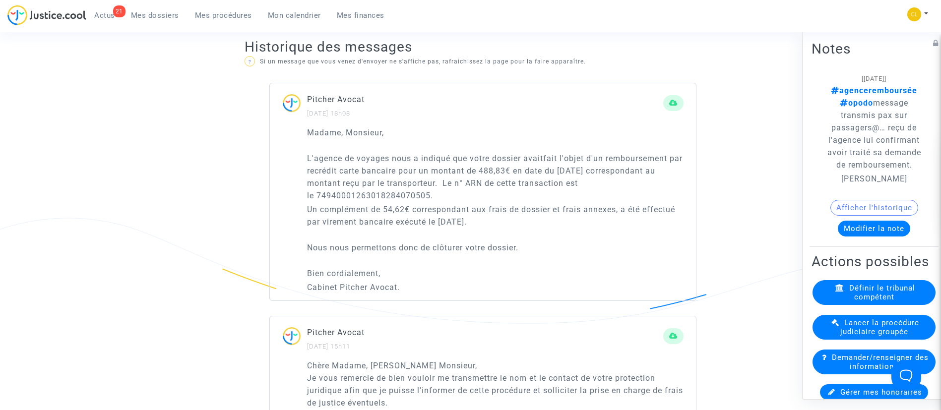
drag, startPoint x: 400, startPoint y: 278, endPoint x: 302, endPoint y: 118, distance: 186.9
click at [302, 126] on div "Madame, Monsieur, L'agence de voyages nous a indiqué que votre dossier avaitfai…" at bounding box center [483, 213] width 426 height 174
copy div "Madame, Monsieur, L'agence de voyages nous a indiqué que votre dossier avaitfai…"
click at [468, 214] on p "Un complément de 54,62€ correspondant aux frais de dossier et frais annexes, a …" at bounding box center [495, 215] width 376 height 25
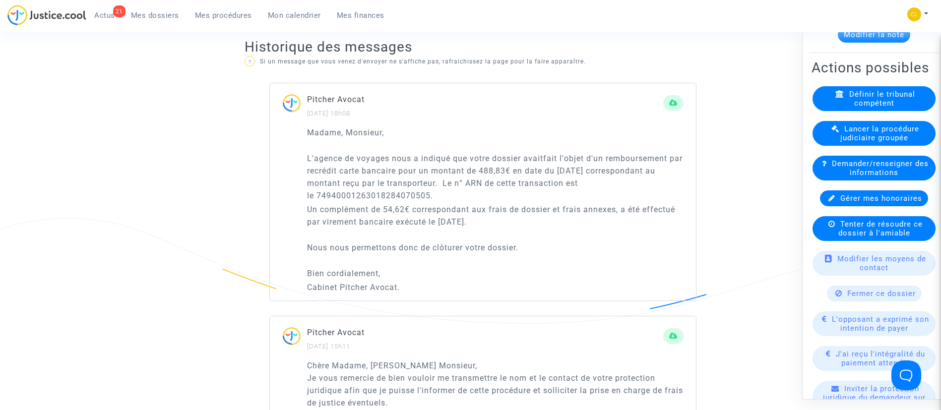
scroll to position [223, 0]
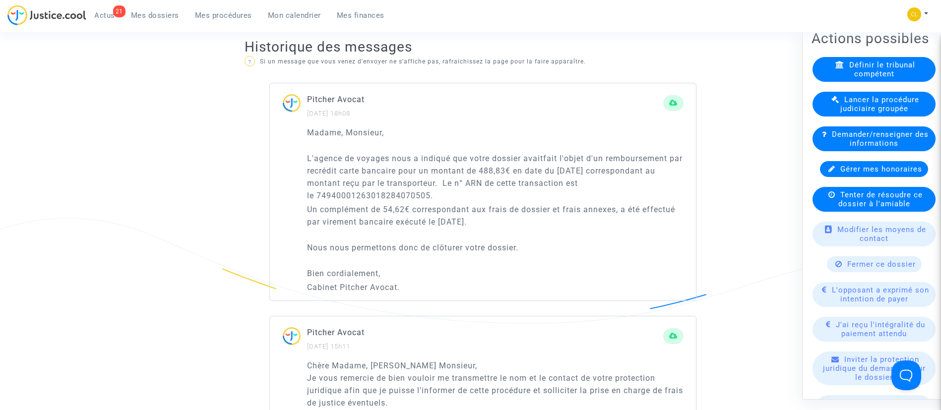
click at [898, 269] on span "Fermer ce dossier" at bounding box center [881, 264] width 68 height 9
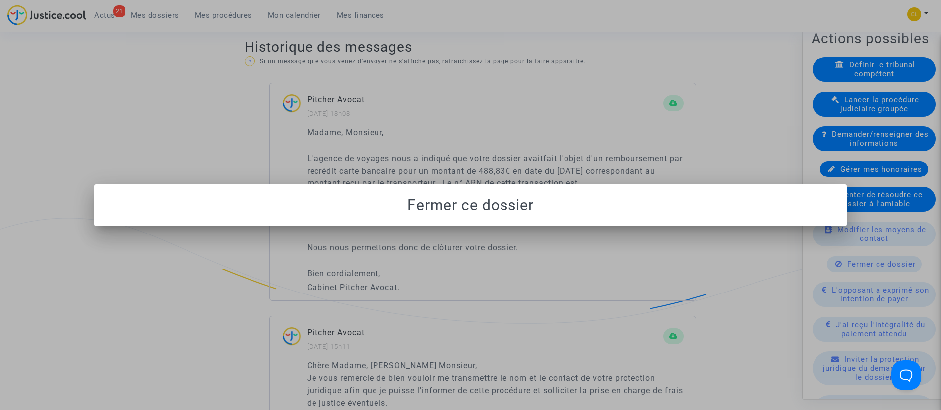
scroll to position [0, 0]
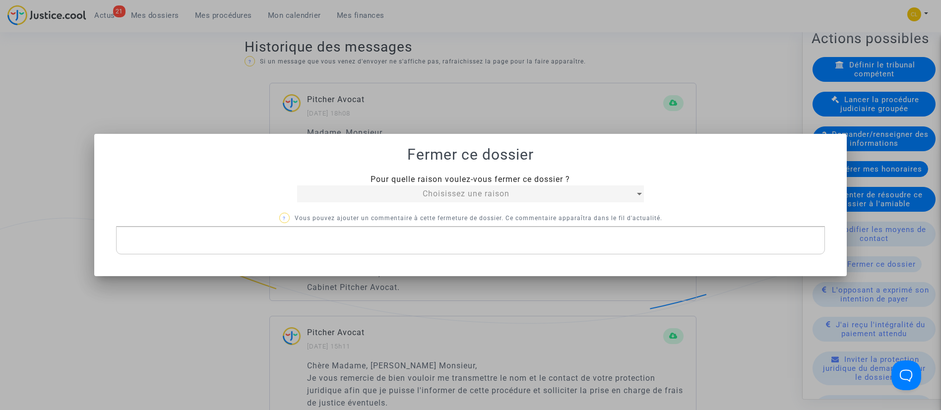
click at [567, 198] on div "Choisissez une raison" at bounding box center [466, 194] width 338 height 12
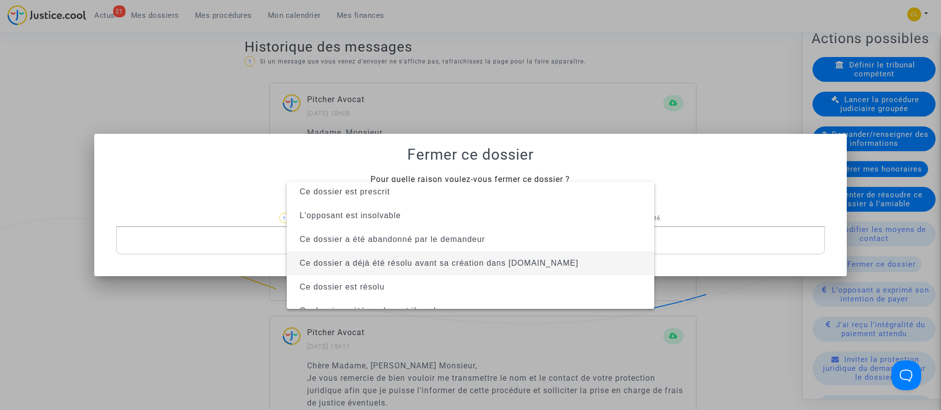
scroll to position [63, 0]
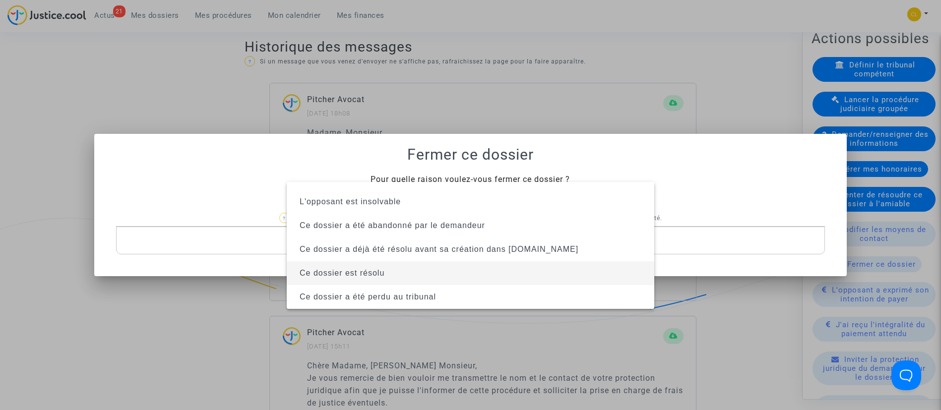
click at [448, 269] on span "Ce dossier est résolu" at bounding box center [471, 273] width 352 height 24
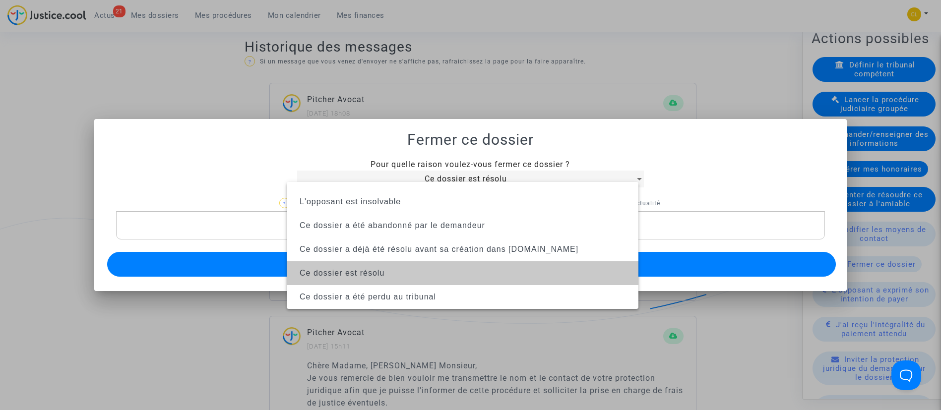
click at [448, 268] on button "Envoyer" at bounding box center [471, 264] width 729 height 25
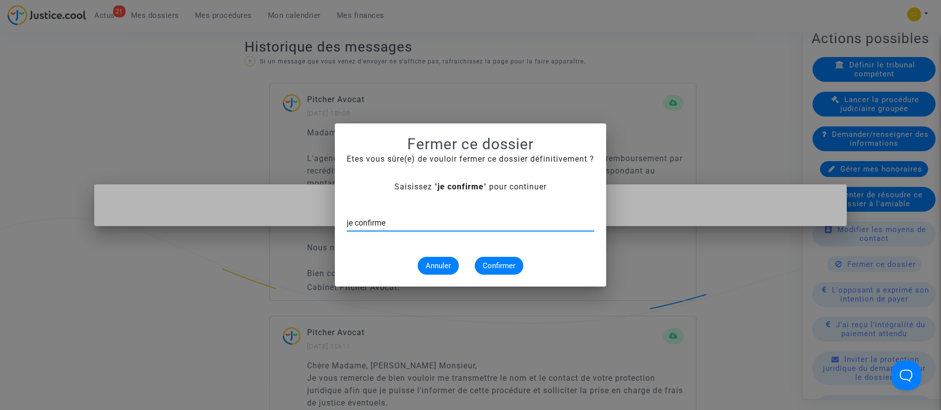
type input "je confirme"
click at [493, 267] on span "Confirmer" at bounding box center [498, 265] width 33 height 9
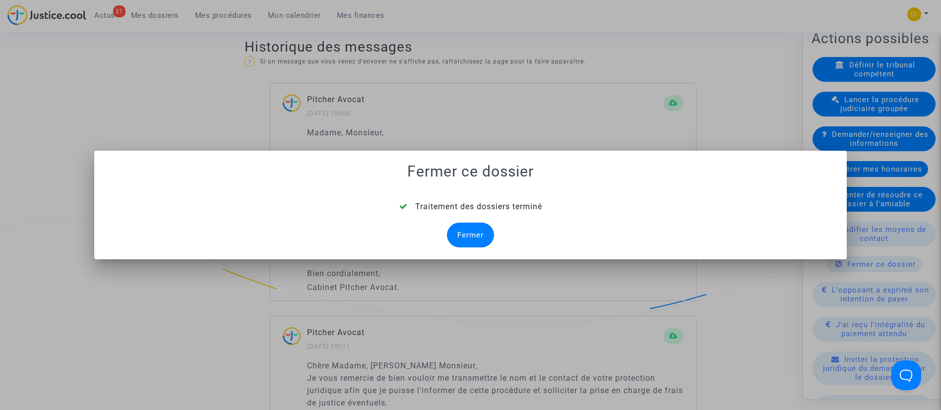
click at [463, 226] on div "Fermer" at bounding box center [470, 235] width 47 height 25
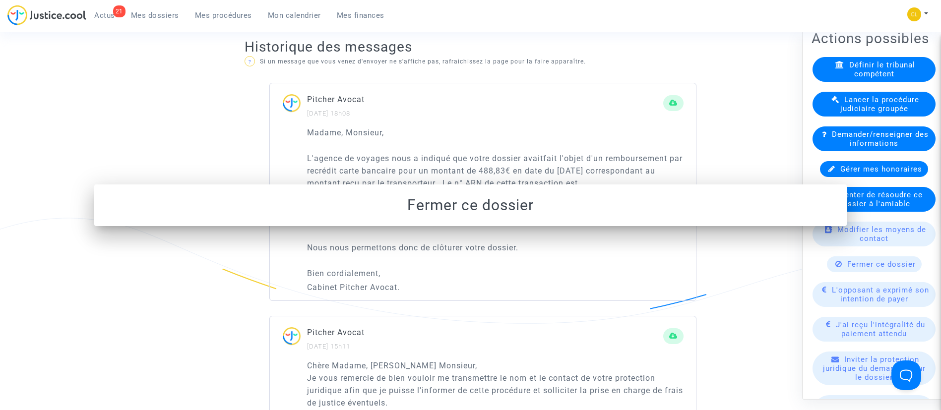
scroll to position [595, 0]
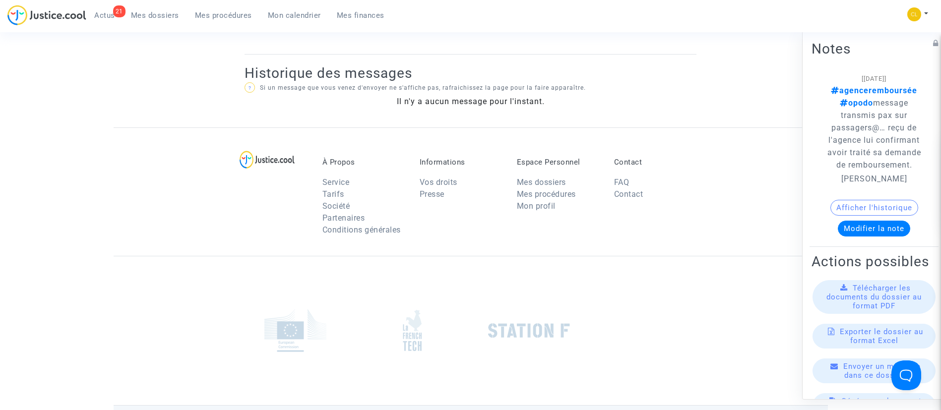
click at [151, 14] on span "Mes dossiers" at bounding box center [155, 15] width 48 height 9
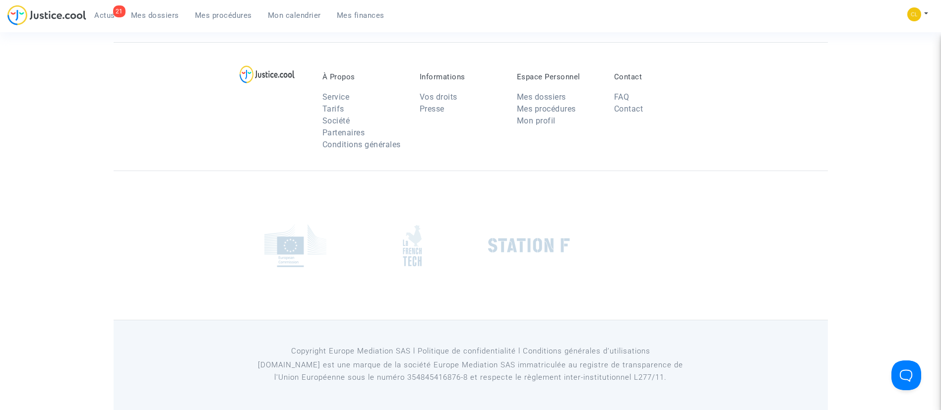
scroll to position [33, 0]
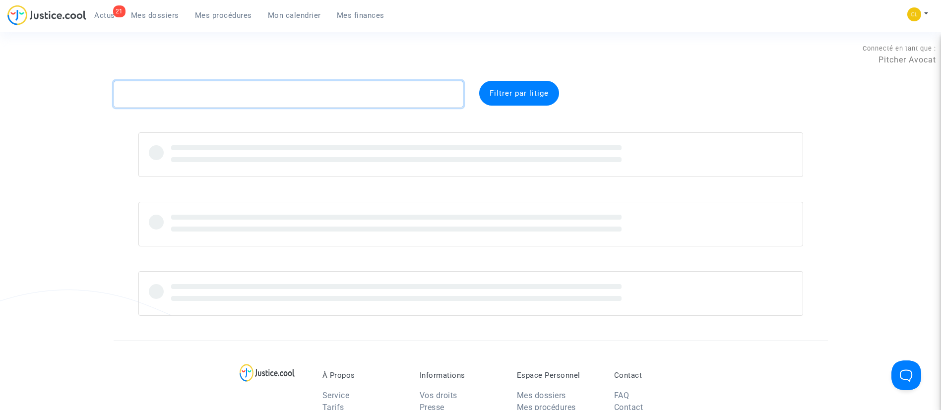
click at [159, 94] on textarea at bounding box center [289, 94] width 350 height 27
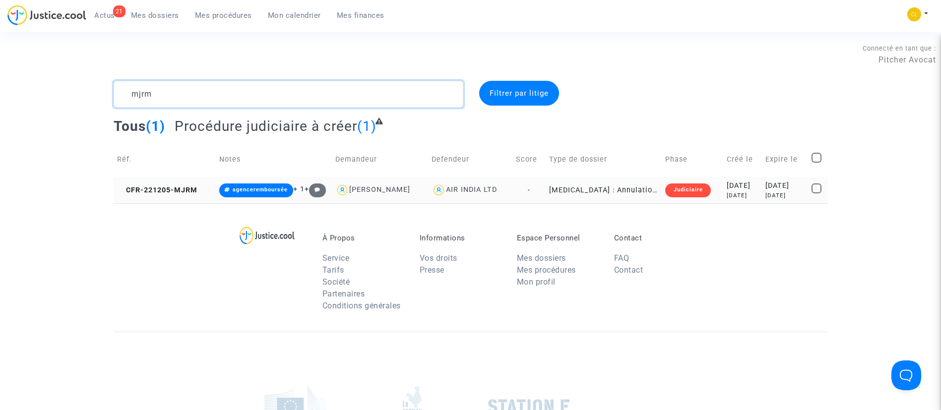
type textarea "mjrm"
click at [794, 186] on div "2023-03-17" at bounding box center [784, 185] width 39 height 11
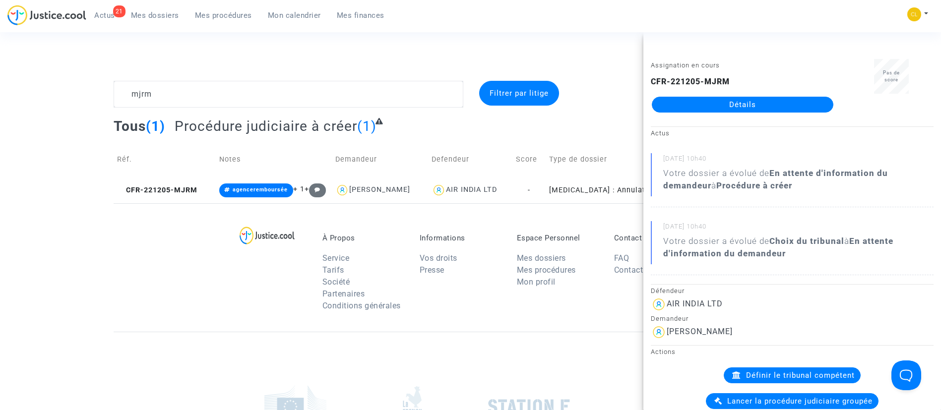
click at [779, 113] on div "Assignation en cours CFR-221205-MJRM Détails" at bounding box center [742, 90] width 198 height 62
click at [739, 113] on div "Assignation en cours CFR-221205-MJRM Détails" at bounding box center [742, 90] width 198 height 62
click at [724, 100] on link "Détails" at bounding box center [742, 105] width 181 height 16
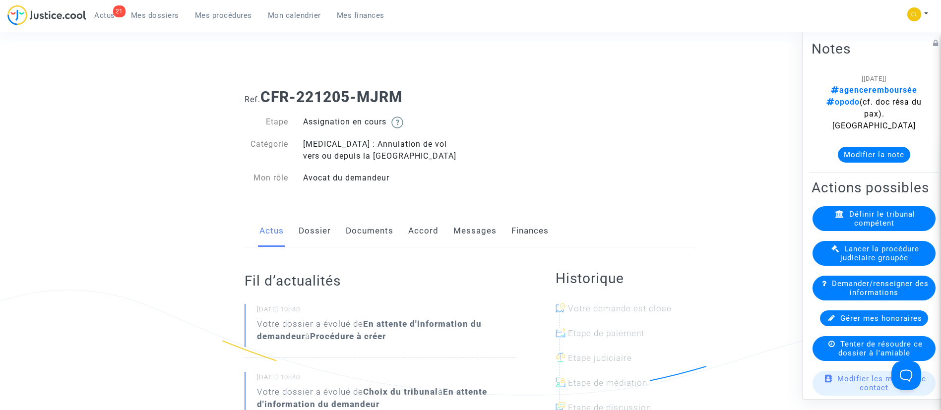
click at [436, 230] on link "Accord" at bounding box center [423, 231] width 30 height 33
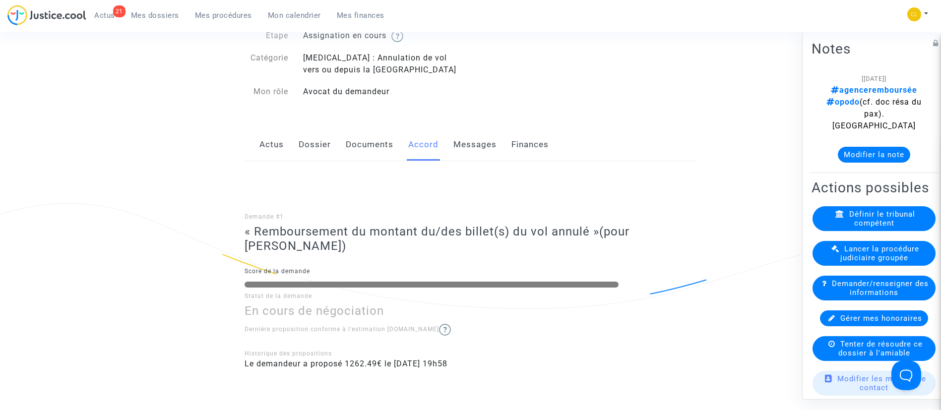
scroll to position [74, 0]
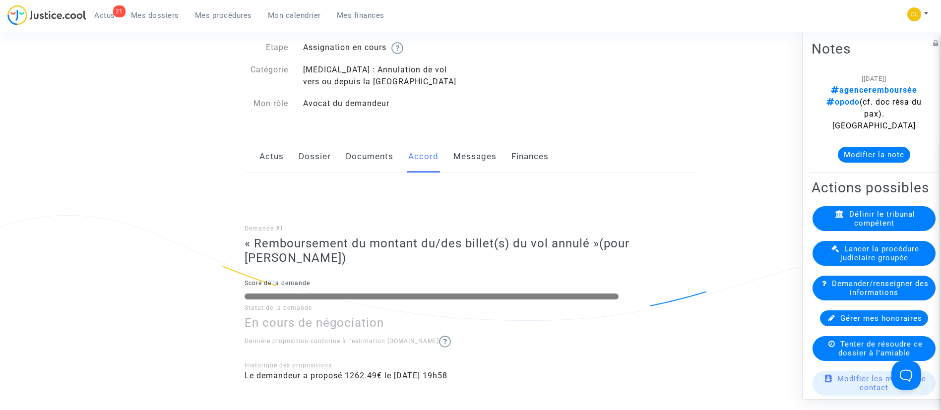
click at [466, 162] on link "Messages" at bounding box center [474, 156] width 43 height 33
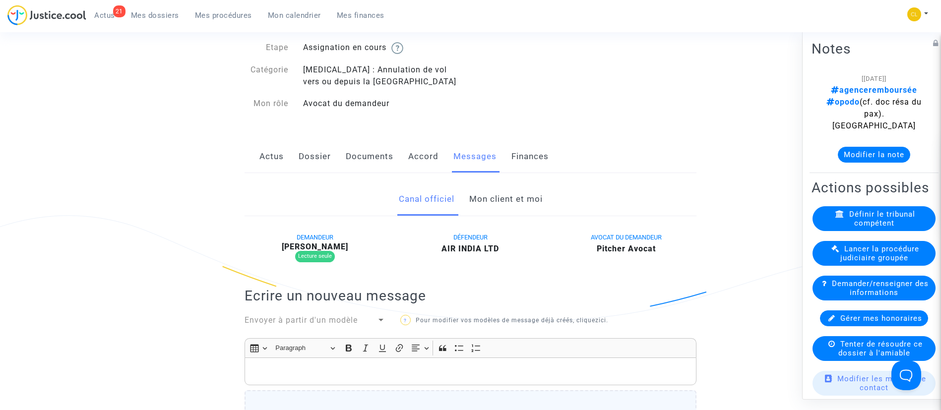
click at [515, 199] on link "Mon client et moi" at bounding box center [505, 199] width 73 height 33
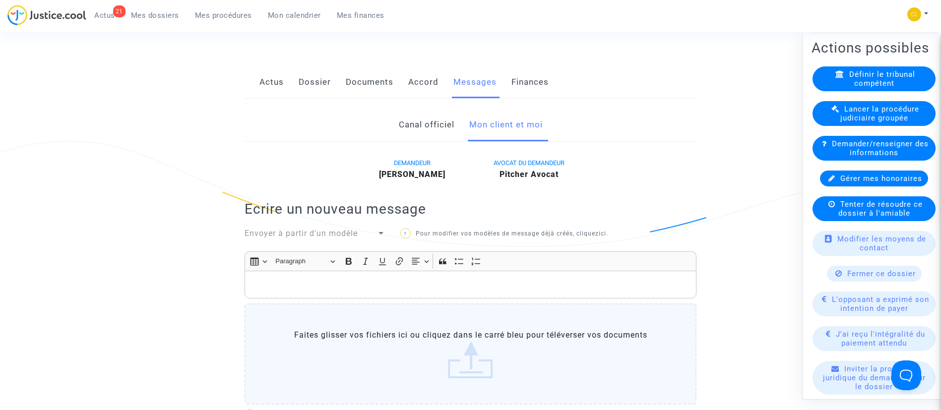
scroll to position [298, 0]
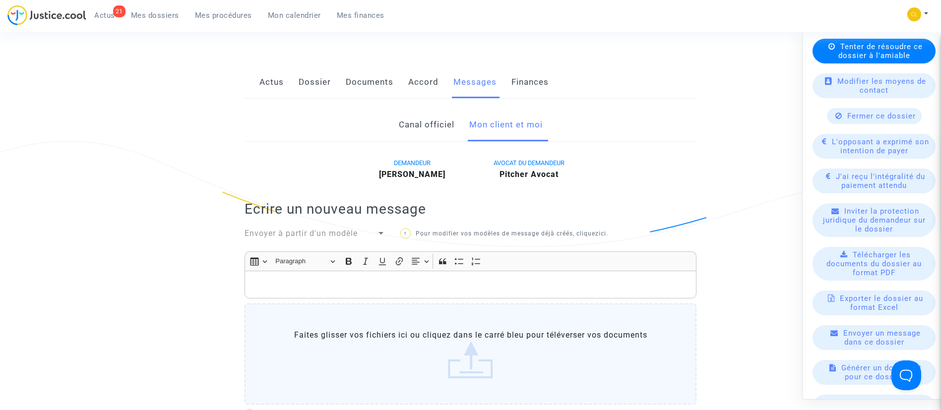
click at [865, 120] on span "Fermer ce dossier" at bounding box center [881, 115] width 68 height 9
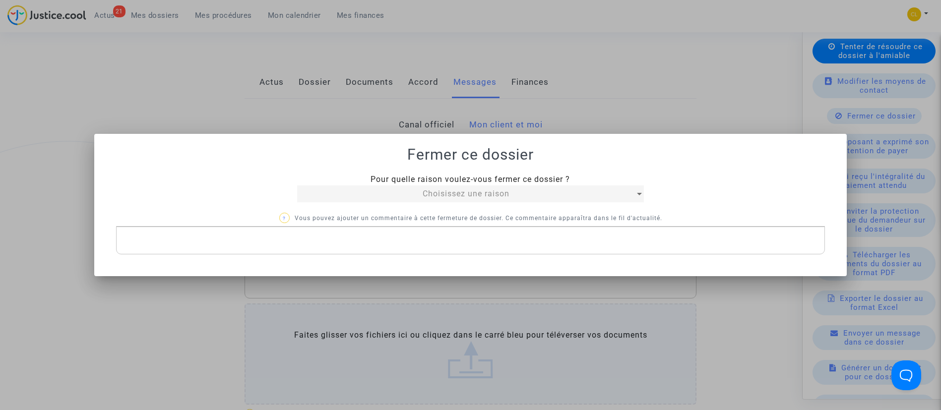
scroll to position [0, 0]
click at [418, 195] on div "Choisissez une raison" at bounding box center [466, 194] width 338 height 12
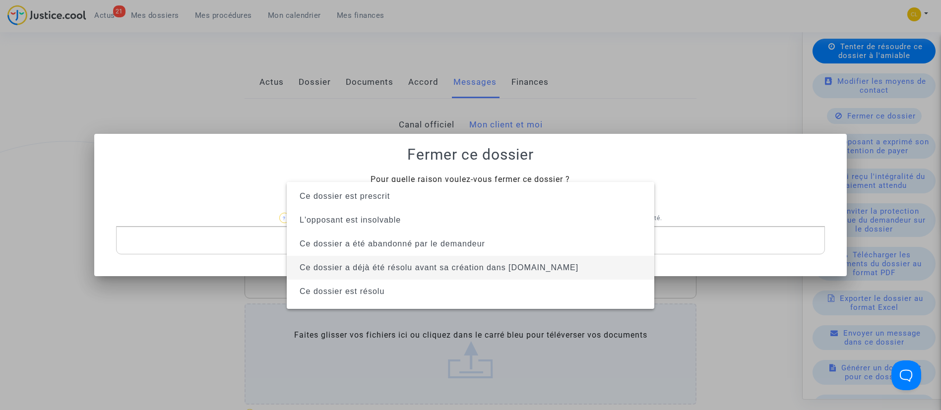
scroll to position [63, 0]
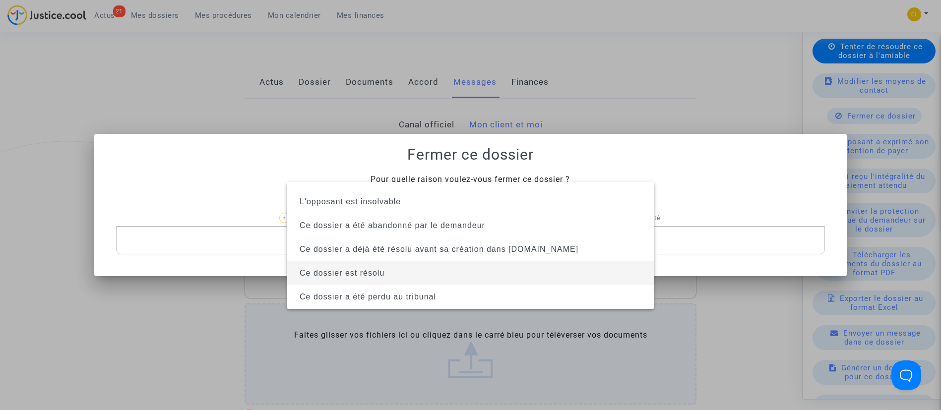
click at [442, 277] on span "Ce dossier est résolu" at bounding box center [471, 273] width 352 height 24
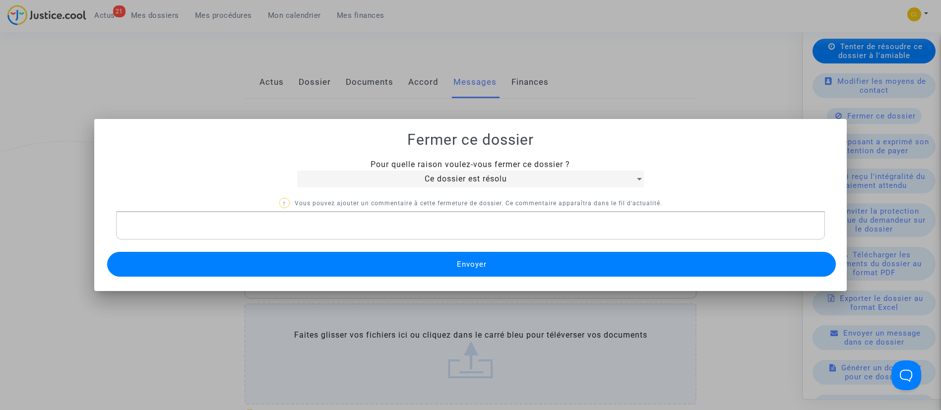
click at [442, 277] on div "Pour quelle raison voulez-vous fermer ce dossier ? Ce dossier est résolu ? Vous…" at bounding box center [470, 219] width 729 height 120
click at [442, 272] on button "Envoyer" at bounding box center [471, 264] width 729 height 25
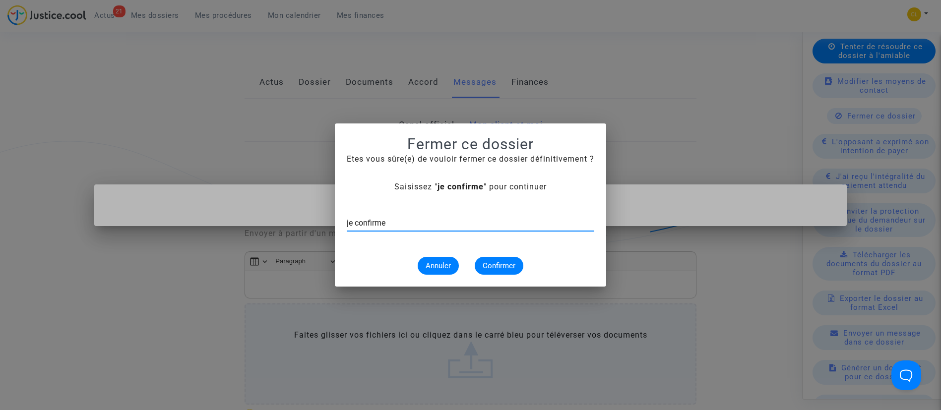
type input "je confirme"
drag, startPoint x: 486, startPoint y: 270, endPoint x: 573, endPoint y: 219, distance: 100.3
click at [494, 267] on span "Confirmer" at bounding box center [498, 265] width 33 height 9
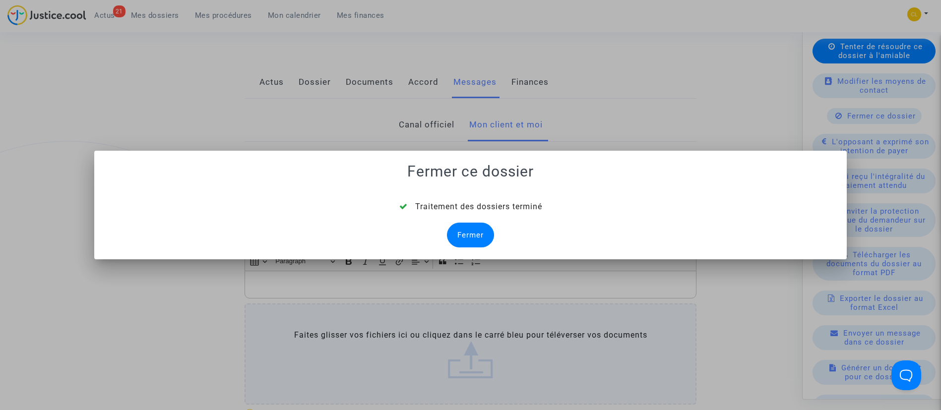
click at [485, 230] on div "Fermer" at bounding box center [470, 235] width 47 height 25
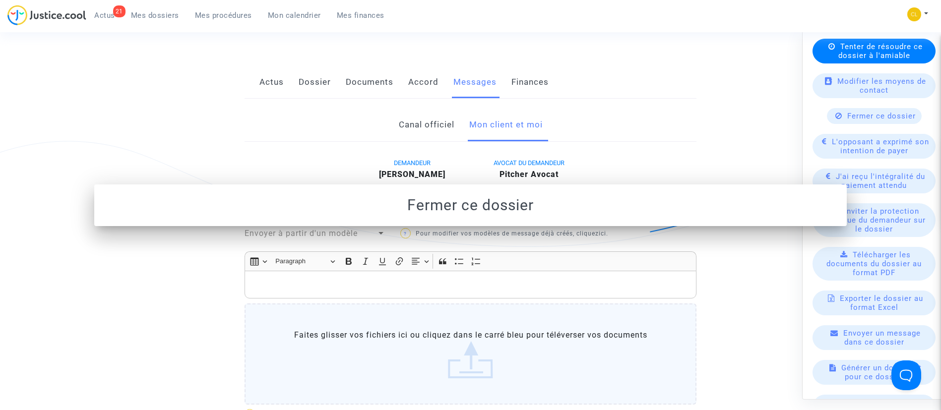
scroll to position [149, 0]
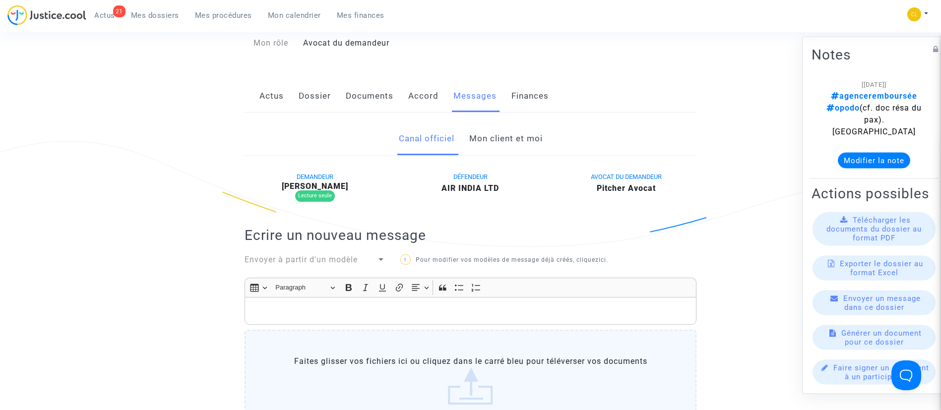
drag, startPoint x: 164, startPoint y: 16, endPoint x: 198, endPoint y: 53, distance: 49.5
click at [164, 17] on span "Mes dossiers" at bounding box center [155, 15] width 48 height 9
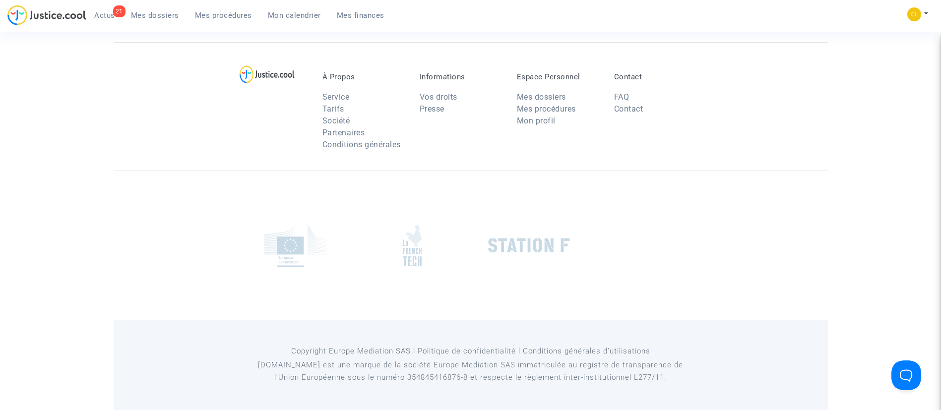
scroll to position [33, 0]
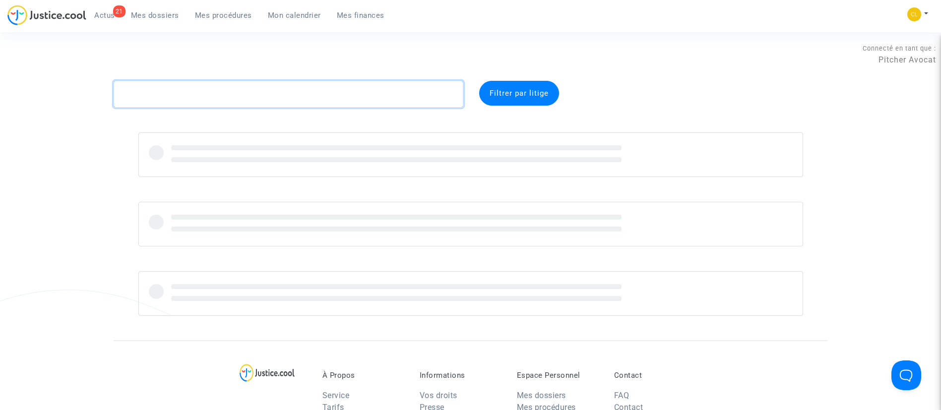
click at [234, 97] on textarea at bounding box center [289, 94] width 350 height 27
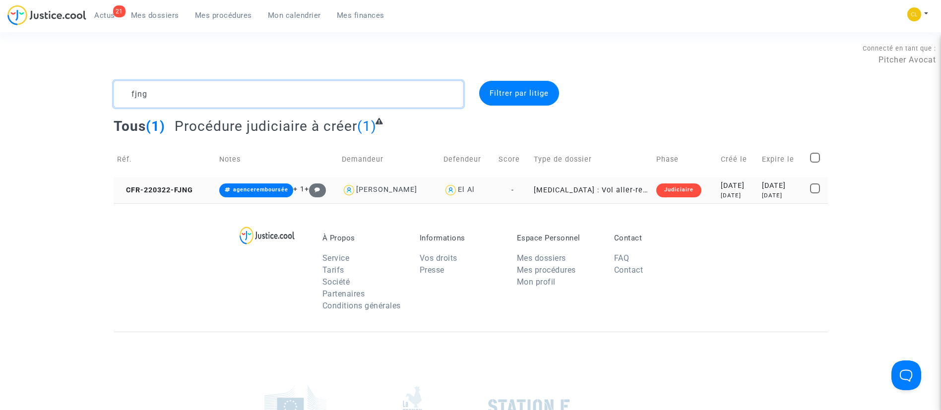
type textarea "fjng"
click at [736, 185] on div "2022-03-22" at bounding box center [737, 185] width 34 height 11
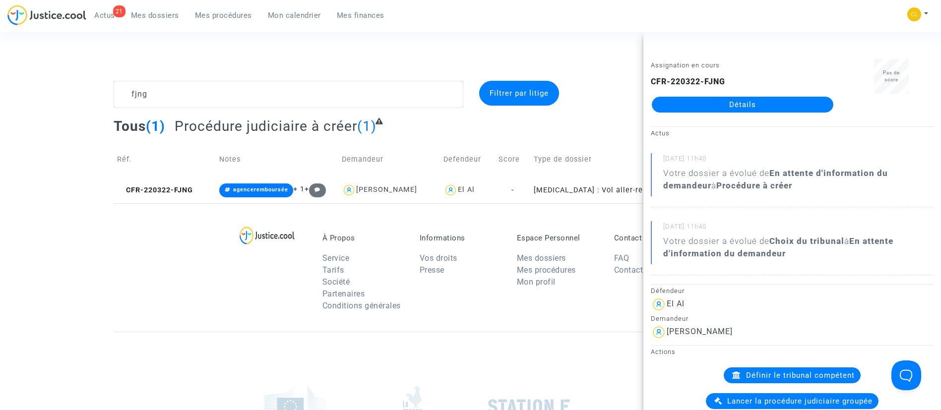
click at [725, 106] on link "Détails" at bounding box center [742, 105] width 181 height 16
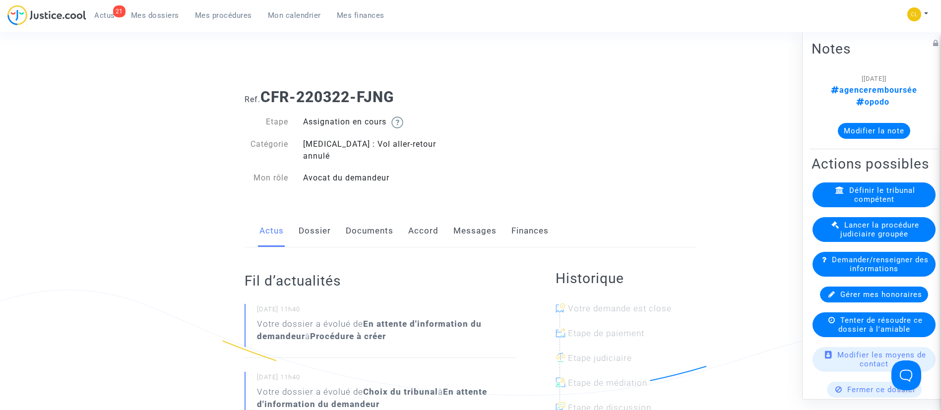
click at [453, 220] on link "Messages" at bounding box center [474, 231] width 43 height 33
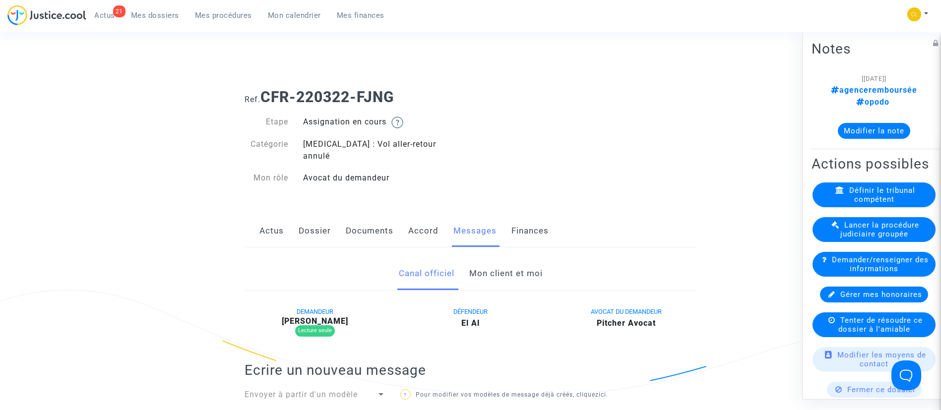
click at [505, 262] on link "Mon client et moi" at bounding box center [505, 273] width 73 height 33
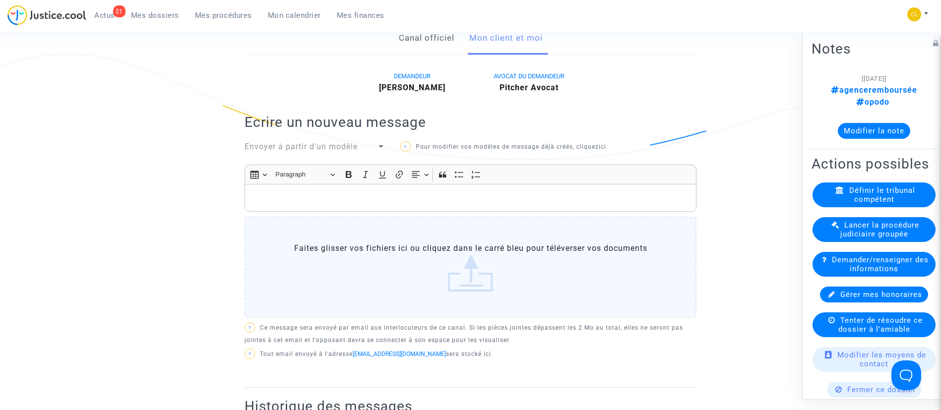
scroll to position [223, 0]
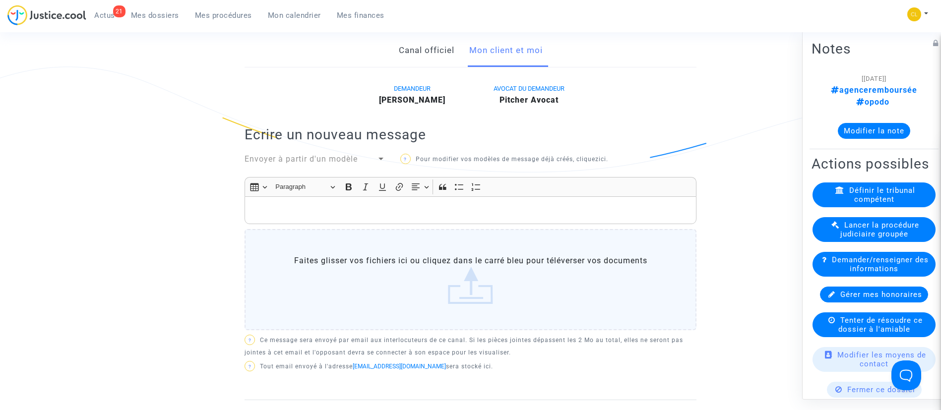
click at [398, 205] on div "Rich Text Editor, main" at bounding box center [470, 210] width 452 height 28
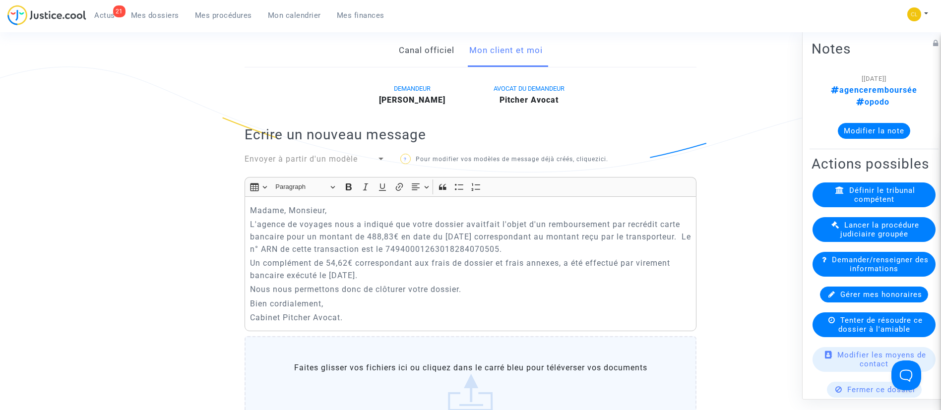
drag, startPoint x: 550, startPoint y: 218, endPoint x: 500, endPoint y: 208, distance: 51.2
click at [547, 218] on p "L'agence de voyages nous a indiqué que votre dossier avaitfait l'objet d'un rem…" at bounding box center [470, 236] width 441 height 37
drag, startPoint x: 612, startPoint y: 215, endPoint x: 426, endPoint y: 252, distance: 189.1
click at [452, 255] on div "Madame, Monsieur, L'agence de voyages nous a indiqué que votre dossier avaitfai…" at bounding box center [470, 263] width 452 height 135
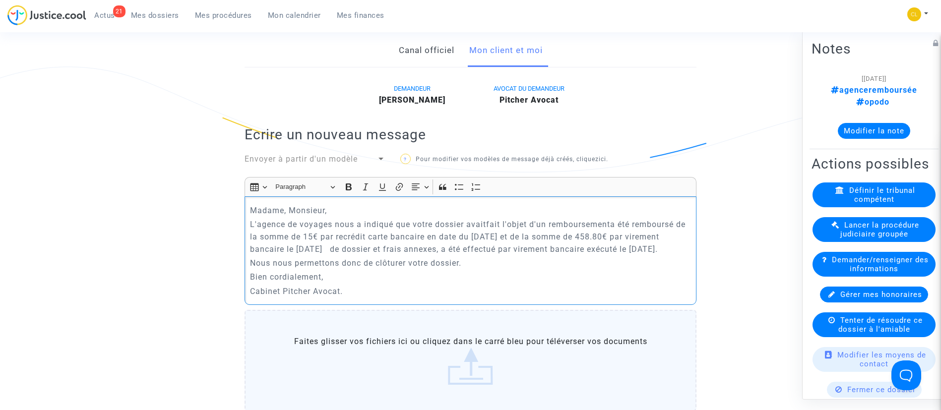
click at [610, 218] on p "L'agence de voyages nous a indiqué que votre dossier avaitfait l'objet d'un rem…" at bounding box center [470, 236] width 441 height 37
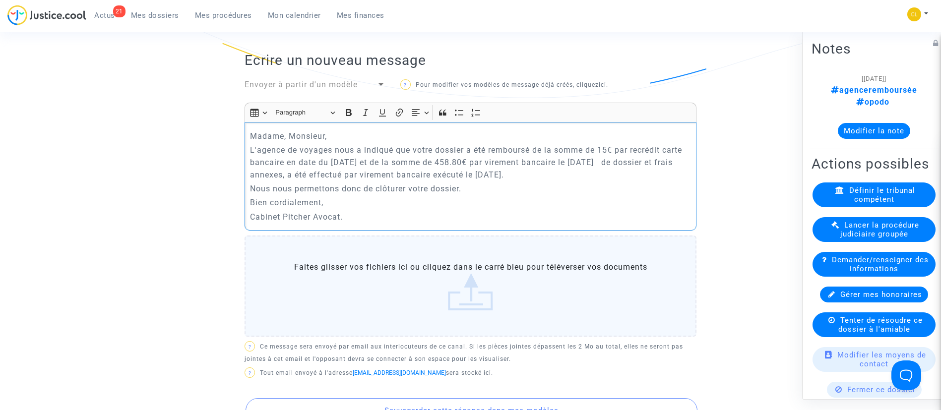
click at [649, 151] on p "L'agence de voyages nous a indiqué que votre dossier a été remboursé de la somm…" at bounding box center [470, 162] width 441 height 37
drag, startPoint x: 657, startPoint y: 154, endPoint x: 654, endPoint y: 159, distance: 5.8
click at [653, 165] on p "L'agence de voyages nous a indiqué que votre dossier a été remboursé de la somm…" at bounding box center [470, 162] width 441 height 37
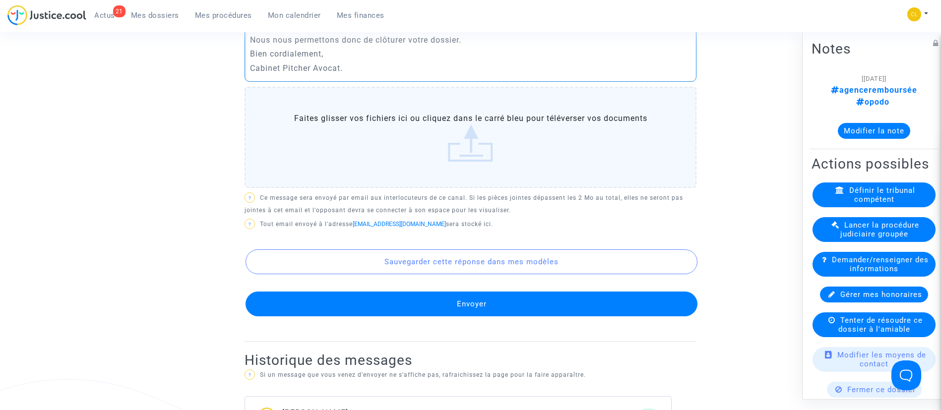
scroll to position [595, 0]
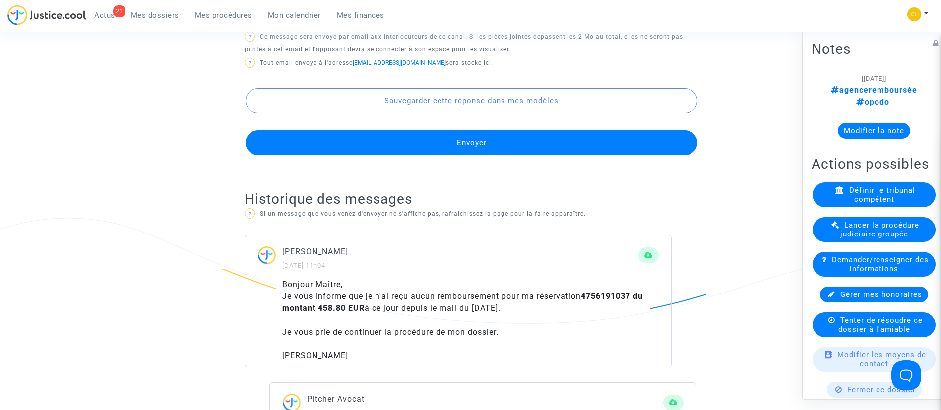
click at [583, 130] on button "Envoyer" at bounding box center [471, 142] width 452 height 25
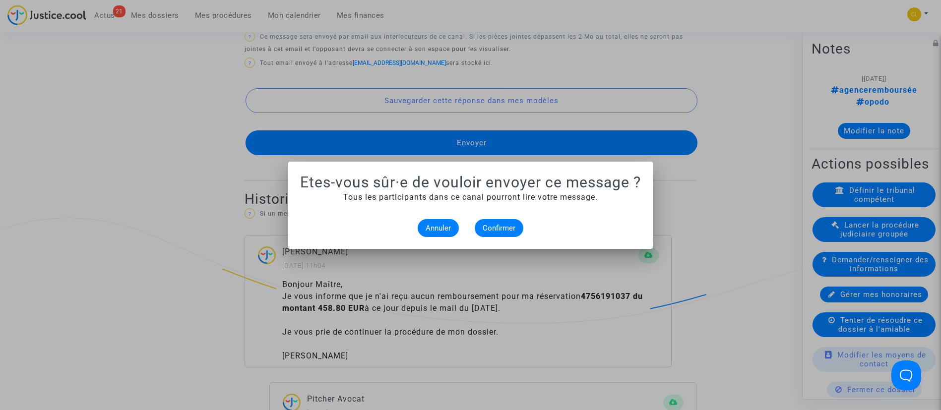
scroll to position [0, 0]
click at [497, 223] on button "Confirmer" at bounding box center [499, 228] width 49 height 18
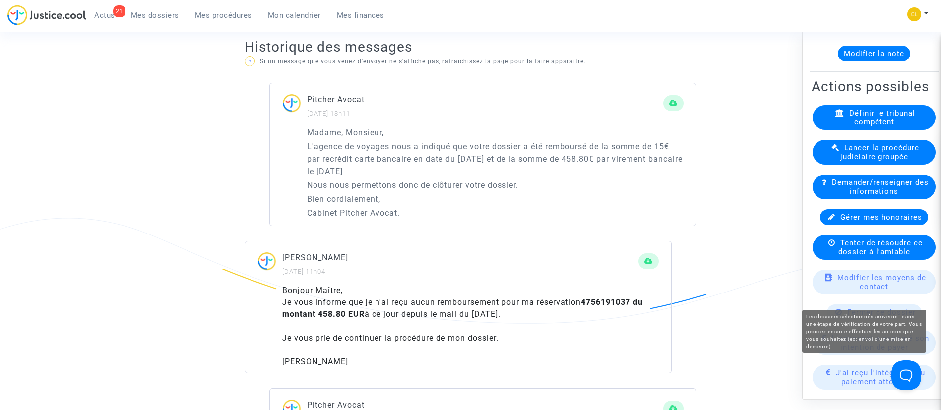
scroll to position [149, 0]
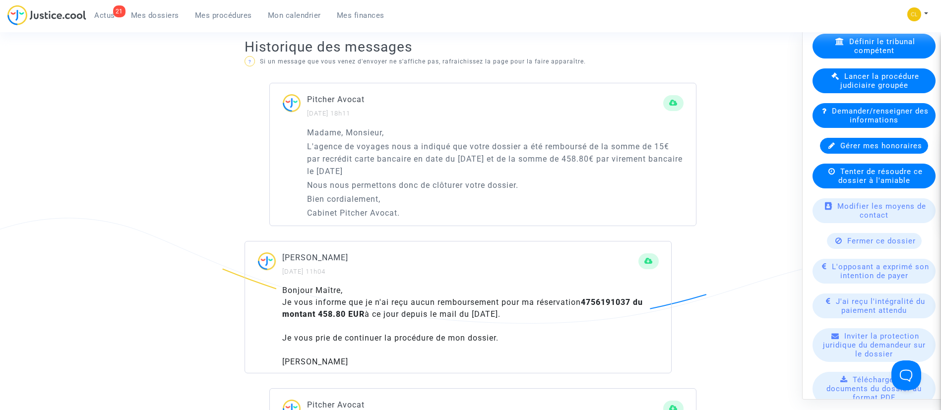
click at [857, 248] on div "Fermer ce dossier" at bounding box center [874, 241] width 95 height 16
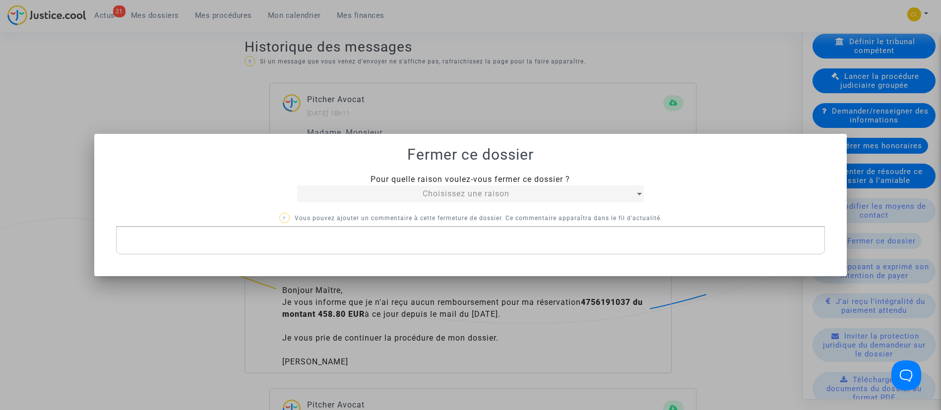
click at [505, 197] on span "Choisissez une raison" at bounding box center [465, 193] width 87 height 9
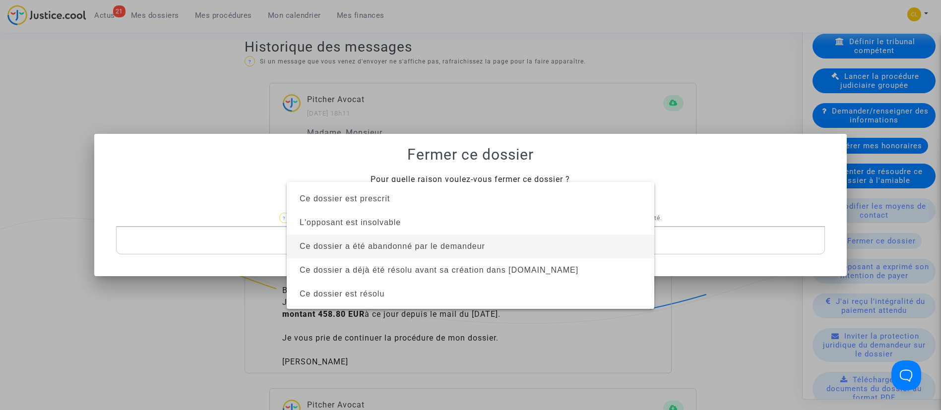
scroll to position [63, 0]
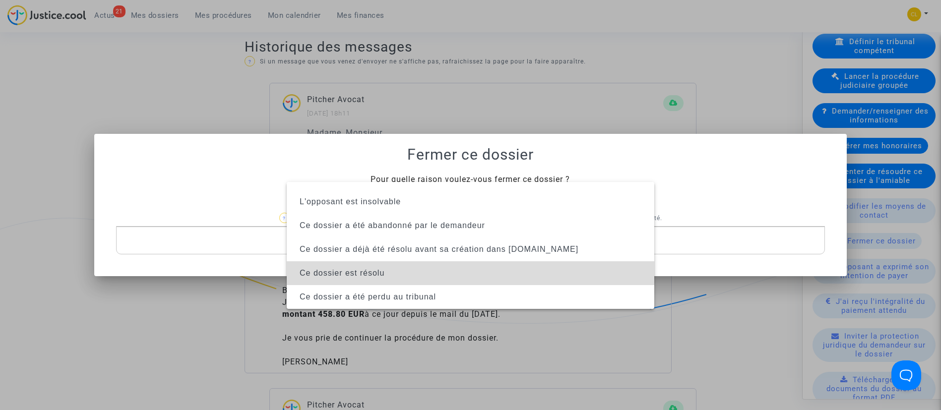
click at [478, 279] on span "Ce dossier est résolu" at bounding box center [471, 273] width 352 height 24
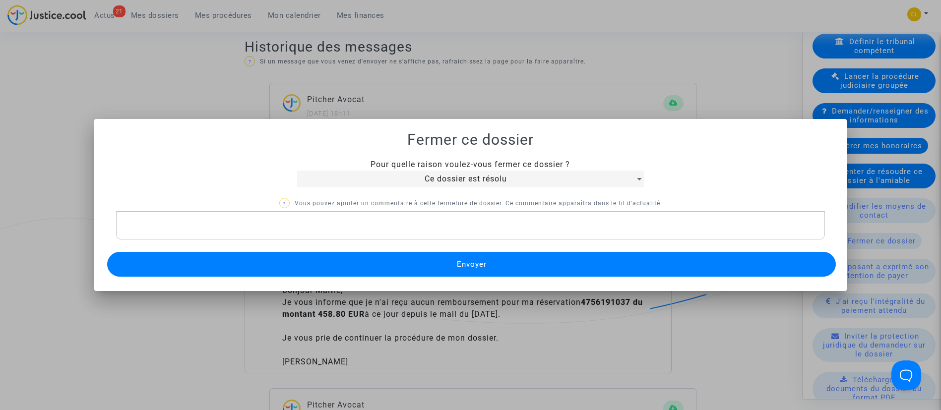
drag, startPoint x: 486, startPoint y: 261, endPoint x: 480, endPoint y: 259, distance: 6.1
click at [480, 259] on button "Envoyer" at bounding box center [471, 264] width 729 height 25
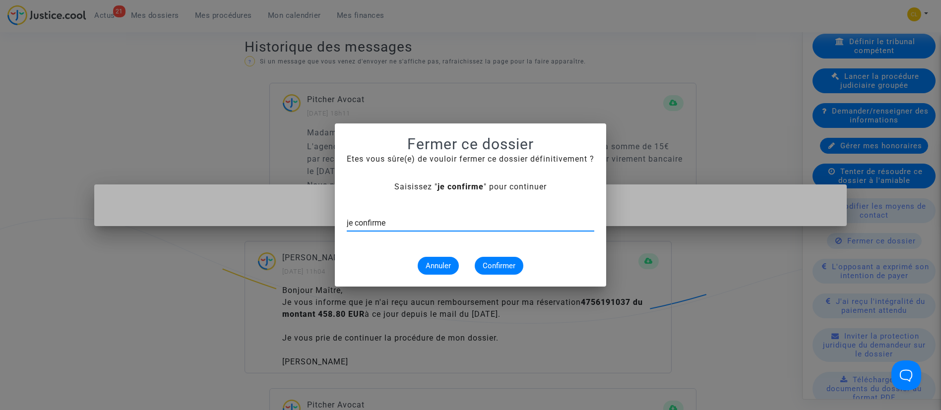
type input "je confirme"
click at [480, 258] on button "Confirmer" at bounding box center [499, 266] width 49 height 18
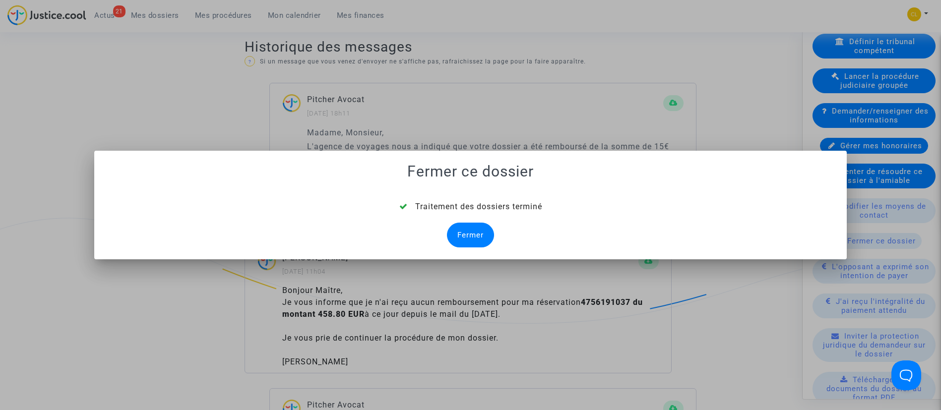
click at [479, 229] on div "Fermer" at bounding box center [470, 235] width 47 height 25
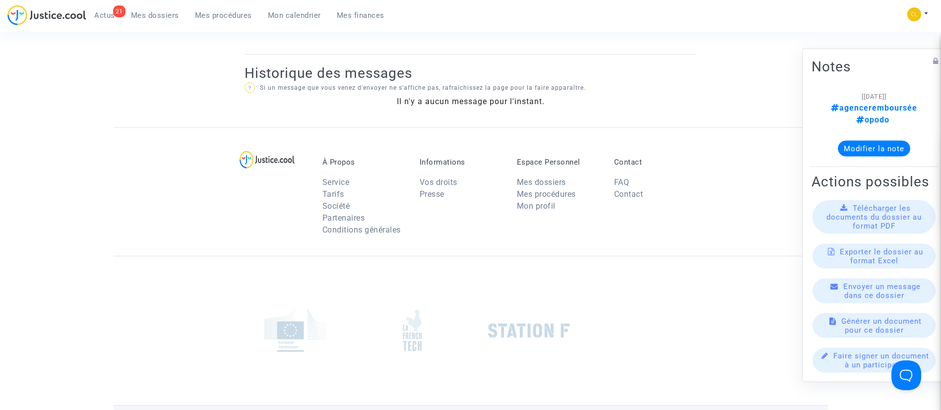
drag, startPoint x: 163, startPoint y: 18, endPoint x: 171, endPoint y: 53, distance: 35.1
click at [163, 18] on span "Mes dossiers" at bounding box center [155, 15] width 48 height 9
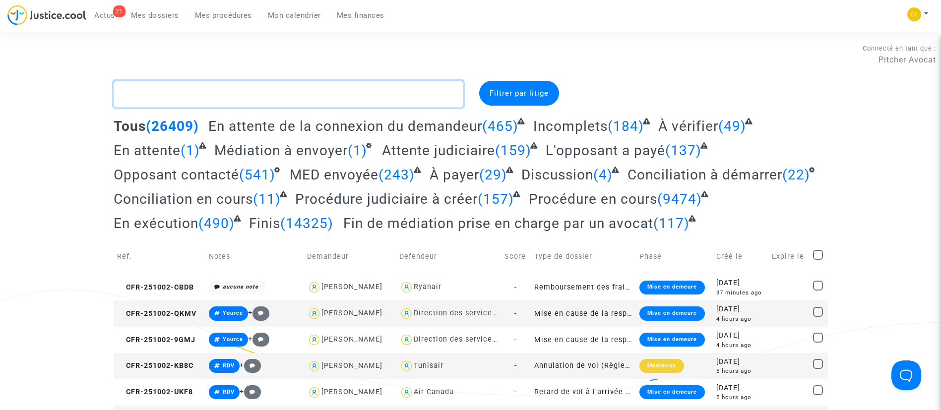
drag, startPoint x: 370, startPoint y: 105, endPoint x: 379, endPoint y: 102, distance: 10.0
click at [371, 105] on textarea at bounding box center [289, 94] width 350 height 27
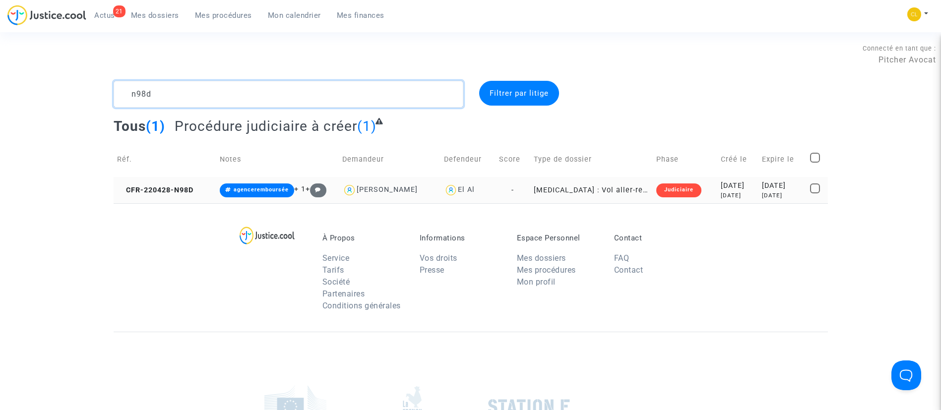
type textarea "n98d"
click at [720, 195] on div "3 years ago" at bounding box center [737, 195] width 34 height 8
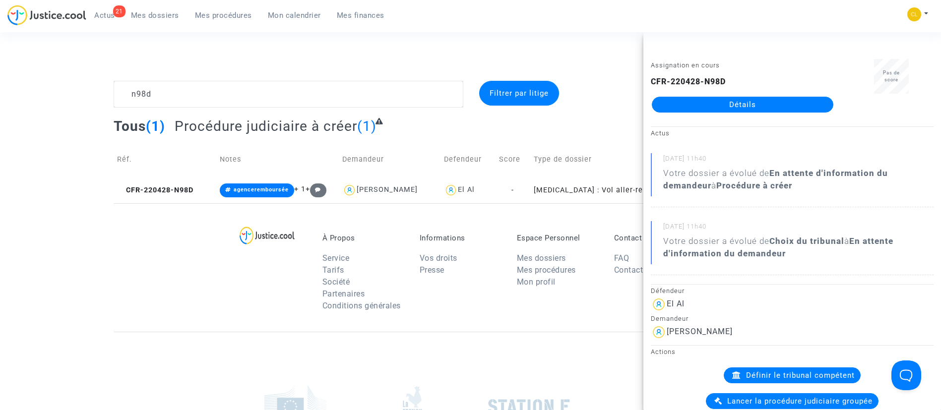
click at [756, 94] on div "CFR-220428-N98D Détails" at bounding box center [742, 94] width 183 height 37
drag, startPoint x: 756, startPoint y: 94, endPoint x: 519, endPoint y: 185, distance: 254.4
click at [756, 95] on div "CFR-220428-N98D Détails" at bounding box center [742, 94] width 183 height 37
click at [785, 100] on link "Détails" at bounding box center [742, 105] width 181 height 16
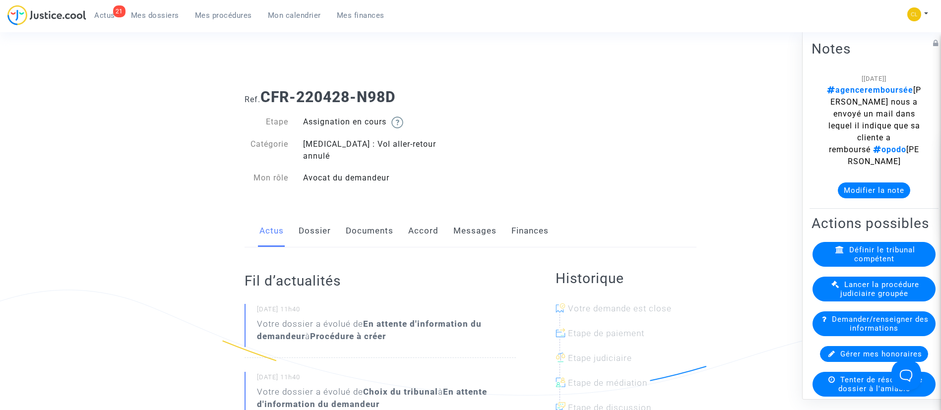
click at [458, 223] on link "Messages" at bounding box center [474, 231] width 43 height 33
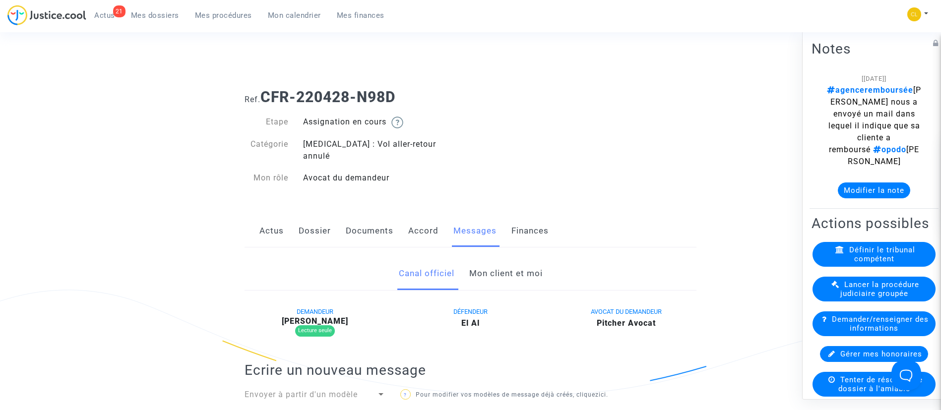
click at [496, 258] on link "Mon client et moi" at bounding box center [505, 273] width 73 height 33
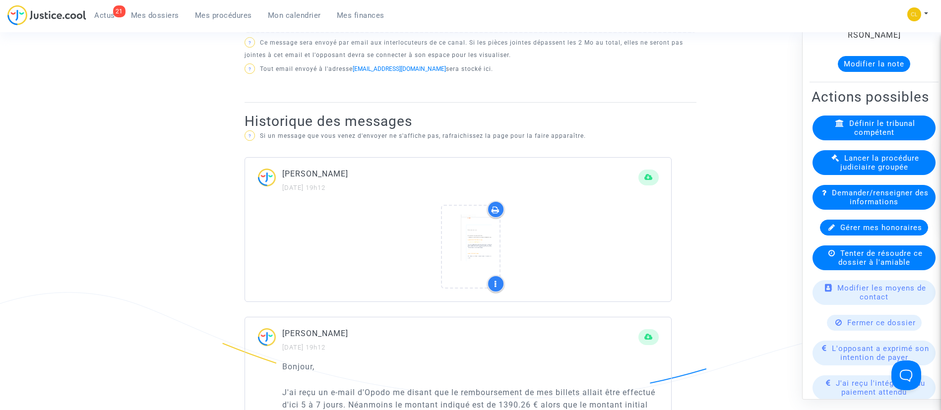
scroll to position [298, 0]
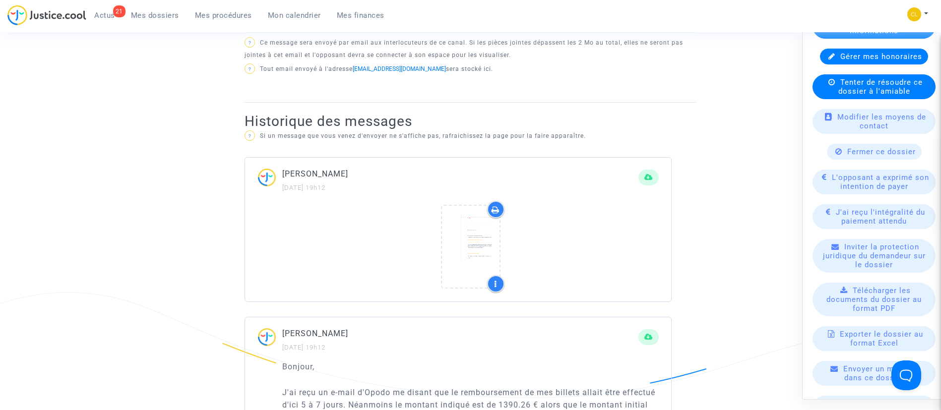
click at [861, 156] on span "Fermer ce dossier" at bounding box center [881, 151] width 68 height 9
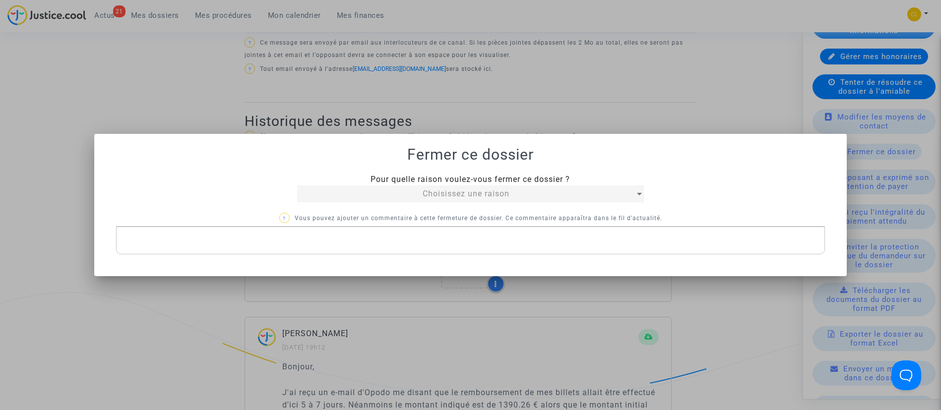
click at [546, 192] on div "Choisissez une raison" at bounding box center [466, 194] width 338 height 12
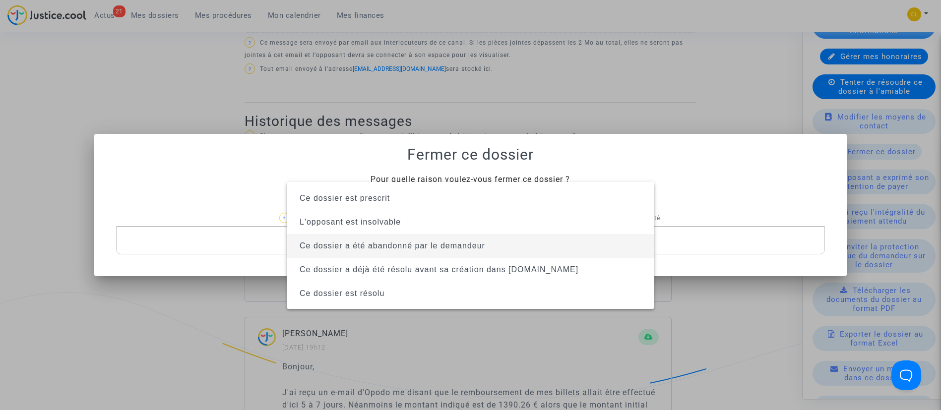
scroll to position [63, 0]
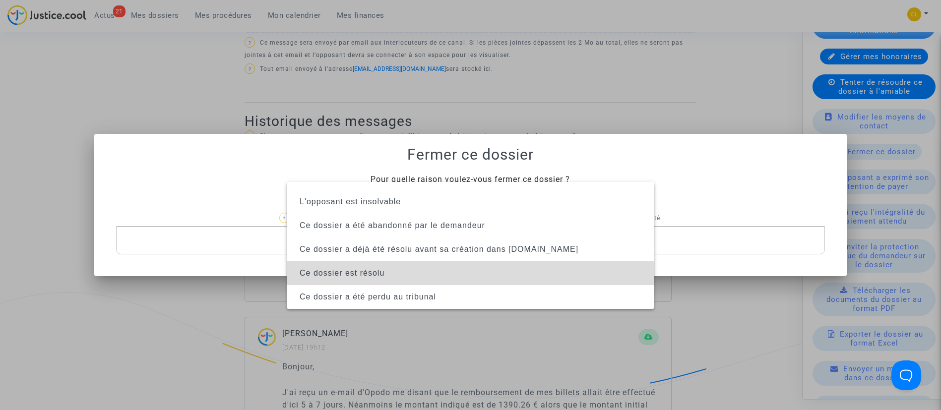
click at [486, 267] on span "Ce dossier est résolu" at bounding box center [471, 273] width 352 height 24
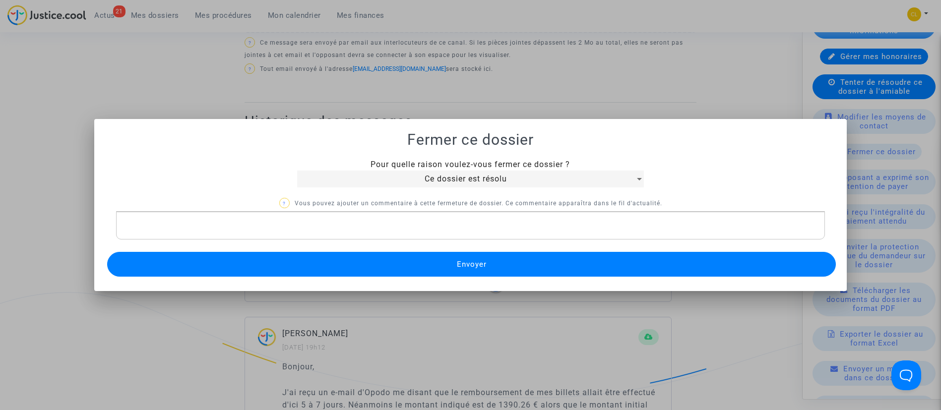
drag, startPoint x: 491, startPoint y: 245, endPoint x: 501, endPoint y: 265, distance: 22.2
click at [494, 255] on div "Pour quelle raison voulez-vous fermer ce dossier ? Ce dossier est résolu ? Vous…" at bounding box center [470, 219] width 729 height 120
click at [501, 265] on button "Envoyer" at bounding box center [471, 264] width 729 height 25
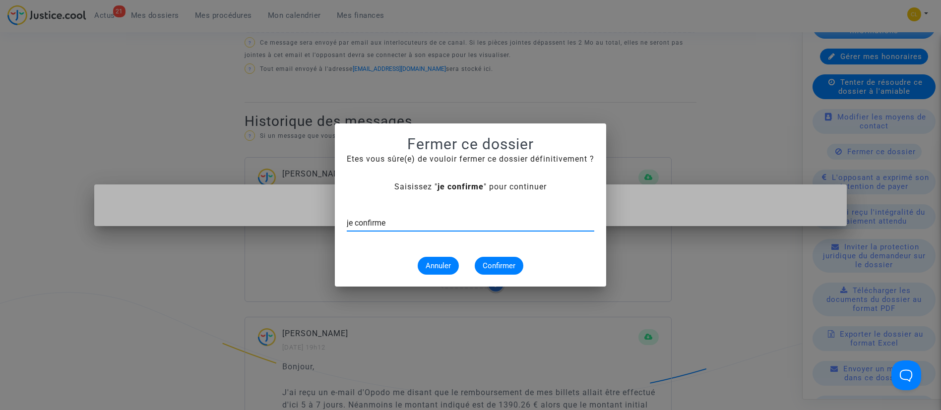
type input "je confirme"
click at [524, 267] on div "Annuler Confirmer" at bounding box center [470, 266] width 247 height 18
click at [503, 267] on span "Confirmer" at bounding box center [498, 265] width 33 height 9
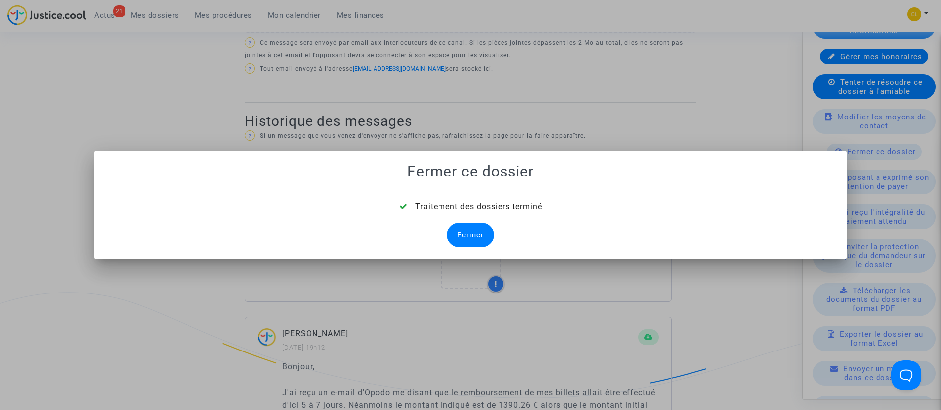
click at [469, 232] on div "Fermer" at bounding box center [470, 235] width 47 height 25
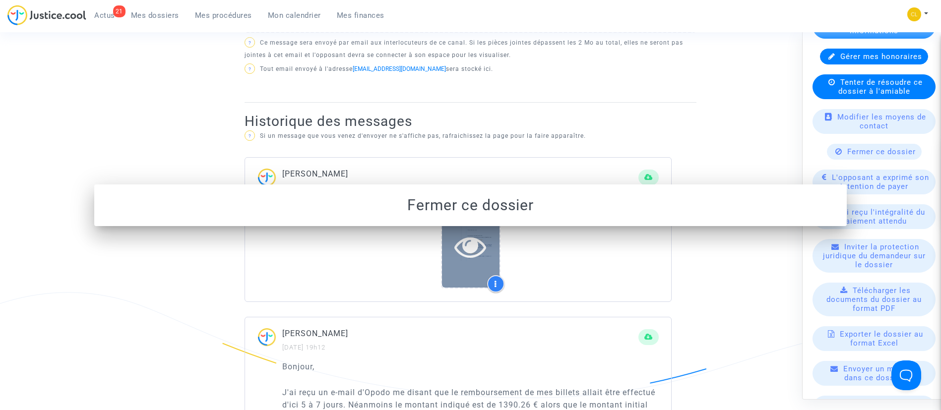
scroll to position [521, 0]
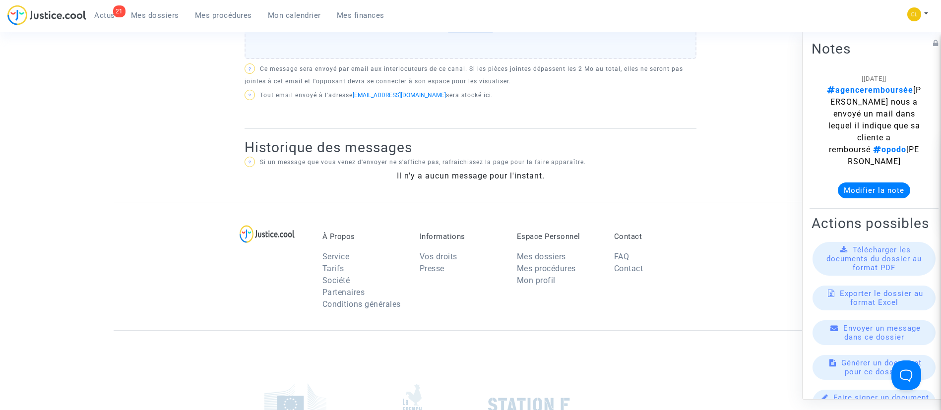
drag, startPoint x: 162, startPoint y: 9, endPoint x: 172, endPoint y: 29, distance: 21.5
click at [162, 9] on link "Mes dossiers" at bounding box center [155, 15] width 64 height 15
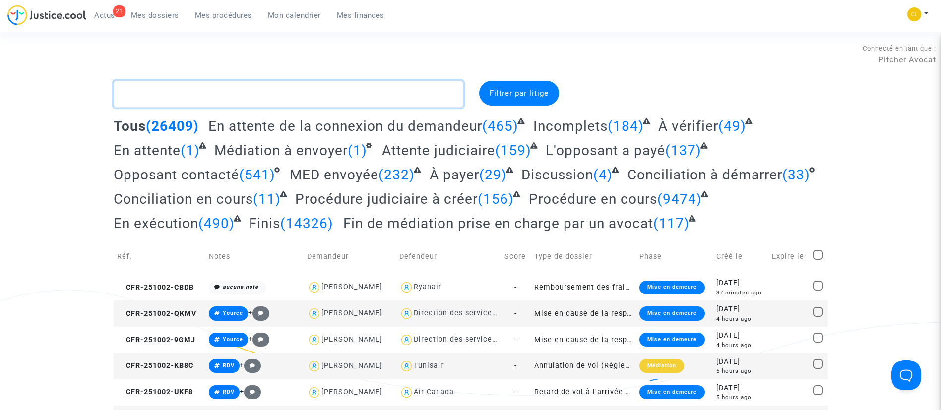
click at [381, 95] on textarea at bounding box center [289, 94] width 350 height 27
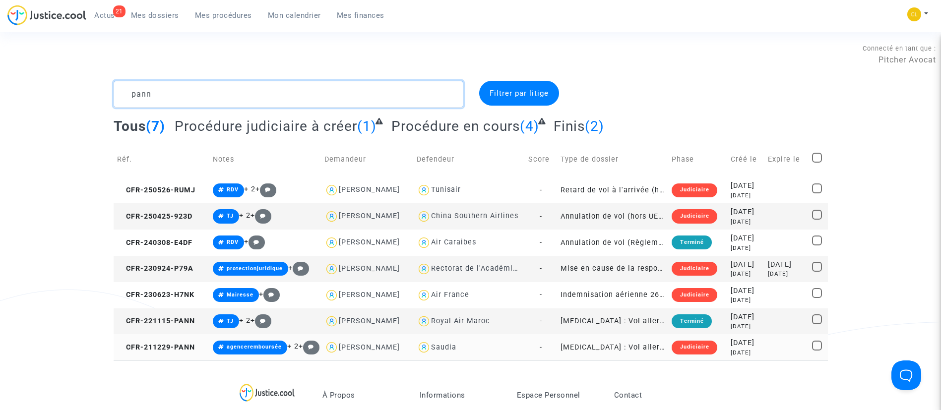
type textarea "pann"
drag, startPoint x: 767, startPoint y: 353, endPoint x: 756, endPoint y: 353, distance: 11.4
click at [767, 352] on td at bounding box center [786, 347] width 44 height 26
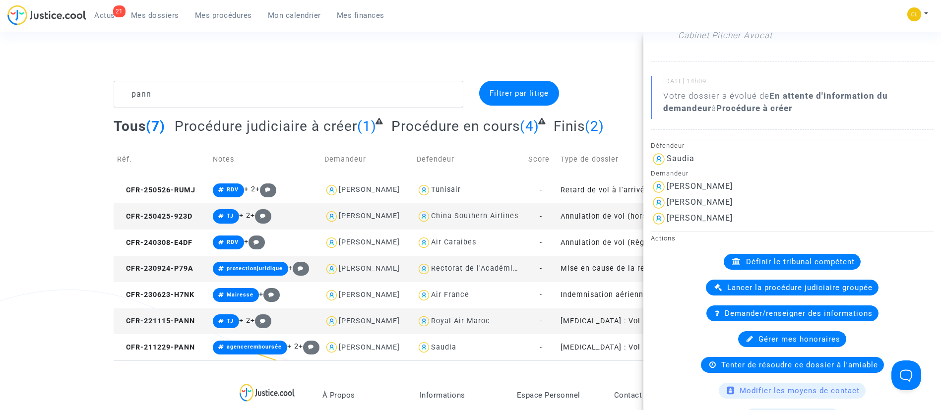
scroll to position [595, 0]
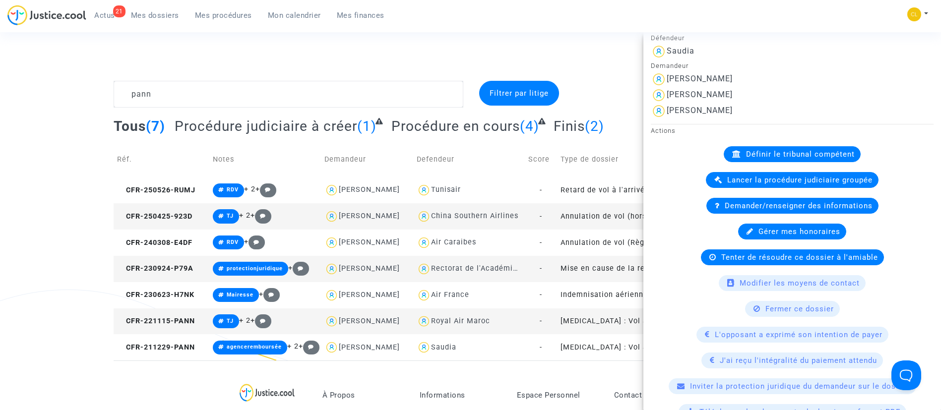
click at [800, 313] on div "Fermer ce dossier" at bounding box center [792, 309] width 95 height 16
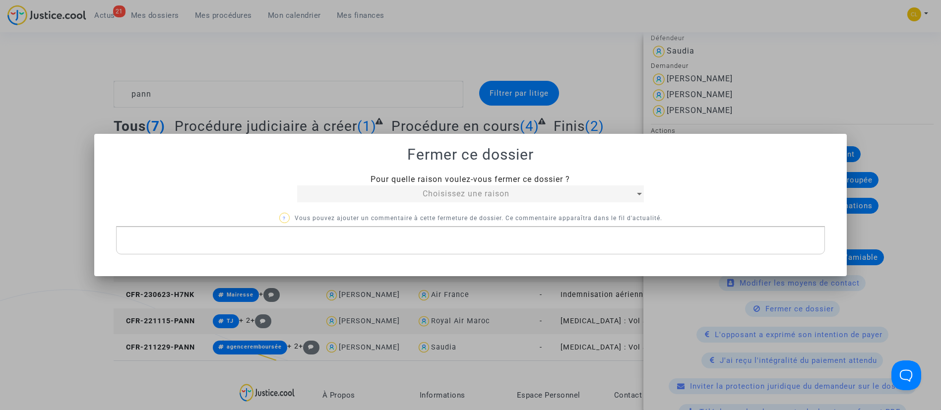
click at [473, 196] on span "Choisissez une raison" at bounding box center [465, 193] width 87 height 9
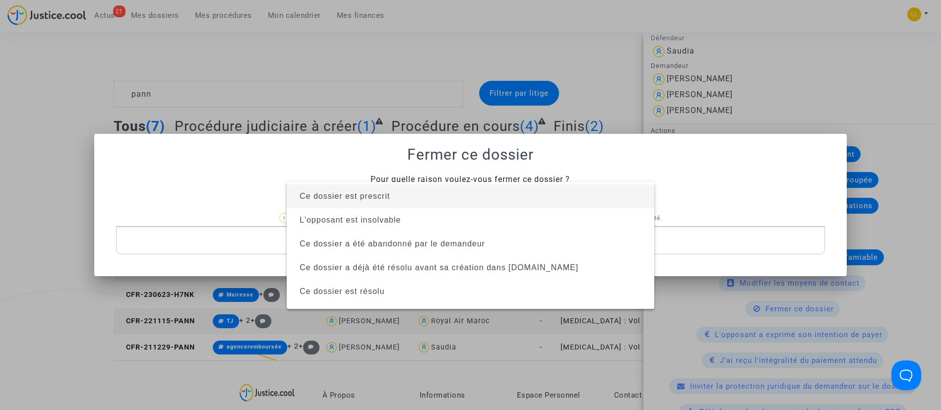
scroll to position [63, 0]
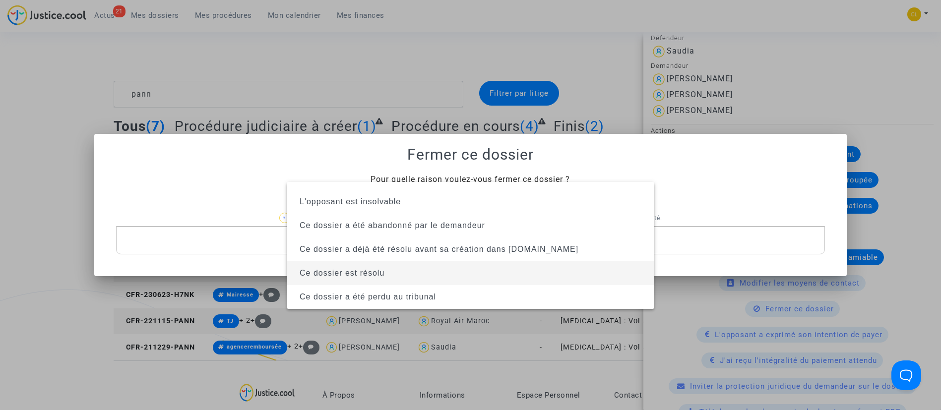
click at [426, 280] on span "Ce dossier est résolu" at bounding box center [471, 273] width 352 height 24
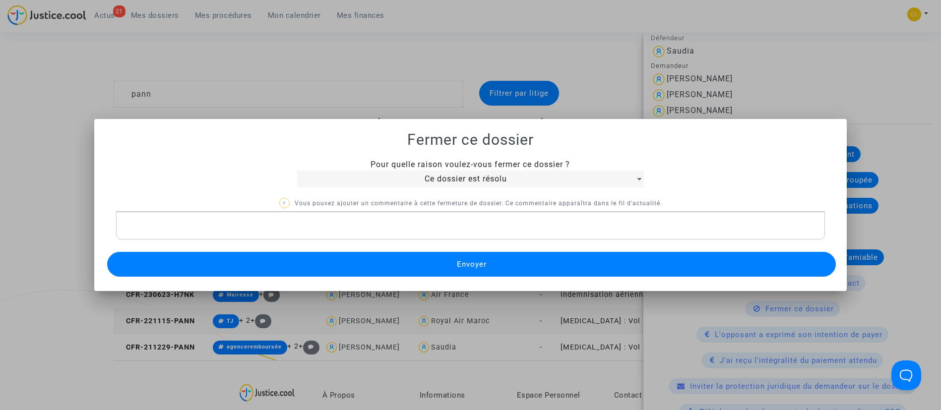
click at [434, 265] on button "Envoyer" at bounding box center [471, 264] width 729 height 25
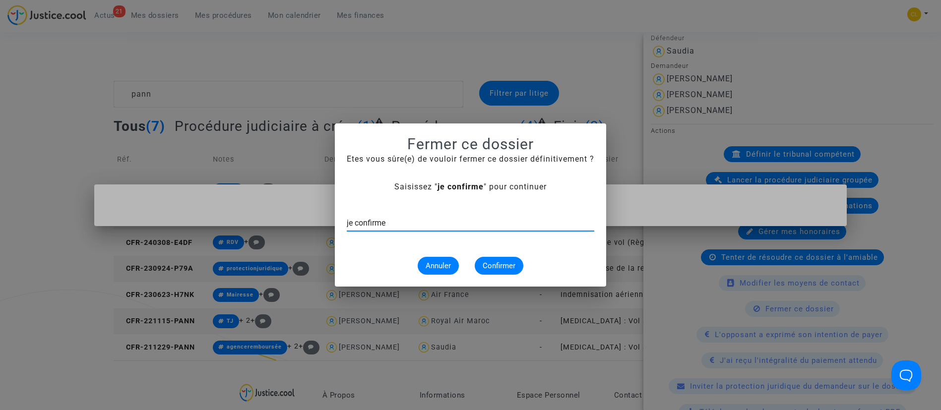
type input "je confirme"
click at [501, 265] on span "Confirmer" at bounding box center [498, 265] width 33 height 9
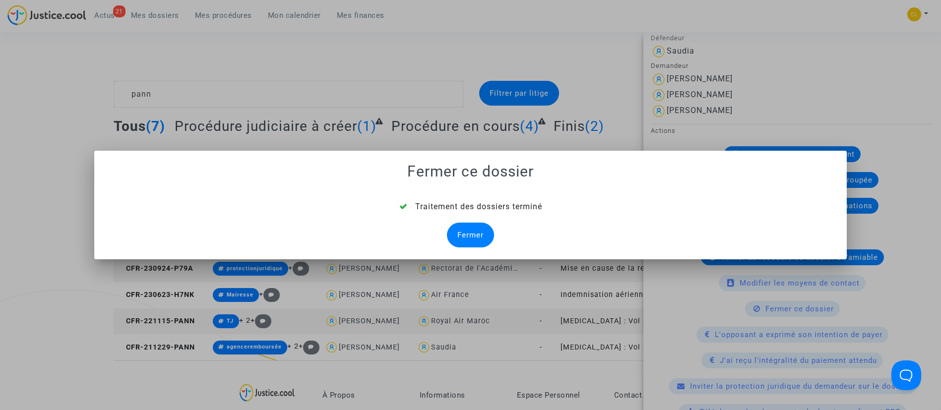
click at [484, 235] on div "Fermer" at bounding box center [470, 235] width 47 height 25
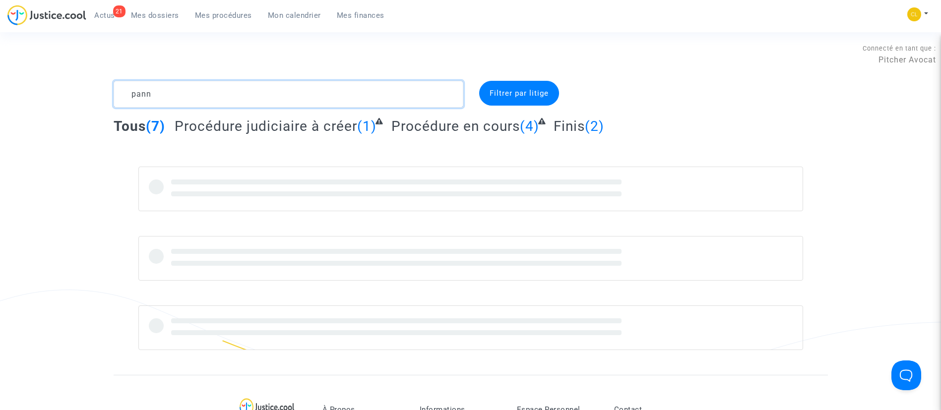
click at [230, 103] on textarea at bounding box center [289, 94] width 350 height 27
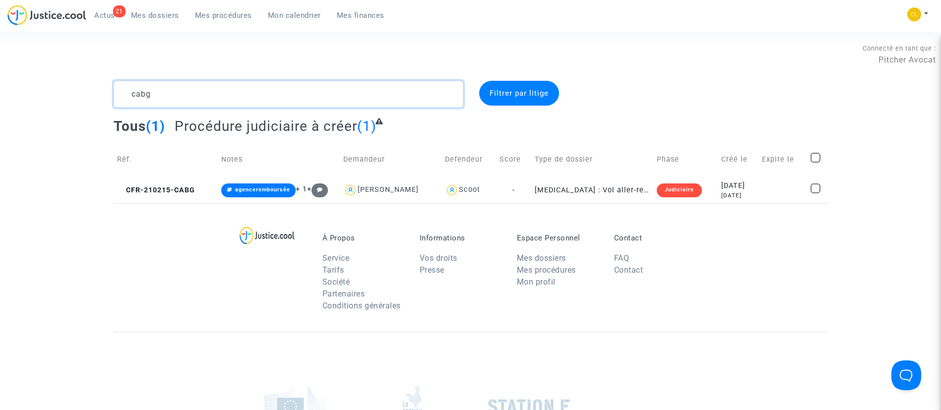
drag, startPoint x: 187, startPoint y: 91, endPoint x: -28, endPoint y: 96, distance: 215.3
click at [0, 96] on html "21 Actus Mes dossiers Mes procédures Mon calendrier Mes finances Mon profil Cha…" at bounding box center [470, 285] width 941 height 571
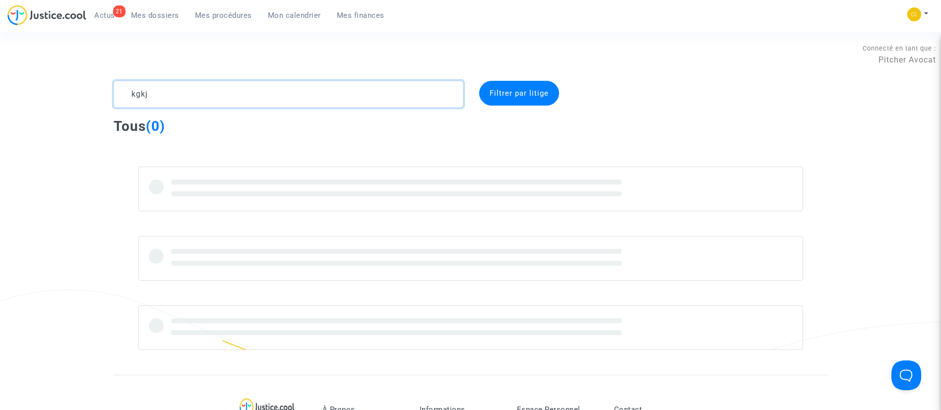
type textarea "kgkj"
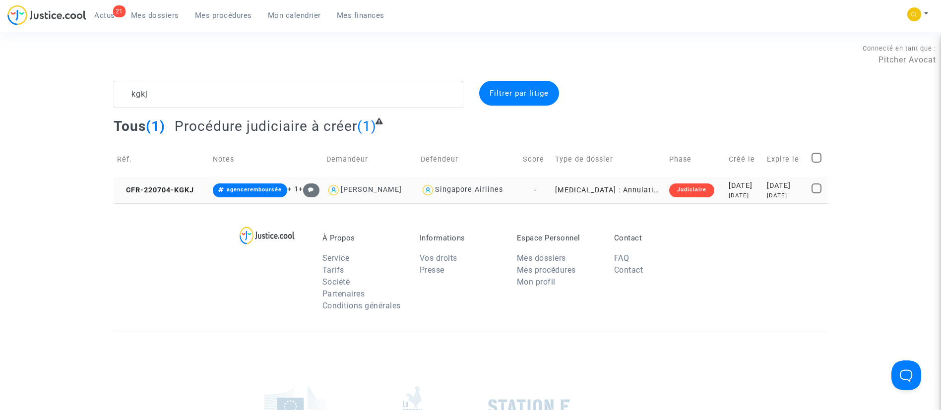
click at [763, 185] on td "2023-01-14 3 years ago" at bounding box center [785, 190] width 45 height 26
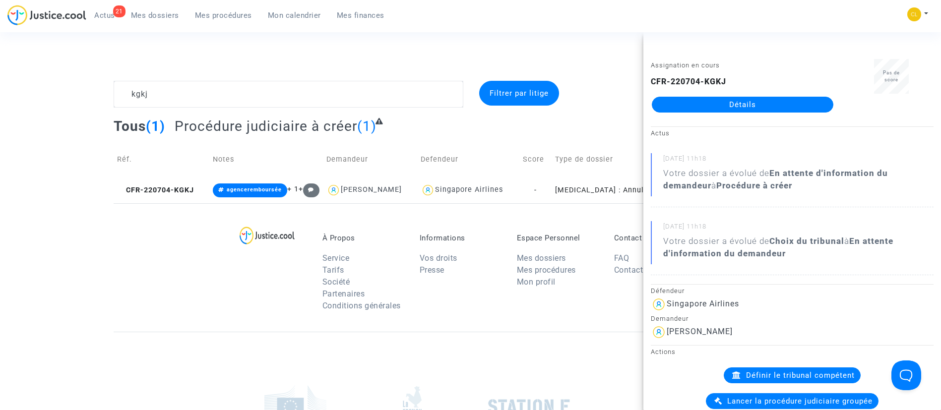
click at [745, 99] on link "Détails" at bounding box center [742, 105] width 181 height 16
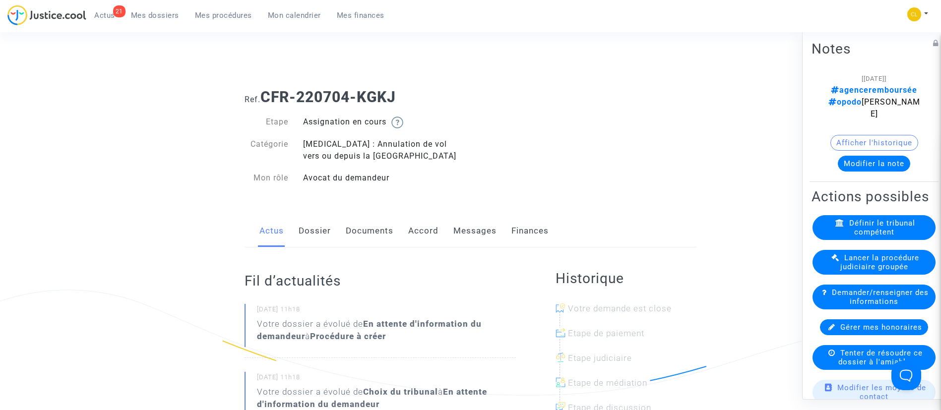
click at [445, 224] on div "Actus Dossier Documents Accord Messages Finances" at bounding box center [470, 231] width 452 height 33
click at [457, 226] on link "Messages" at bounding box center [474, 231] width 43 height 33
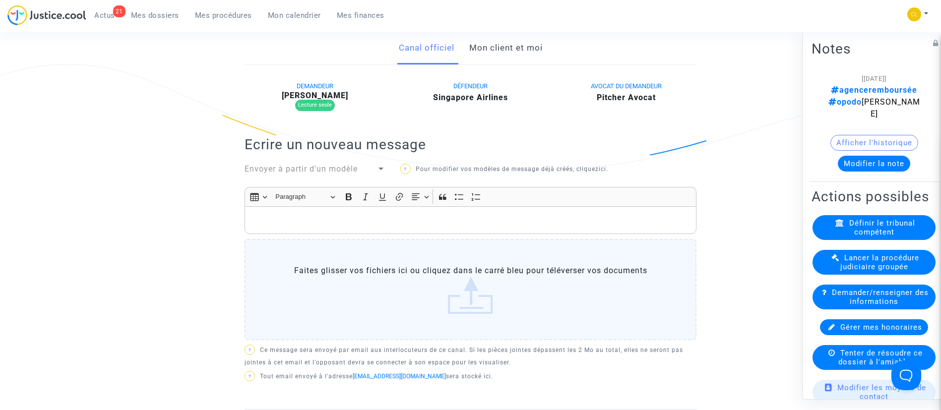
scroll to position [223, 0]
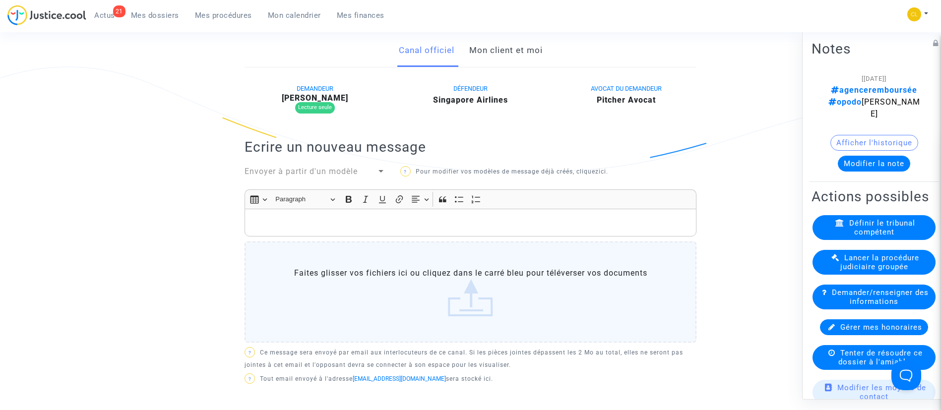
click at [512, 51] on link "Mon client et moi" at bounding box center [505, 50] width 73 height 33
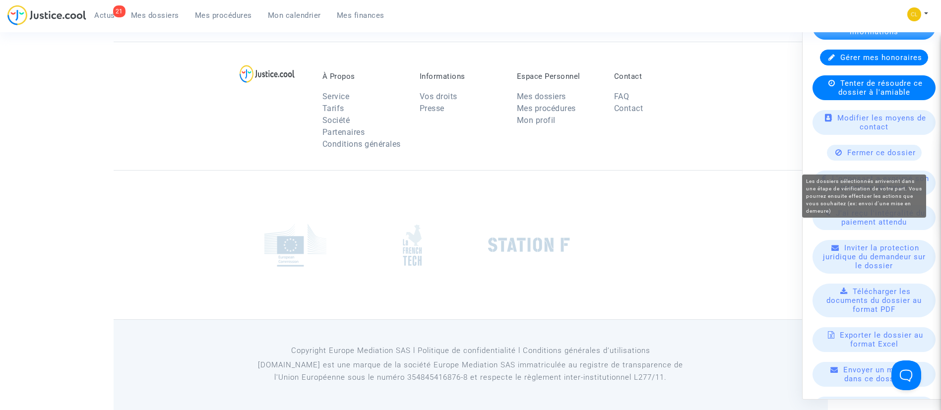
scroll to position [204, 0]
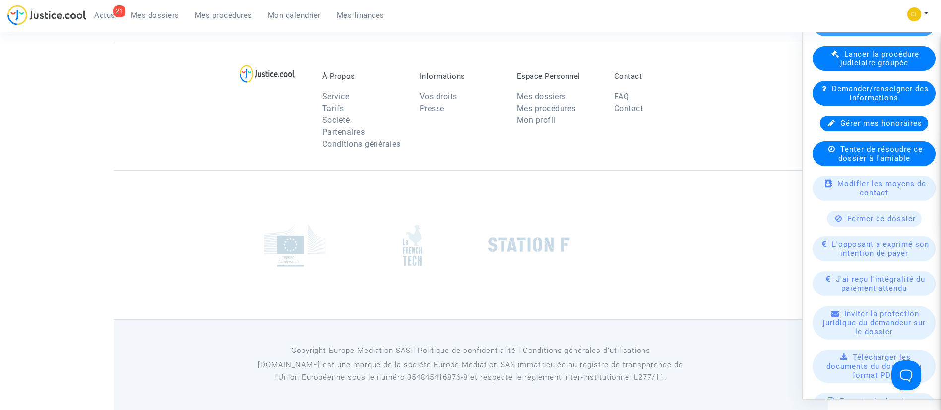
click at [896, 223] on span "Fermer ce dossier" at bounding box center [881, 218] width 68 height 9
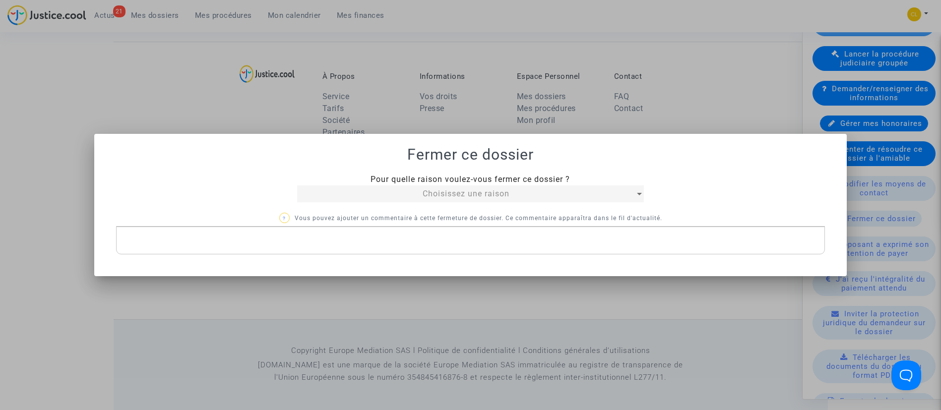
click at [444, 189] on span "Choisissez une raison" at bounding box center [465, 193] width 87 height 9
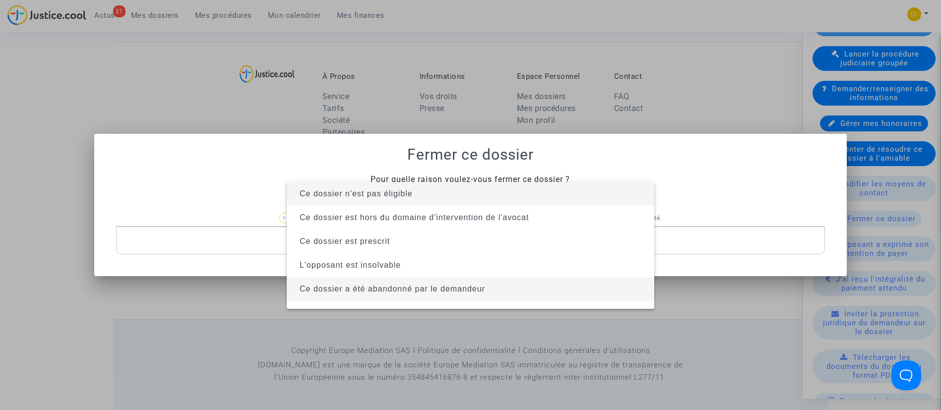
drag, startPoint x: 488, startPoint y: 294, endPoint x: 490, endPoint y: 278, distance: 16.5
click at [488, 291] on span "Ce dossier a été abandonné par le demandeur" at bounding box center [471, 289] width 352 height 24
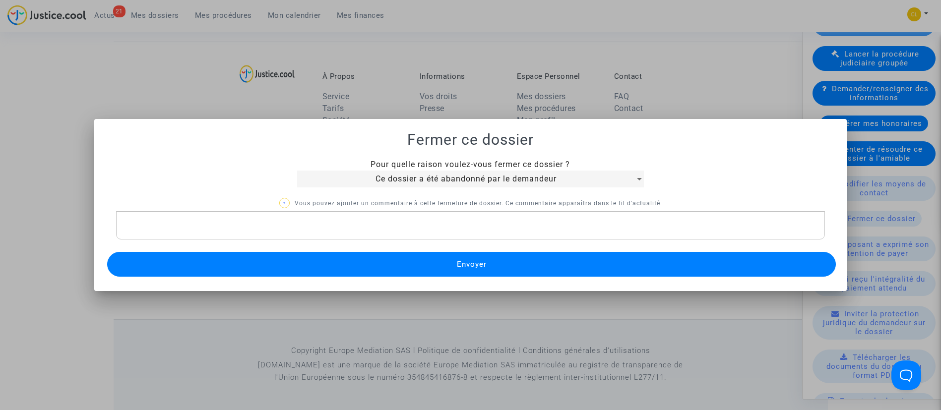
click at [492, 270] on button "Envoyer" at bounding box center [471, 264] width 729 height 25
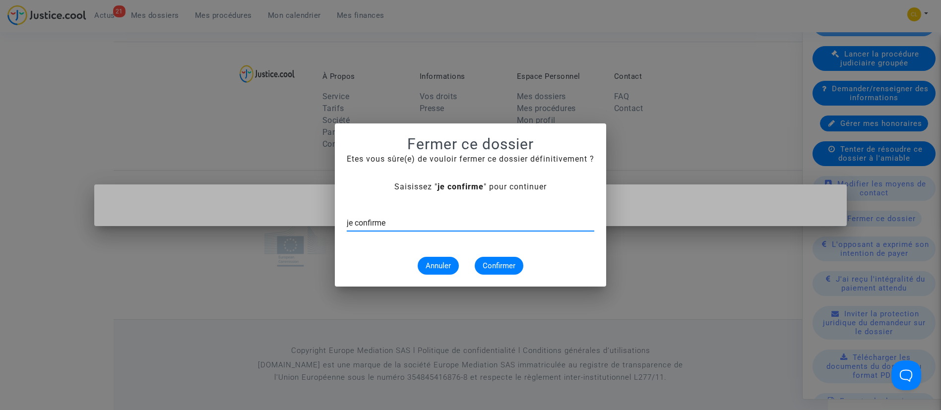
type input "je confirme"
click at [492, 270] on span "Confirmer" at bounding box center [498, 265] width 33 height 9
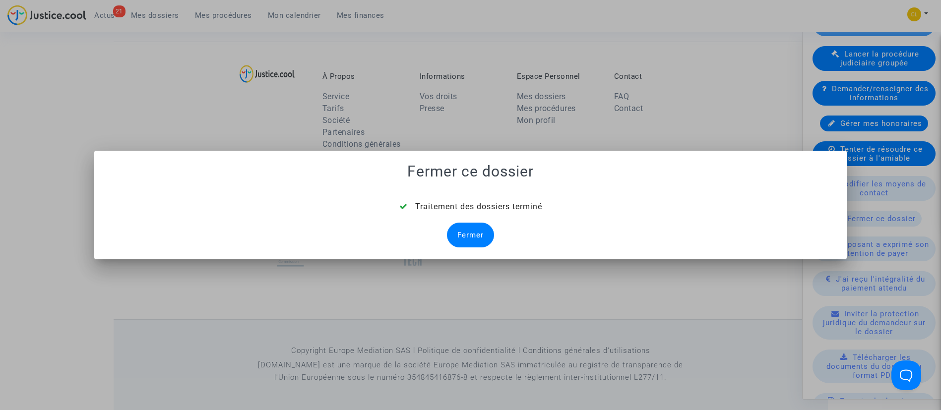
click at [468, 235] on div "Fermer" at bounding box center [470, 235] width 47 height 25
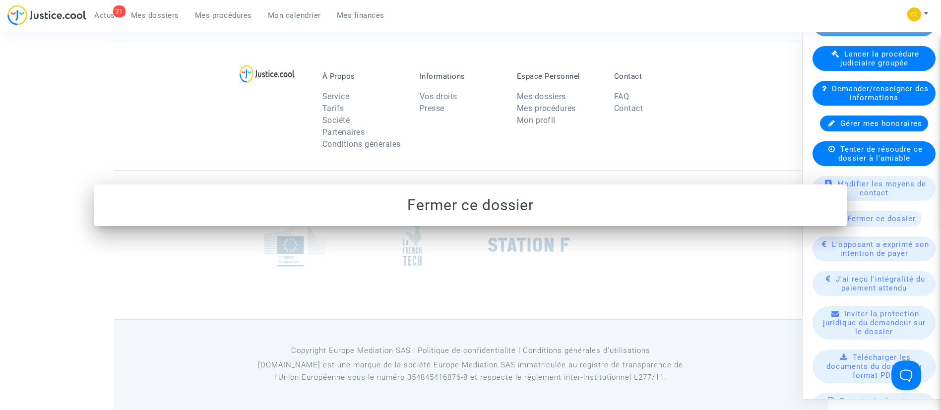
scroll to position [233, 0]
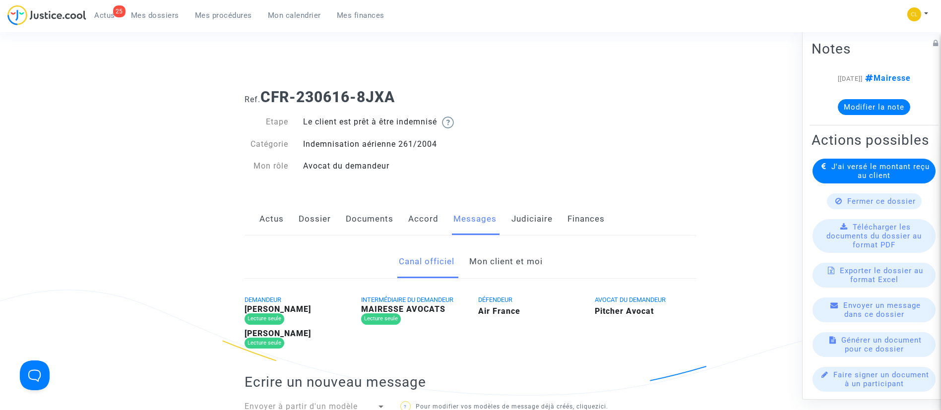
drag, startPoint x: 501, startPoint y: 257, endPoint x: 500, endPoint y: 249, distance: 8.5
click at [501, 257] on link "Mon client et moi" at bounding box center [505, 261] width 73 height 33
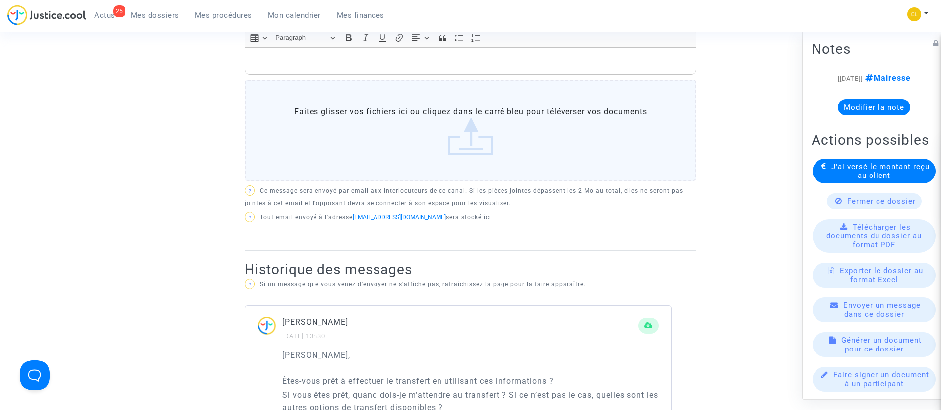
scroll to position [372, 0]
click at [357, 62] on p "Rich Text Editor, main" at bounding box center [470, 62] width 441 height 12
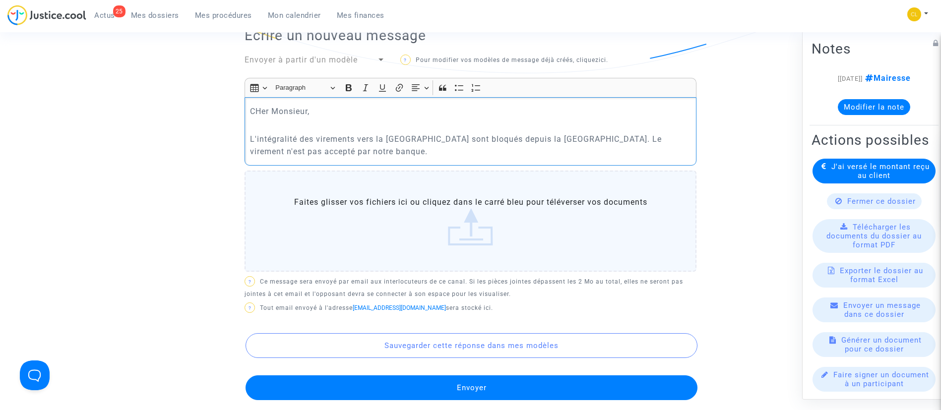
scroll to position [319, 0]
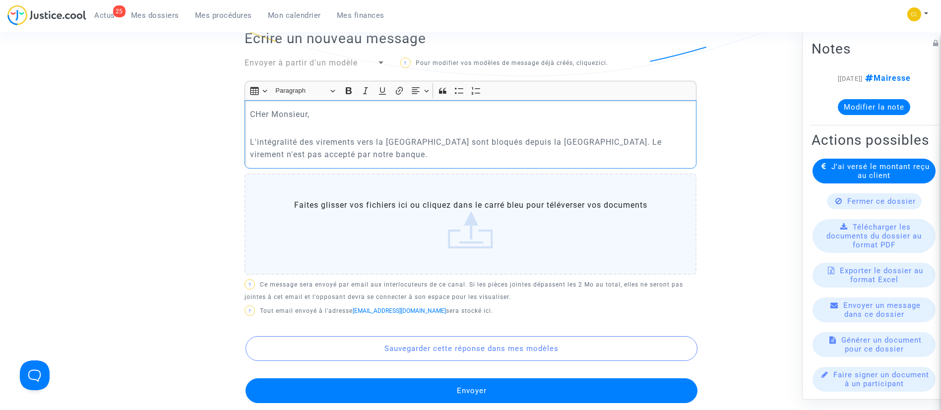
click at [259, 110] on p "CHer Monsieur," at bounding box center [470, 114] width 441 height 12
click at [316, 151] on p "L'intégralité des virements vers la Russie sont bloqués depuis la France. Le vi…" at bounding box center [470, 148] width 441 height 25
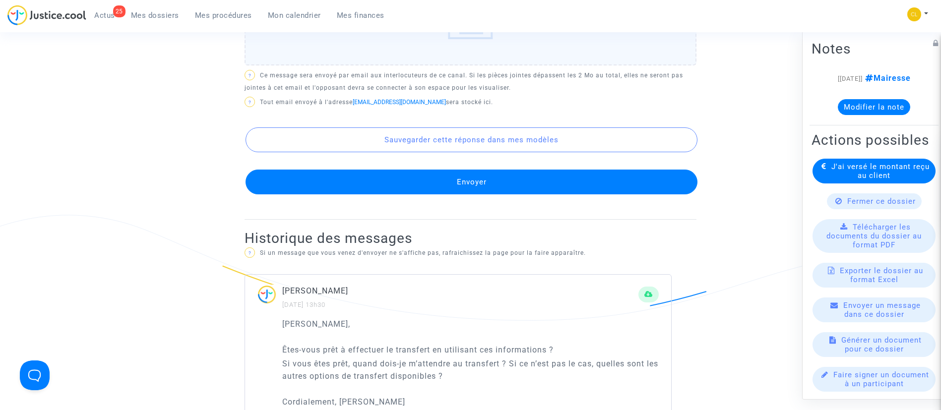
scroll to position [617, 0]
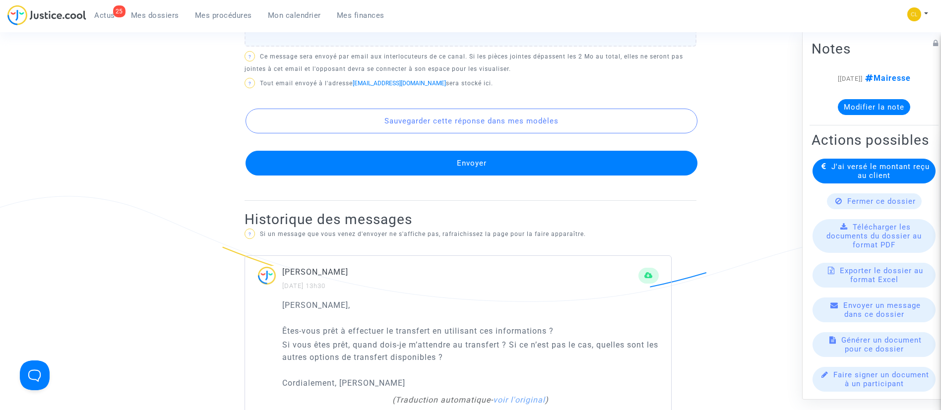
click at [401, 166] on button "Envoyer" at bounding box center [471, 163] width 452 height 25
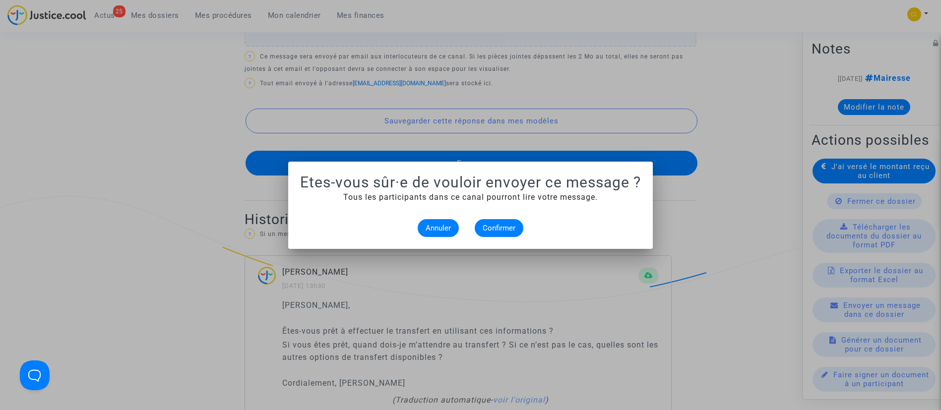
scroll to position [0, 0]
click at [498, 233] on button "Confirmer" at bounding box center [499, 228] width 49 height 18
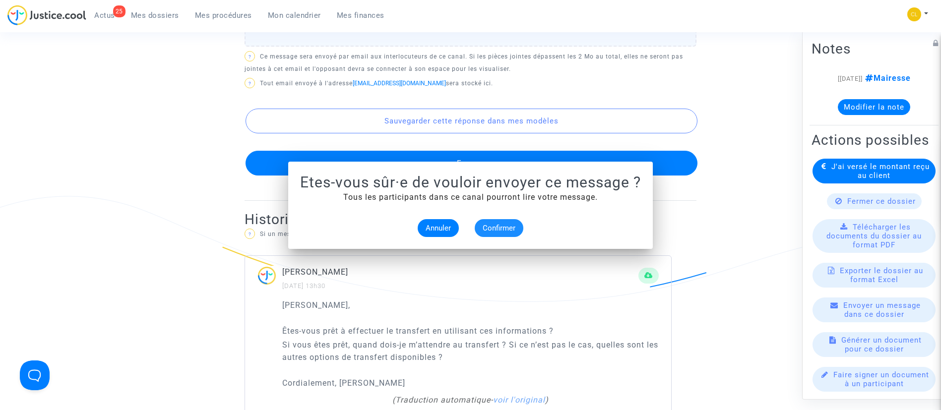
scroll to position [617, 0]
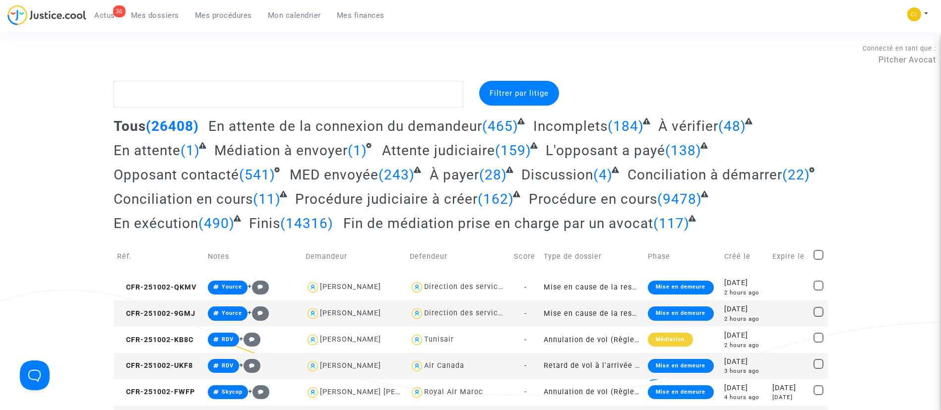
drag, startPoint x: 307, startPoint y: 14, endPoint x: 295, endPoint y: 17, distance: 12.7
click at [307, 14] on span "Mon calendrier" at bounding box center [294, 15] width 53 height 9
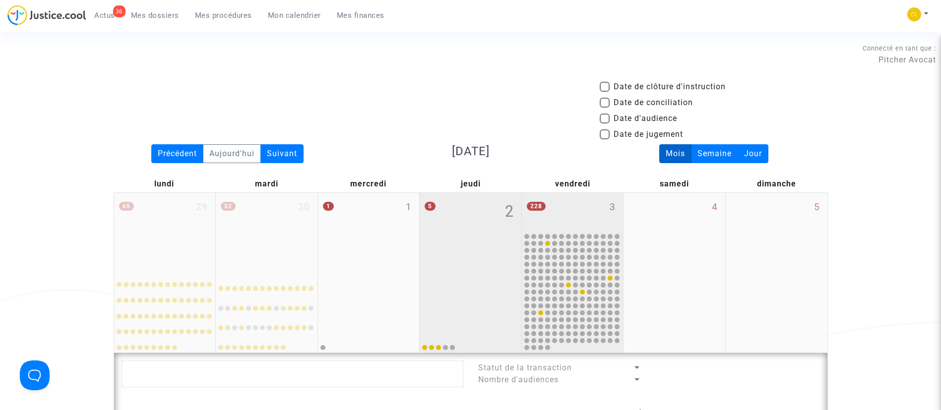
click at [566, 203] on div "228 3" at bounding box center [573, 212] width 102 height 39
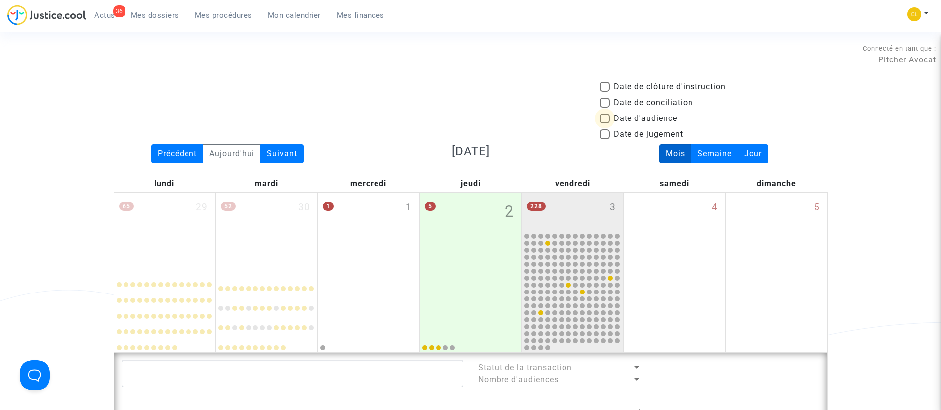
click at [641, 118] on span "Date d'audience" at bounding box center [644, 119] width 63 height 12
click at [604, 123] on input "Date d'audience" at bounding box center [604, 123] width 0 height 0
checkbox input "true"
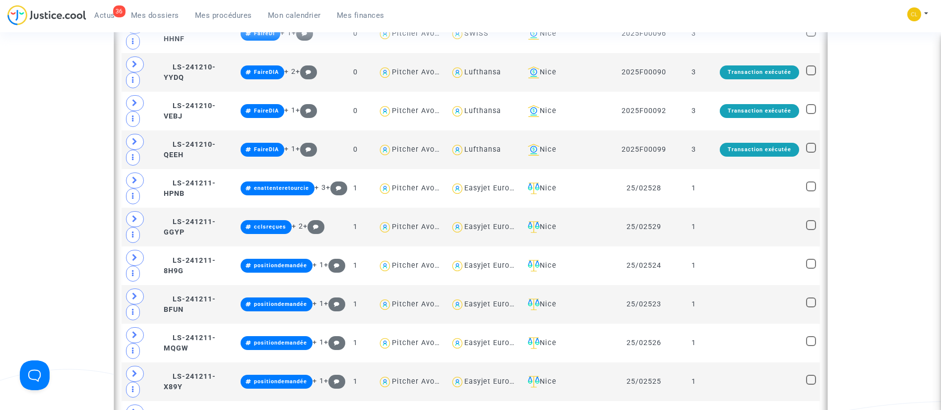
scroll to position [1413, 0]
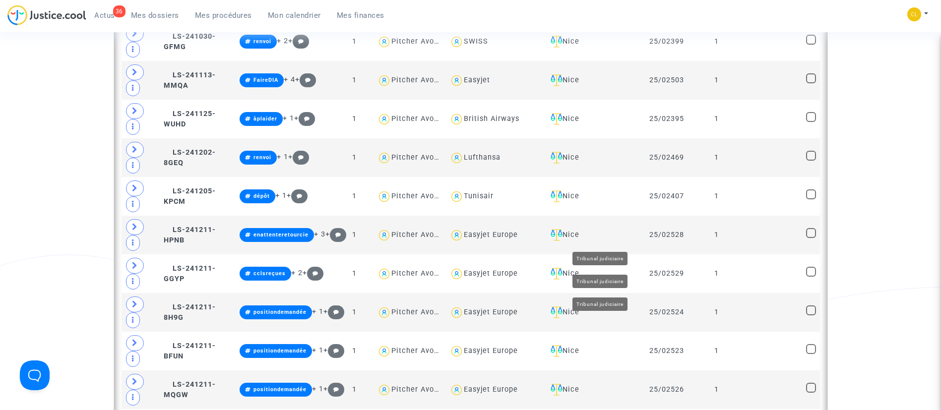
scroll to position [614, 0]
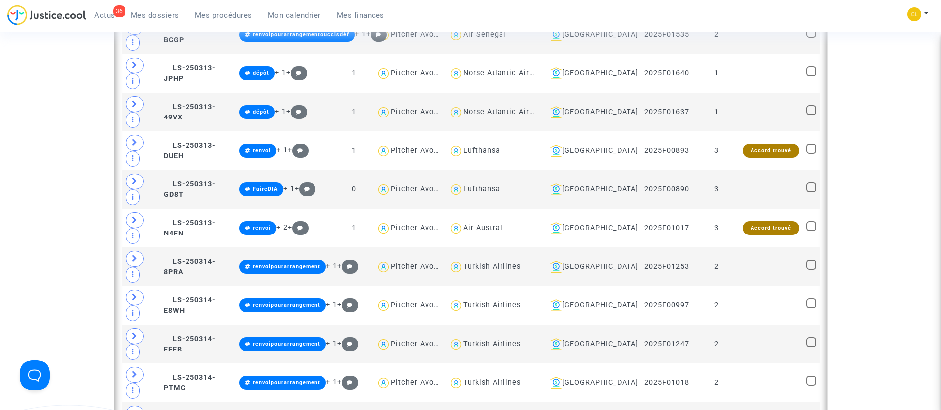
scroll to position [1358, 0]
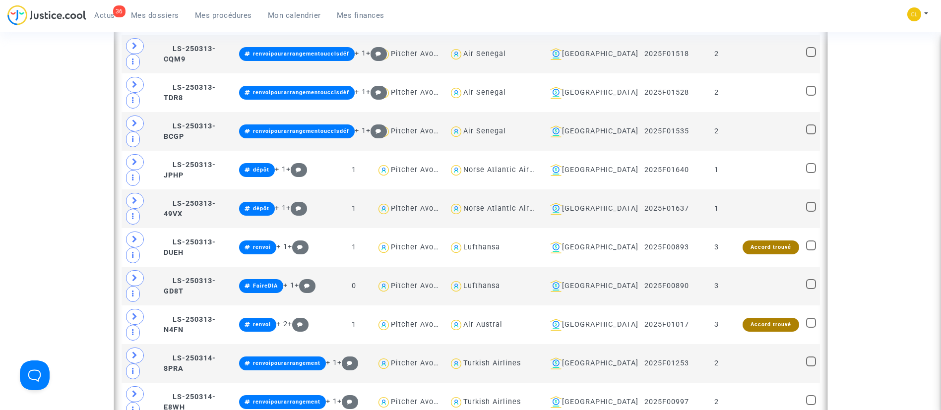
drag, startPoint x: 484, startPoint y: 222, endPoint x: 484, endPoint y: 206, distance: 15.4
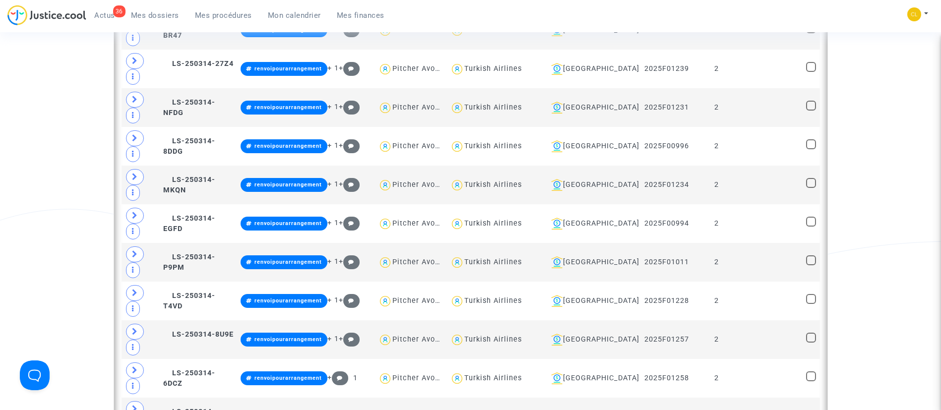
scroll to position [2548, 0]
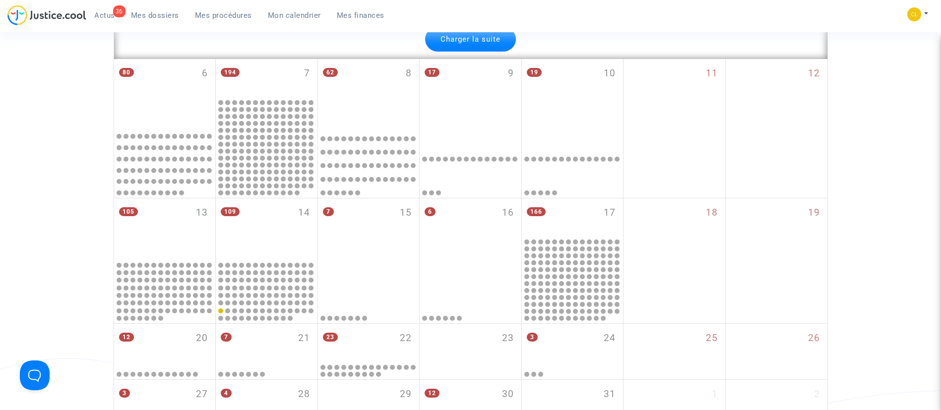
scroll to position [6118, 0]
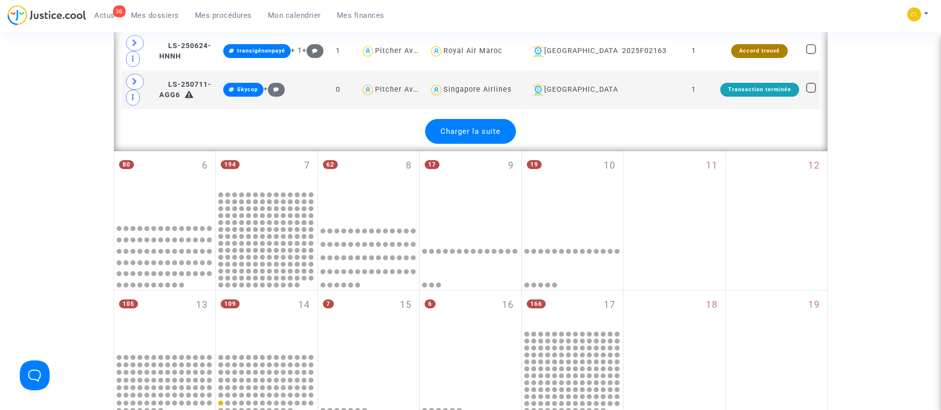
click at [492, 133] on span "Charger la suite" at bounding box center [470, 131] width 60 height 9
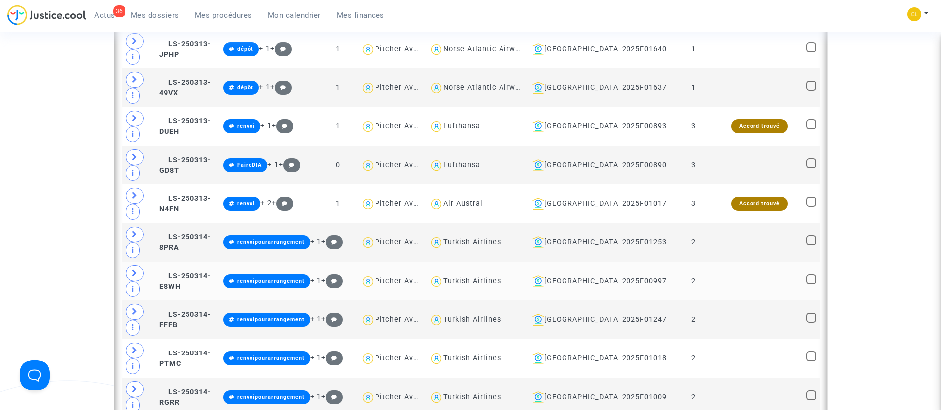
scroll to position [1433, 0]
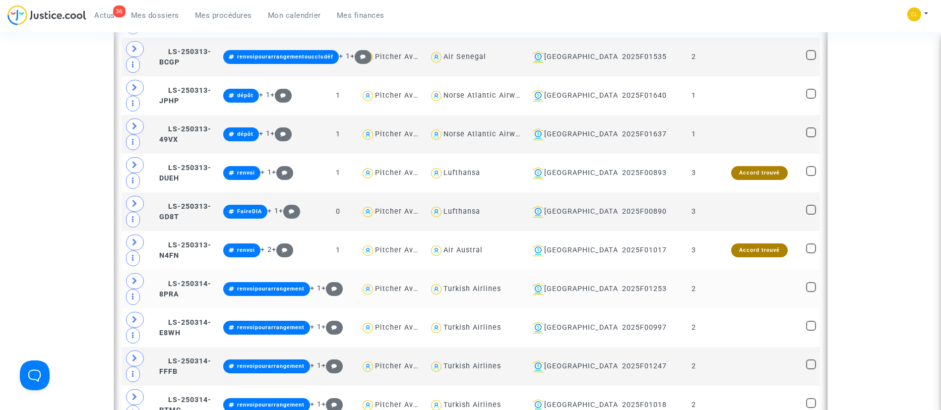
click at [501, 291] on div "Turkish Airlines" at bounding box center [472, 289] width 58 height 8
type textarea "@"Turkish Airlines""
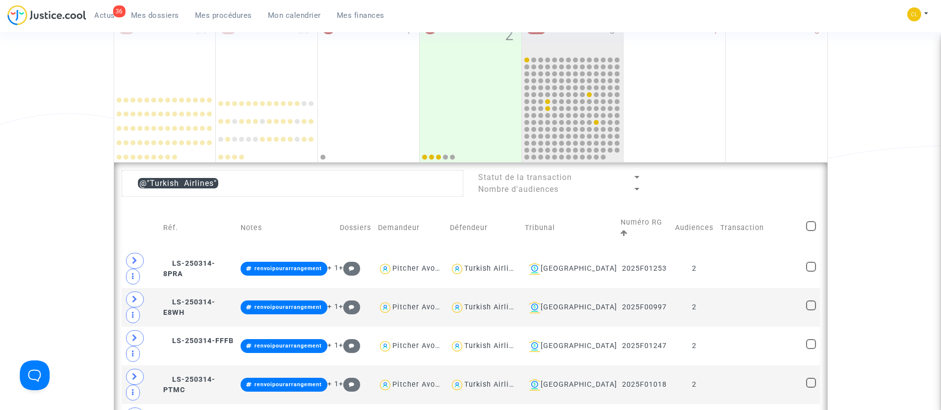
scroll to position [168, 0]
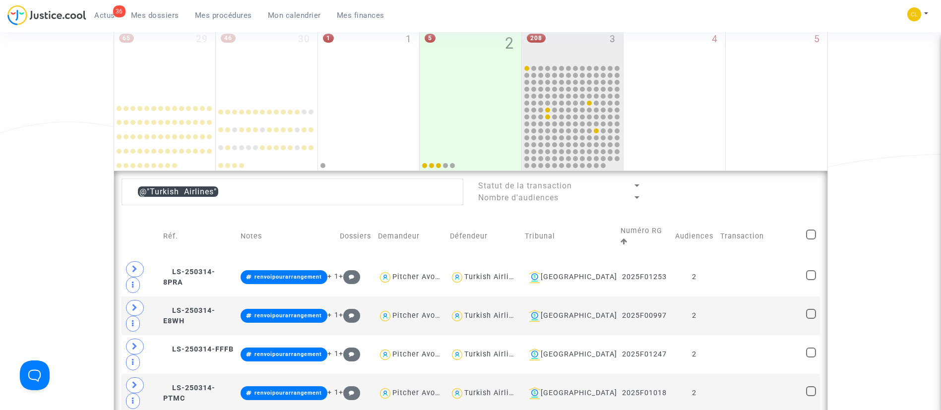
click at [807, 231] on span at bounding box center [811, 235] width 10 height 10
click at [810, 239] on input "checkbox" at bounding box center [810, 239] width 0 height 0
checkbox input "true"
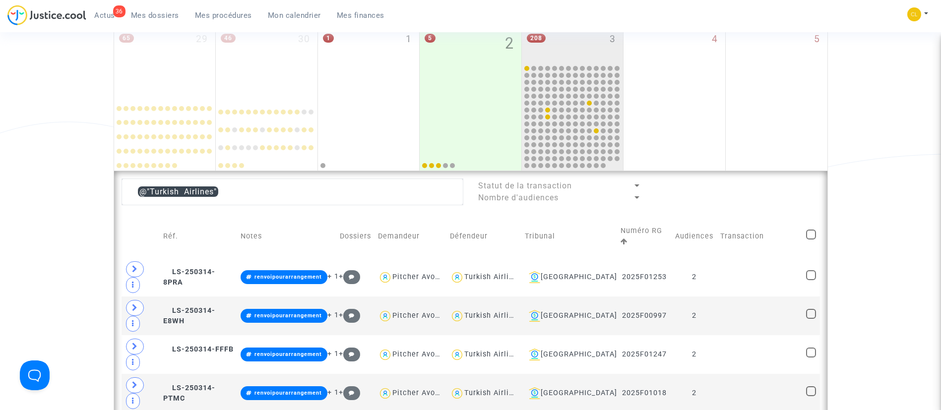
checkbox input "true"
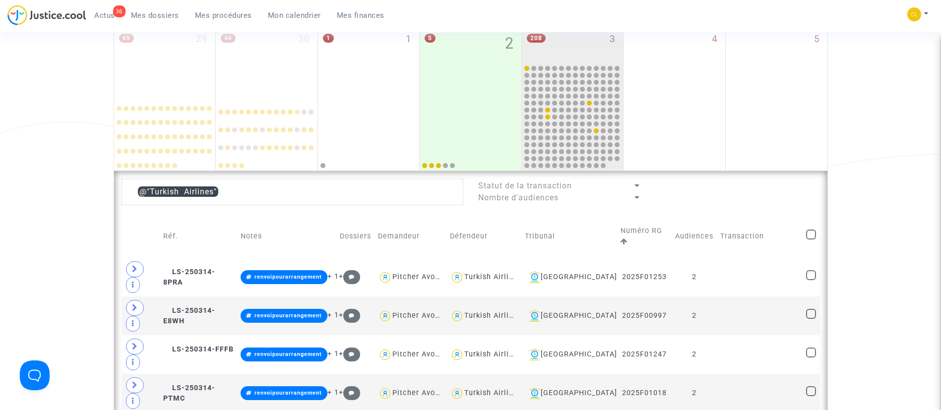
checkbox input "true"
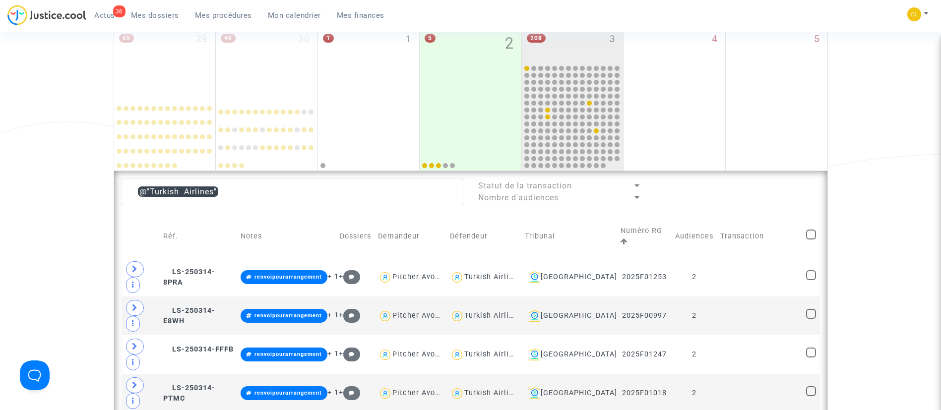
checkbox input "true"
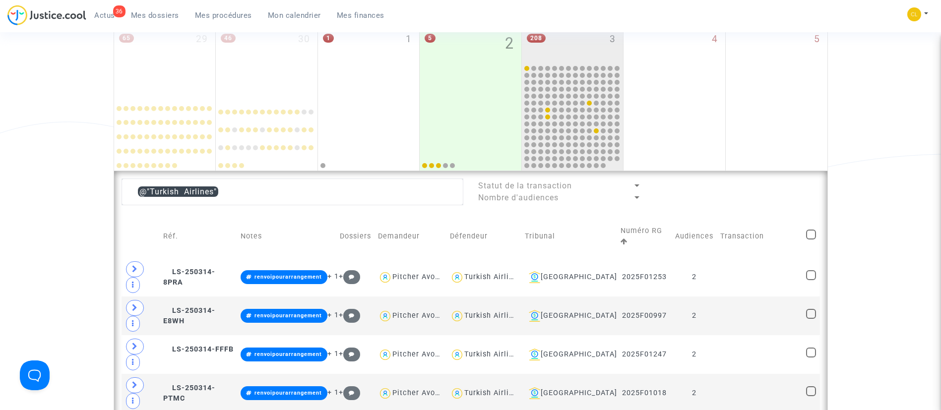
checkbox input "true"
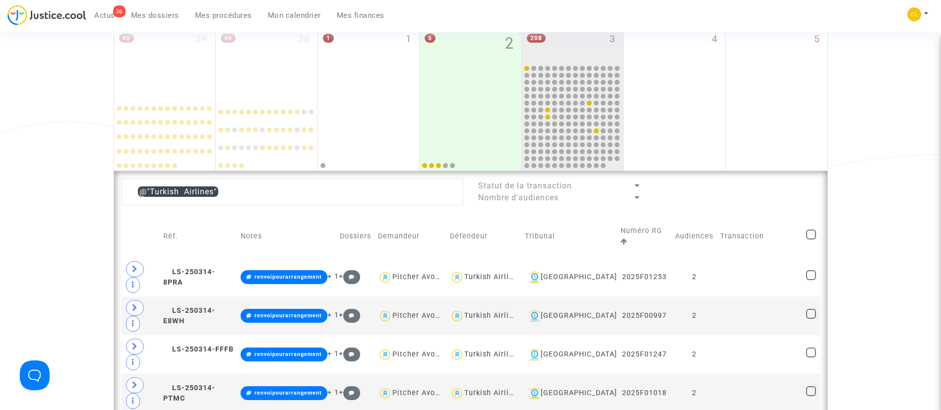
checkbox input "true"
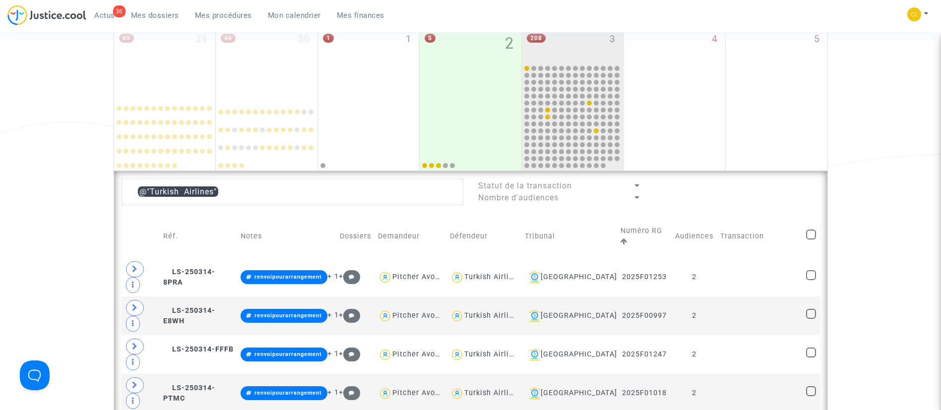
checkbox input "true"
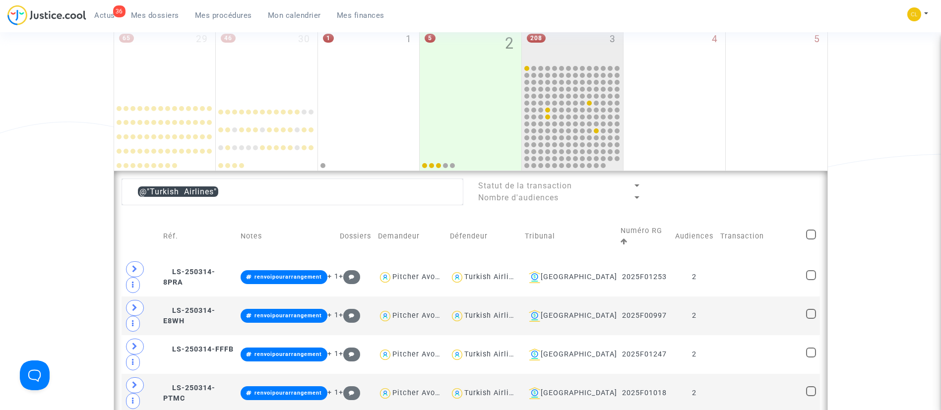
checkbox input "true"
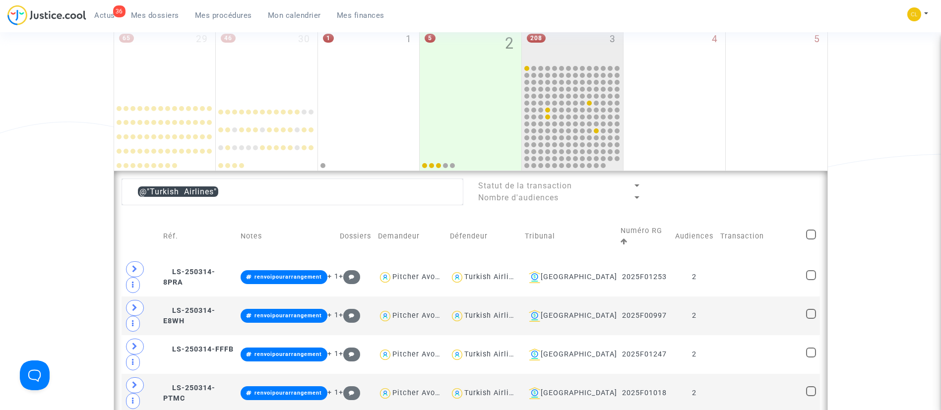
checkbox input "true"
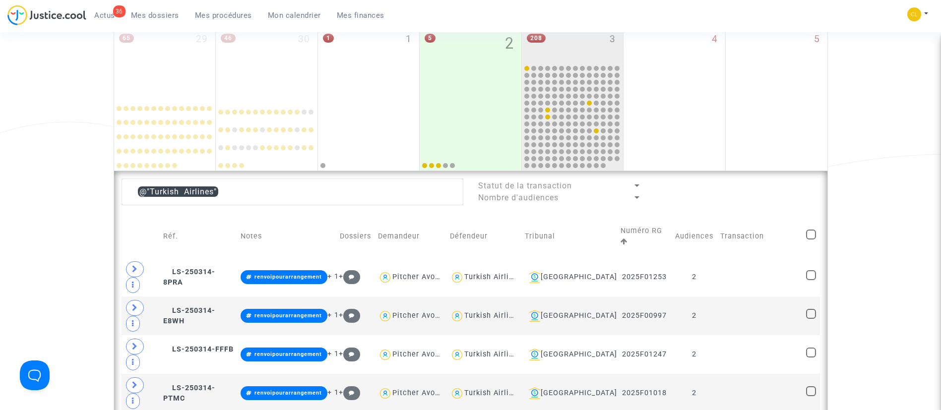
checkbox input "true"
click at [813, 234] on span at bounding box center [811, 235] width 10 height 10
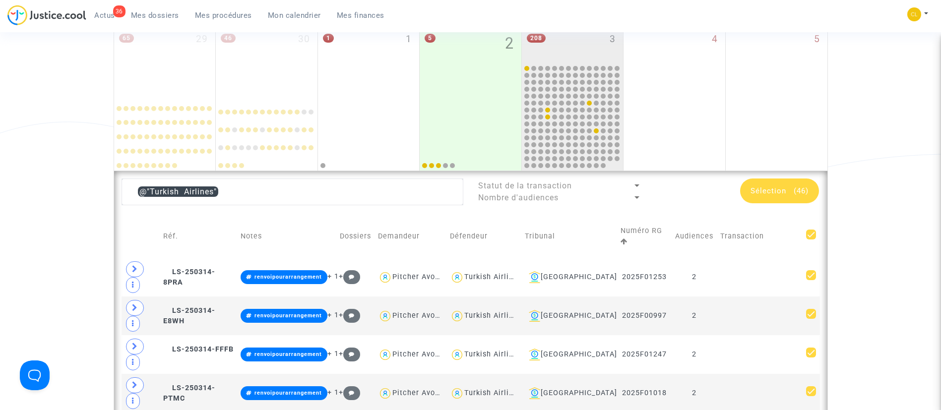
click at [811, 239] on input "checkbox" at bounding box center [810, 239] width 0 height 0
checkbox input "false"
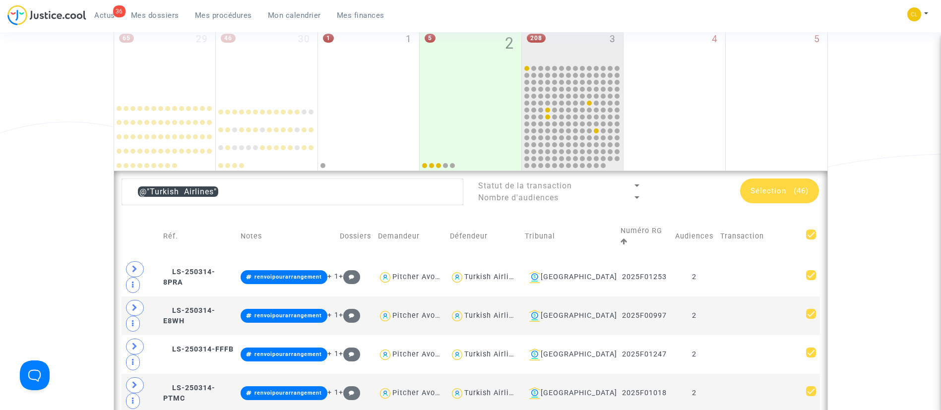
checkbox input "false"
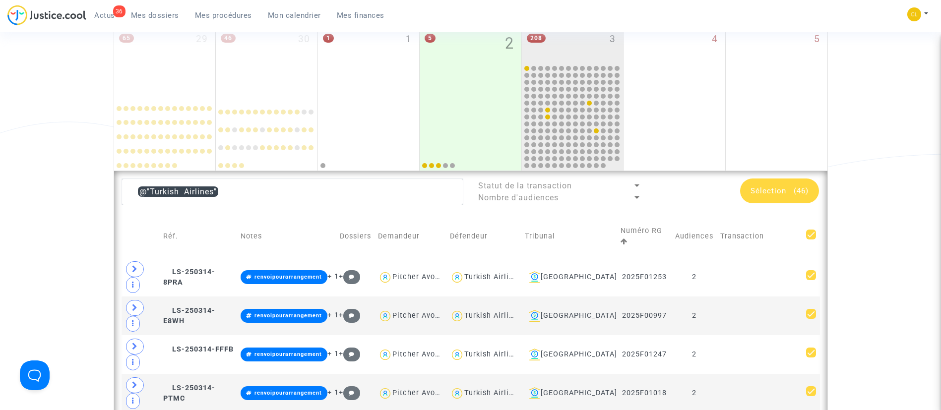
checkbox input "false"
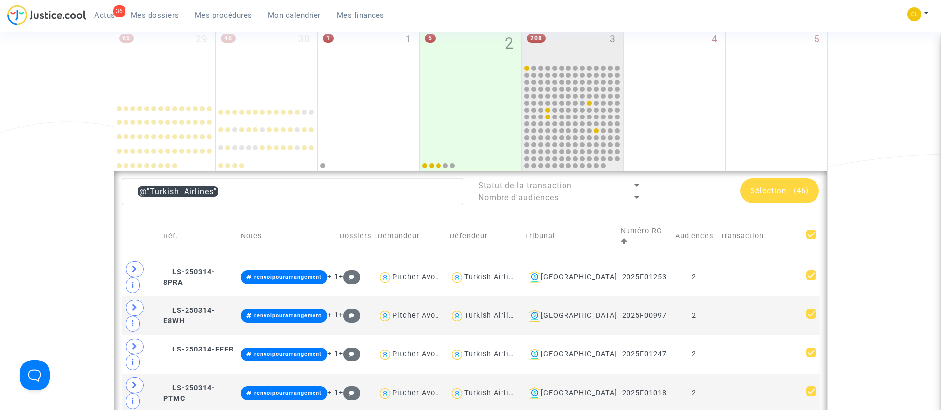
checkbox input "false"
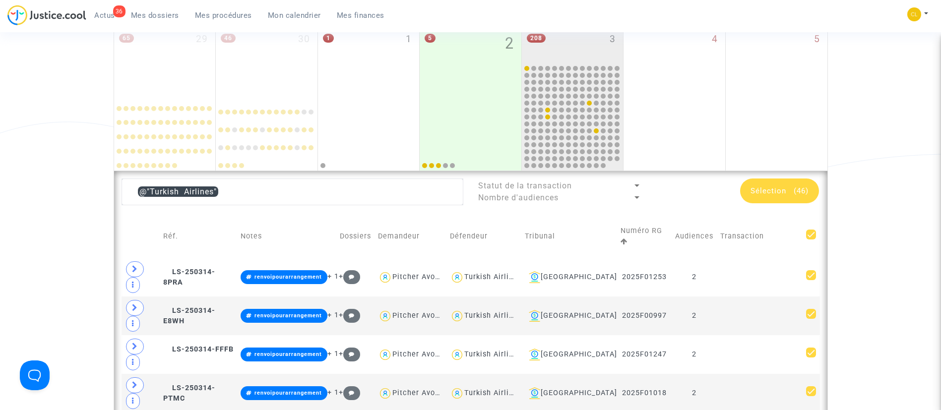
checkbox input "false"
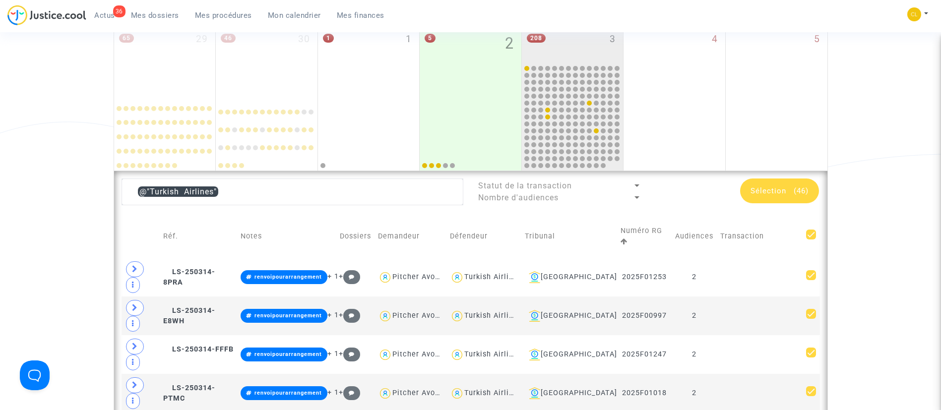
checkbox input "false"
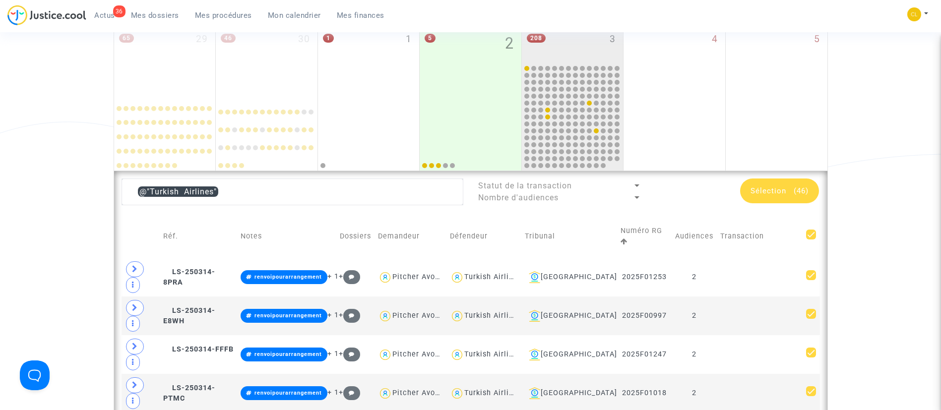
checkbox input "false"
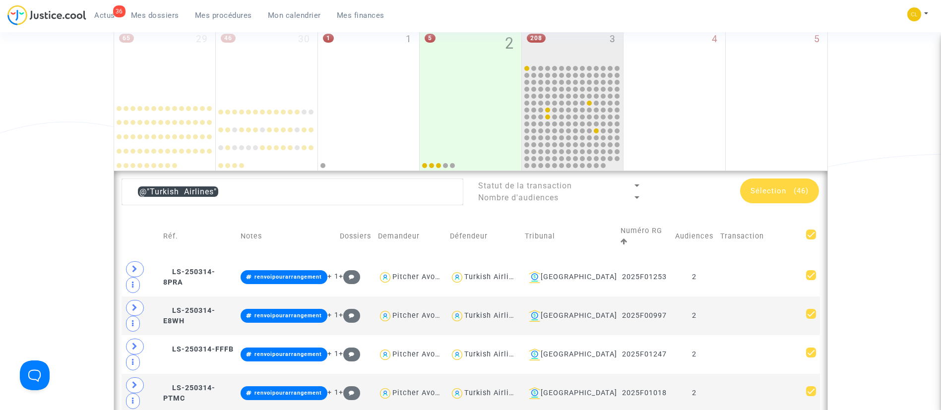
checkbox input "false"
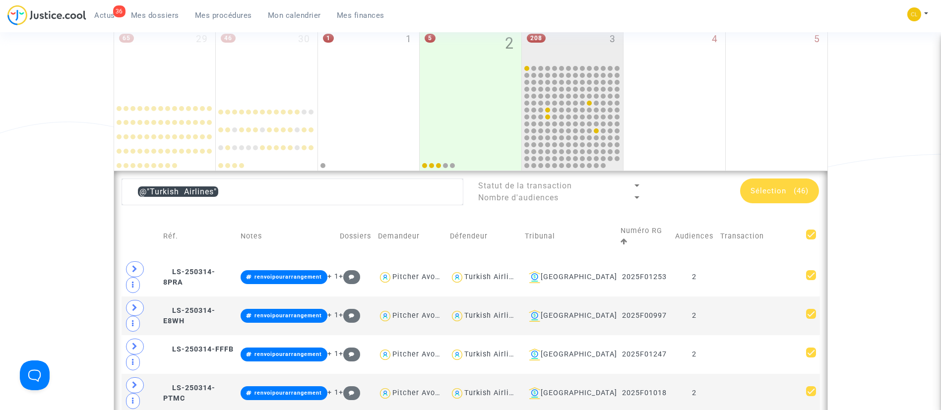
checkbox input "false"
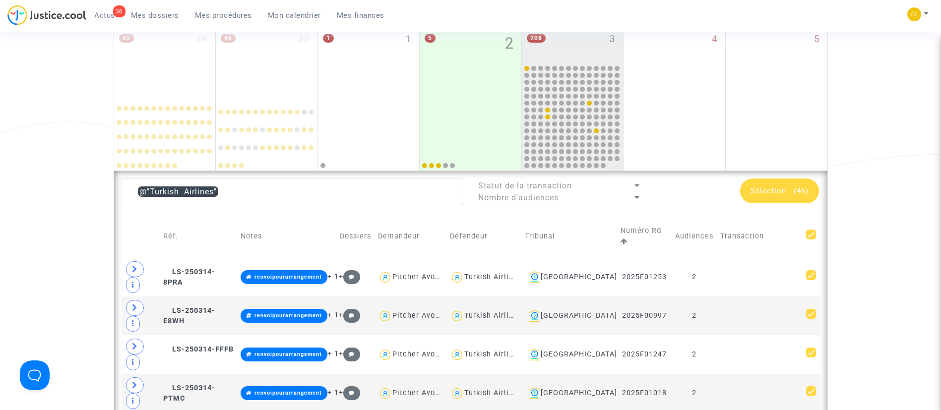
checkbox input "false"
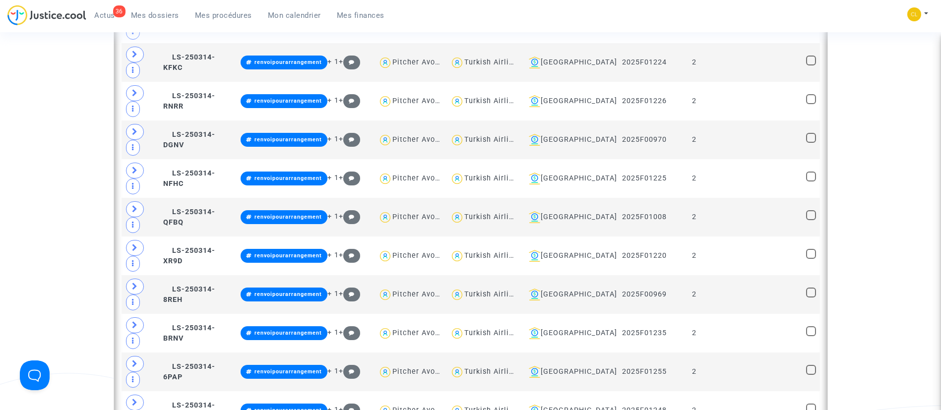
scroll to position [986, 0]
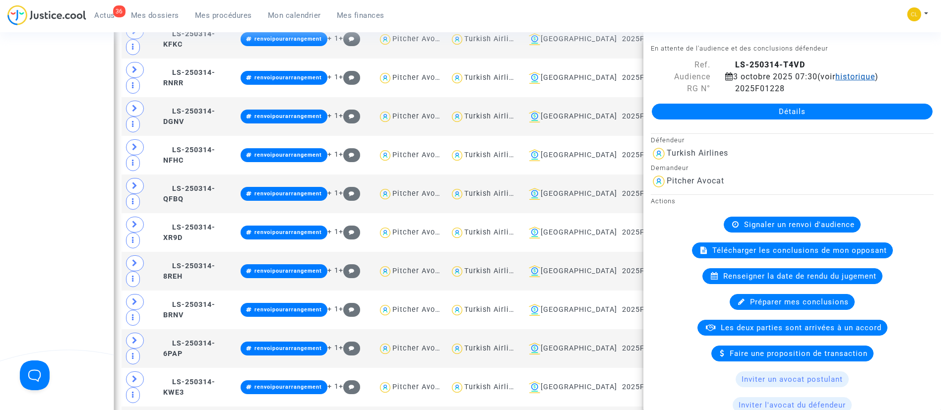
click at [871, 73] on span "historique" at bounding box center [855, 76] width 40 height 9
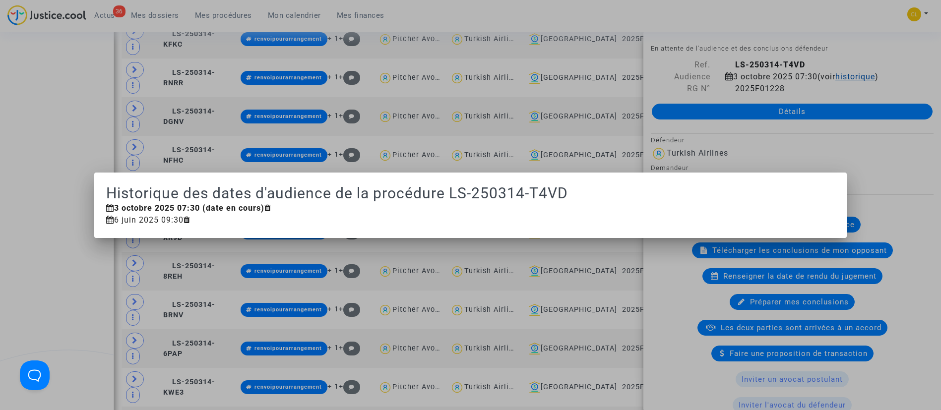
scroll to position [0, 0]
click at [786, 14] on div at bounding box center [470, 205] width 941 height 410
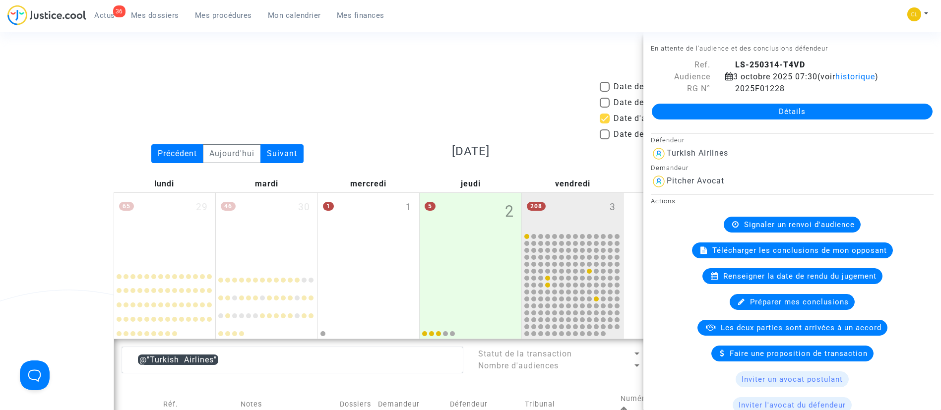
scroll to position [986, 0]
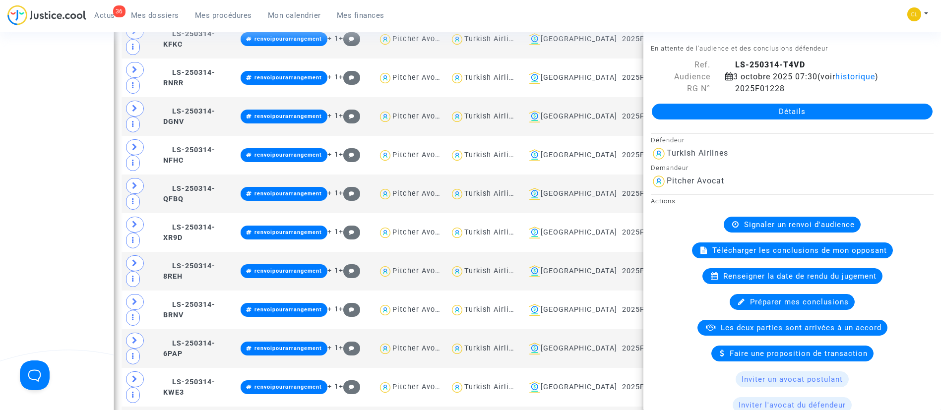
click at [59, 167] on div "Date de clôture d'instruction Date de conciliation Date d'audience Date de juge…" at bounding box center [470, 346] width 941 height 2503
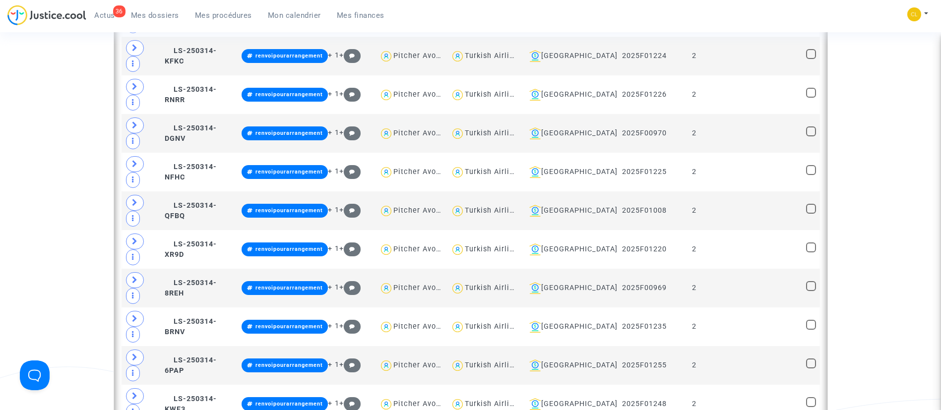
scroll to position [967, 0]
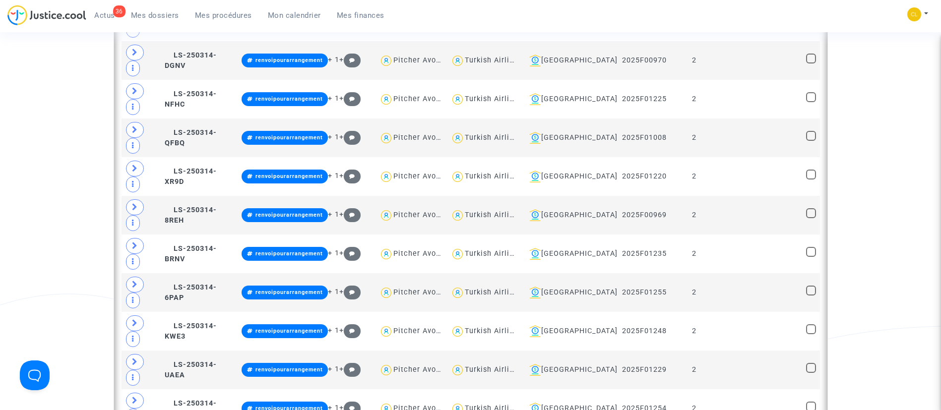
scroll to position [1041, 0]
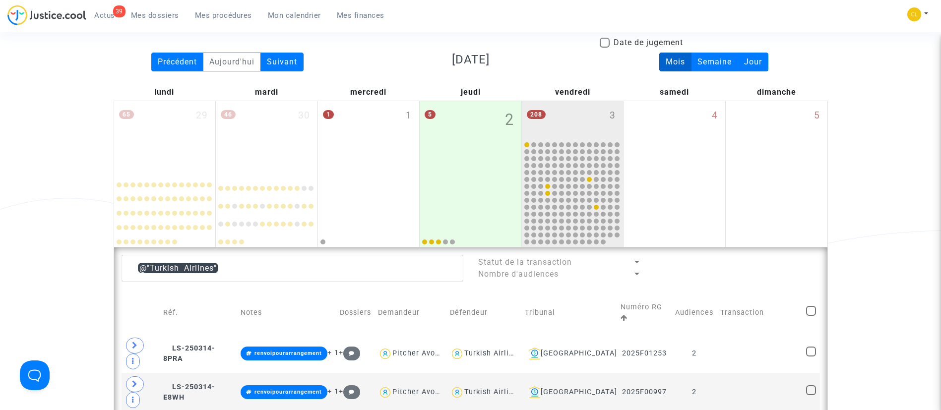
scroll to position [92, 0]
click at [274, 269] on textarea at bounding box center [292, 267] width 342 height 27
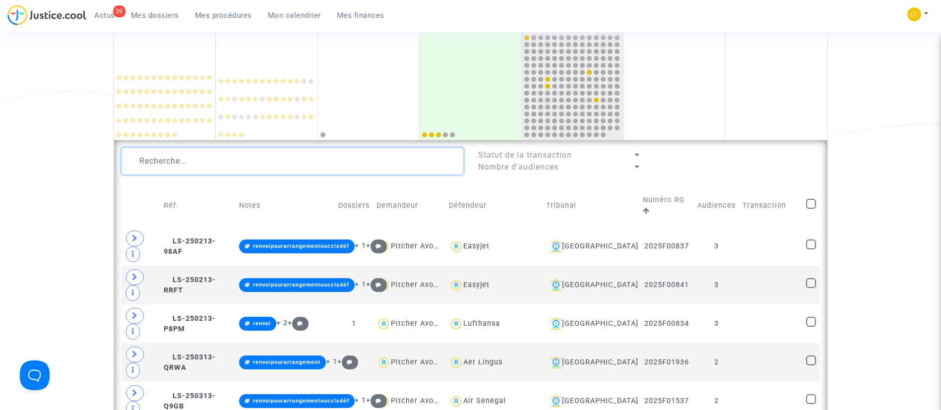
scroll to position [197, 0]
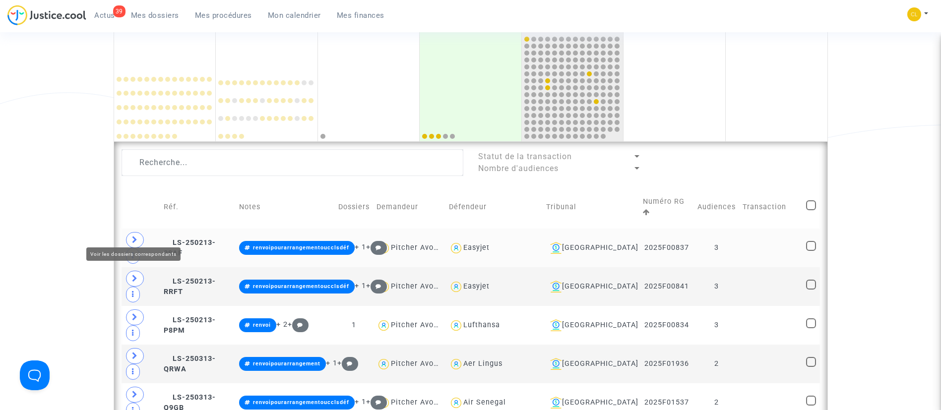
click at [130, 233] on span at bounding box center [135, 240] width 18 height 16
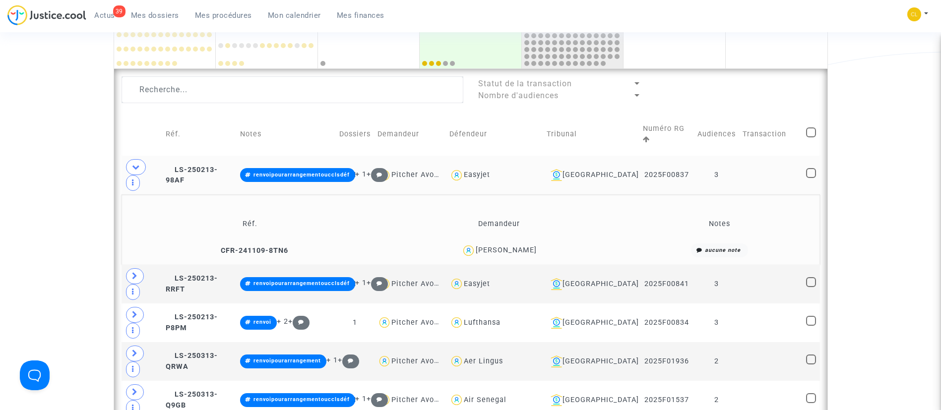
scroll to position [272, 0]
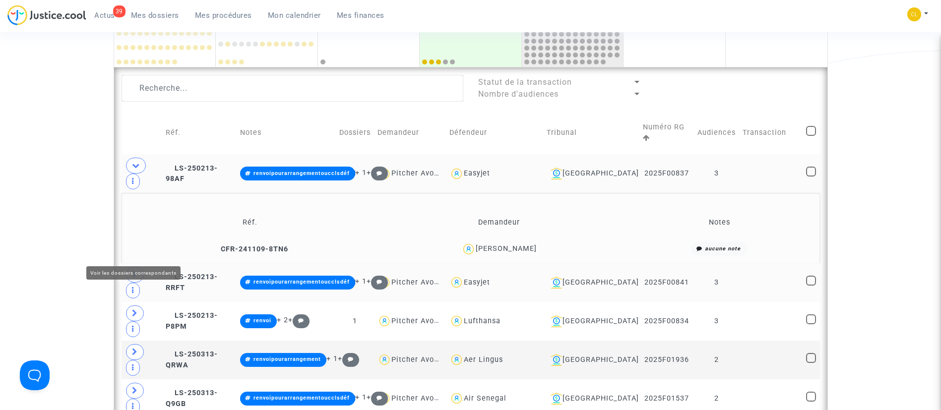
click at [136, 271] on icon at bounding box center [135, 274] width 6 height 7
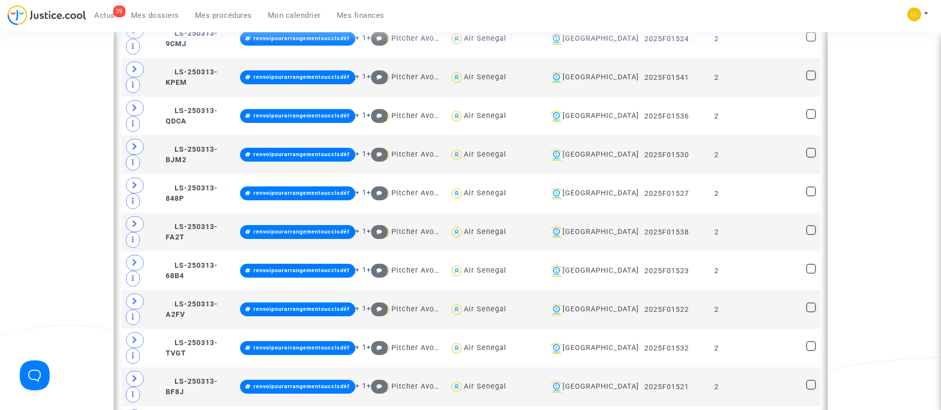
scroll to position [1013, 0]
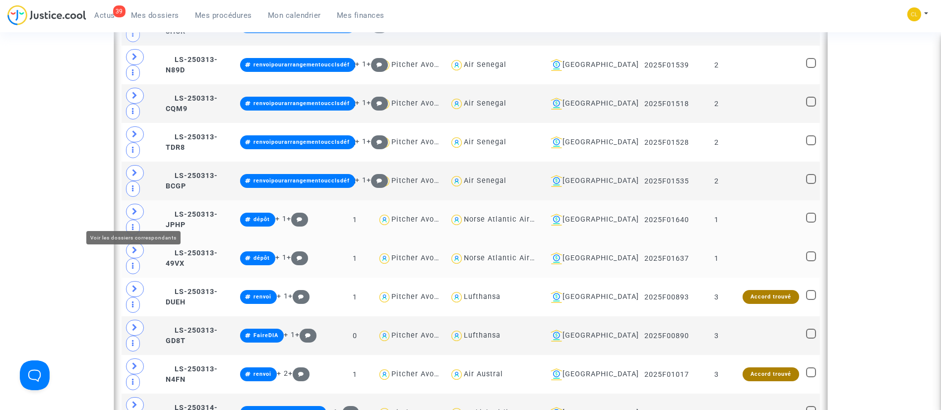
scroll to position [1450, 0]
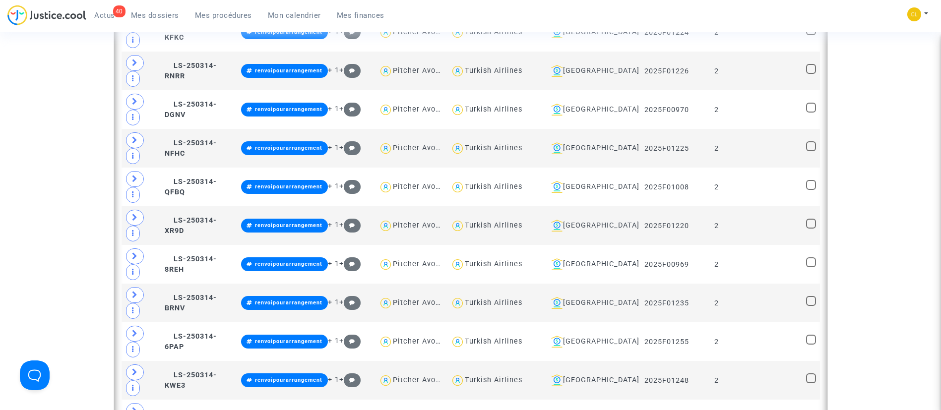
scroll to position [2382, 0]
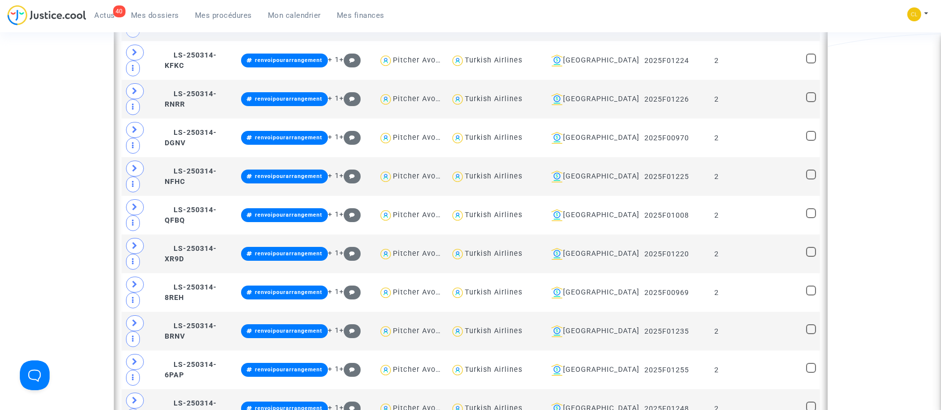
type textarea "@"Air Algérie""
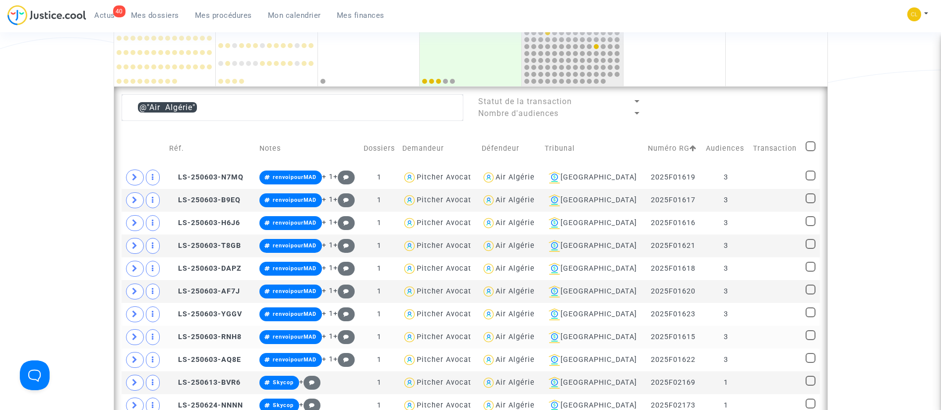
scroll to position [251, 0]
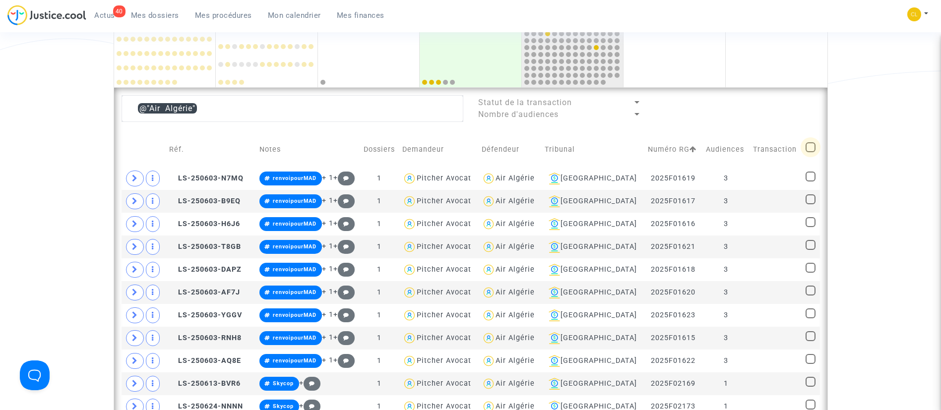
click at [809, 148] on span at bounding box center [810, 147] width 10 height 10
click at [810, 152] on input "checkbox" at bounding box center [810, 152] width 0 height 0
checkbox input "true"
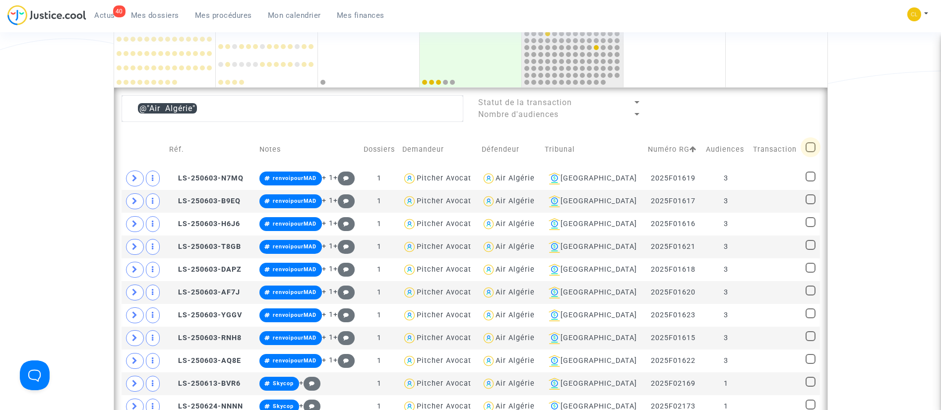
checkbox input "true"
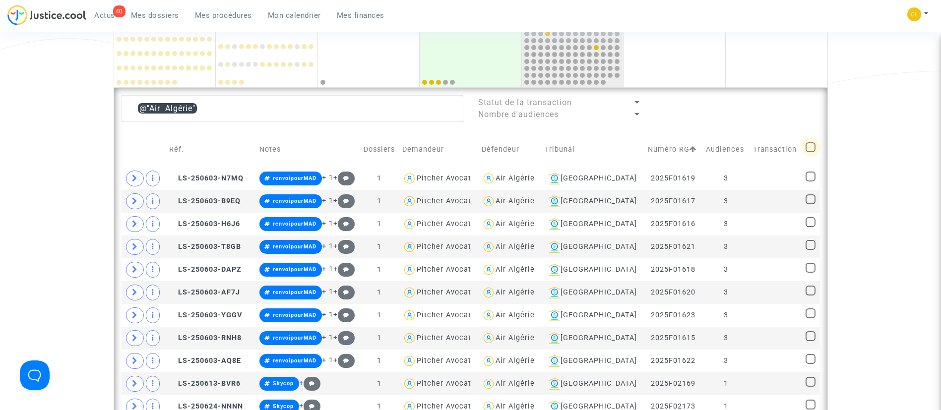
checkbox input "true"
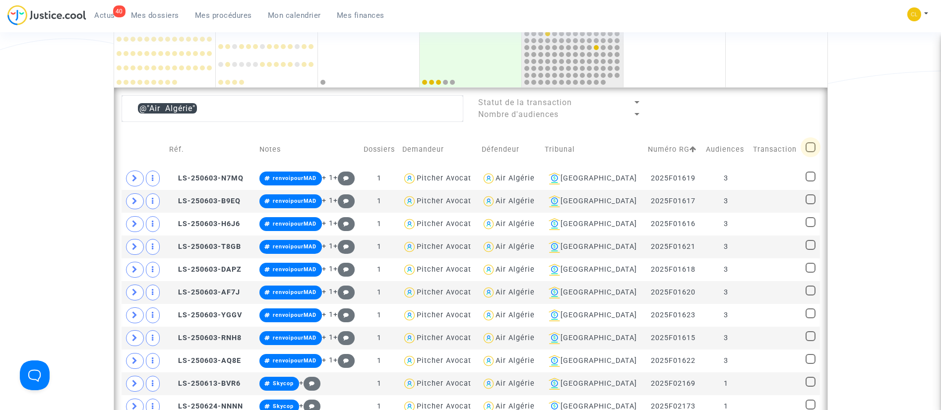
checkbox input "true"
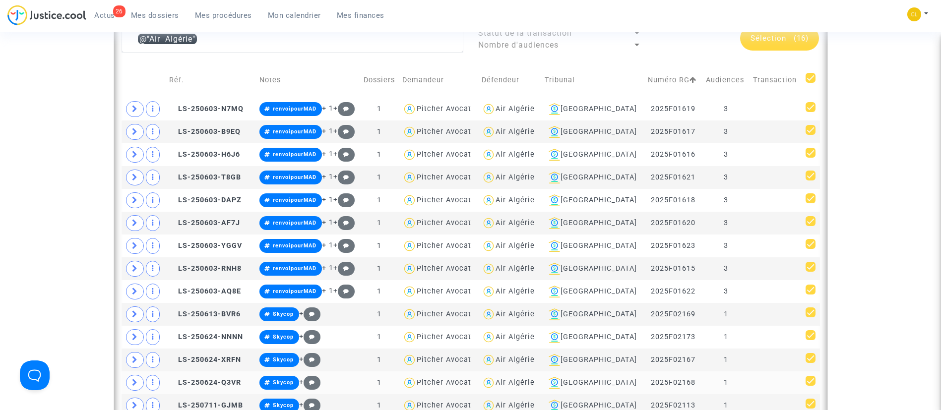
scroll to position [316, 0]
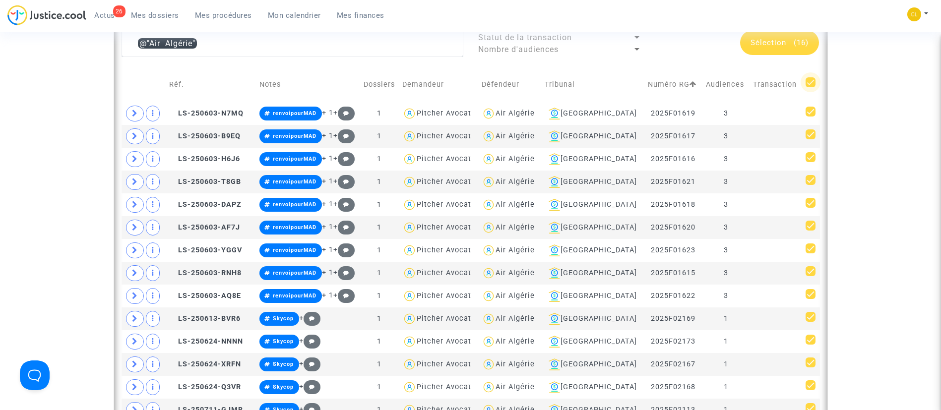
click at [812, 82] on span at bounding box center [810, 82] width 10 height 10
click at [810, 87] on input "checkbox" at bounding box center [810, 87] width 0 height 0
checkbox input "false"
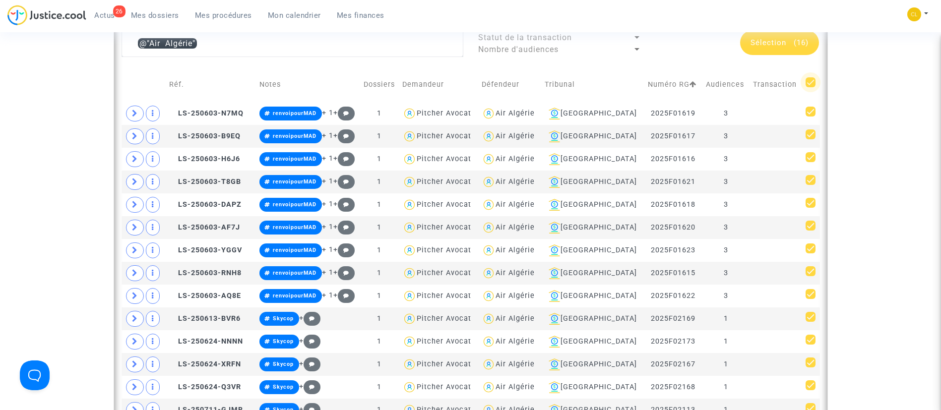
checkbox input "false"
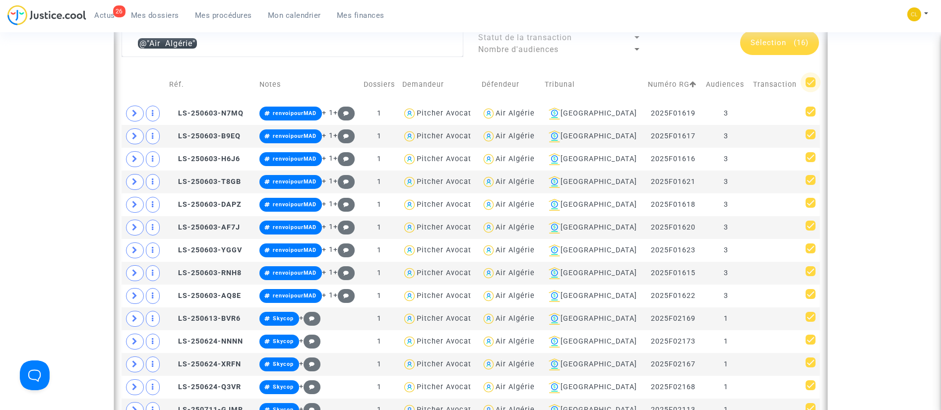
checkbox input "false"
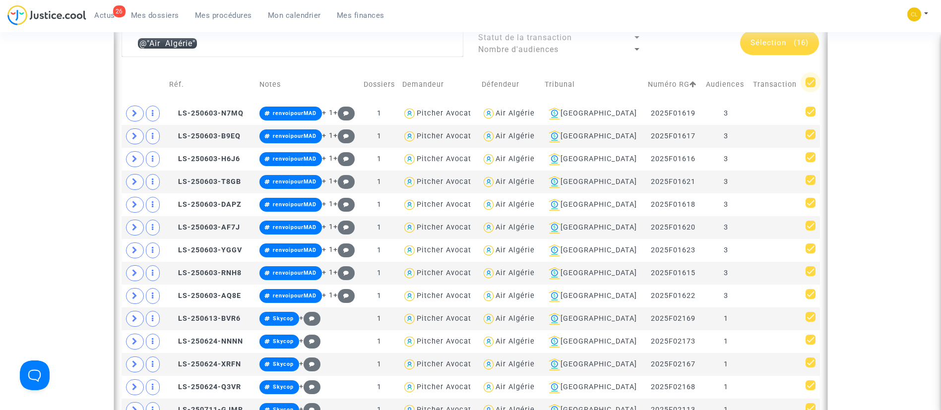
checkbox input "false"
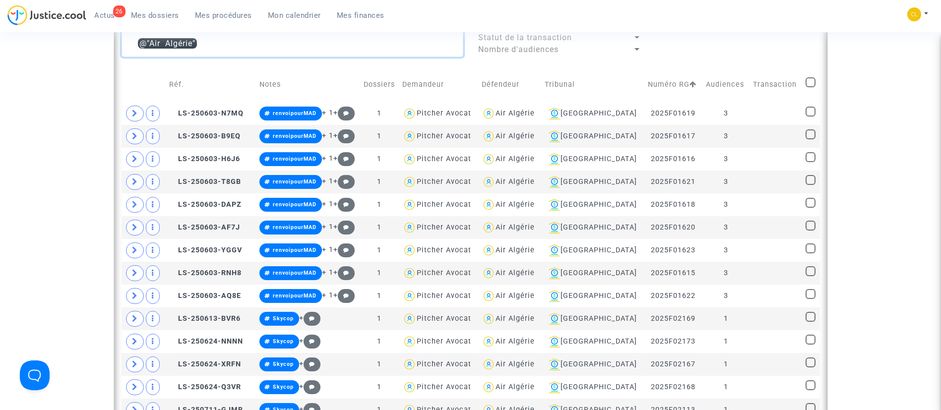
click at [244, 48] on textarea at bounding box center [292, 43] width 342 height 27
type textarea "@"
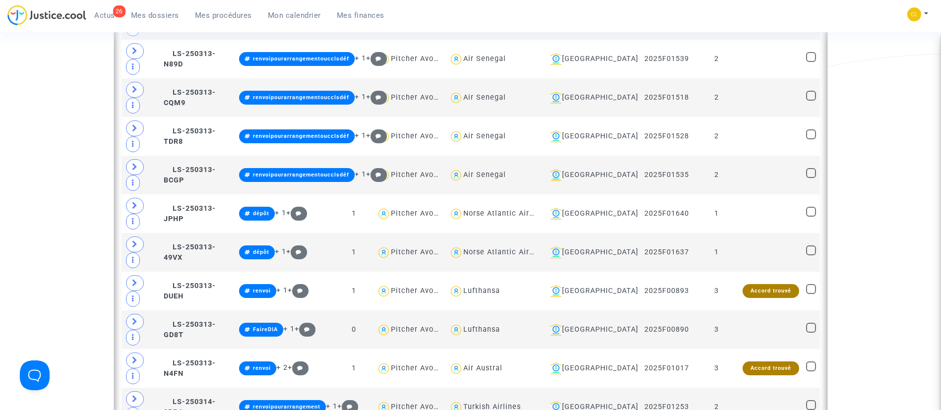
scroll to position [1319, 0]
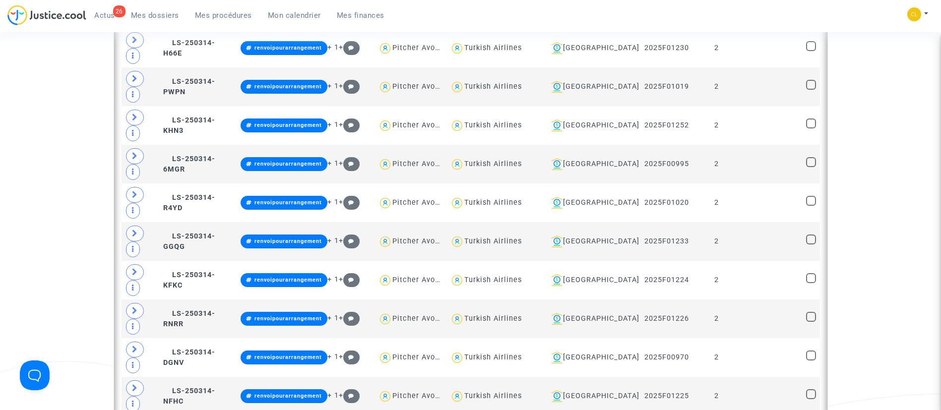
scroll to position [2023, 0]
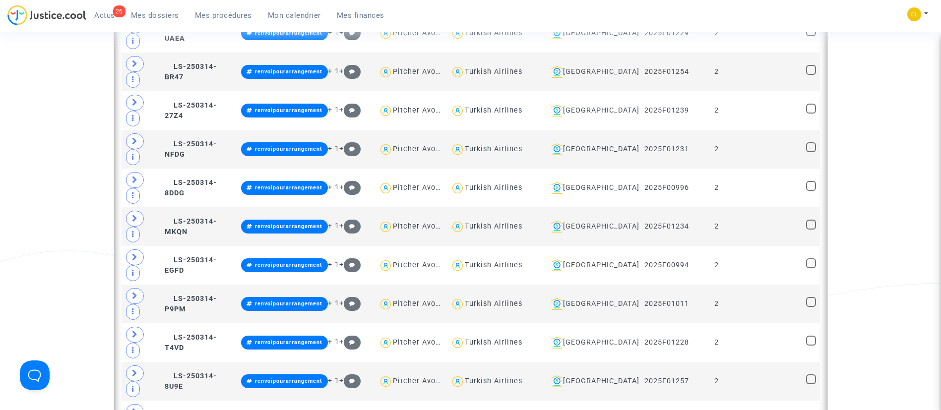
scroll to position [2552, 0]
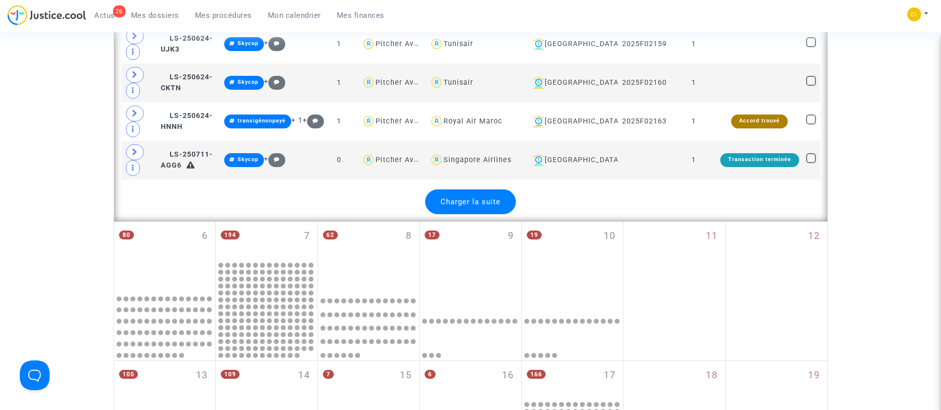
scroll to position [6114, 0]
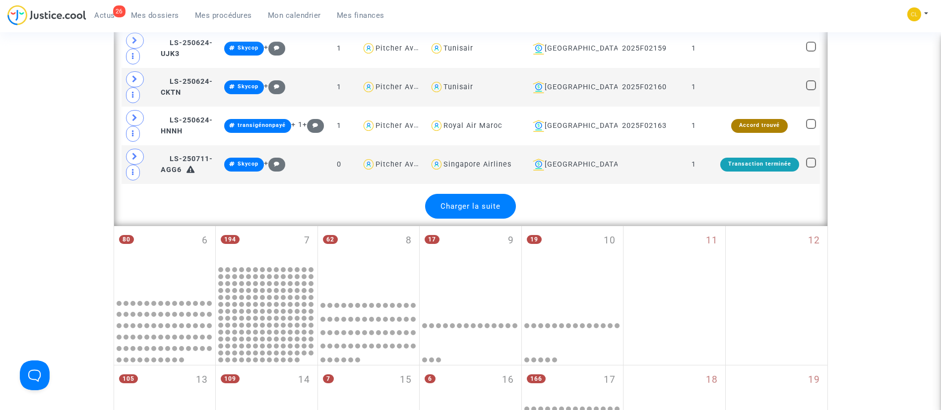
click at [472, 200] on div "Charger la suite" at bounding box center [470, 206] width 91 height 25
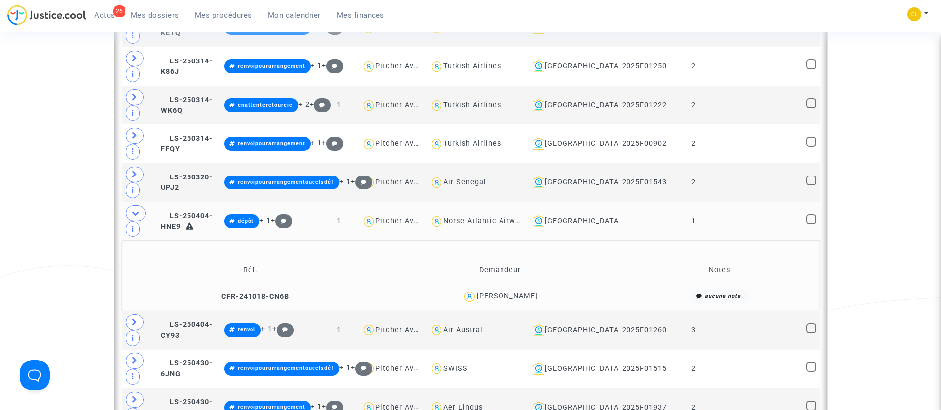
scroll to position [3162, 0]
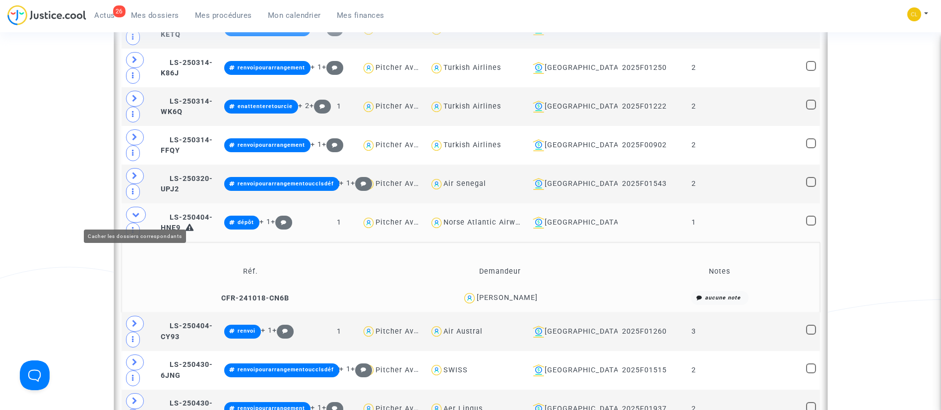
click at [140, 215] on span at bounding box center [136, 215] width 20 height 16
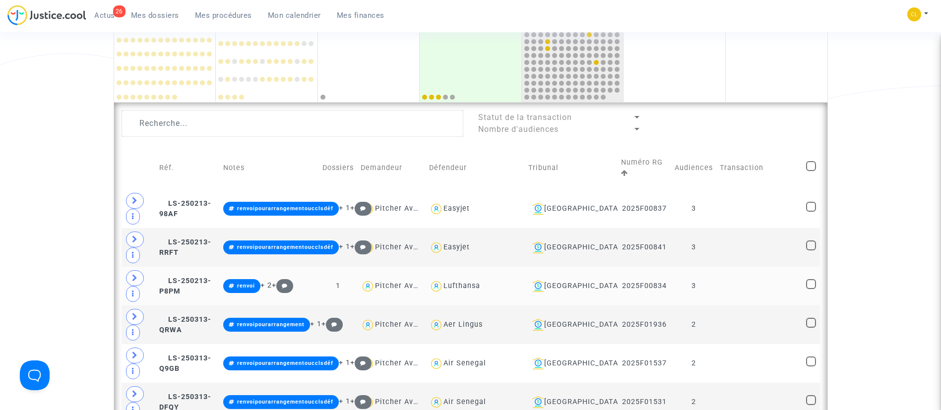
scroll to position [298, 0]
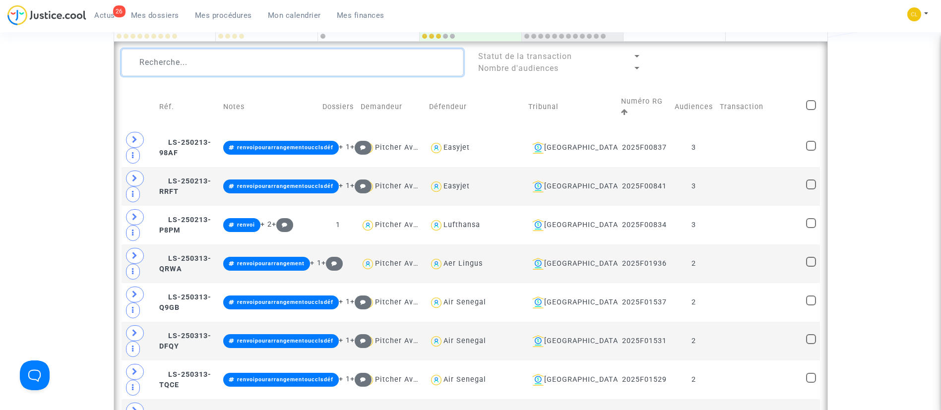
click at [305, 69] on textarea at bounding box center [292, 62] width 342 height 27
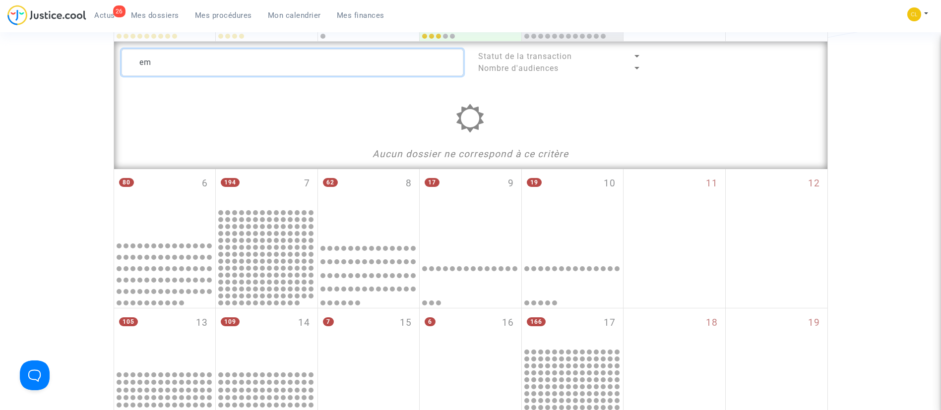
type textarea "e"
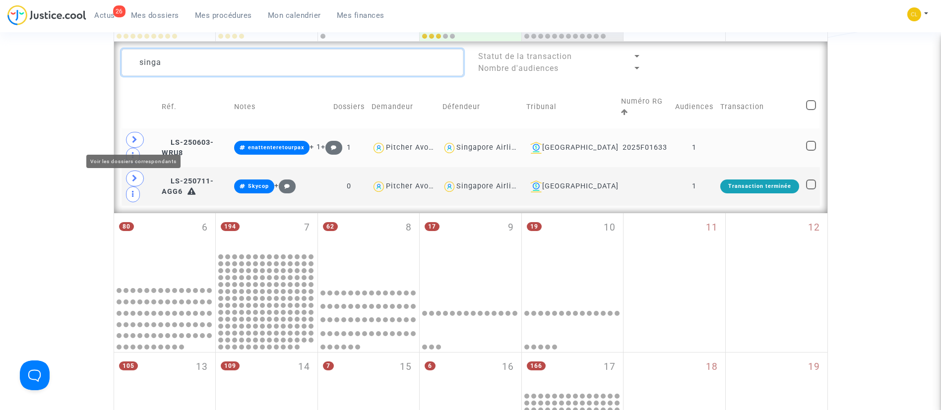
type textarea "singa"
click at [140, 136] on span at bounding box center [135, 140] width 18 height 16
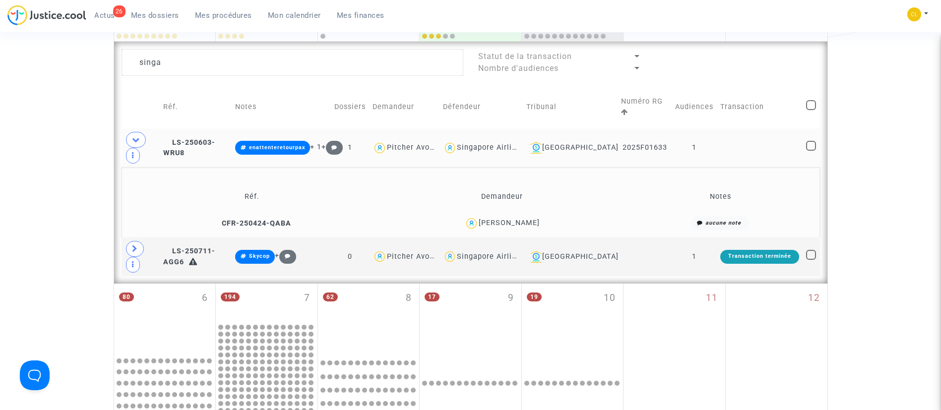
click at [781, 146] on td at bounding box center [760, 147] width 86 height 39
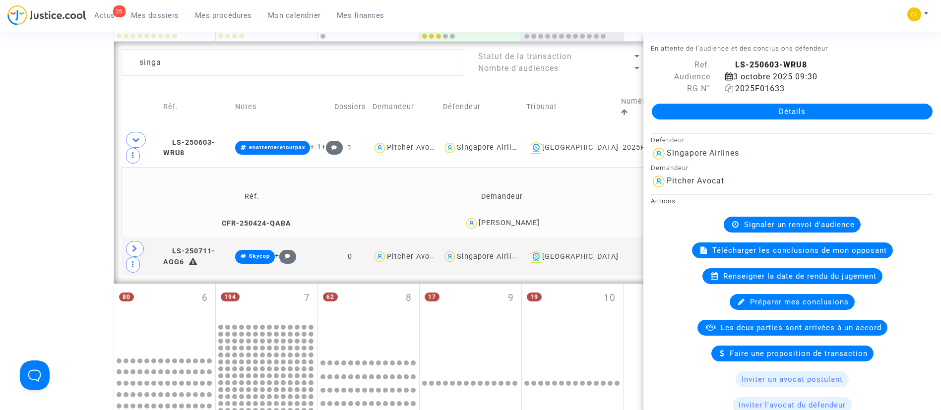
click at [728, 88] on icon at bounding box center [729, 88] width 8 height 8
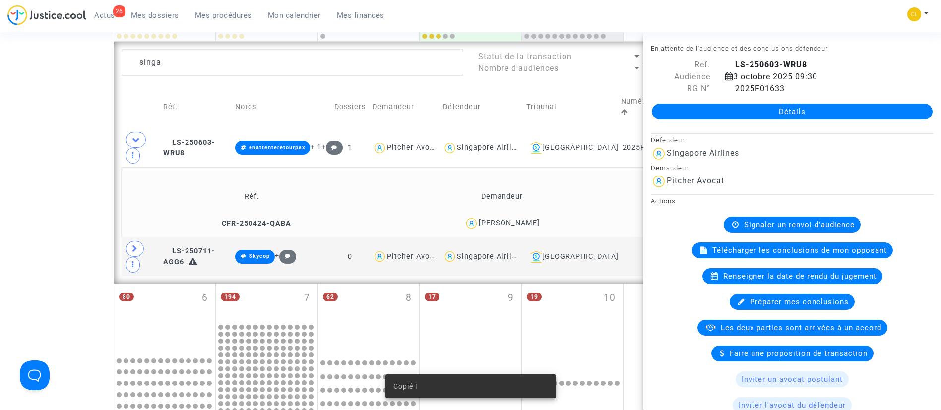
click at [397, 179] on td "Réf. Demandeur Notes CFR-250424-QABA Blanche Guez aucune note" at bounding box center [470, 202] width 698 height 70
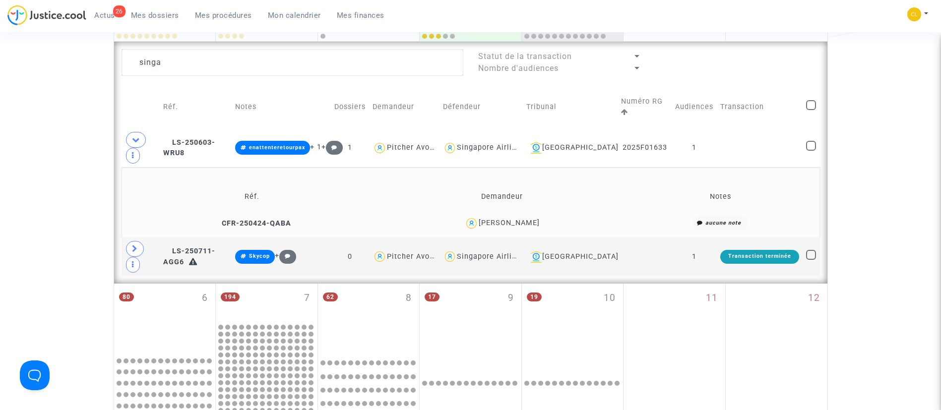
drag, startPoint x: 232, startPoint y: 15, endPoint x: 227, endPoint y: 76, distance: 60.7
click at [233, 15] on span "Mes procédures" at bounding box center [223, 15] width 57 height 9
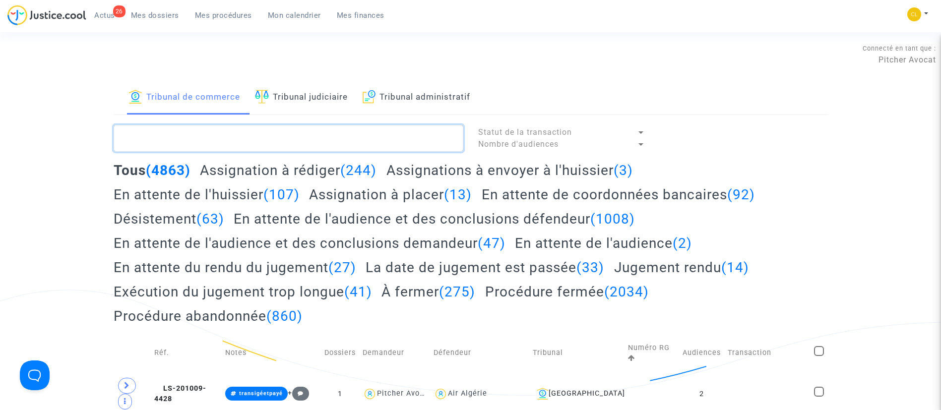
click at [213, 132] on textarea at bounding box center [289, 138] width 350 height 27
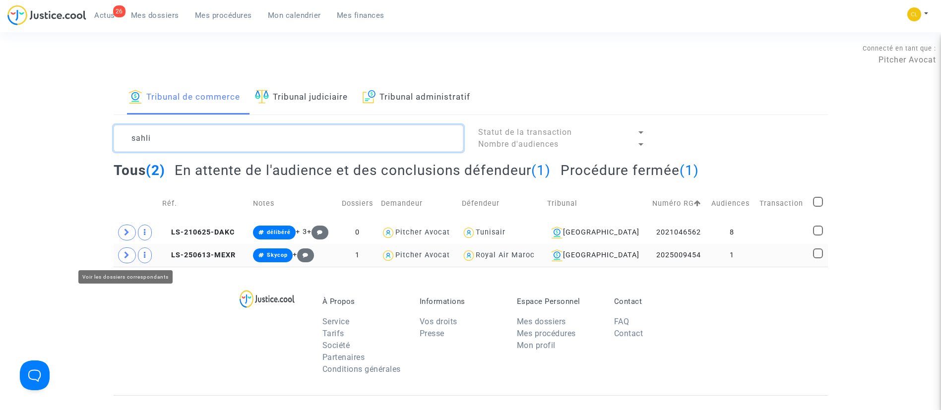
type textarea "sahli"
click at [129, 254] on span at bounding box center [127, 255] width 18 height 16
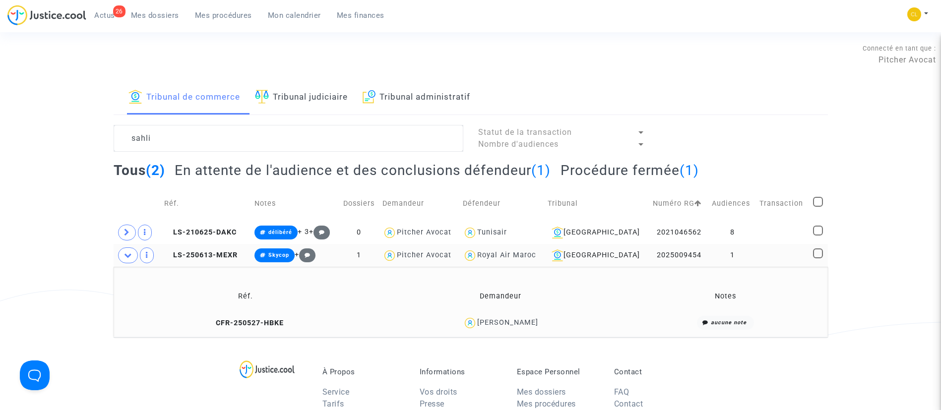
click at [520, 324] on div "Youness Sahli" at bounding box center [507, 322] width 61 height 8
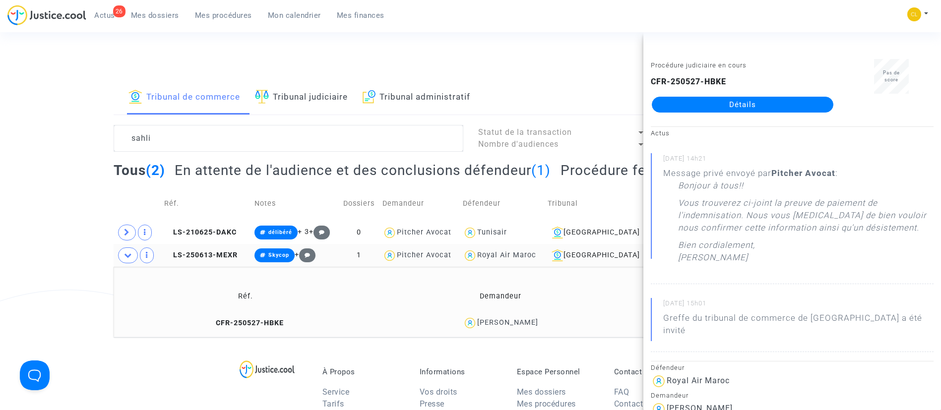
click at [251, 193] on td "Réf." at bounding box center [206, 203] width 90 height 35
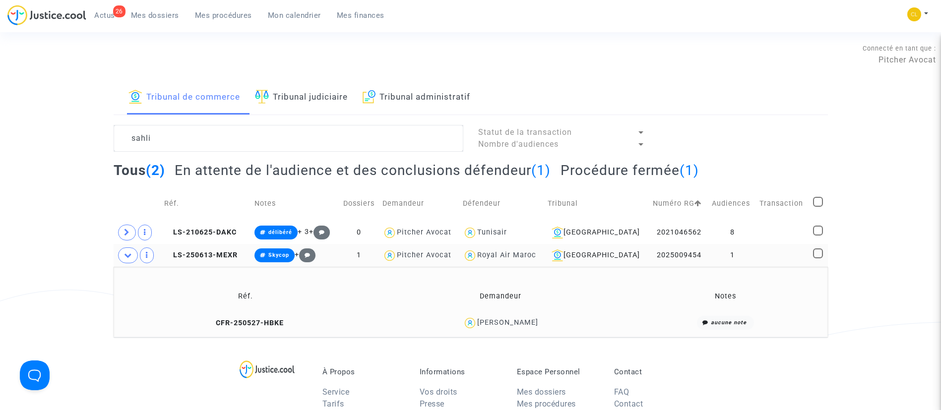
drag, startPoint x: 293, startPoint y: 14, endPoint x: 314, endPoint y: 26, distance: 25.1
click at [293, 14] on span "Mon calendrier" at bounding box center [294, 15] width 53 height 9
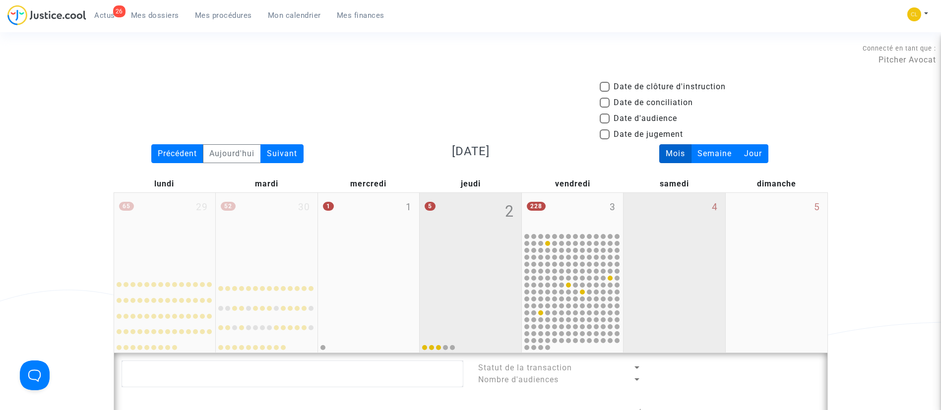
click at [700, 232] on div "4" at bounding box center [674, 273] width 102 height 160
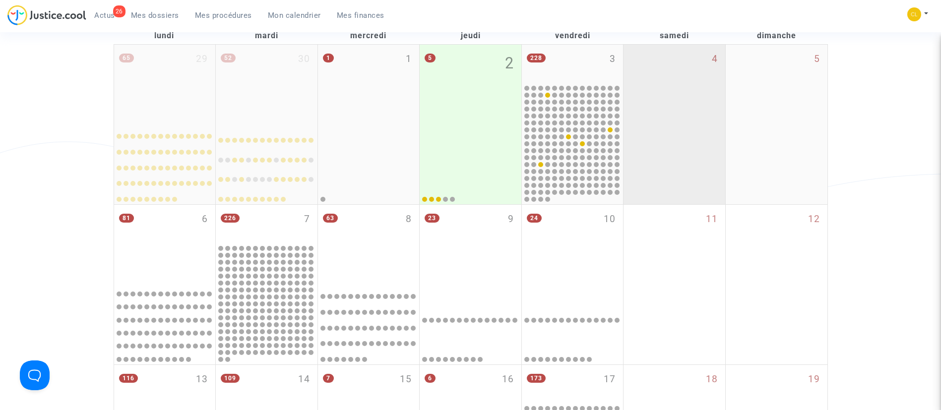
scroll to position [149, 0]
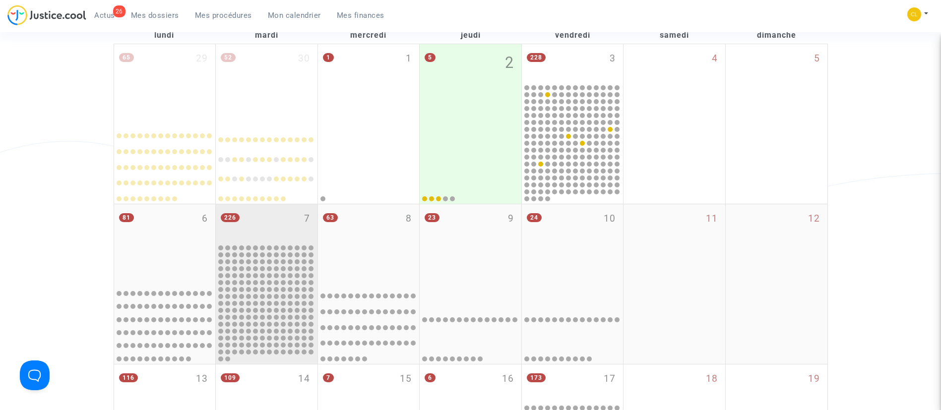
click at [242, 220] on div "226 7" at bounding box center [267, 223] width 102 height 39
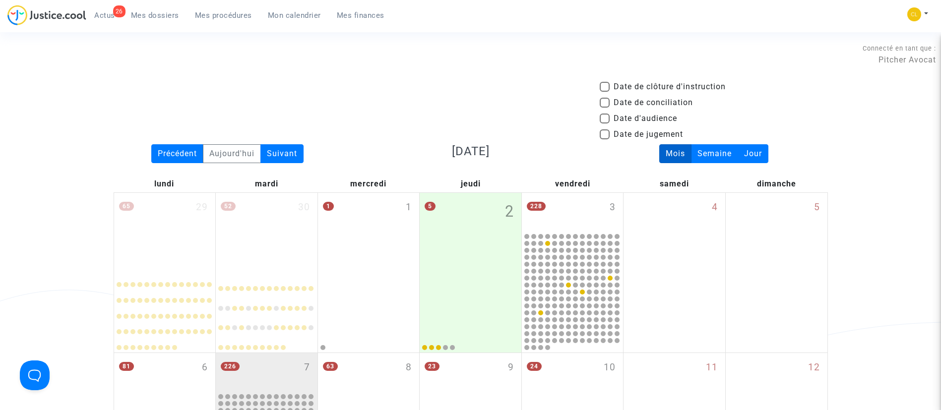
click at [628, 117] on span "Date d'audience" at bounding box center [644, 119] width 63 height 12
click at [604, 123] on input "Date d'audience" at bounding box center [604, 123] width 0 height 0
checkbox input "true"
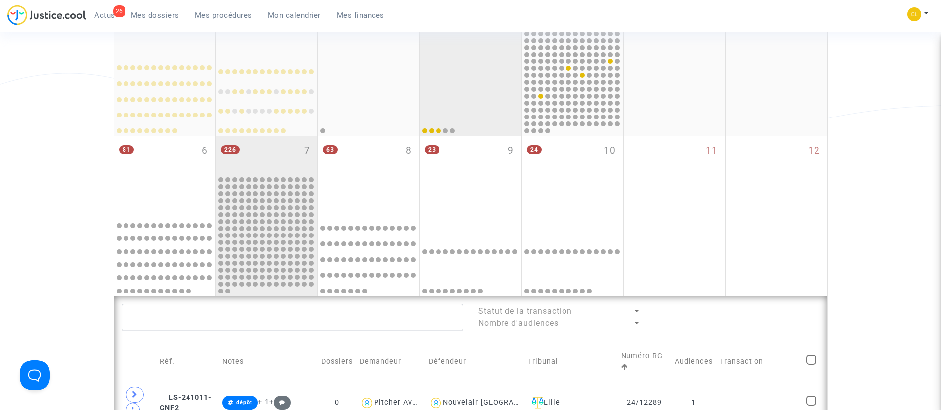
scroll to position [372, 0]
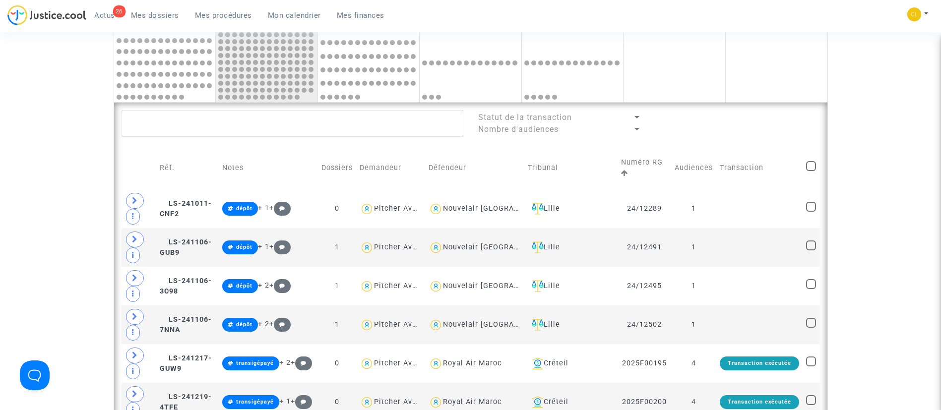
scroll to position [521, 0]
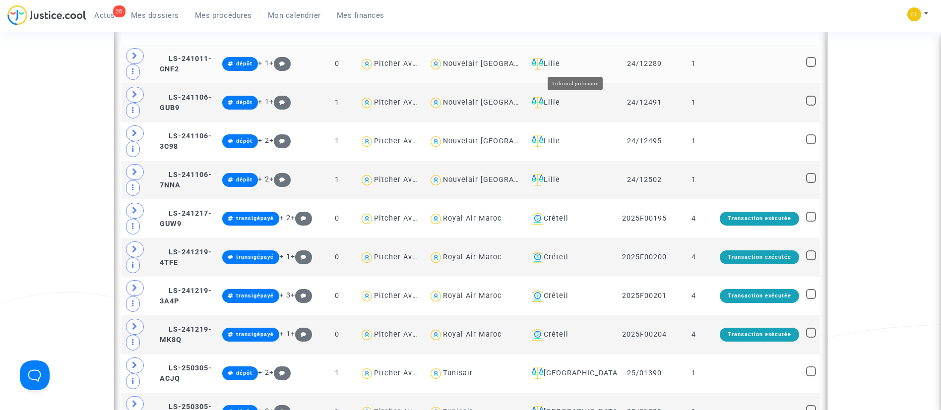
click at [575, 58] on div "Lille" at bounding box center [571, 64] width 86 height 12
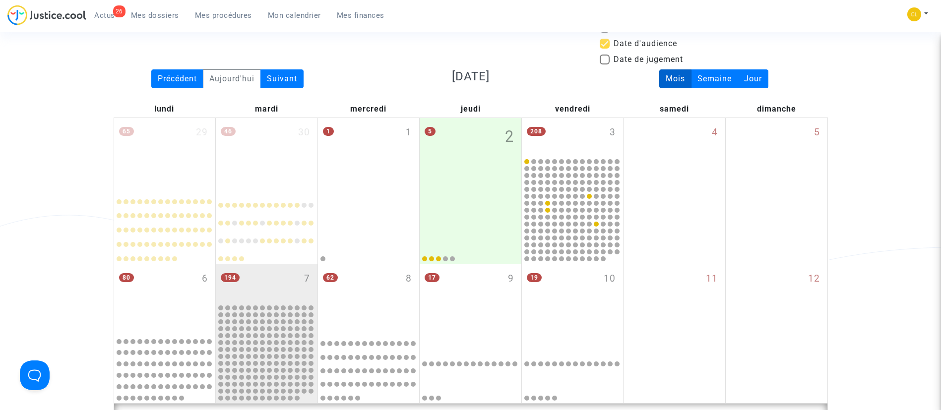
scroll to position [74, 0]
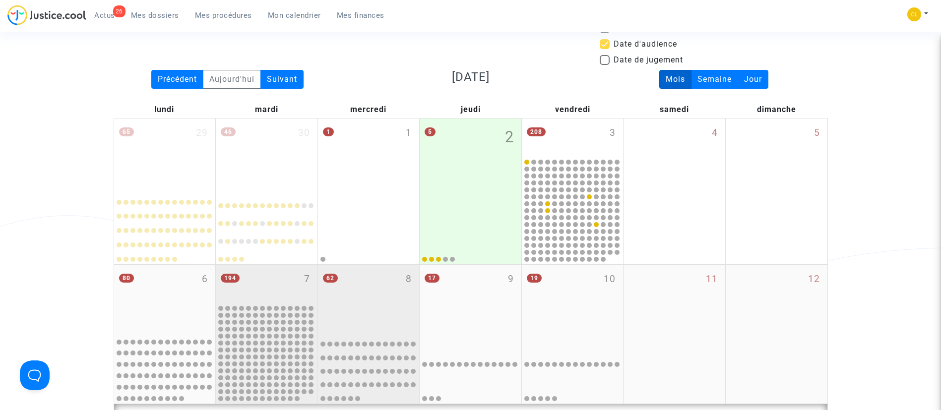
click at [373, 286] on div "62 8" at bounding box center [369, 299] width 102 height 68
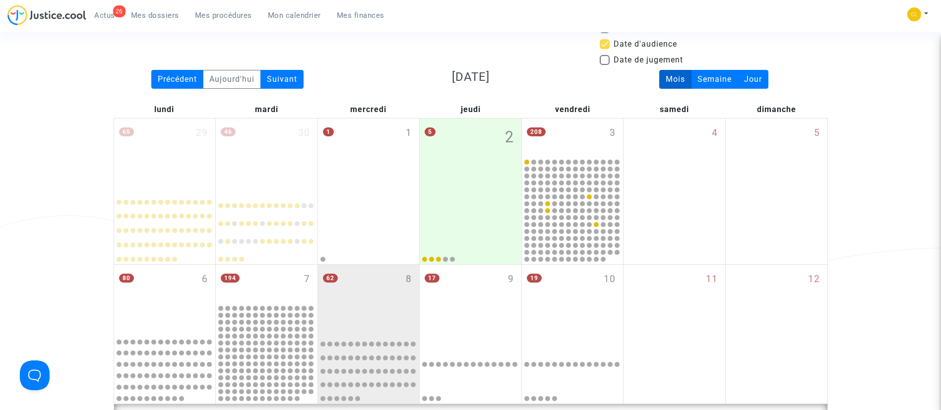
scroll to position [372, 0]
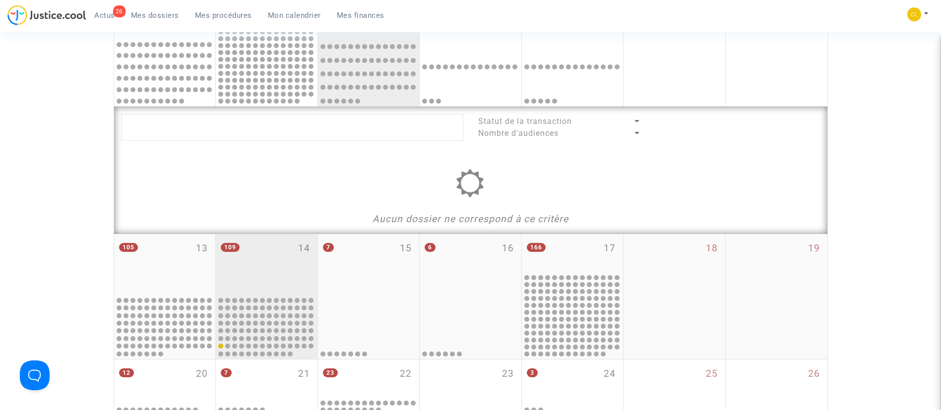
click at [270, 256] on div "109 14" at bounding box center [267, 264] width 102 height 61
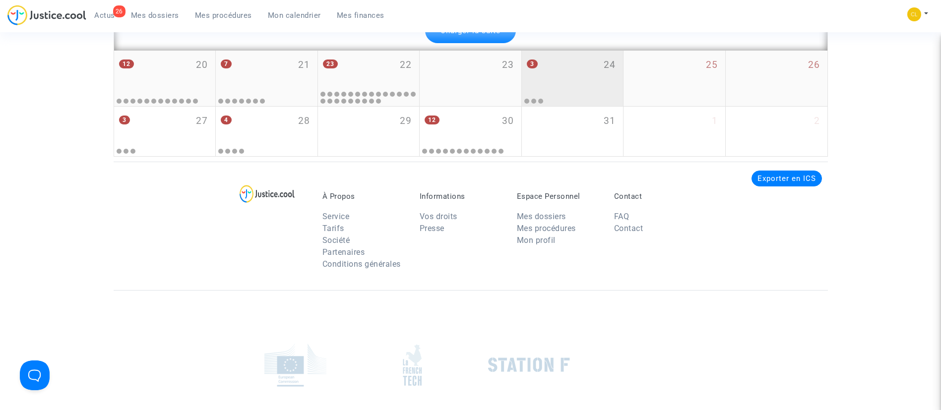
scroll to position [2439, 0]
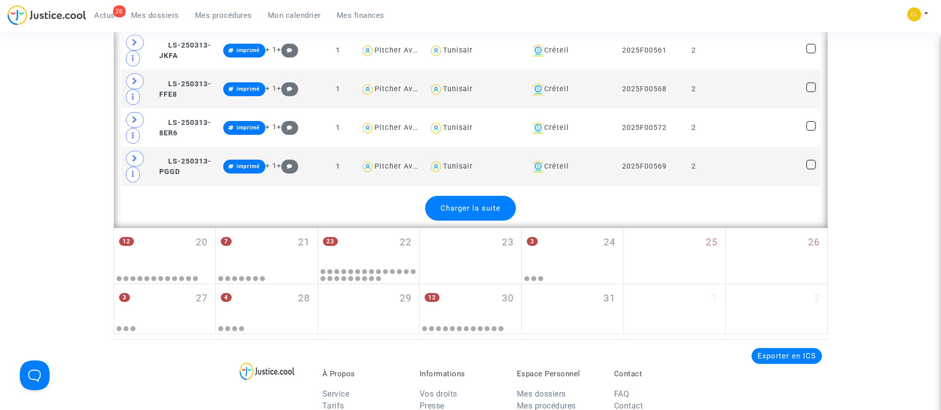
click at [449, 198] on div "Charger la suite" at bounding box center [470, 208] width 91 height 25
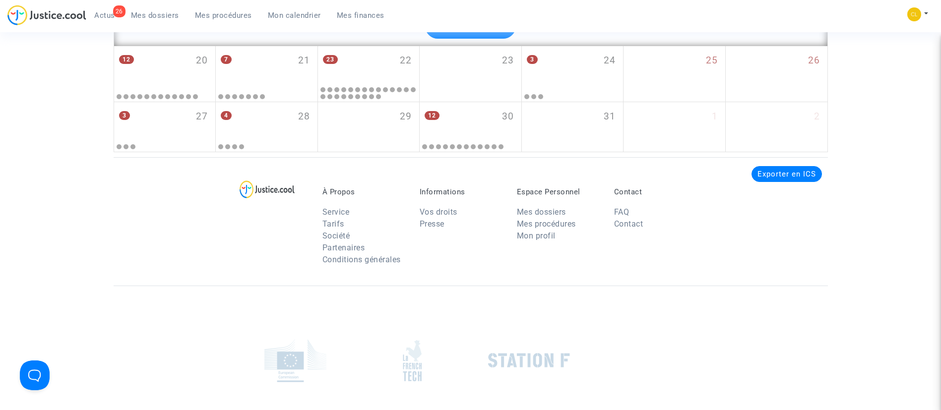
scroll to position [4372, 0]
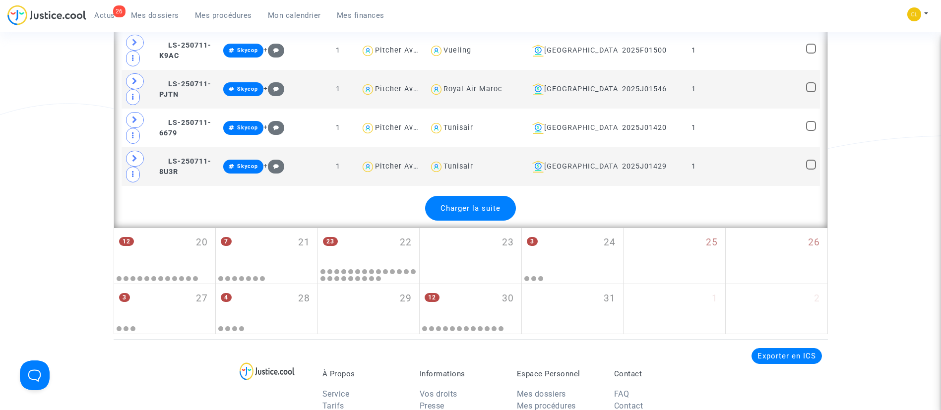
click at [459, 210] on span "Charger la suite" at bounding box center [470, 208] width 60 height 9
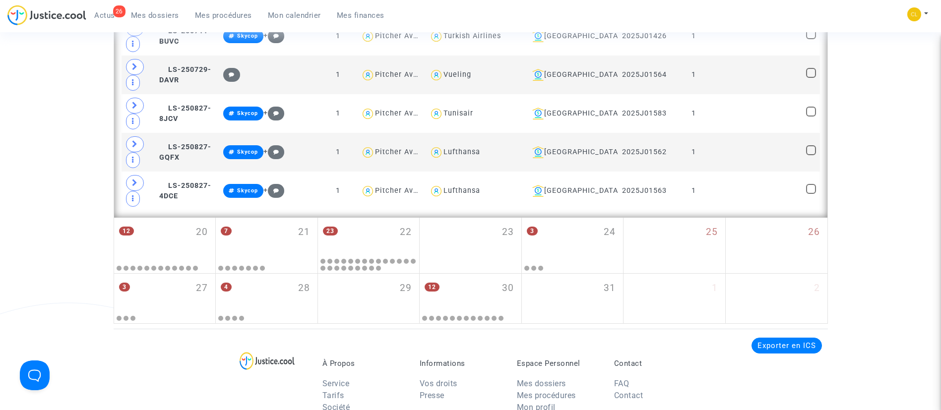
scroll to position [4686, 0]
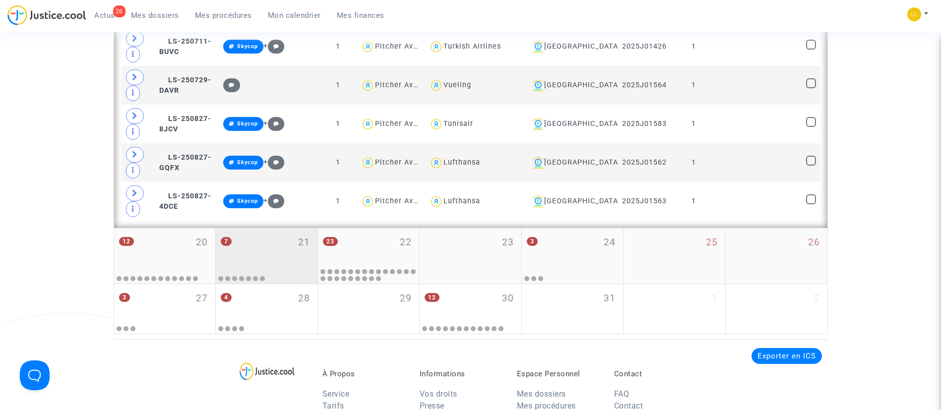
click at [267, 252] on div "7 21" at bounding box center [267, 247] width 102 height 39
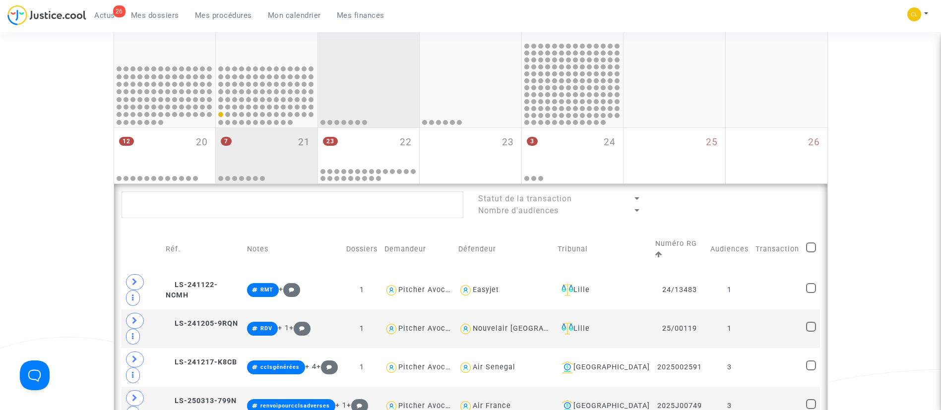
scroll to position [696, 0]
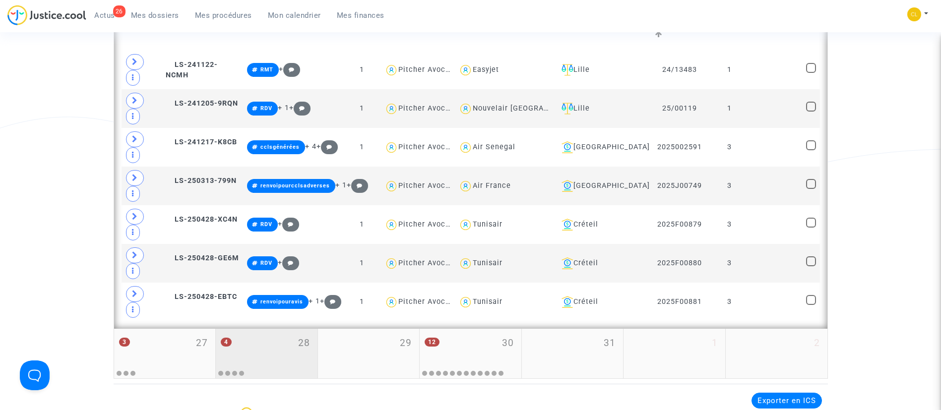
click at [283, 329] on div "4 28" at bounding box center [267, 348] width 102 height 39
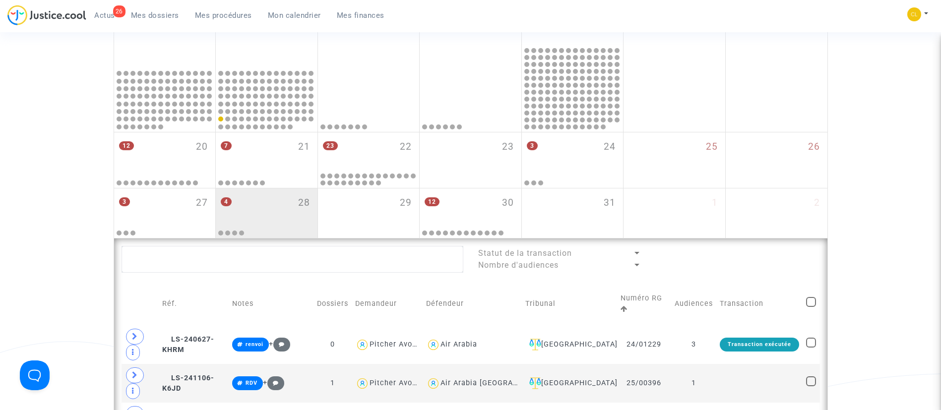
scroll to position [473, 0]
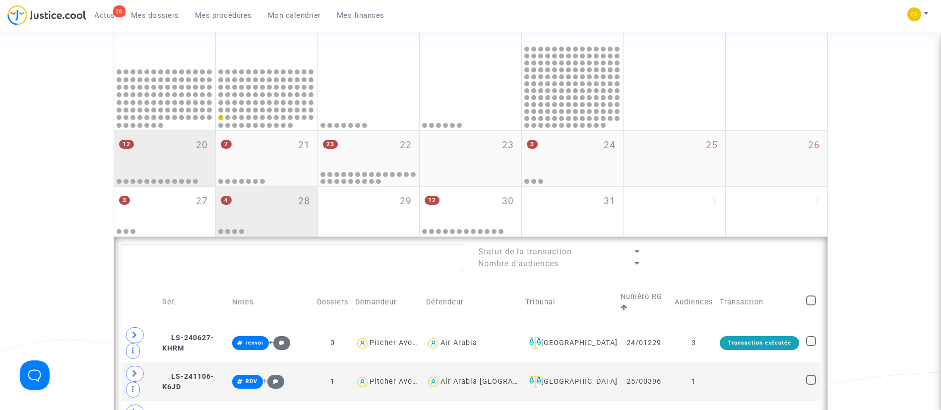
click at [175, 170] on mwl-calendar-month-cell "12 20" at bounding box center [165, 159] width 102 height 56
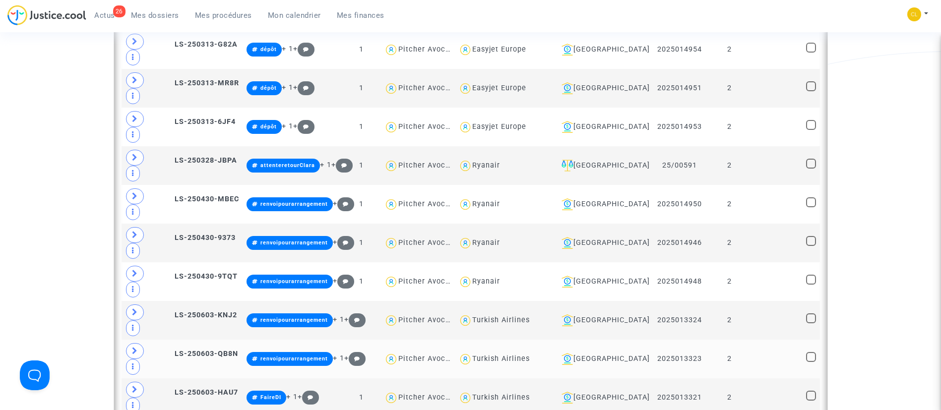
scroll to position [771, 0]
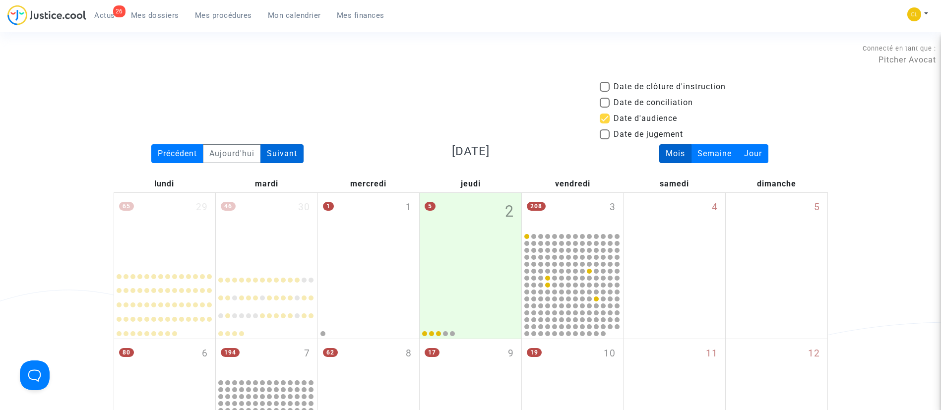
click at [285, 151] on div "Suivant" at bounding box center [281, 153] width 43 height 19
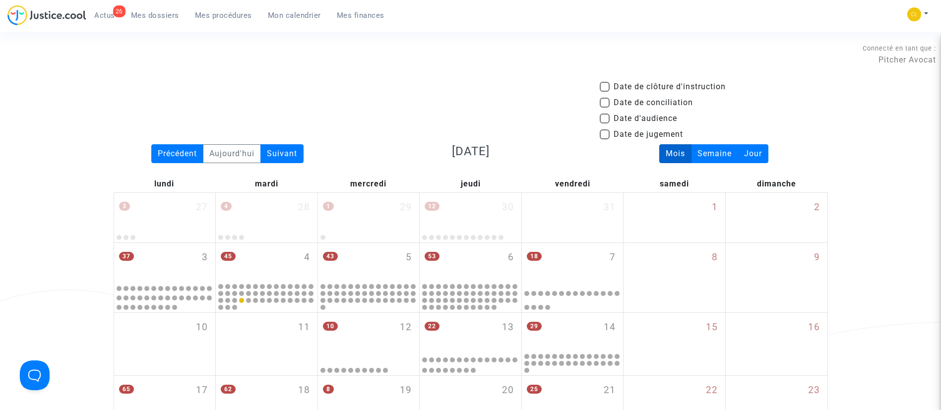
click at [650, 119] on span "Date d'audience" at bounding box center [644, 119] width 63 height 12
click at [604, 123] on input "Date d'audience" at bounding box center [604, 123] width 0 height 0
checkbox input "true"
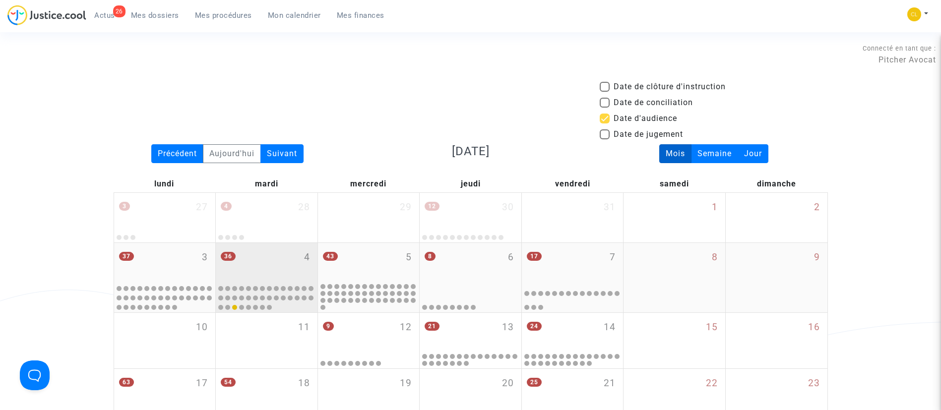
click at [256, 261] on div "36 4" at bounding box center [267, 262] width 102 height 39
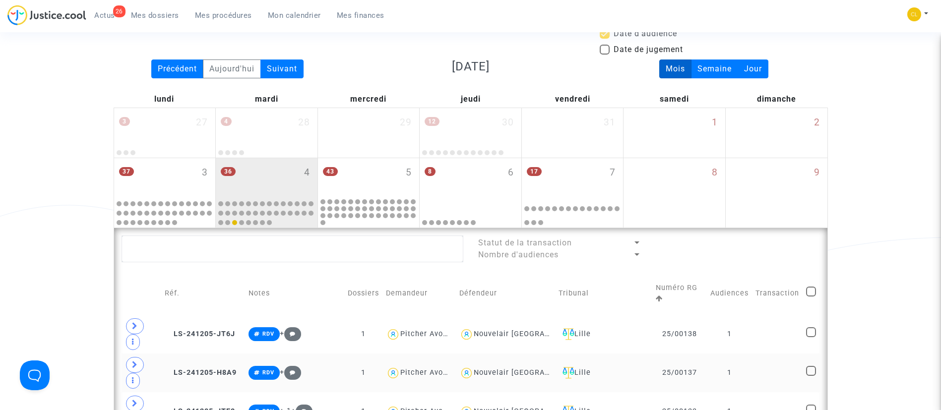
scroll to position [74, 0]
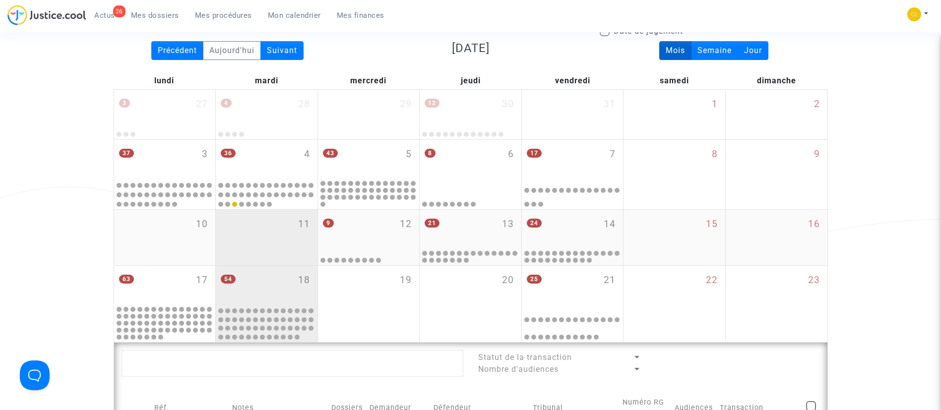
scroll to position [223, 0]
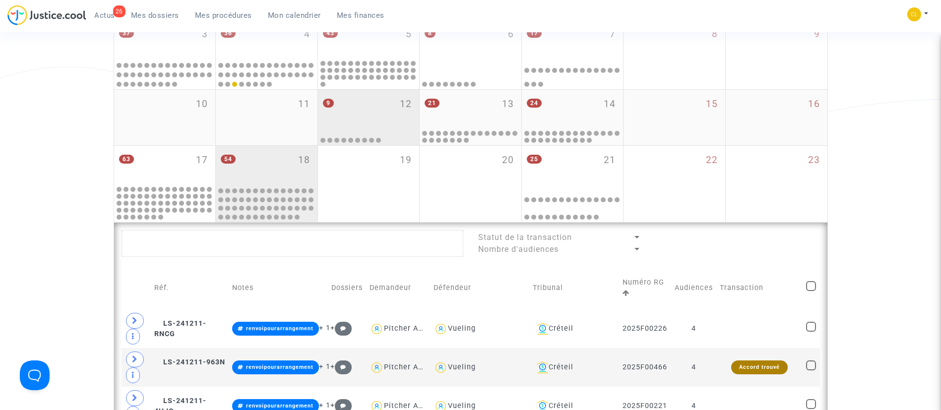
click at [389, 114] on div "9 12" at bounding box center [369, 109] width 102 height 39
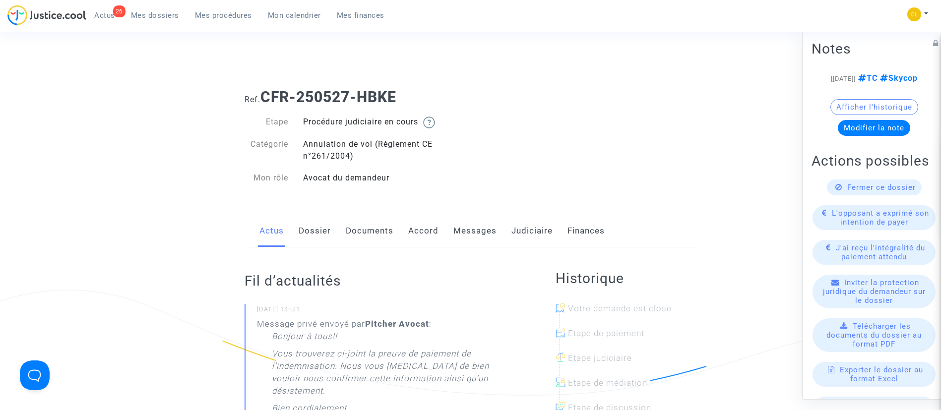
click at [475, 232] on link "Messages" at bounding box center [474, 231] width 43 height 33
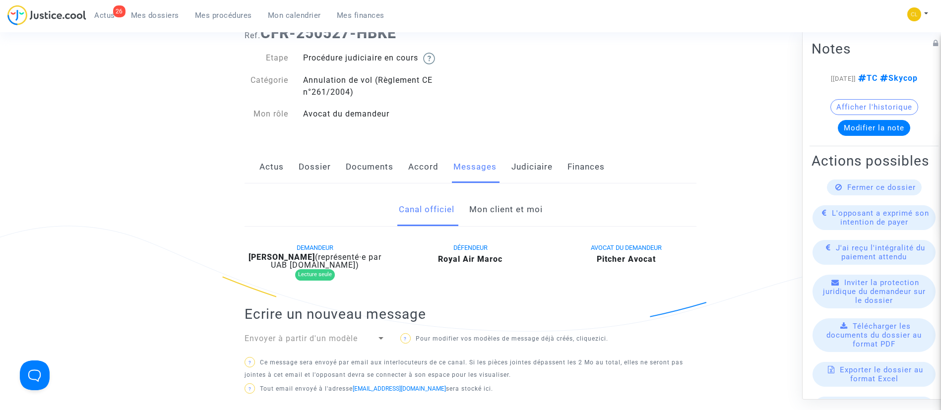
scroll to position [223, 0]
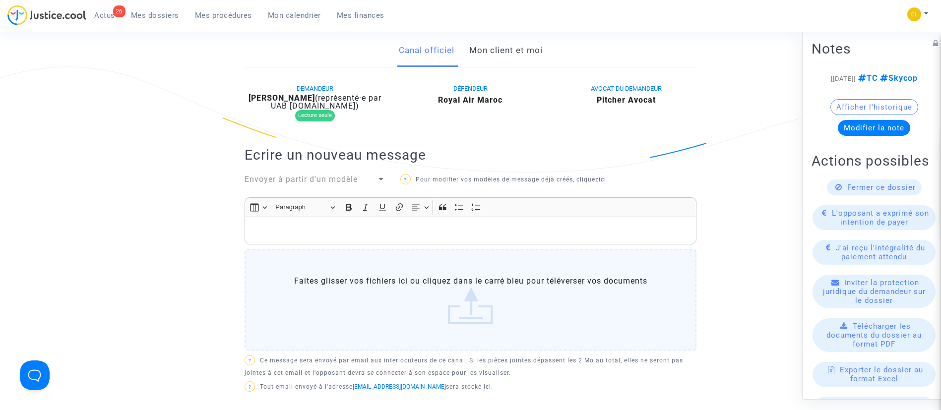
click at [478, 52] on link "Mon client et moi" at bounding box center [505, 50] width 73 height 33
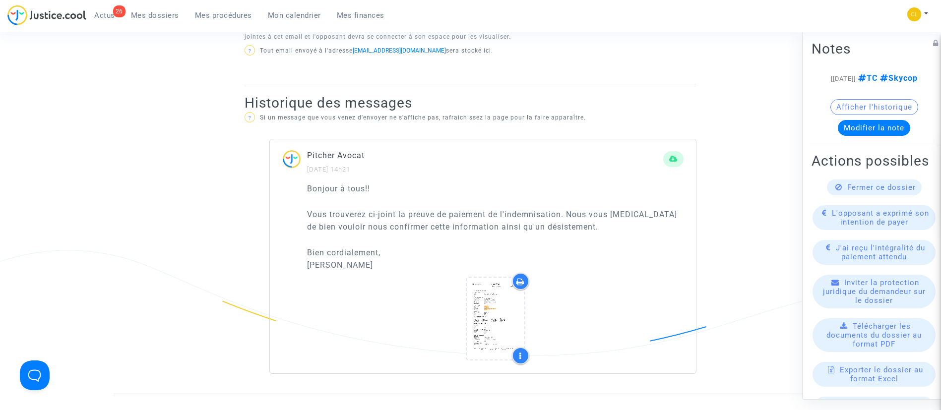
scroll to position [521, 0]
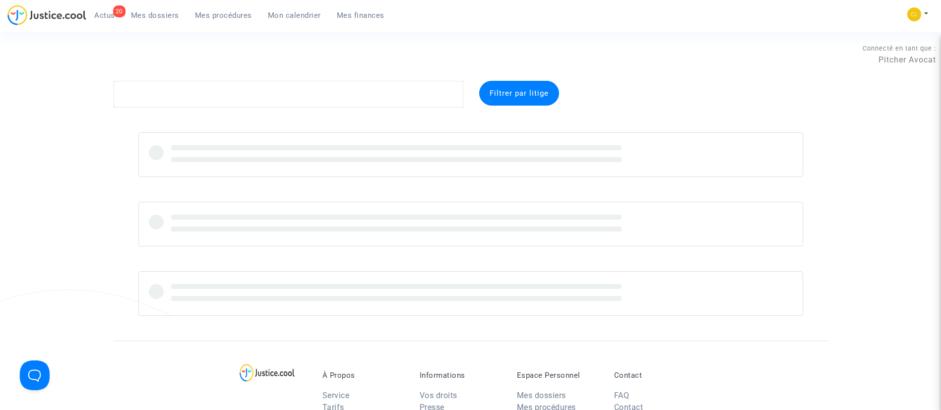
click at [226, 13] on span "Mes procédures" at bounding box center [223, 15] width 57 height 9
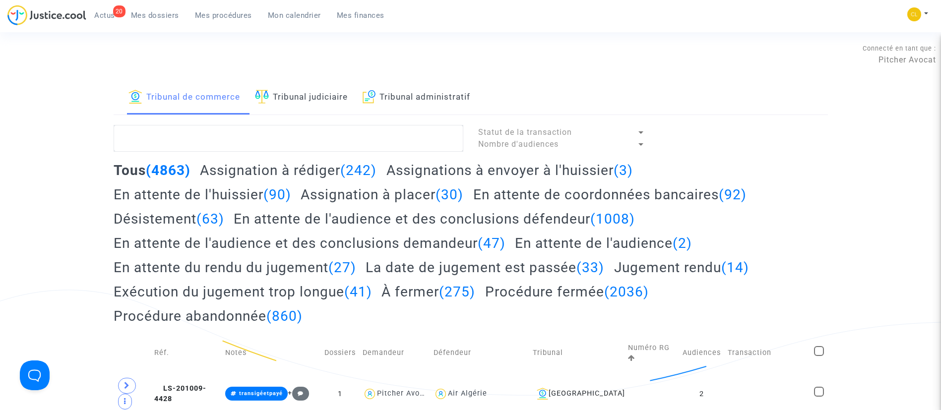
click at [306, 105] on link "Tribunal judiciaire" at bounding box center [301, 98] width 93 height 34
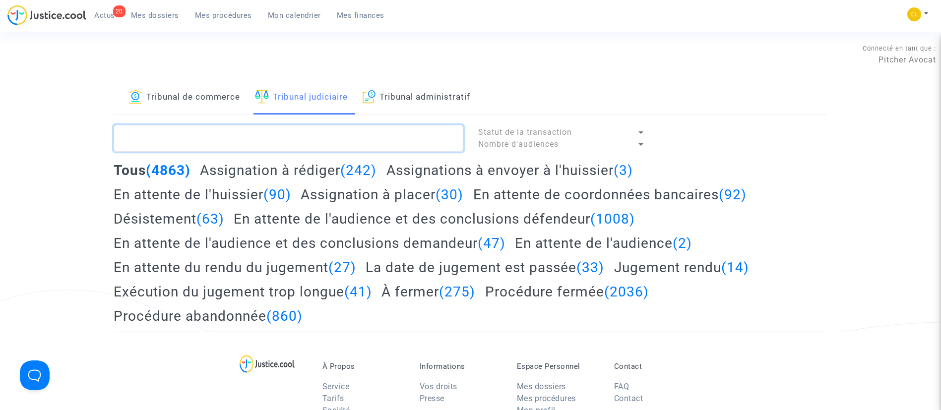
click at [311, 133] on textarea at bounding box center [289, 138] width 350 height 27
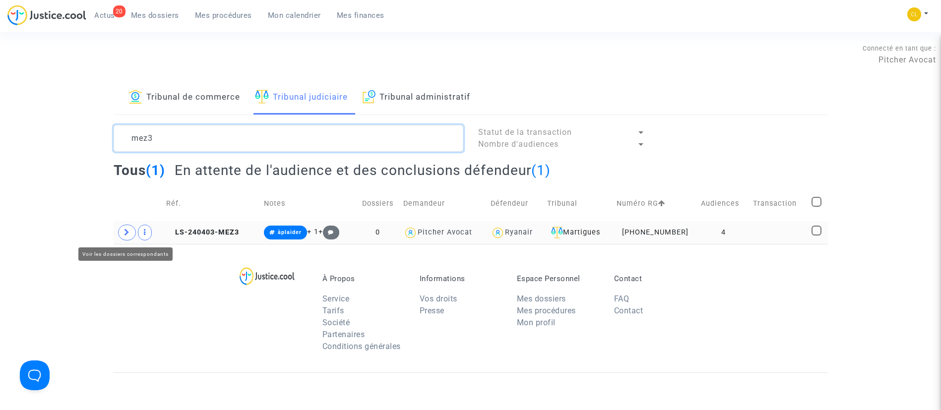
type textarea "mez3"
click at [120, 230] on span at bounding box center [127, 233] width 18 height 16
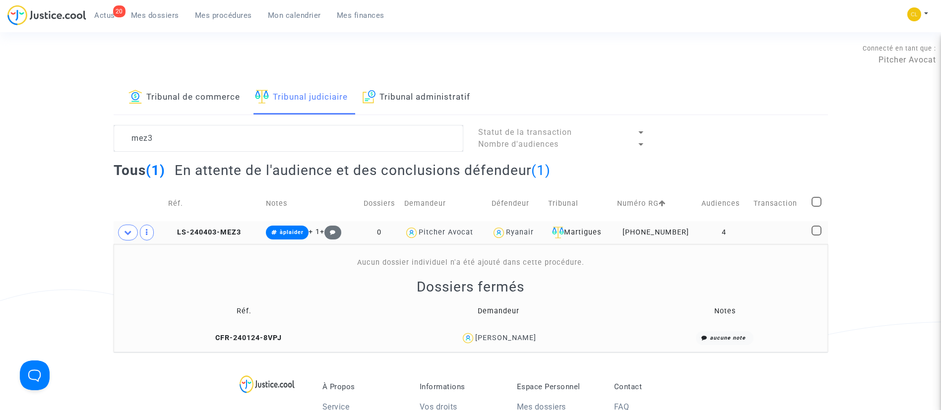
click at [487, 339] on div "[PERSON_NAME]" at bounding box center [505, 338] width 61 height 8
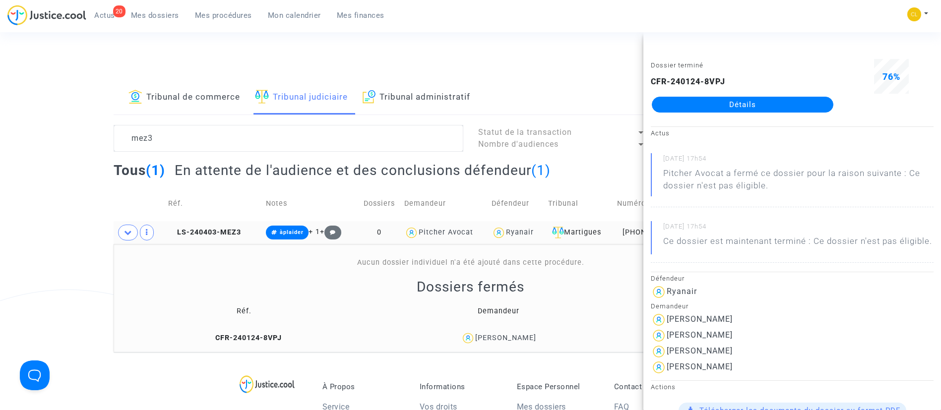
click at [804, 103] on link "Détails" at bounding box center [742, 105] width 181 height 16
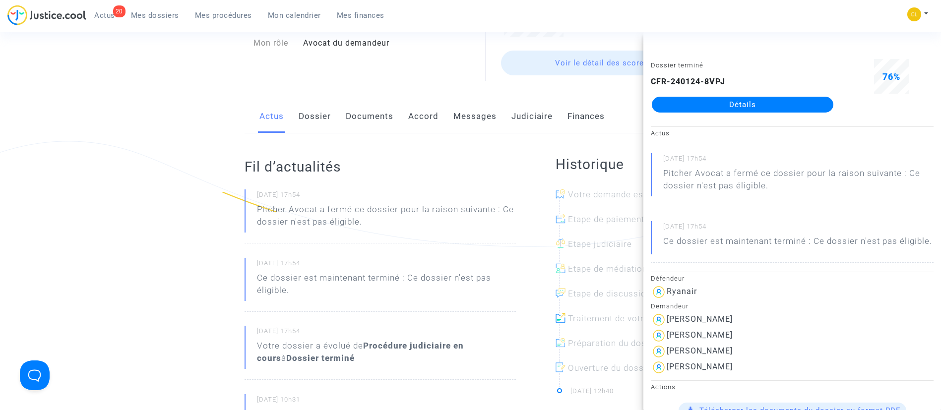
click at [423, 288] on p "Ce dossier est maintenant terminé : Ce dossier n'est pas éligible." at bounding box center [386, 287] width 259 height 30
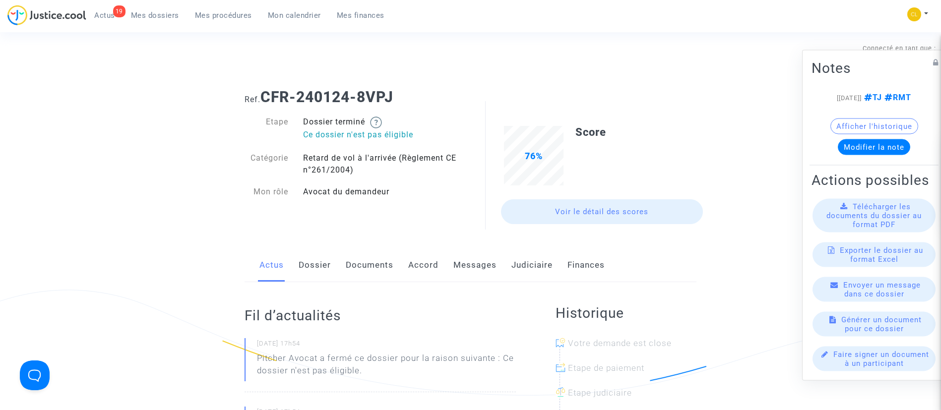
click at [328, 265] on link "Dossier" at bounding box center [315, 265] width 32 height 33
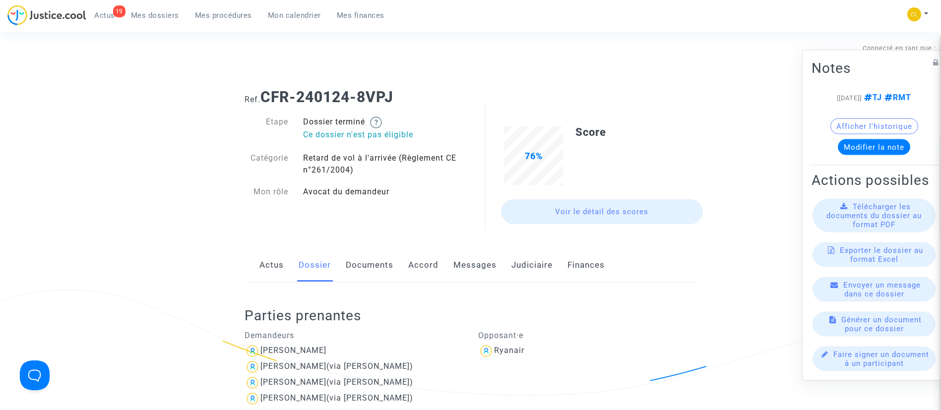
click at [481, 269] on link "Messages" at bounding box center [474, 265] width 43 height 33
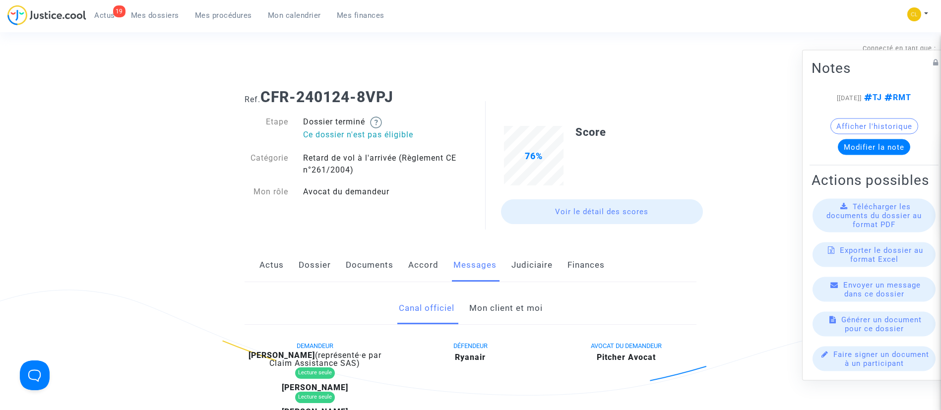
scroll to position [74, 0]
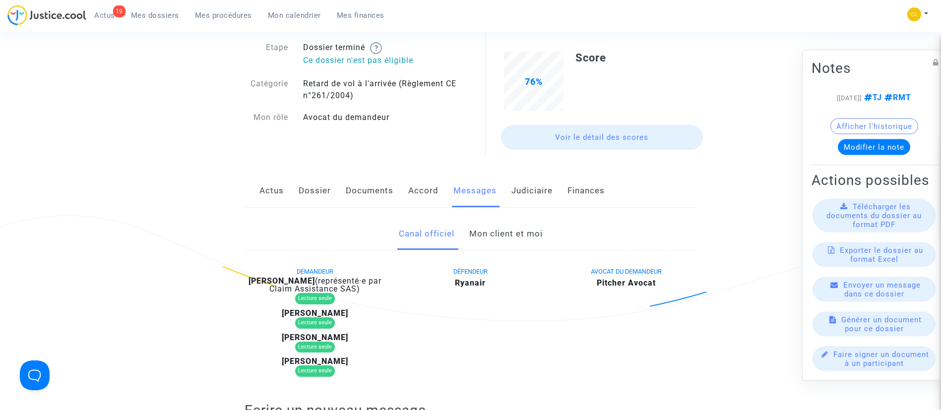
click at [493, 236] on link "Mon client et moi" at bounding box center [505, 234] width 73 height 33
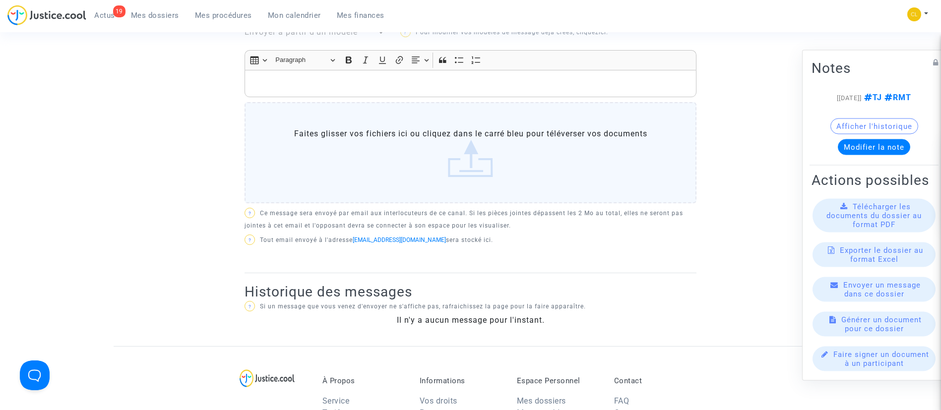
scroll to position [149, 0]
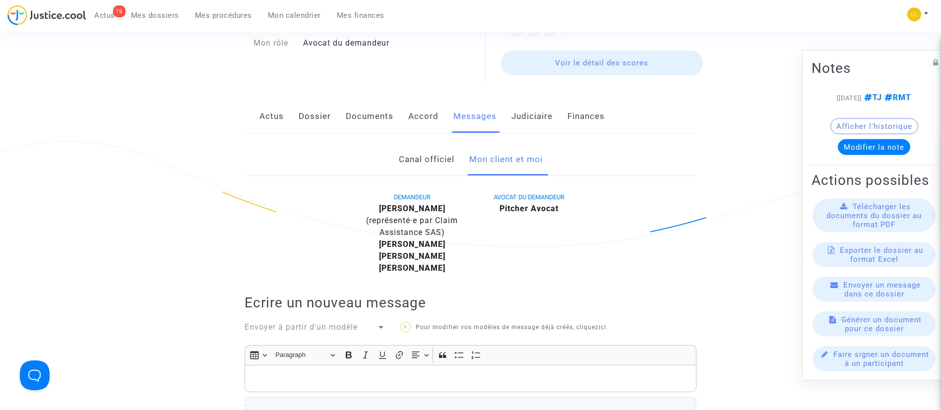
click at [450, 166] on link "Canal officiel" at bounding box center [427, 159] width 56 height 33
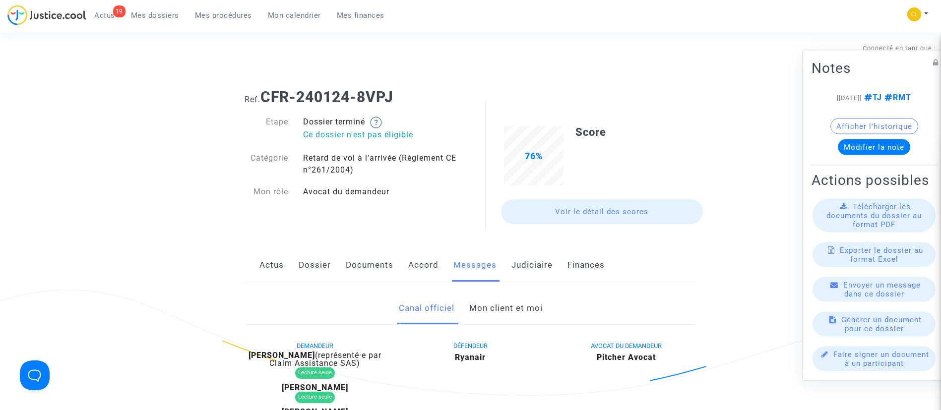
click at [251, 268] on div "Actus Dossier Documents Accord Messages Judiciaire Finances" at bounding box center [470, 265] width 452 height 33
click at [258, 266] on div "Actus Dossier Documents Accord Messages Judiciaire Finances" at bounding box center [470, 265] width 452 height 33
click at [263, 265] on link "Actus" at bounding box center [271, 265] width 24 height 33
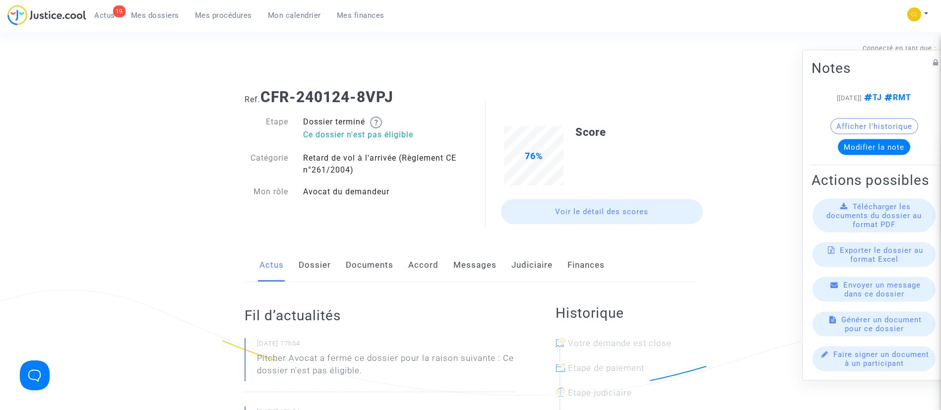
click at [308, 256] on link "Dossier" at bounding box center [315, 265] width 32 height 33
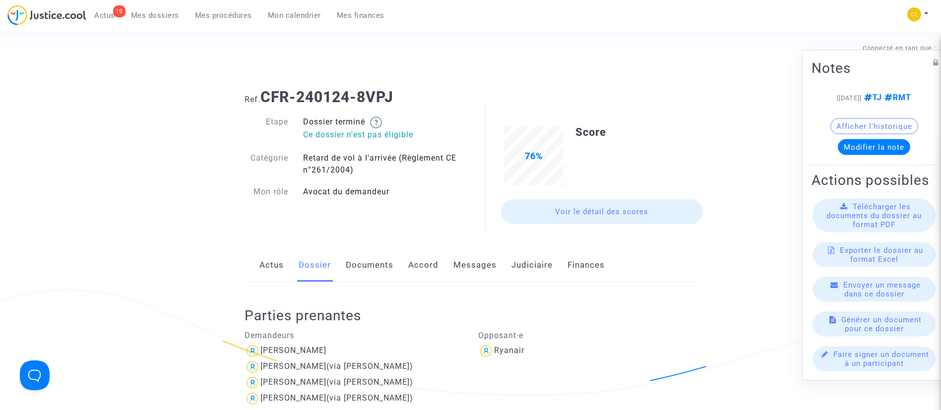
click at [281, 259] on link "Actus" at bounding box center [271, 265] width 24 height 33
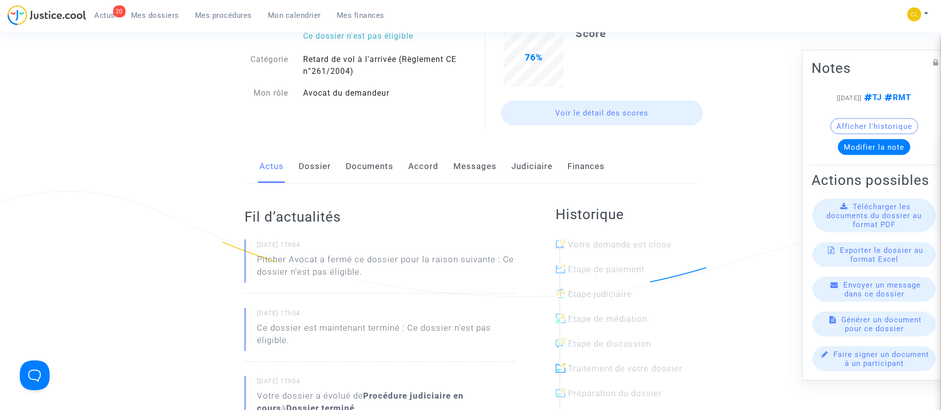
scroll to position [223, 0]
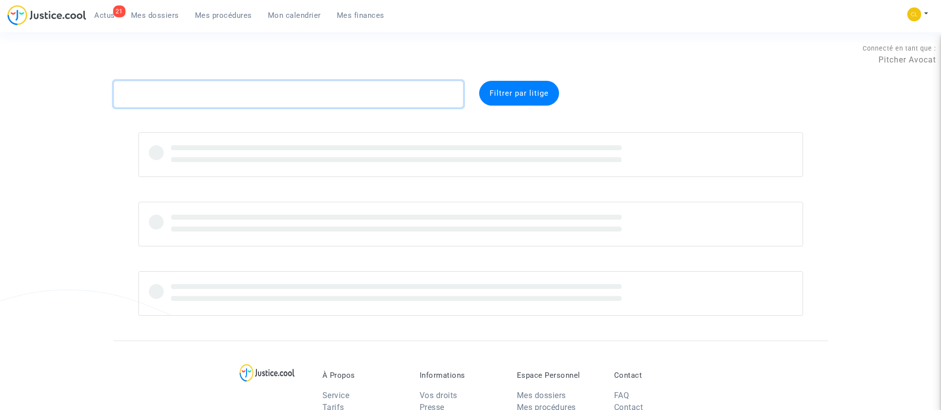
click at [359, 83] on textarea at bounding box center [289, 94] width 350 height 27
type textarea "cyxf"
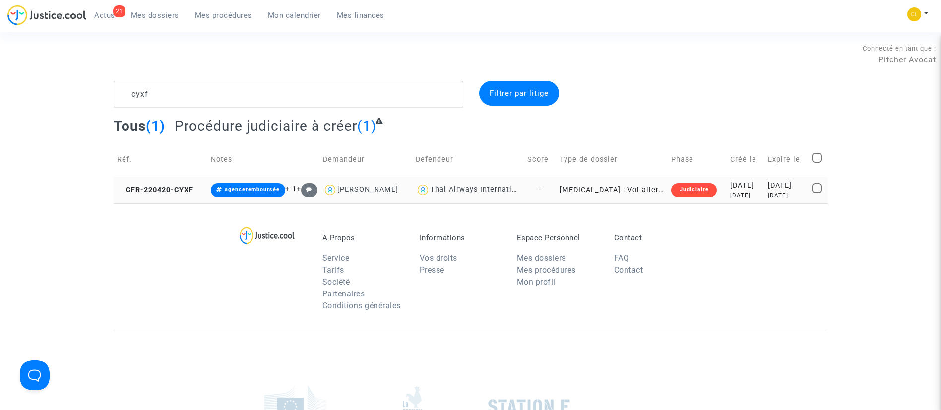
click at [768, 197] on div "[DATE]" at bounding box center [786, 195] width 37 height 8
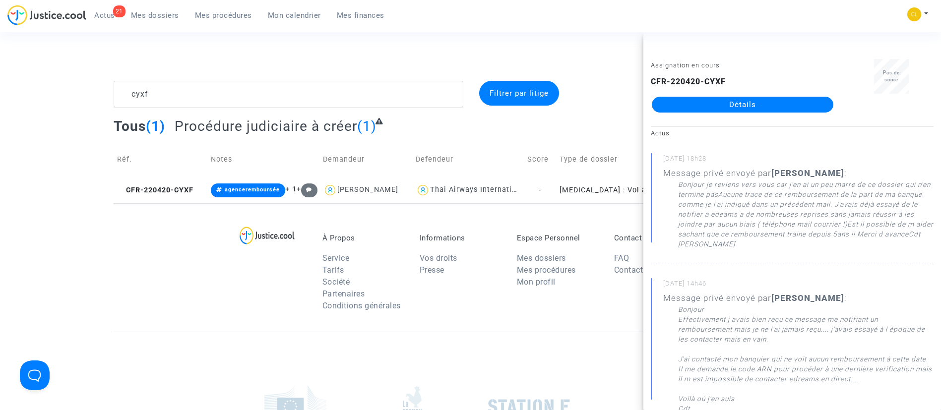
click at [763, 110] on link "Détails" at bounding box center [742, 105] width 181 height 16
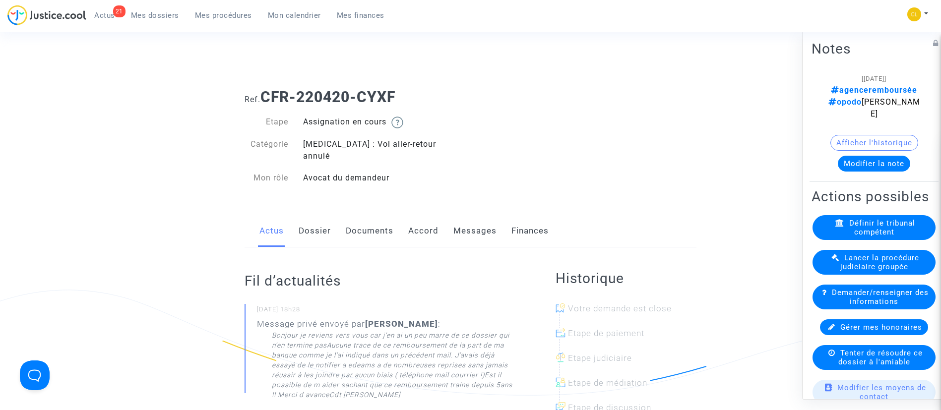
click at [486, 219] on link "Messages" at bounding box center [474, 231] width 43 height 33
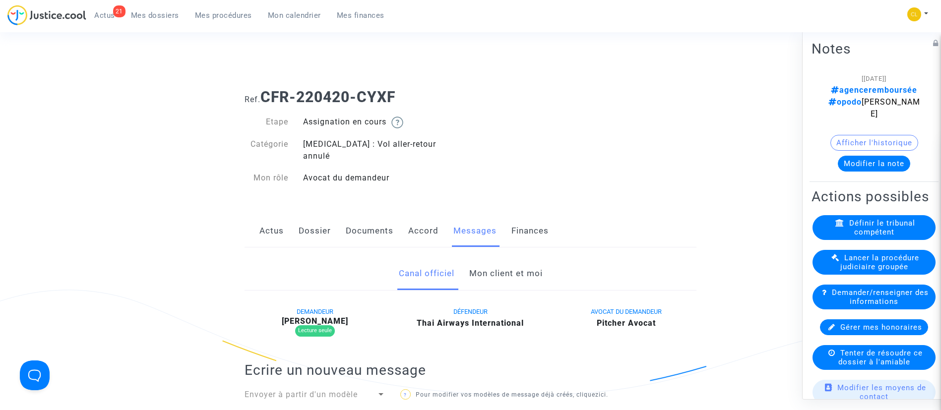
click at [493, 266] on link "Mon client et moi" at bounding box center [505, 273] width 73 height 33
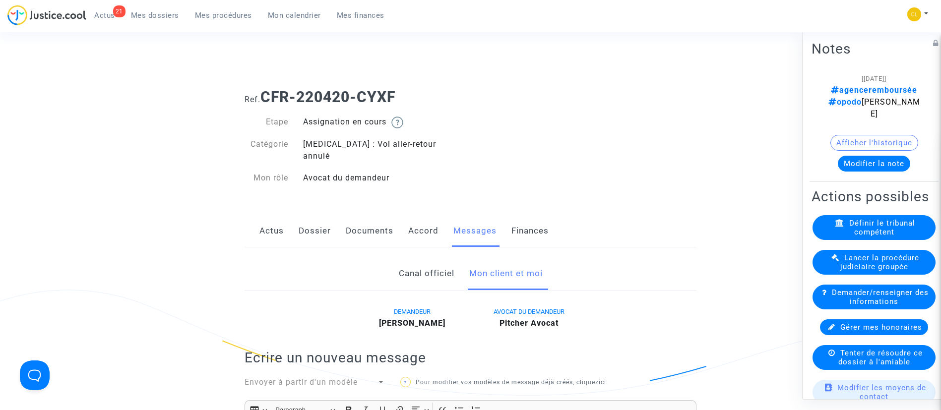
scroll to position [298, 0]
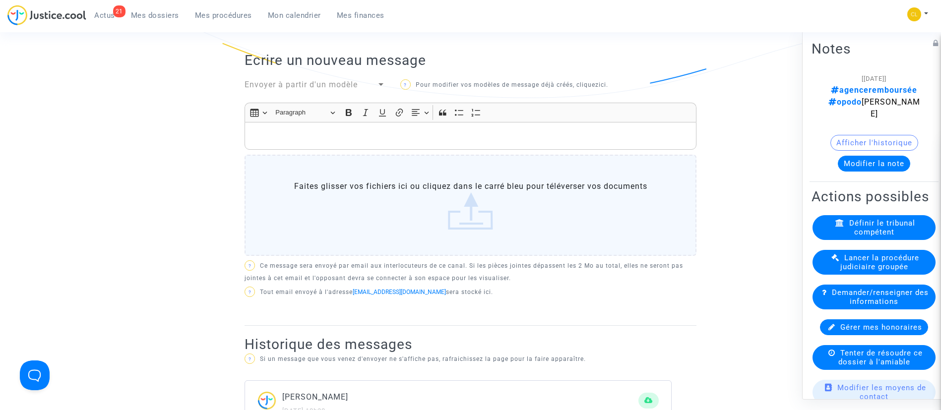
click at [389, 122] on div "Rich Text Editor, main" at bounding box center [470, 136] width 452 height 28
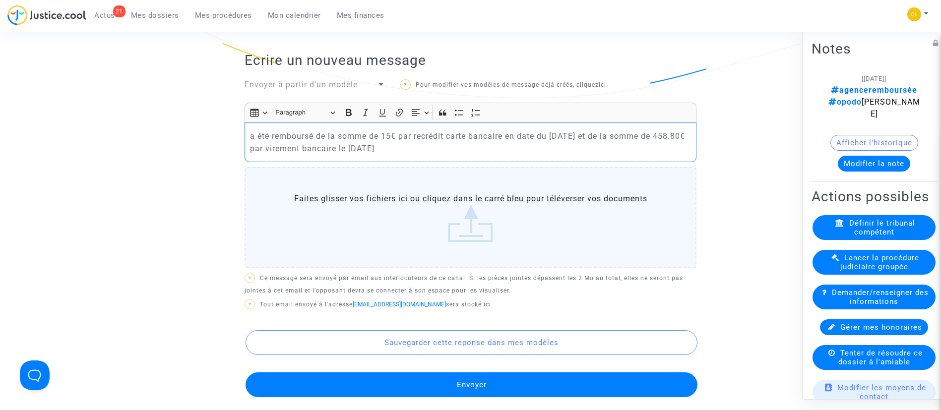
drag, startPoint x: 510, startPoint y: 134, endPoint x: 236, endPoint y: 105, distance: 275.3
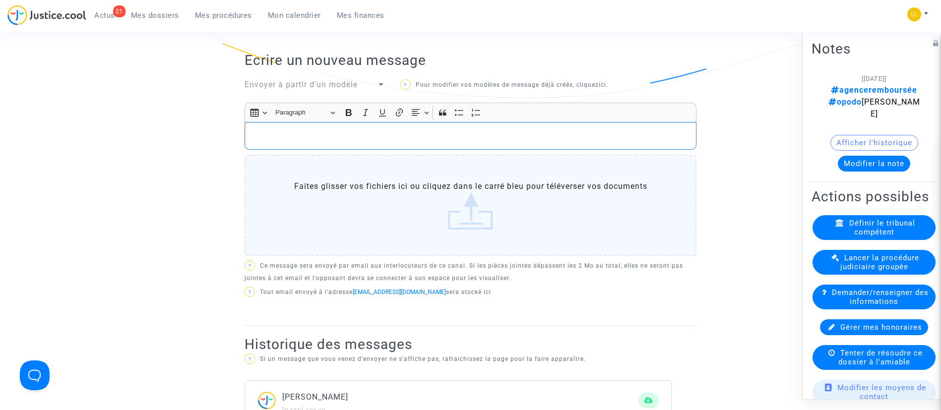
click at [300, 130] on p "Rich Text Editor, main" at bounding box center [470, 136] width 441 height 12
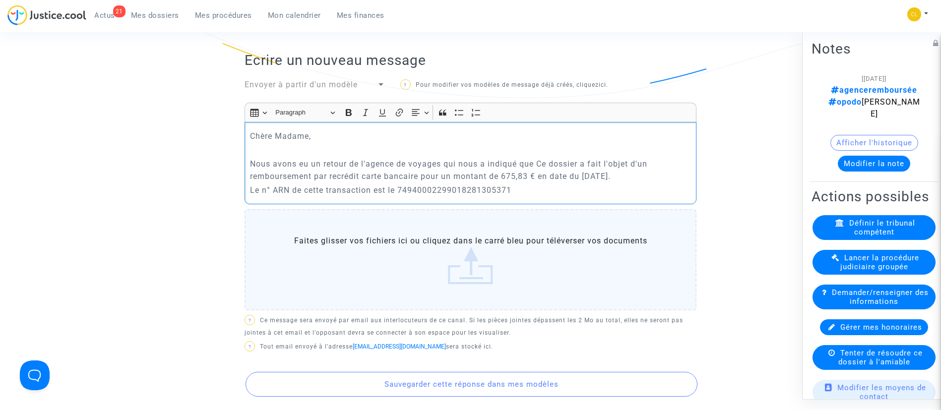
click at [547, 158] on p "Nous avons eu un retour de l'agence de voyages qui nous a indiqué que Ce dossie…" at bounding box center [470, 170] width 441 height 25
click at [534, 184] on p "Le n° ARN de cette transaction est le 74940002299018281305371" at bounding box center [470, 190] width 441 height 12
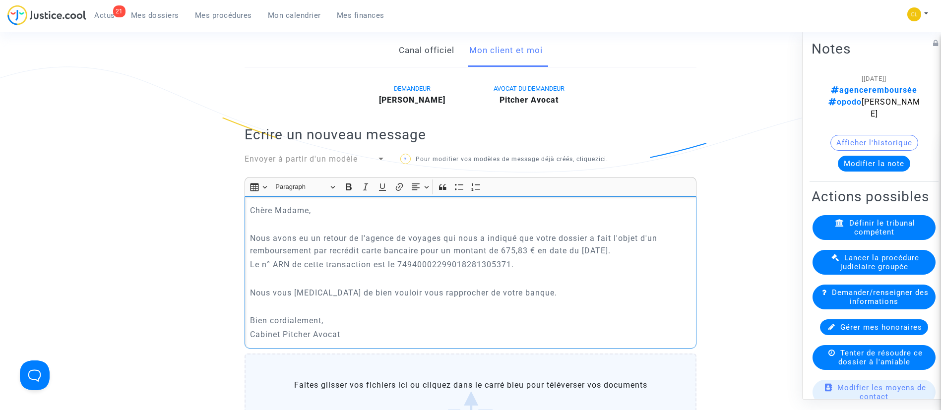
scroll to position [446, 0]
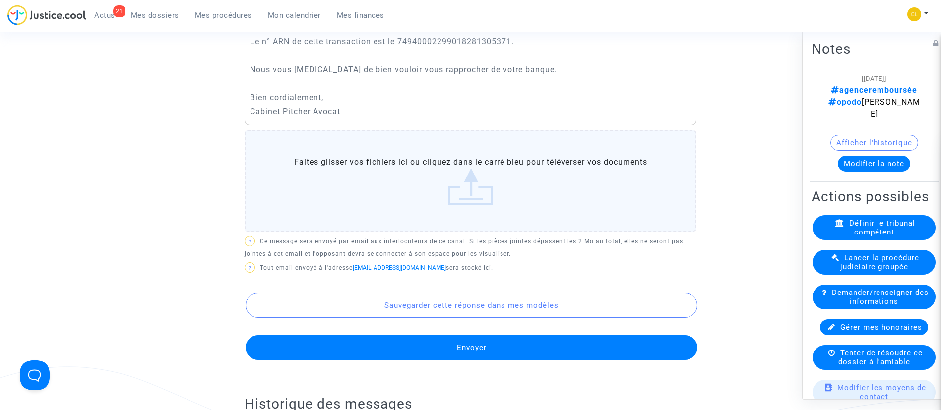
click at [491, 336] on button "Envoyer" at bounding box center [471, 347] width 452 height 25
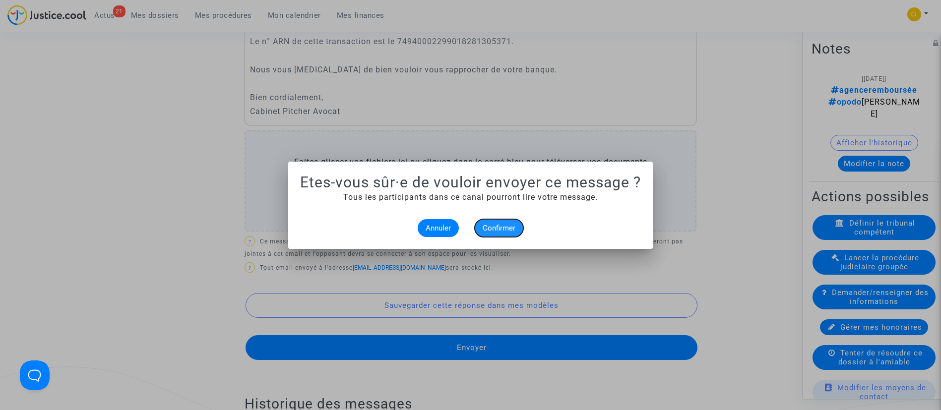
click at [503, 230] on span "Confirmer" at bounding box center [498, 228] width 33 height 9
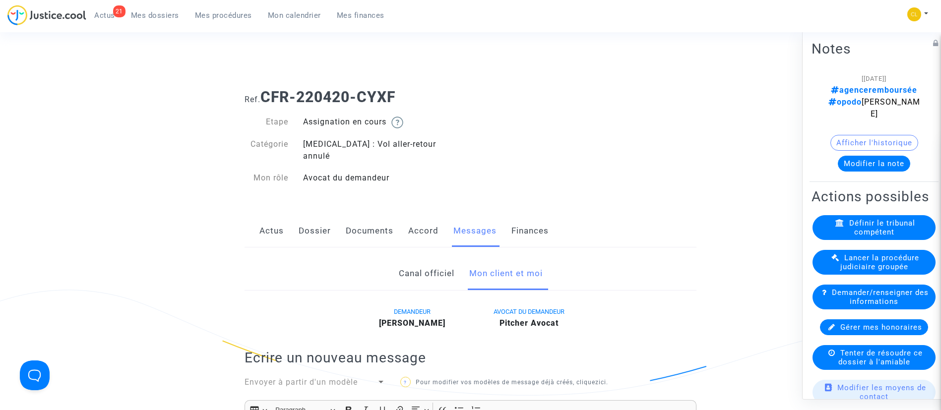
scroll to position [446, 0]
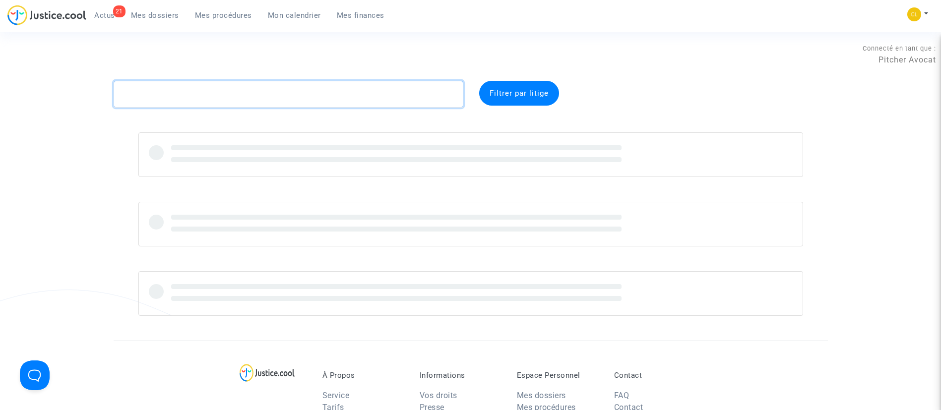
click at [306, 87] on textarea at bounding box center [289, 94] width 350 height 27
type textarea "6gpu"
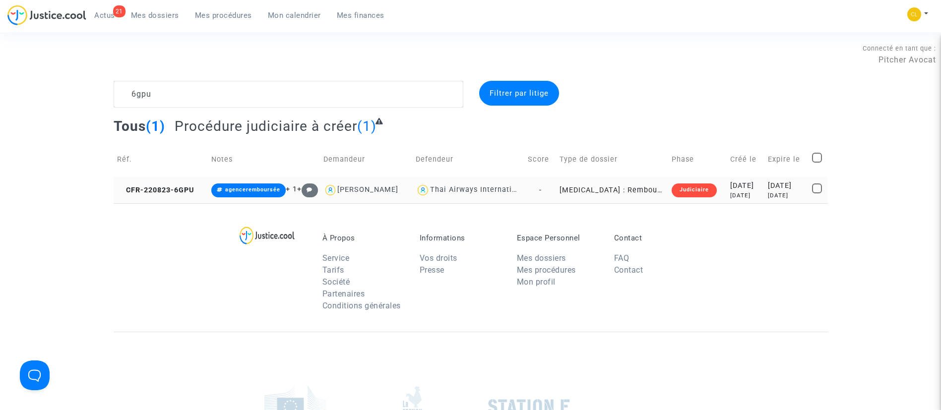
click at [768, 191] on div "[DATE]" at bounding box center [786, 195] width 37 height 8
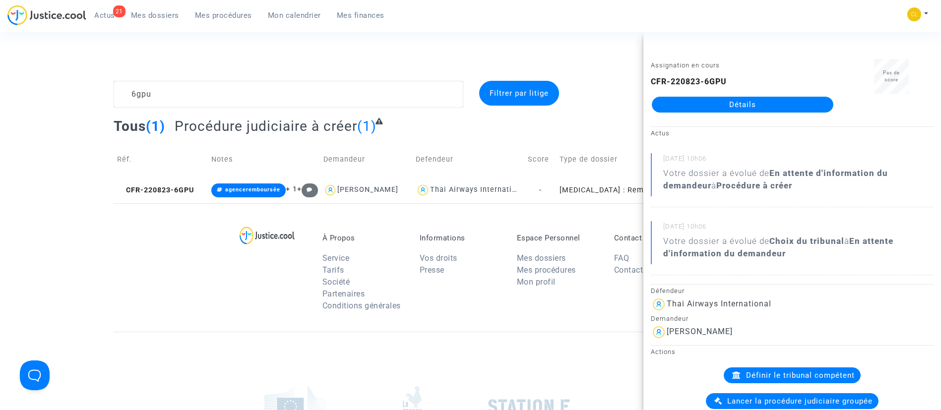
click at [740, 110] on link "Détails" at bounding box center [742, 105] width 181 height 16
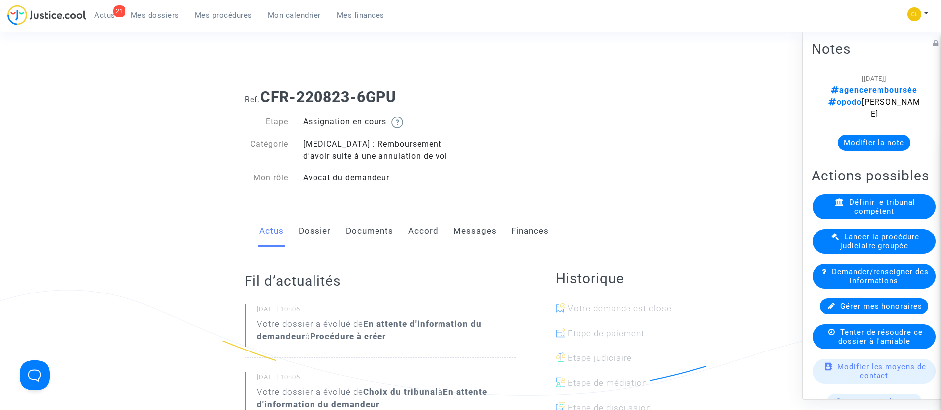
click at [472, 226] on link "Messages" at bounding box center [474, 231] width 43 height 33
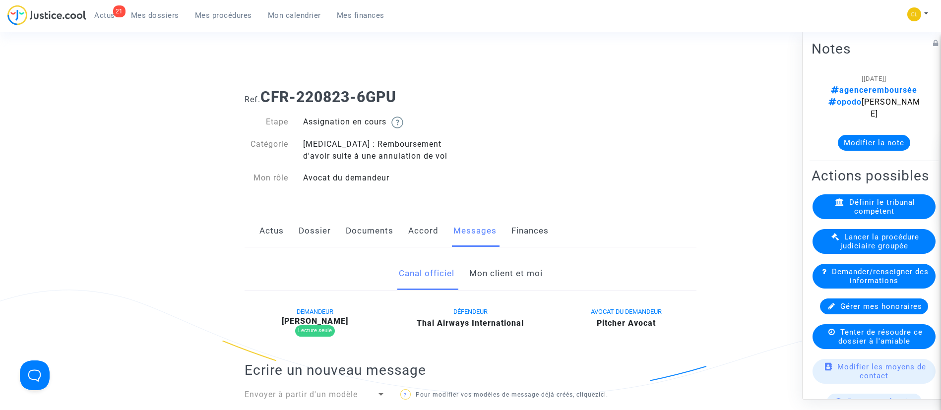
click at [487, 276] on link "Mon client et moi" at bounding box center [505, 273] width 73 height 33
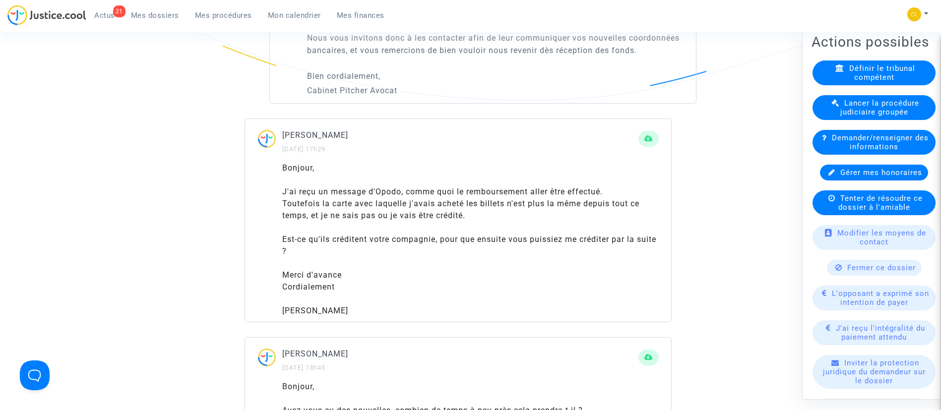
scroll to position [223, 0]
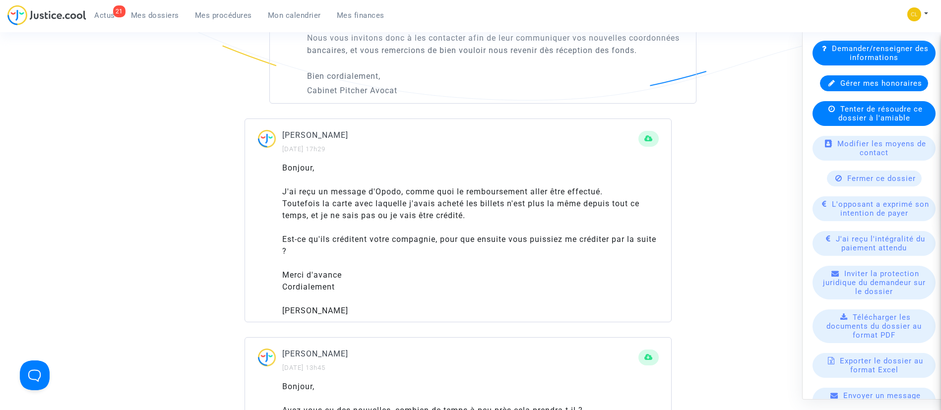
click at [847, 186] on div "Fermer ce dossier" at bounding box center [874, 178] width 95 height 16
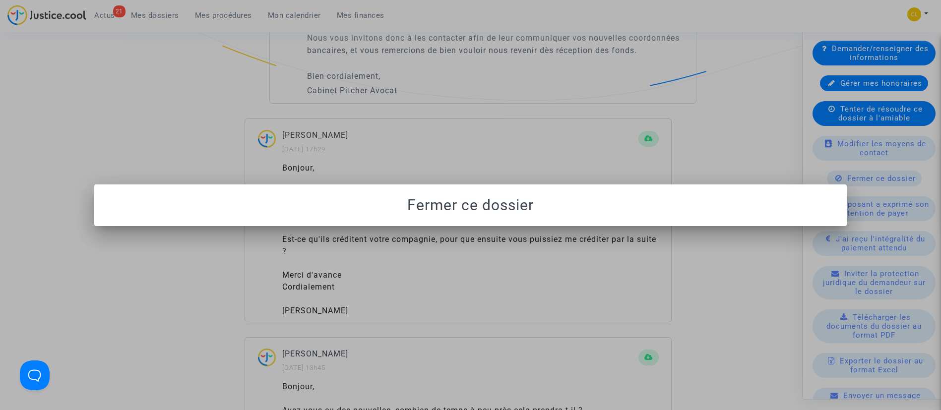
scroll to position [0, 0]
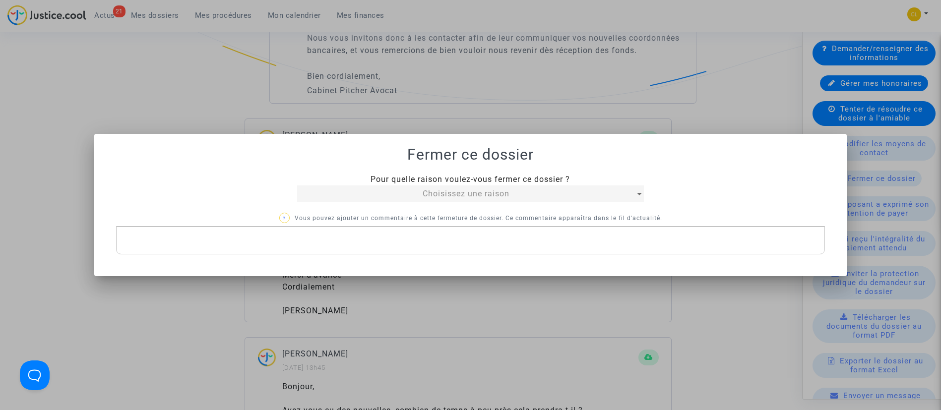
click at [486, 195] on span "Choisissez une raison" at bounding box center [465, 193] width 87 height 9
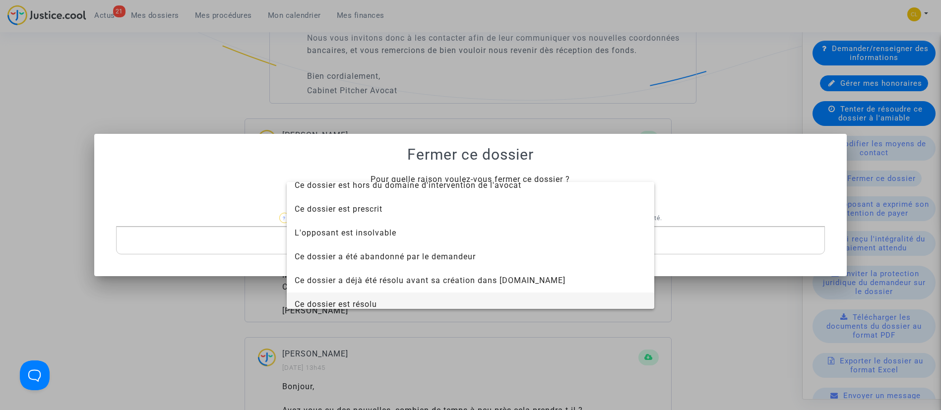
scroll to position [63, 0]
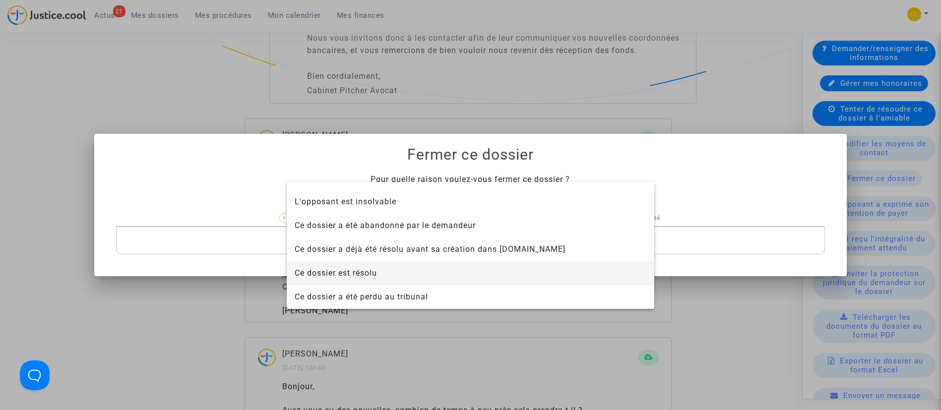
click at [447, 266] on span "Ce dossier est résolu" at bounding box center [471, 273] width 352 height 24
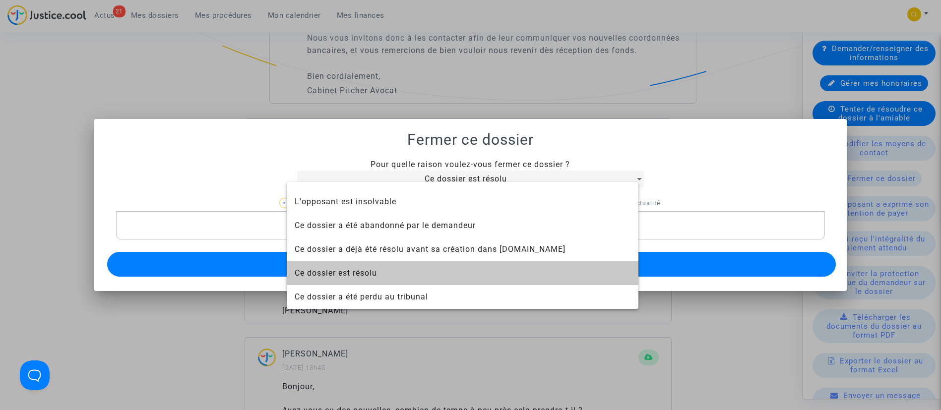
click at [447, 266] on button "Envoyer" at bounding box center [471, 264] width 729 height 25
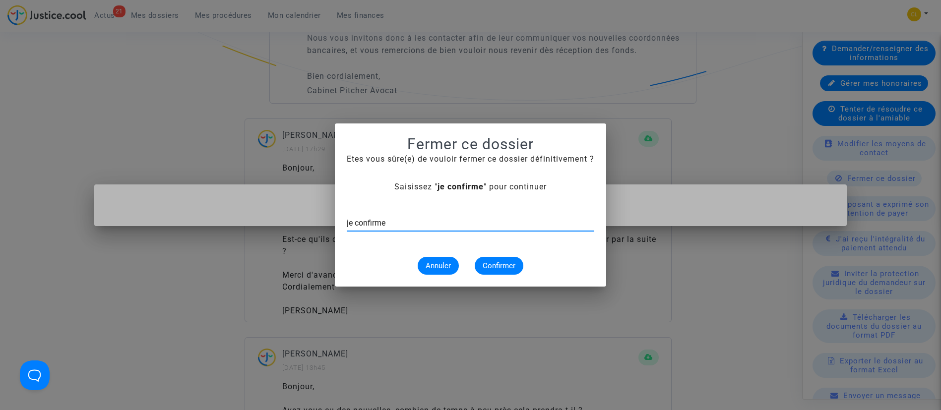
type input "je confirme"
drag, startPoint x: 496, startPoint y: 260, endPoint x: 505, endPoint y: 258, distance: 9.6
click at [497, 260] on button "Confirmer" at bounding box center [499, 266] width 49 height 18
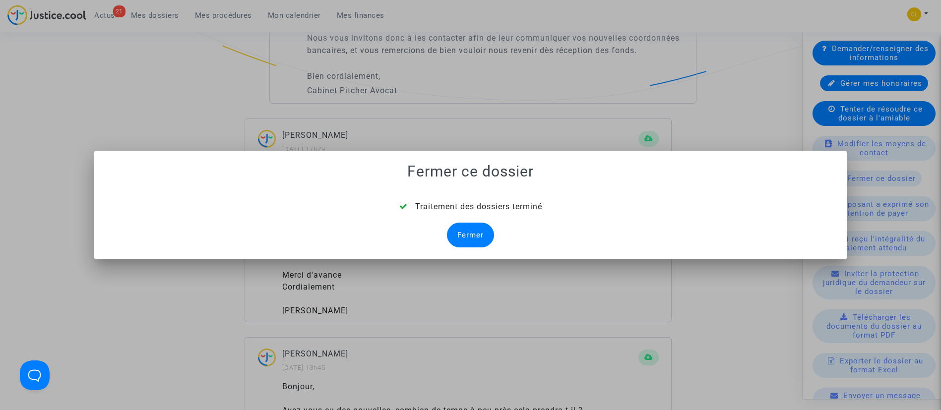
click at [465, 239] on div "Fermer" at bounding box center [470, 235] width 47 height 25
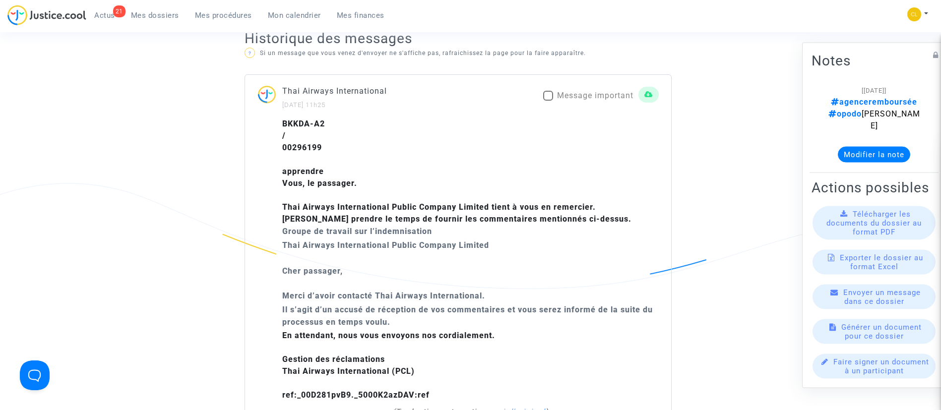
scroll to position [818, 0]
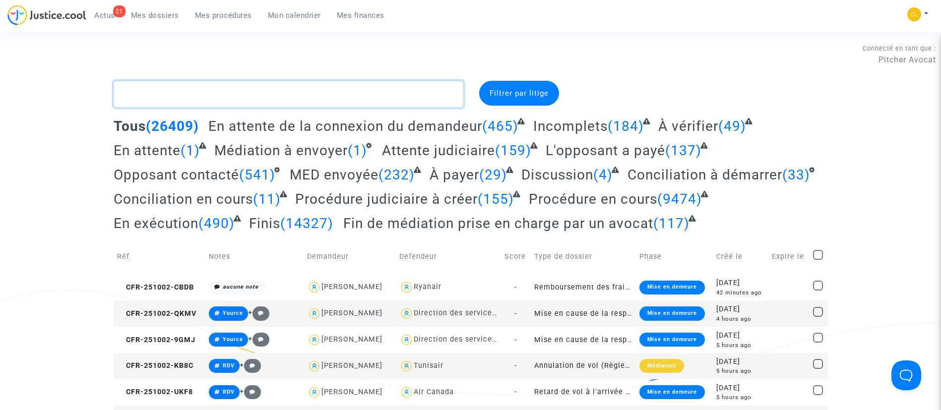
click at [264, 95] on textarea at bounding box center [289, 94] width 350 height 27
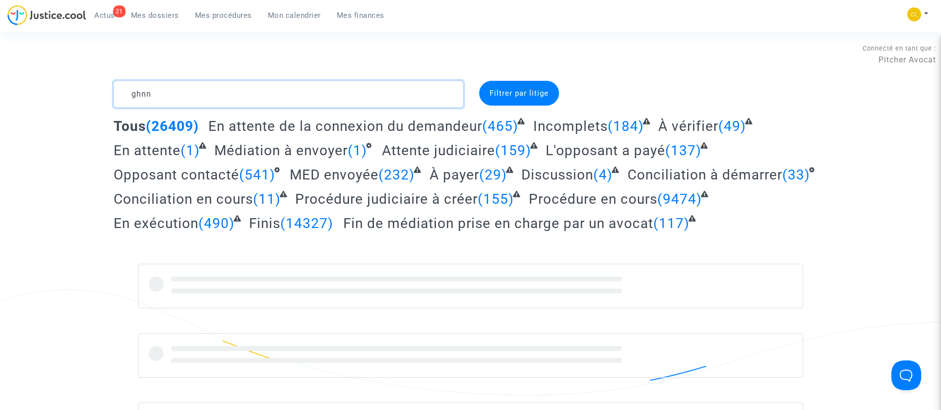
type textarea "ghnn"
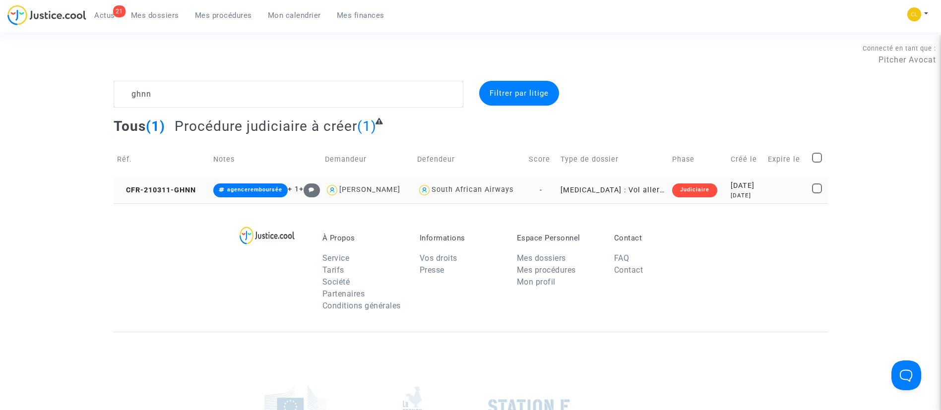
drag, startPoint x: 733, startPoint y: 196, endPoint x: 738, endPoint y: 182, distance: 14.9
click at [733, 196] on div "[DATE]" at bounding box center [745, 195] width 30 height 8
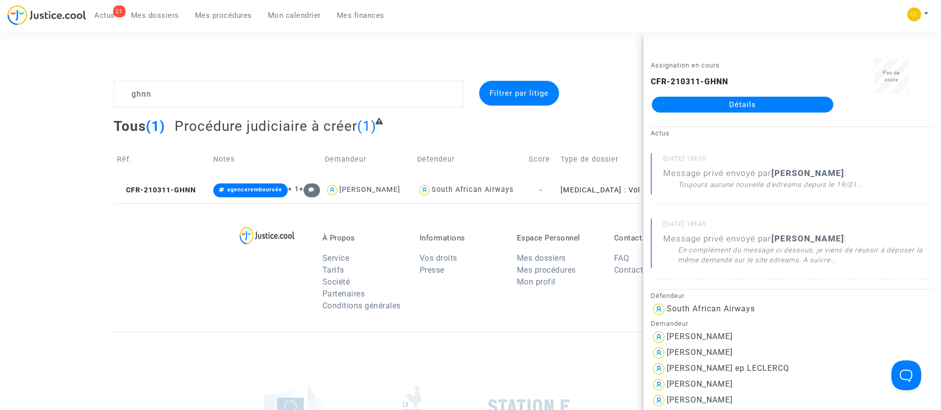
click at [722, 103] on link "Détails" at bounding box center [742, 105] width 181 height 16
